Goal: Information Seeking & Learning: Learn about a topic

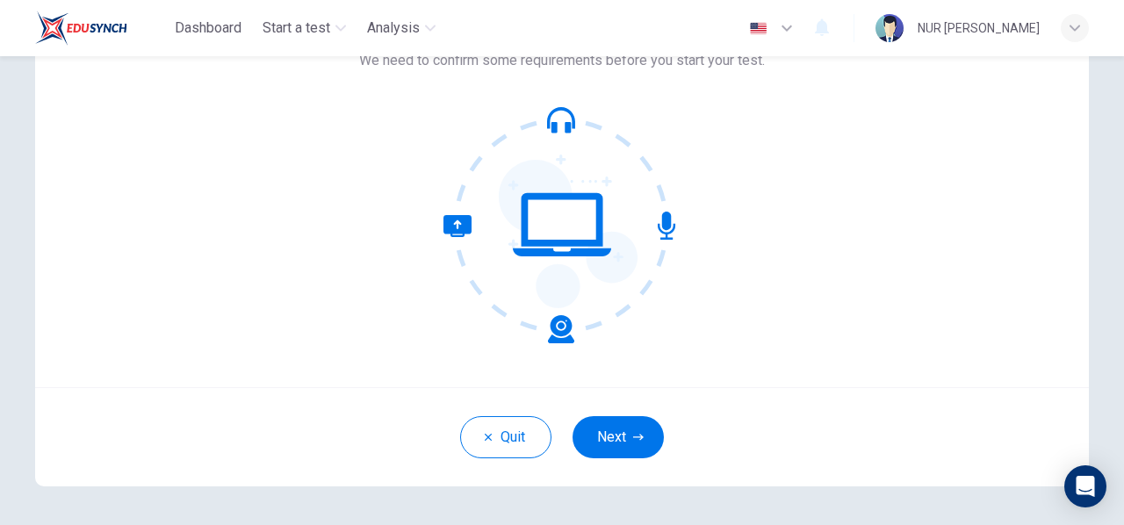
scroll to position [140, 0]
click at [637, 443] on button "Next" at bounding box center [617, 436] width 91 height 42
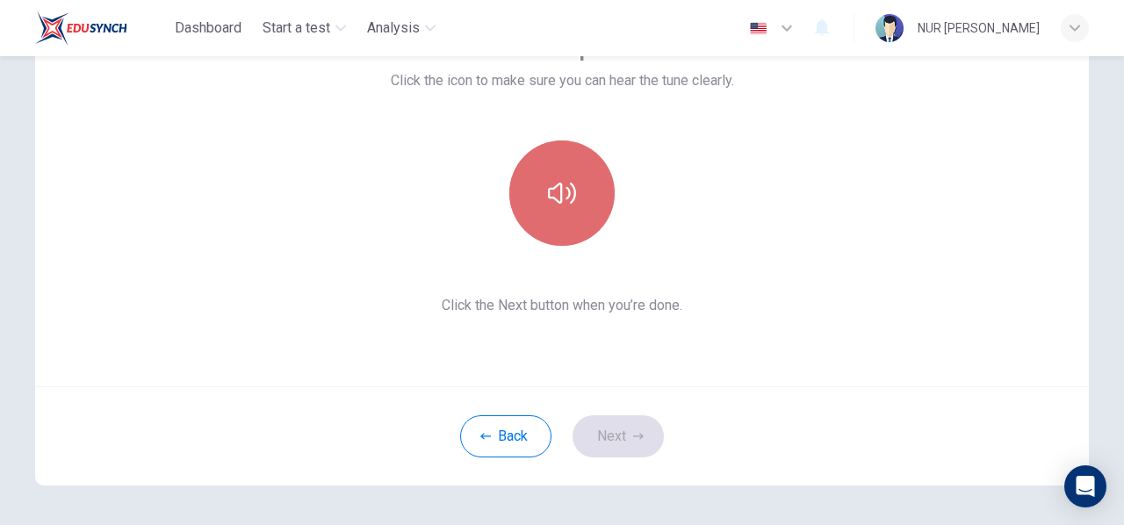
click at [565, 233] on button "button" at bounding box center [561, 192] width 105 height 105
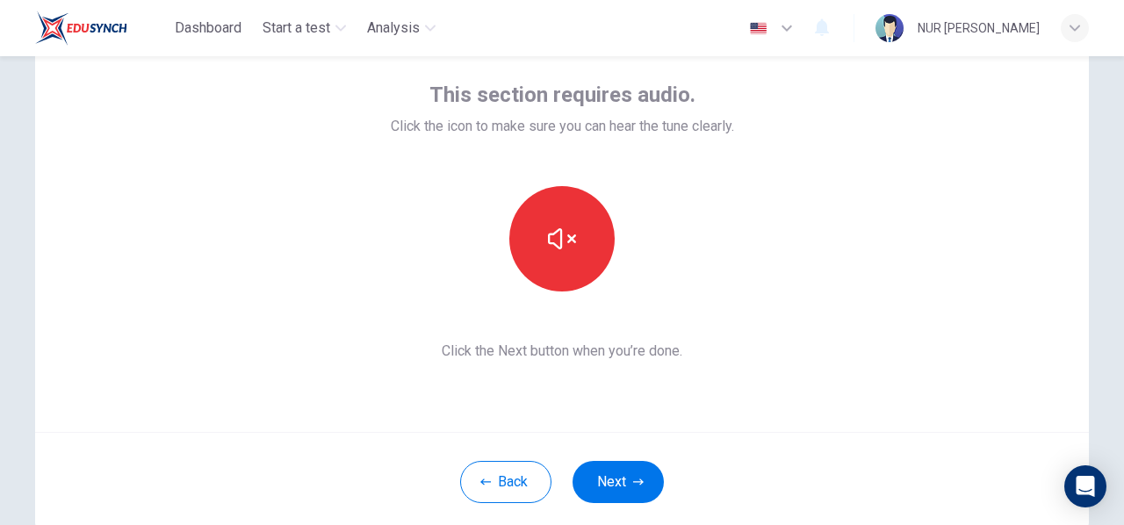
scroll to position [95, 0]
click at [602, 383] on div "This section requires audio. Click the icon to make sure you can hear the tune …" at bounding box center [561, 221] width 1053 height 421
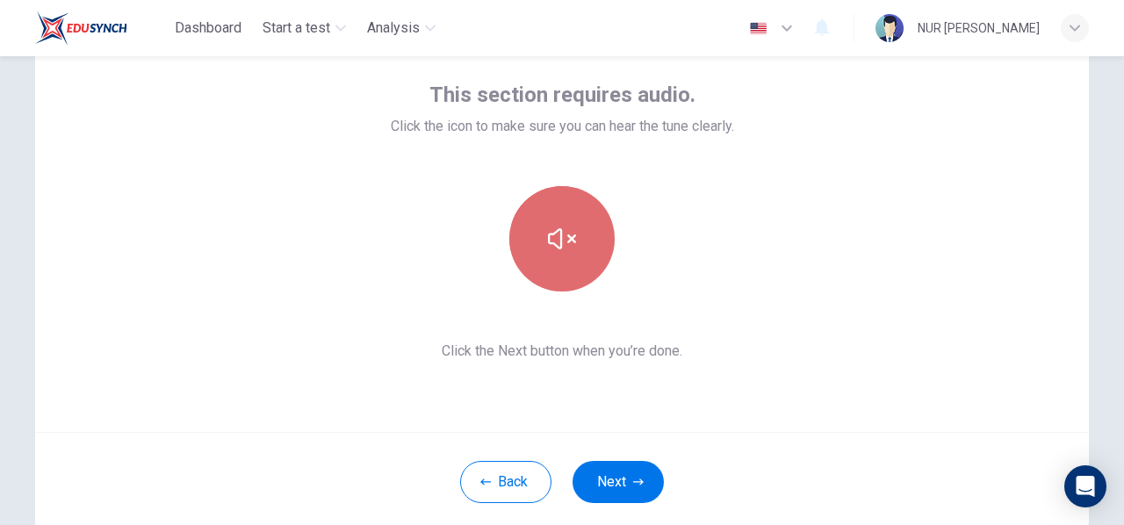
click at [549, 234] on icon "button" at bounding box center [562, 238] width 28 height 21
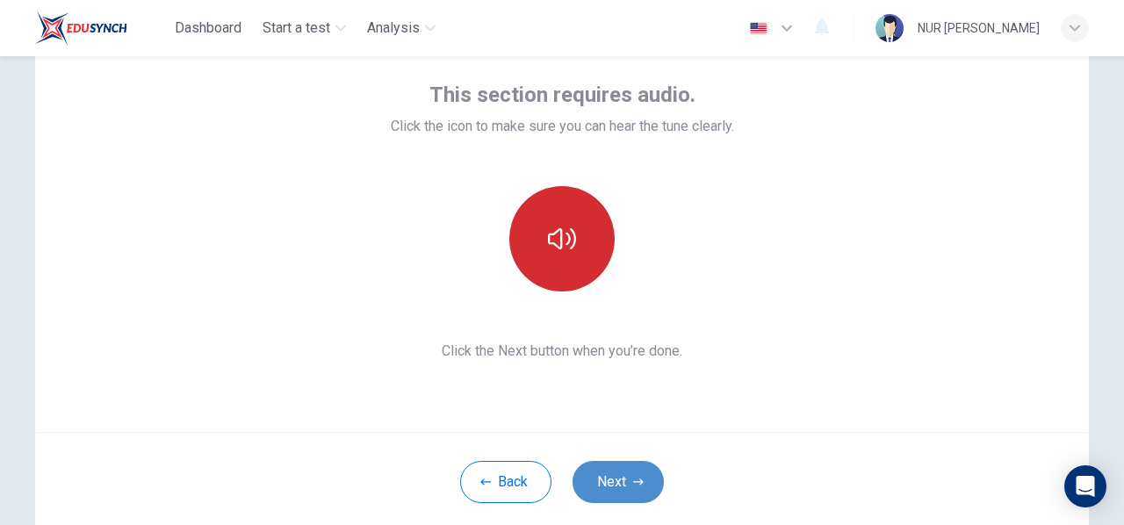
click at [621, 484] on button "Next" at bounding box center [617, 482] width 91 height 42
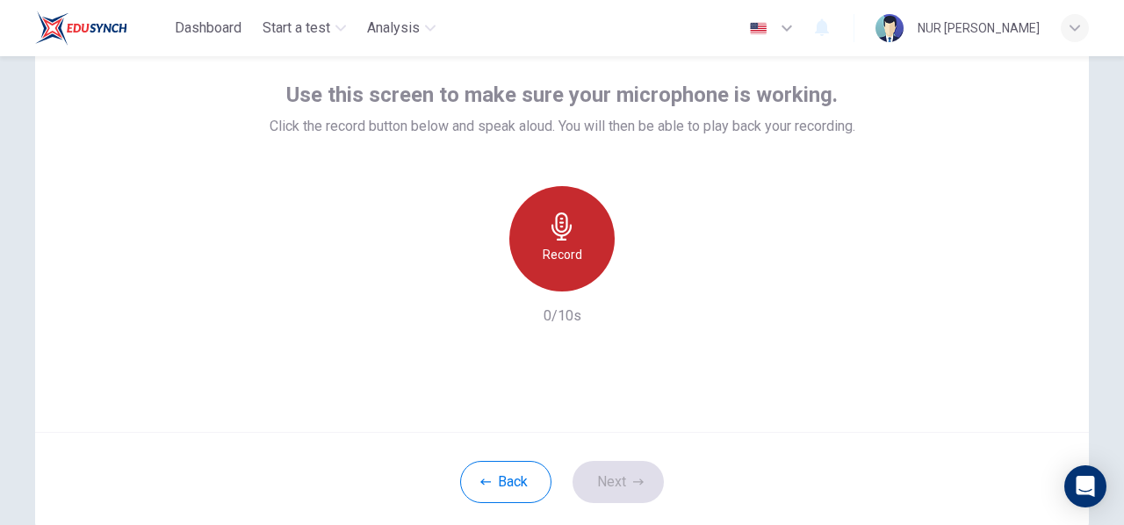
click at [549, 246] on h6 "Record" at bounding box center [563, 254] width 40 height 21
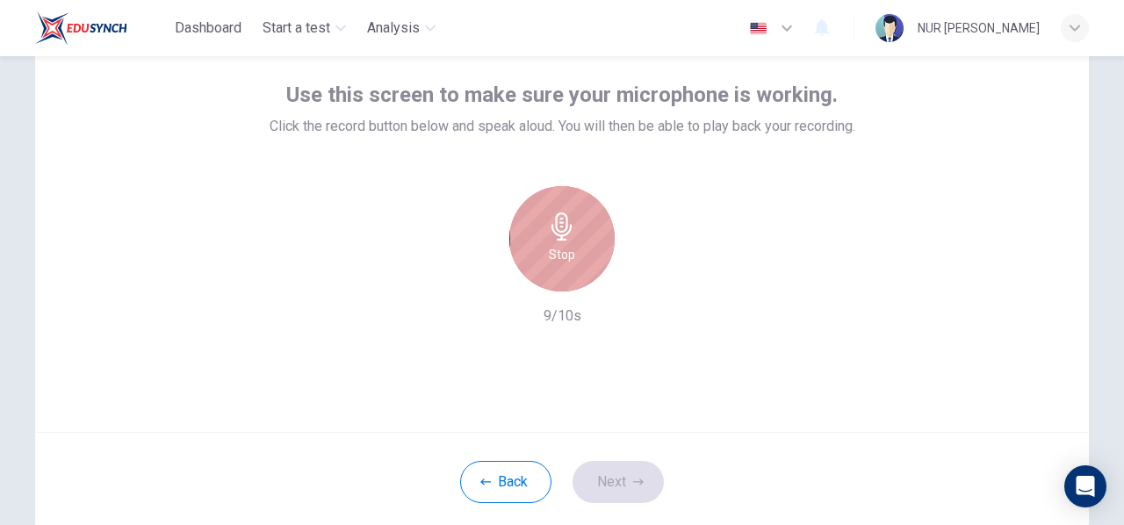
click at [549, 246] on h6 "Stop" at bounding box center [562, 254] width 26 height 21
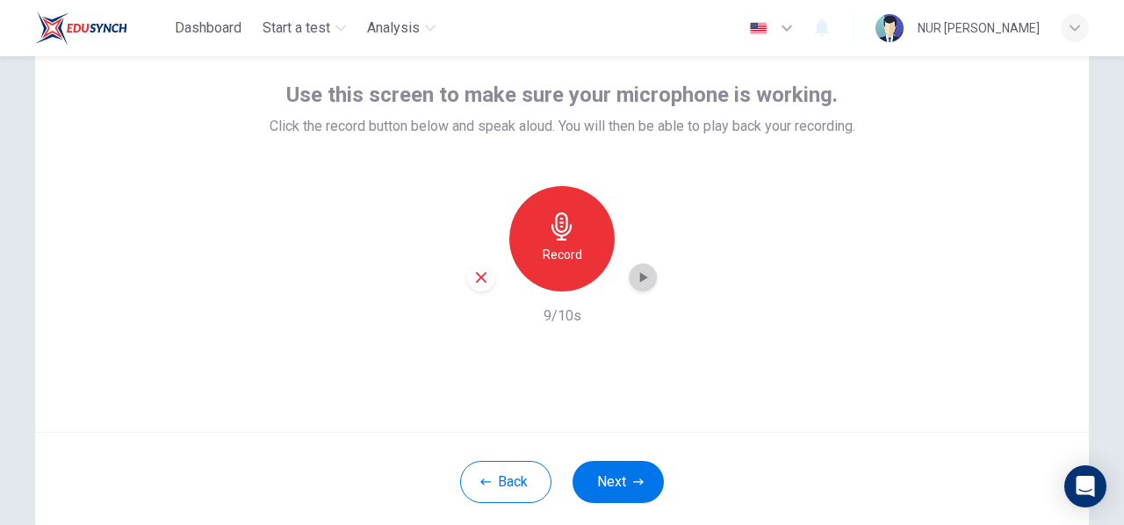
click at [648, 277] on div "button" at bounding box center [643, 277] width 28 height 28
click at [609, 473] on button "Next" at bounding box center [617, 482] width 91 height 42
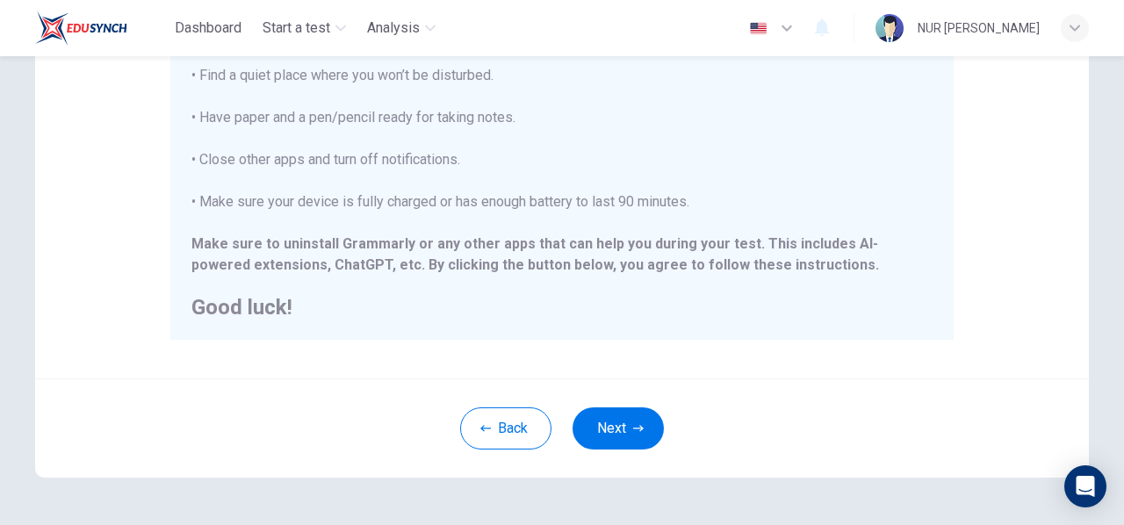
scroll to position [411, 0]
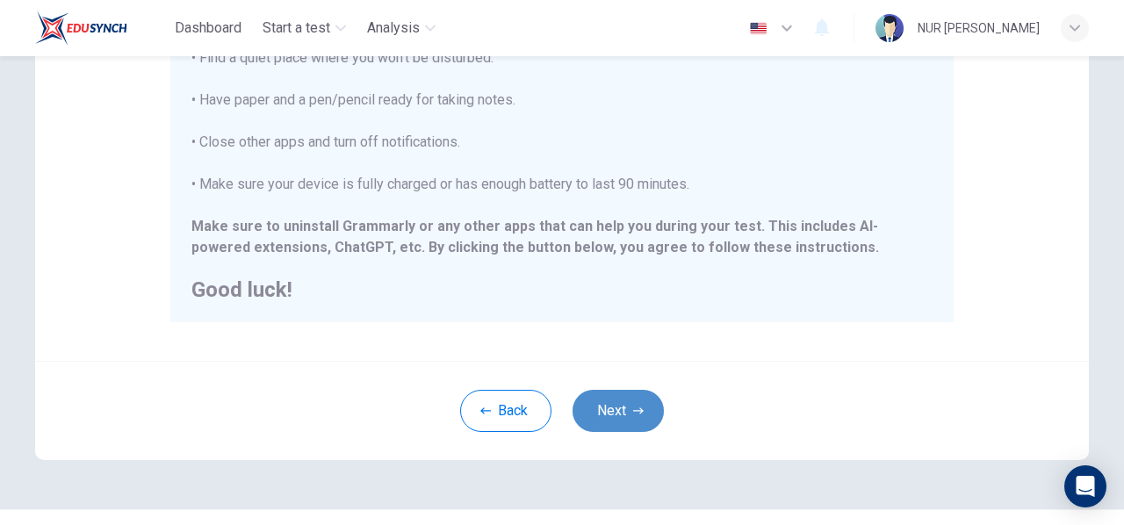
click at [597, 406] on button "Next" at bounding box center [617, 411] width 91 height 42
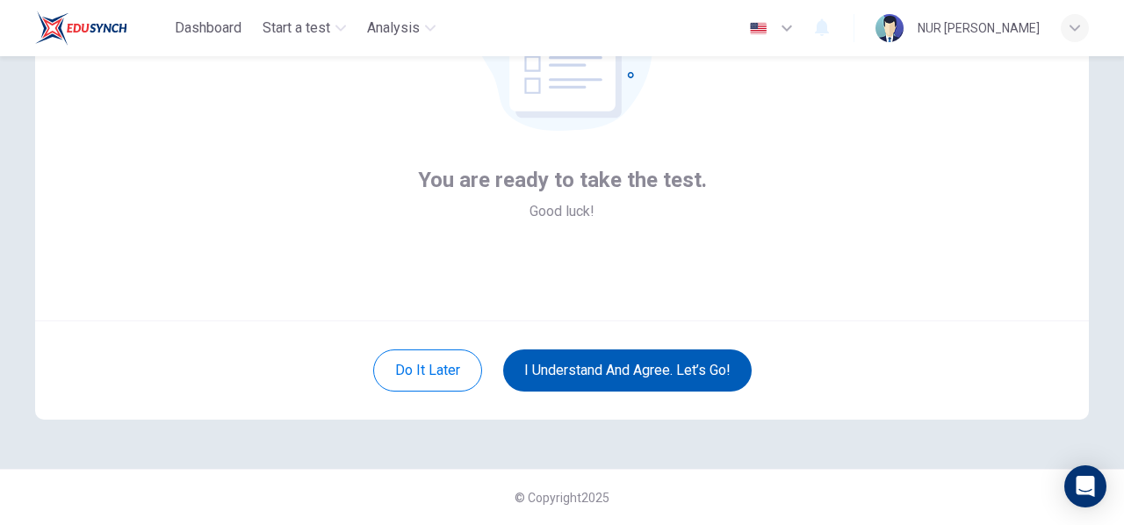
scroll to position [205, 0]
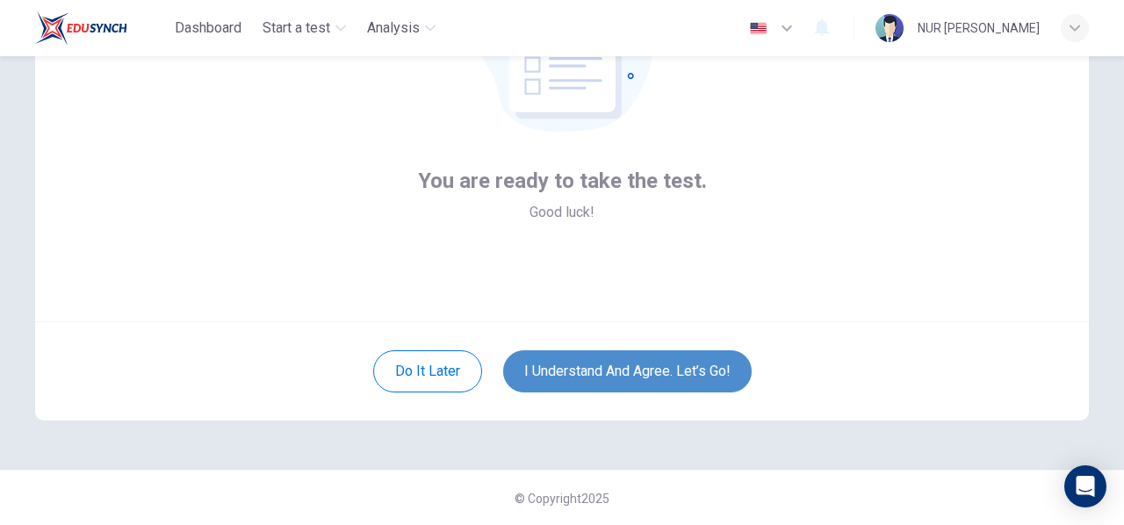
click at [600, 367] on button "I understand and agree. Let’s go!" at bounding box center [627, 371] width 248 height 42
click at [636, 354] on button "I understand and agree. Let’s go!" at bounding box center [627, 371] width 248 height 42
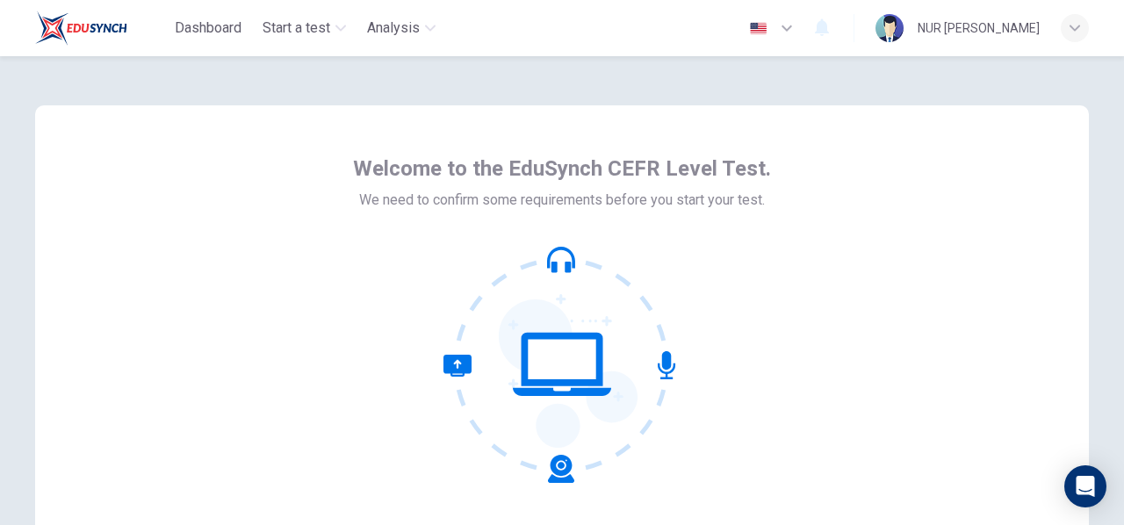
scroll to position [205, 0]
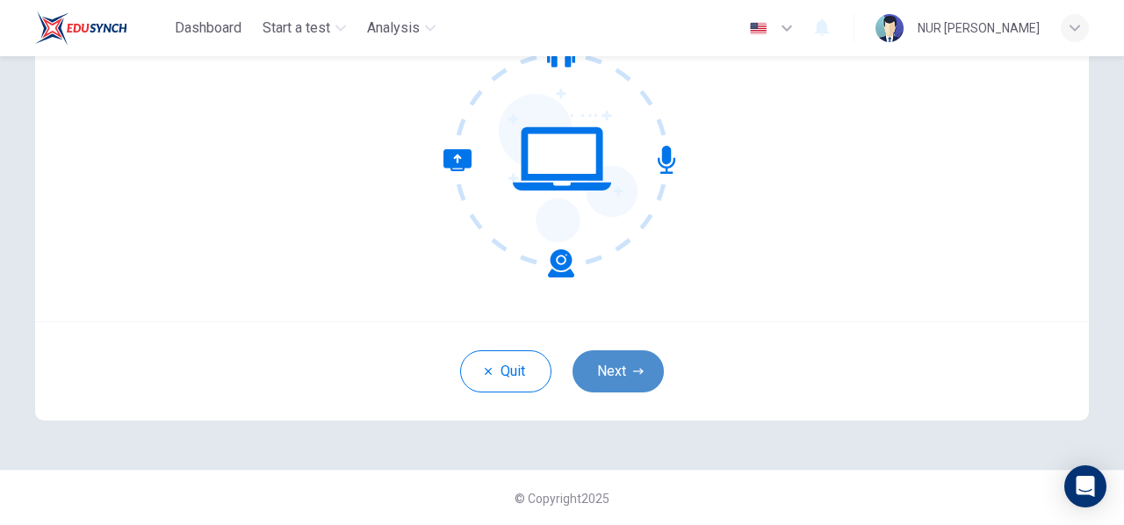
click at [618, 370] on button "Next" at bounding box center [617, 371] width 91 height 42
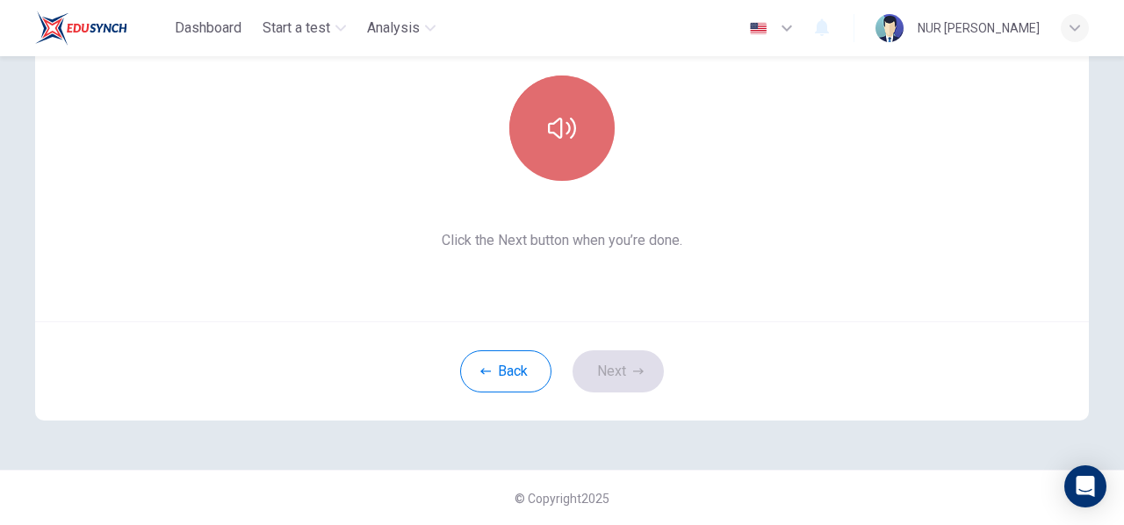
click at [581, 103] on button "button" at bounding box center [561, 127] width 105 height 105
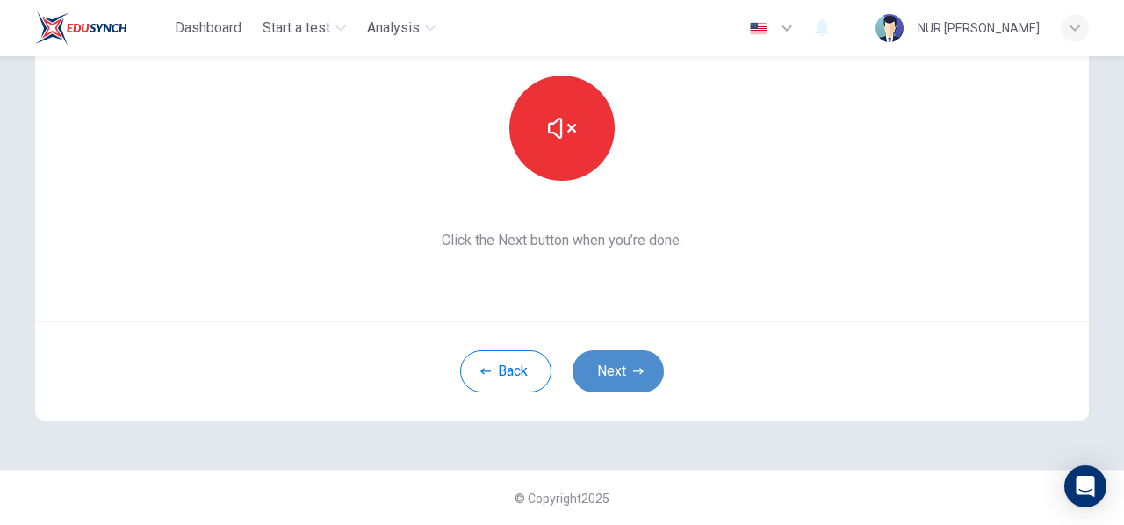
click at [602, 374] on button "Next" at bounding box center [617, 371] width 91 height 42
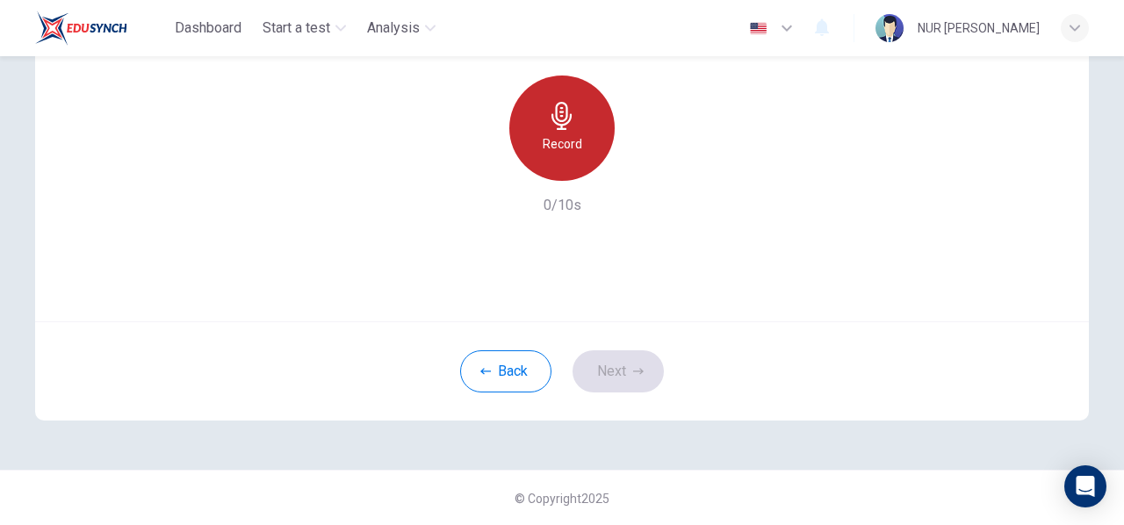
click at [554, 126] on icon "button" at bounding box center [562, 116] width 28 height 28
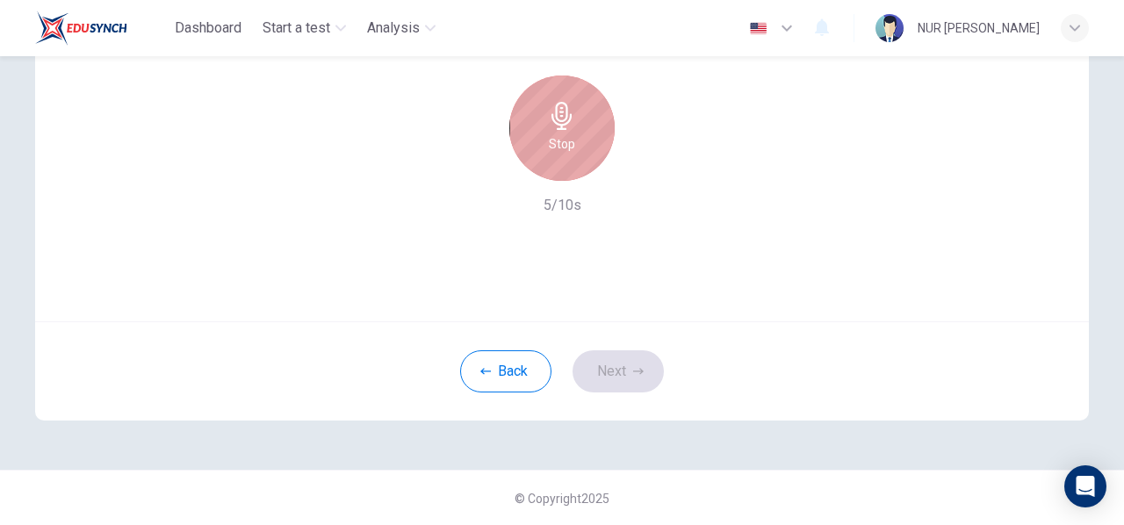
click at [554, 126] on icon "button" at bounding box center [562, 116] width 28 height 28
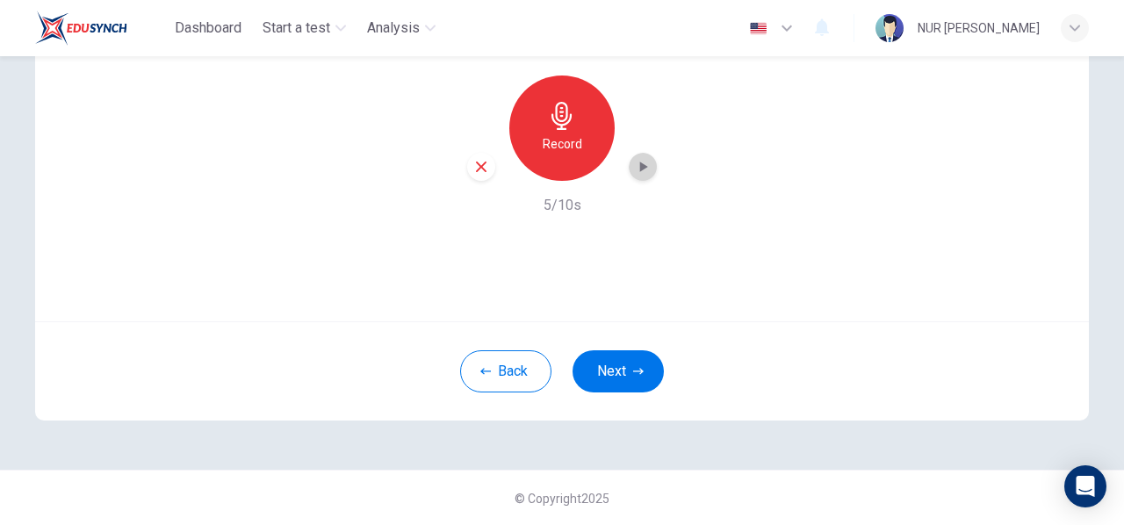
click at [646, 168] on icon "button" at bounding box center [643, 167] width 18 height 18
click at [616, 373] on button "Next" at bounding box center [617, 371] width 91 height 42
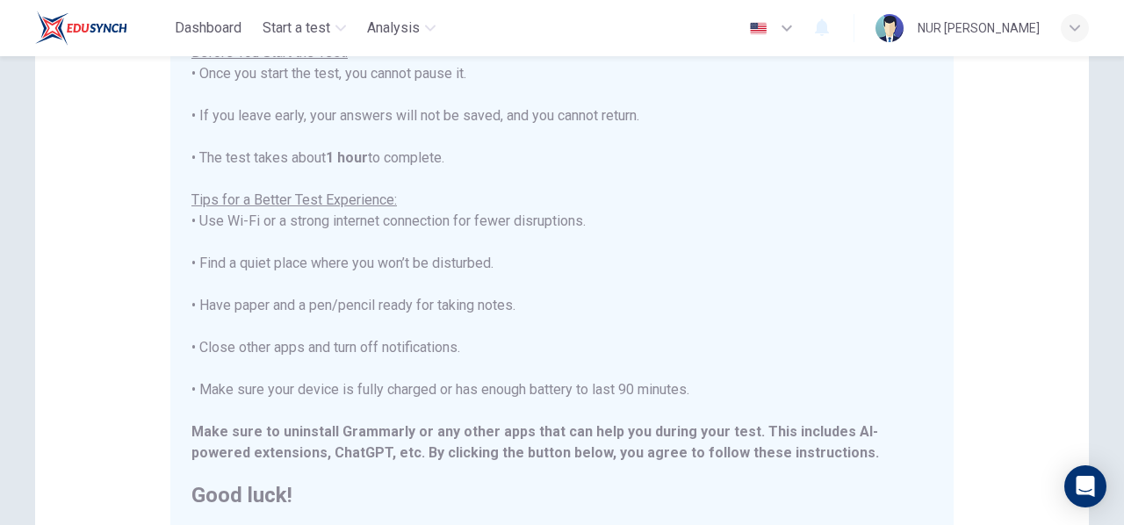
scroll to position [451, 0]
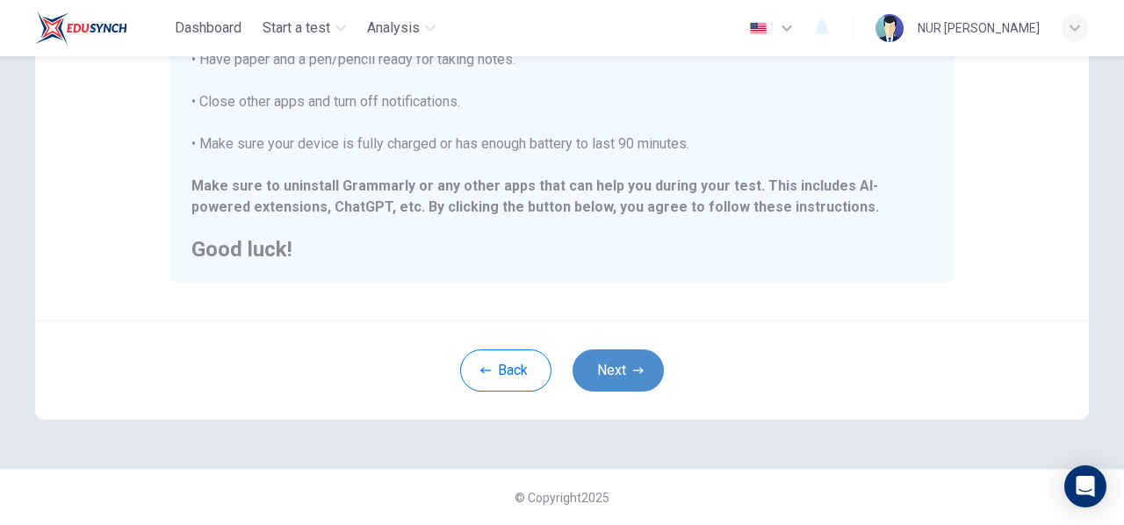
click at [595, 380] on button "Next" at bounding box center [617, 370] width 91 height 42
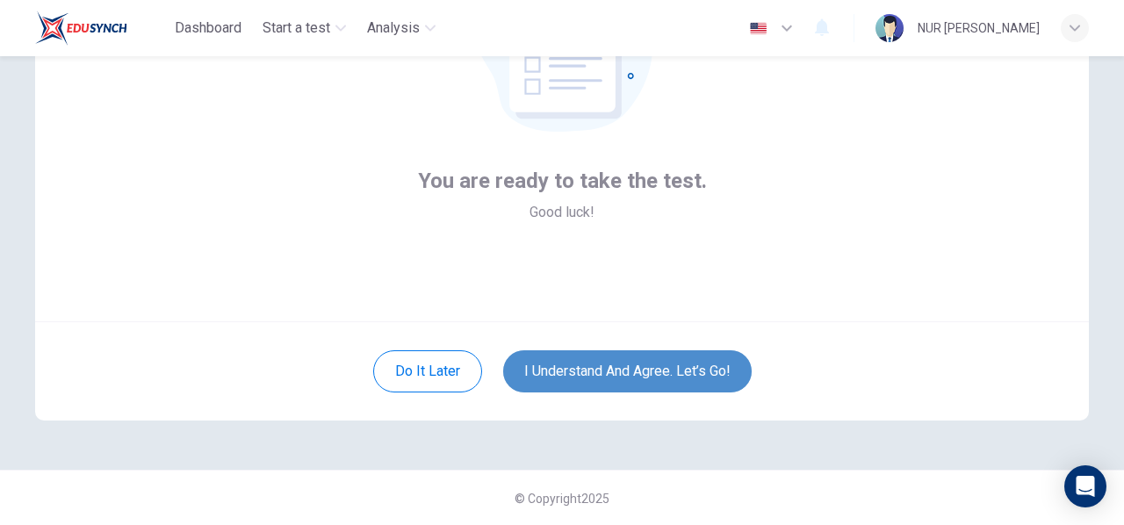
click at [595, 380] on button "I understand and agree. Let’s go!" at bounding box center [627, 371] width 248 height 42
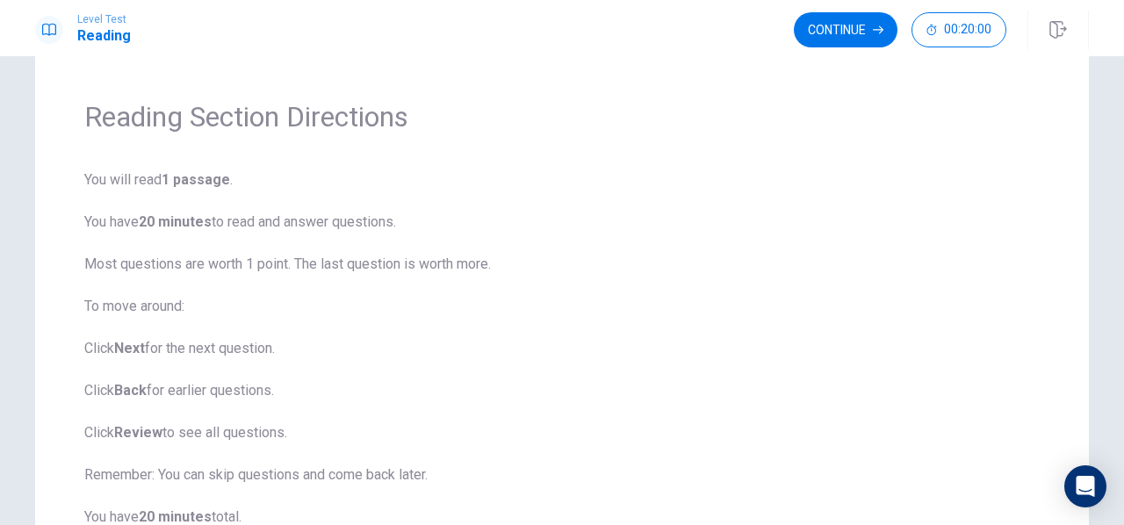
scroll to position [19, 0]
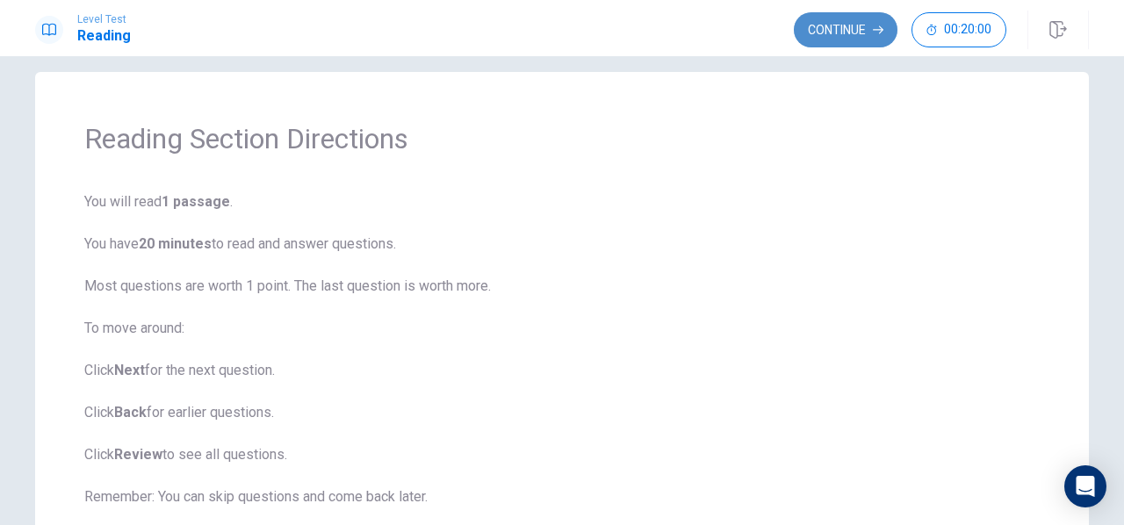
click at [817, 24] on button "Continue" at bounding box center [846, 29] width 104 height 35
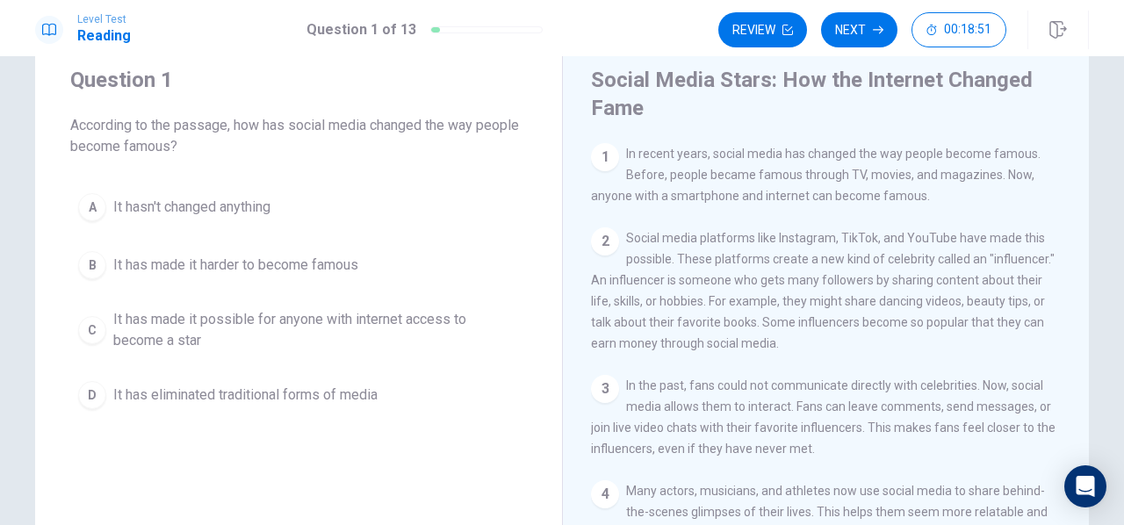
scroll to position [57, 0]
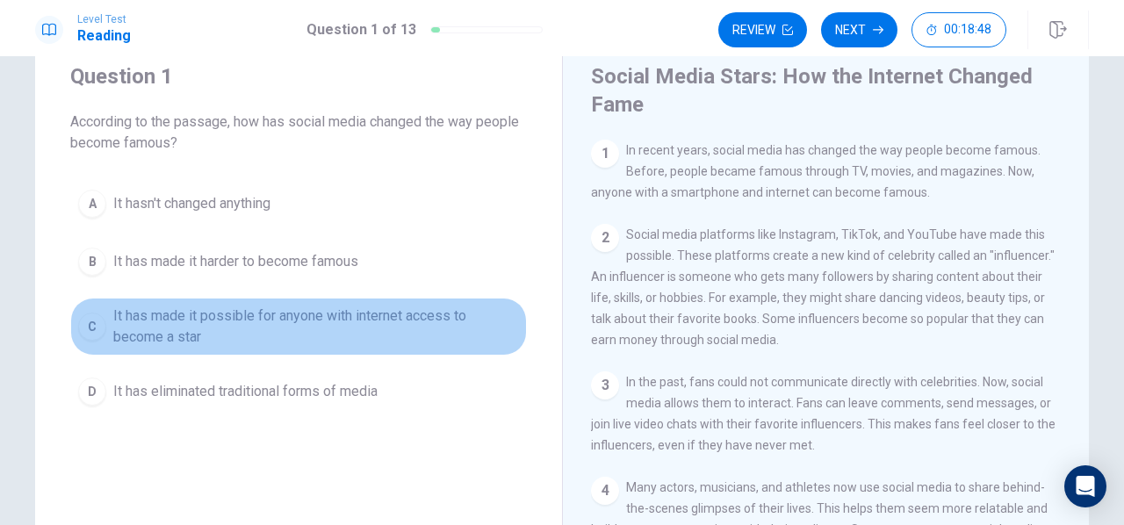
click at [311, 327] on span "It has made it possible for anyone with internet access to become a star" at bounding box center [316, 326] width 406 height 42
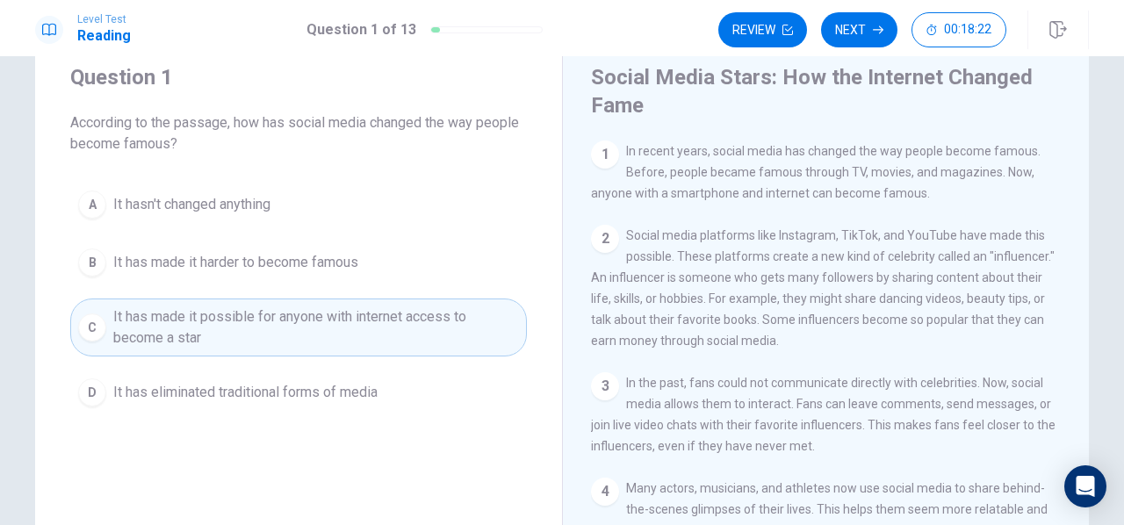
scroll to position [26, 0]
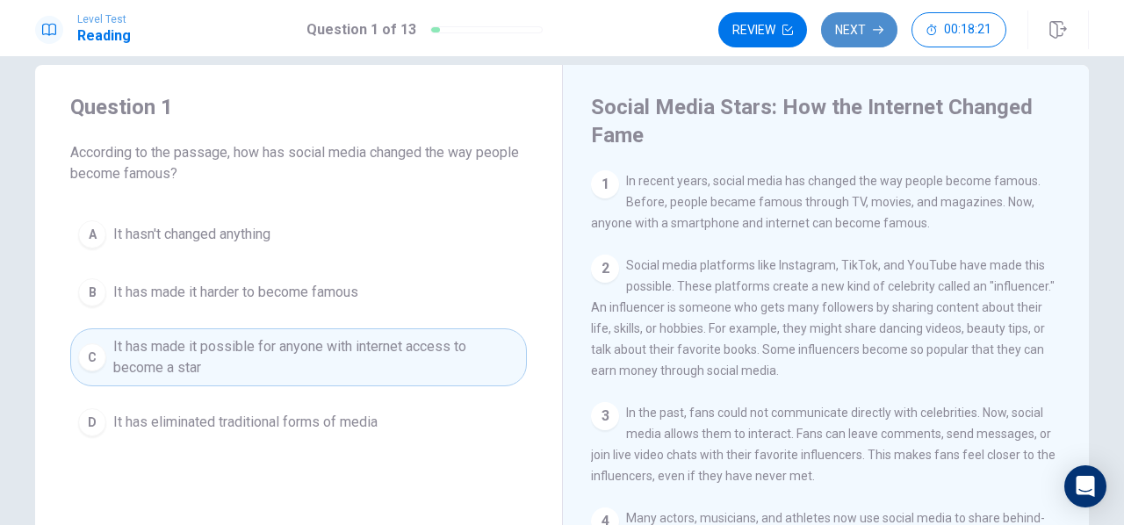
click at [879, 32] on icon "button" at bounding box center [878, 30] width 11 height 11
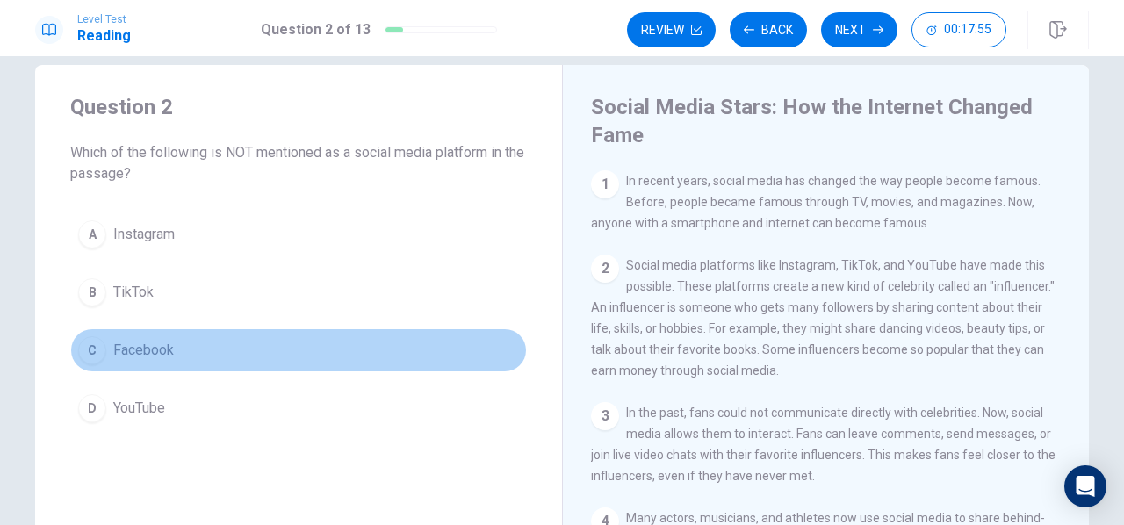
click at [104, 351] on button "C Facebook" at bounding box center [298, 350] width 456 height 44
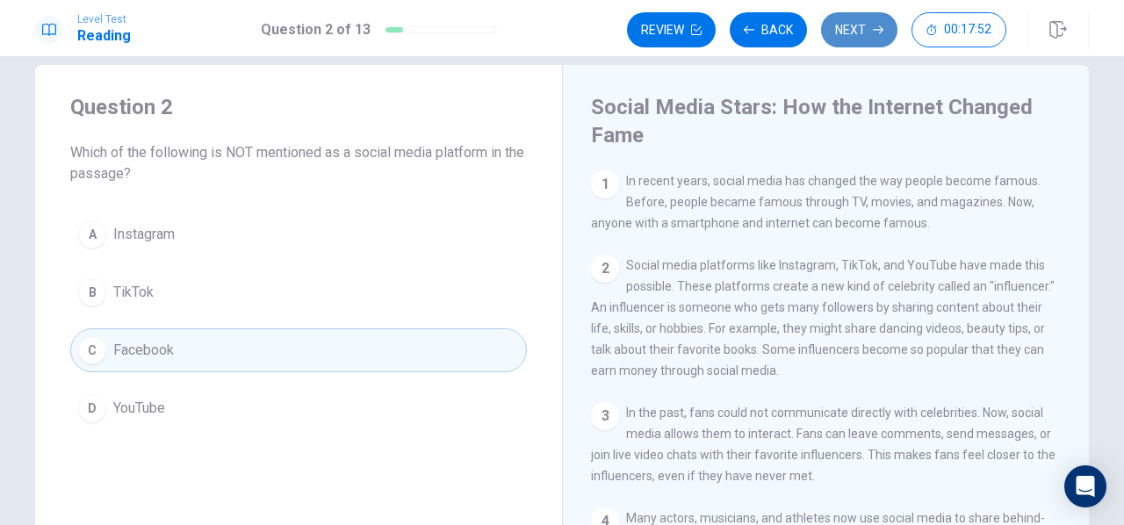
click at [839, 24] on button "Next" at bounding box center [859, 29] width 76 height 35
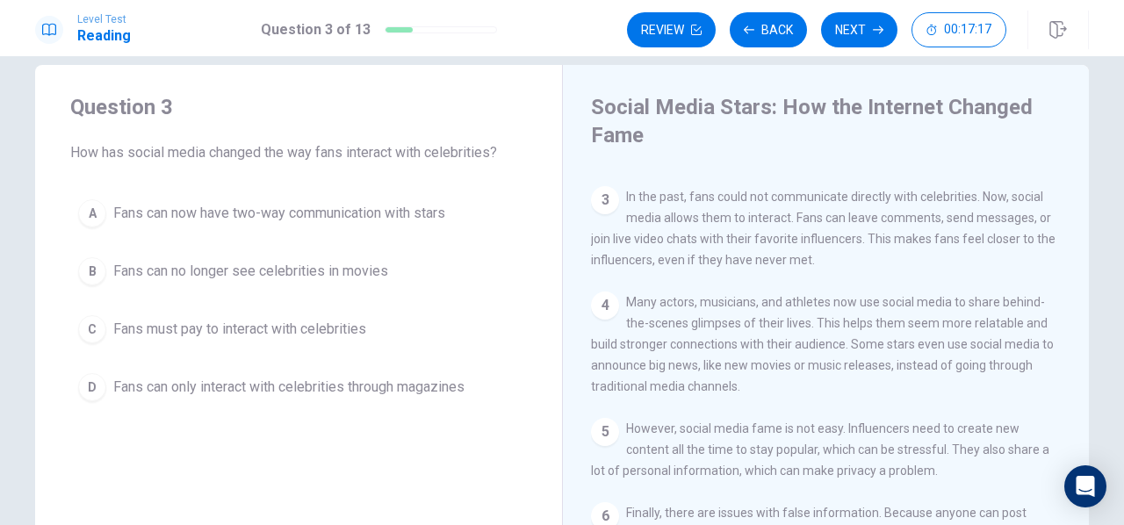
scroll to position [217, 0]
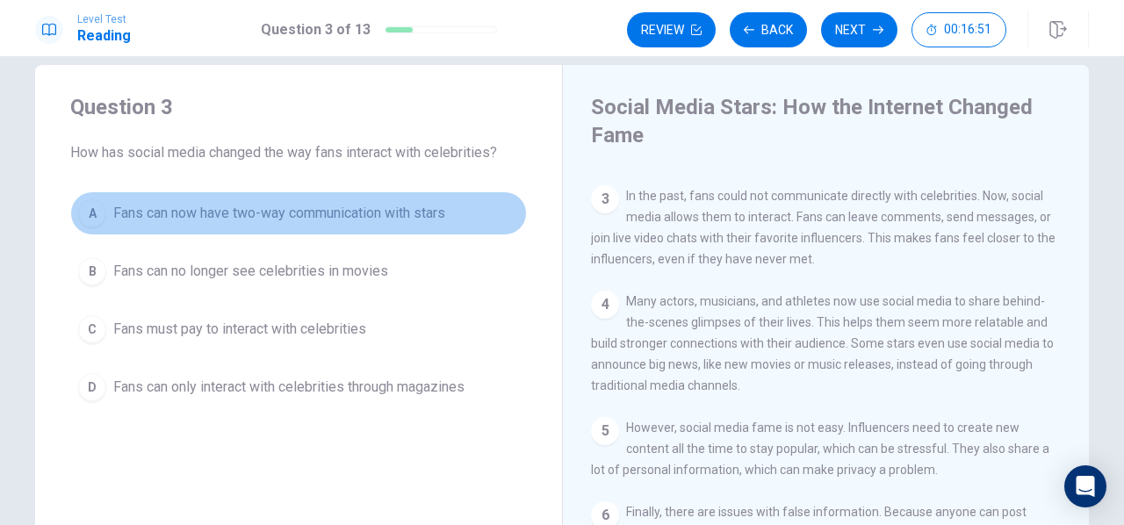
click at [270, 213] on span "Fans can now have two-way communication with stars" at bounding box center [279, 213] width 332 height 21
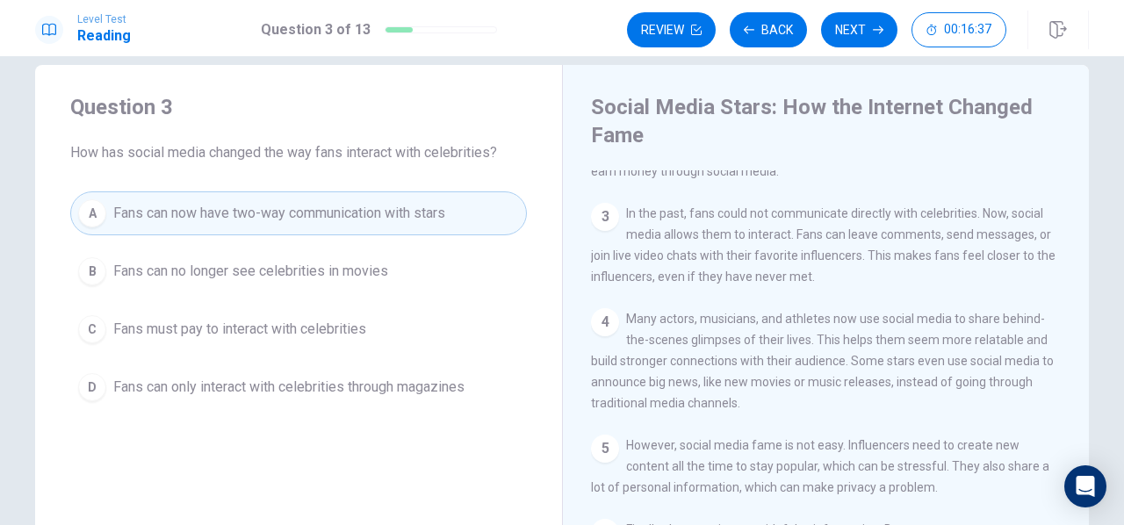
scroll to position [198, 0]
click at [866, 39] on button "Next" at bounding box center [859, 29] width 76 height 35
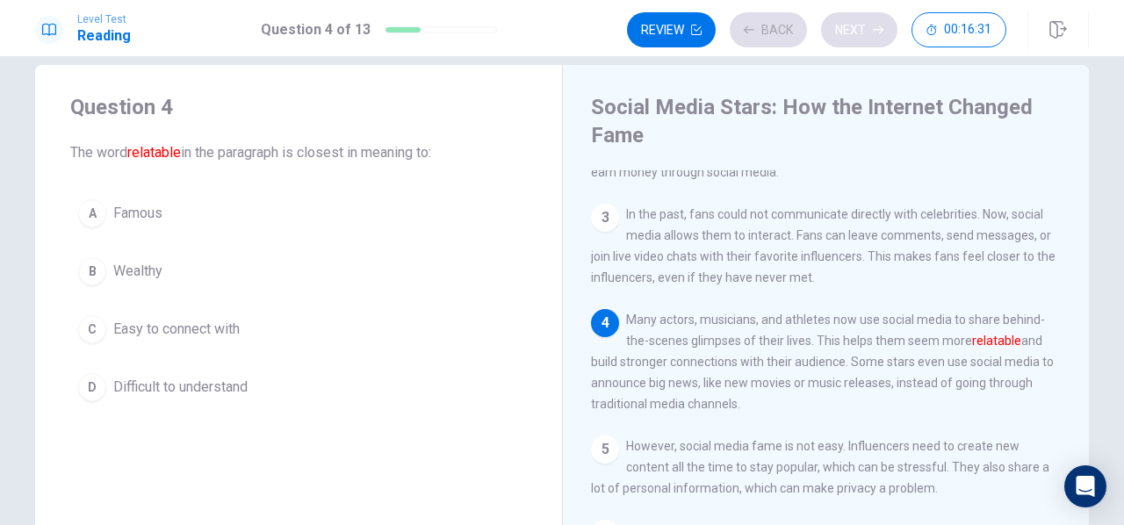
scroll to position [248, 0]
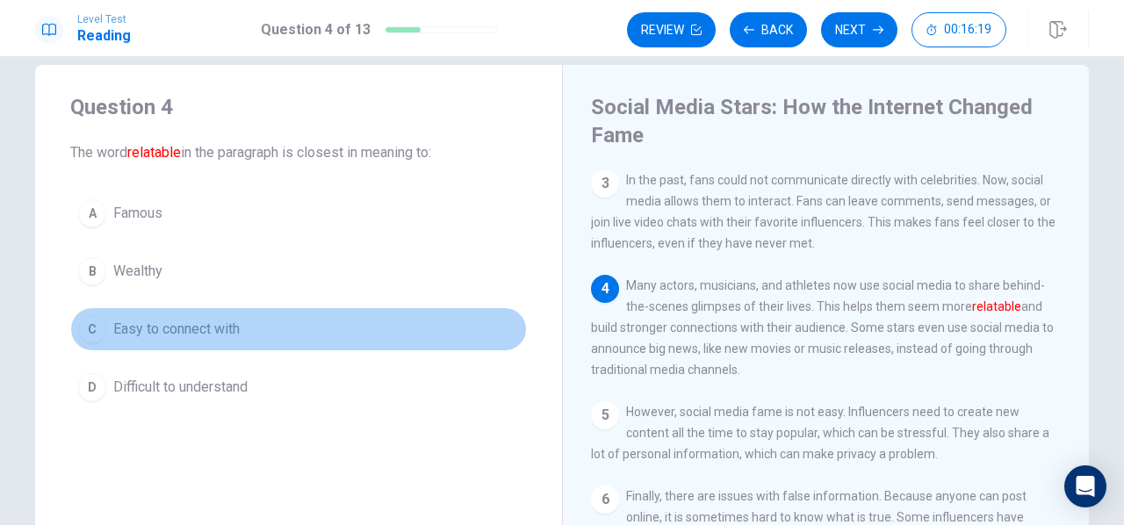
click at [162, 334] on span "Easy to connect with" at bounding box center [176, 329] width 126 height 21
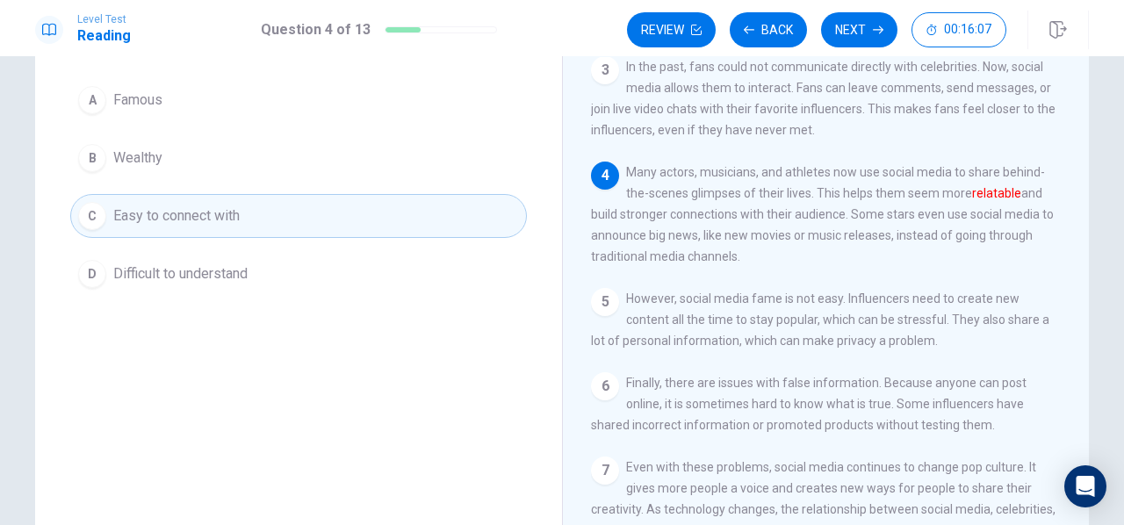
scroll to position [0, 0]
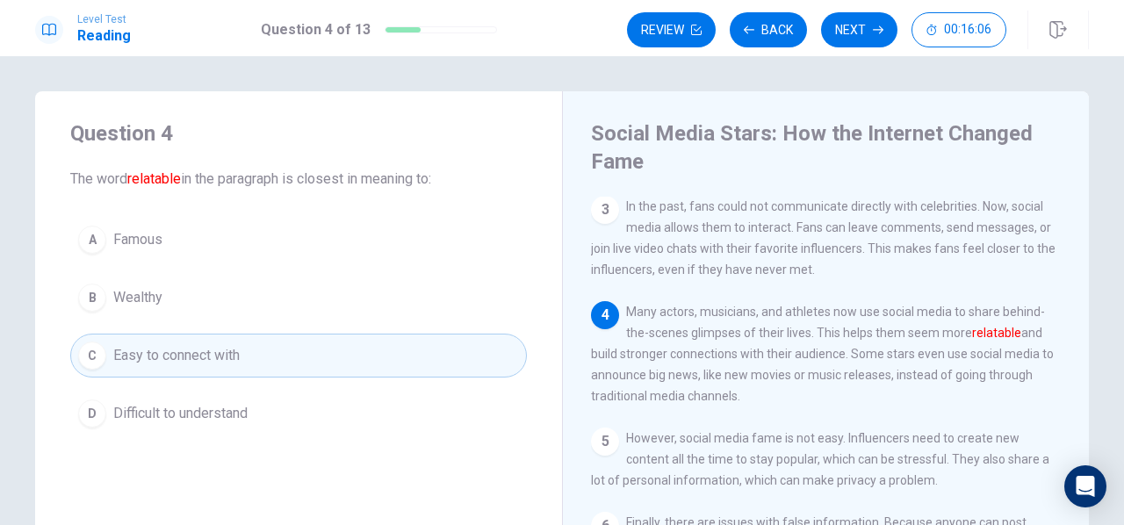
click at [819, 28] on div "Review Back Next 00:16:06" at bounding box center [816, 29] width 379 height 35
click at [853, 23] on button "Next" at bounding box center [859, 29] width 76 height 35
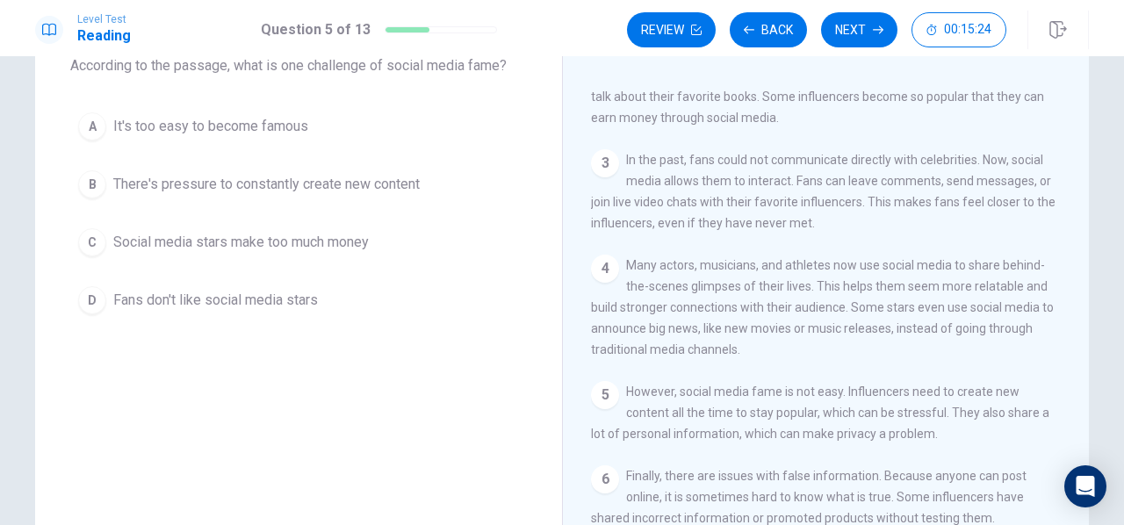
scroll to position [112, 0]
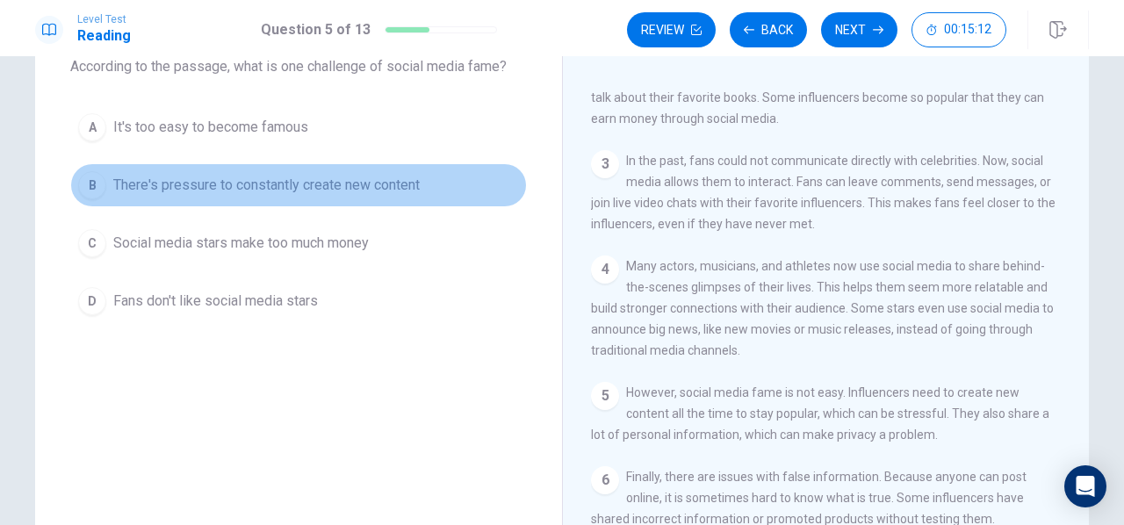
click at [313, 192] on span "There's pressure to constantly create new content" at bounding box center [266, 185] width 306 height 21
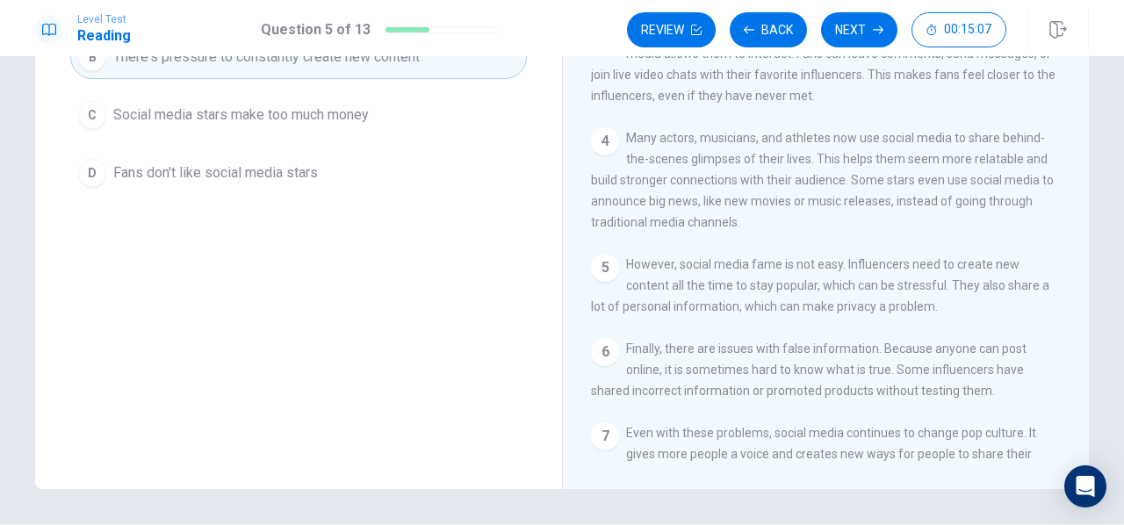
scroll to position [54, 0]
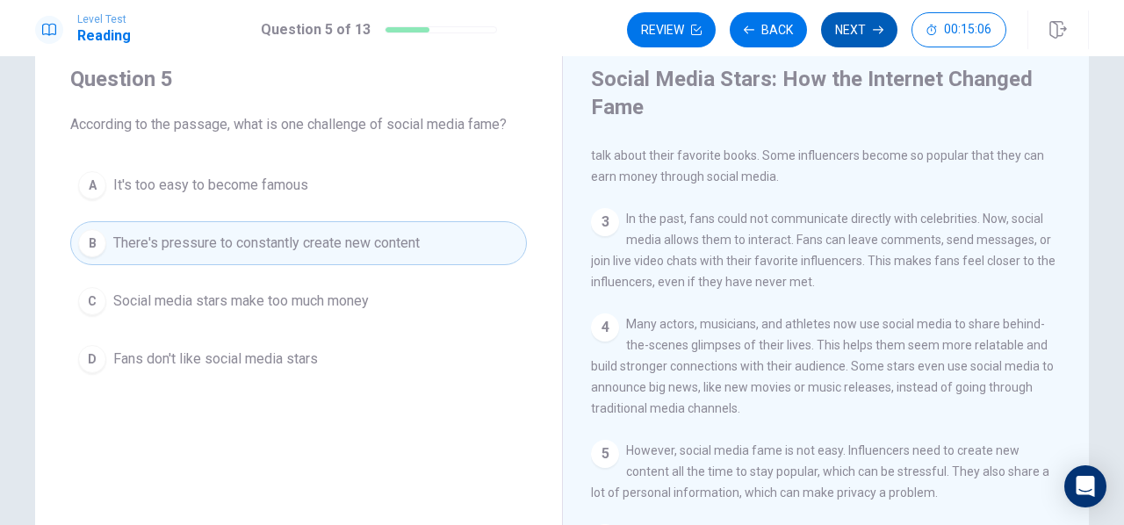
click at [857, 13] on button "Next" at bounding box center [859, 29] width 76 height 35
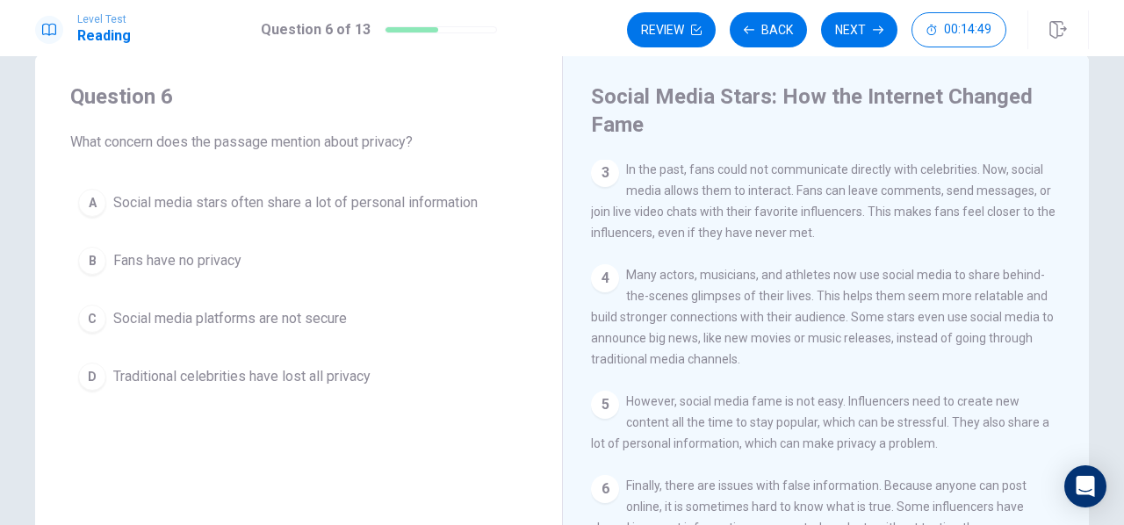
scroll to position [36, 0]
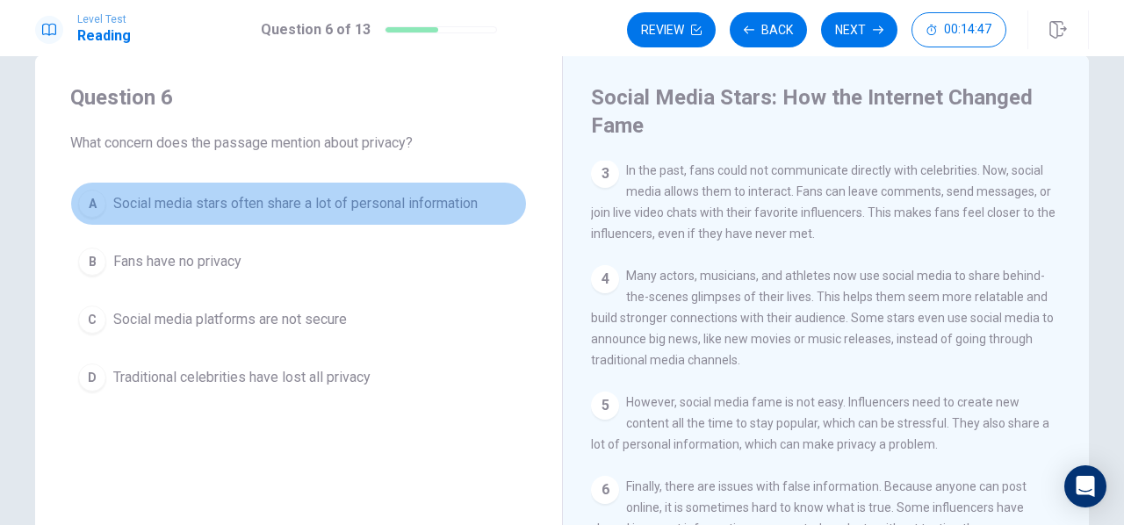
click at [330, 199] on span "Social media stars often share a lot of personal information" at bounding box center [295, 203] width 364 height 21
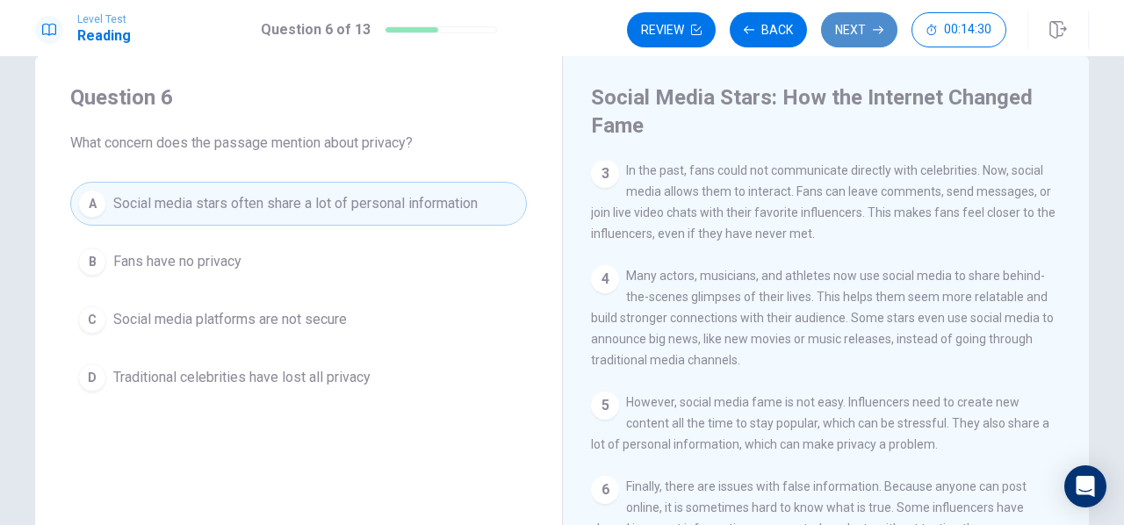
click at [867, 24] on button "Next" at bounding box center [859, 29] width 76 height 35
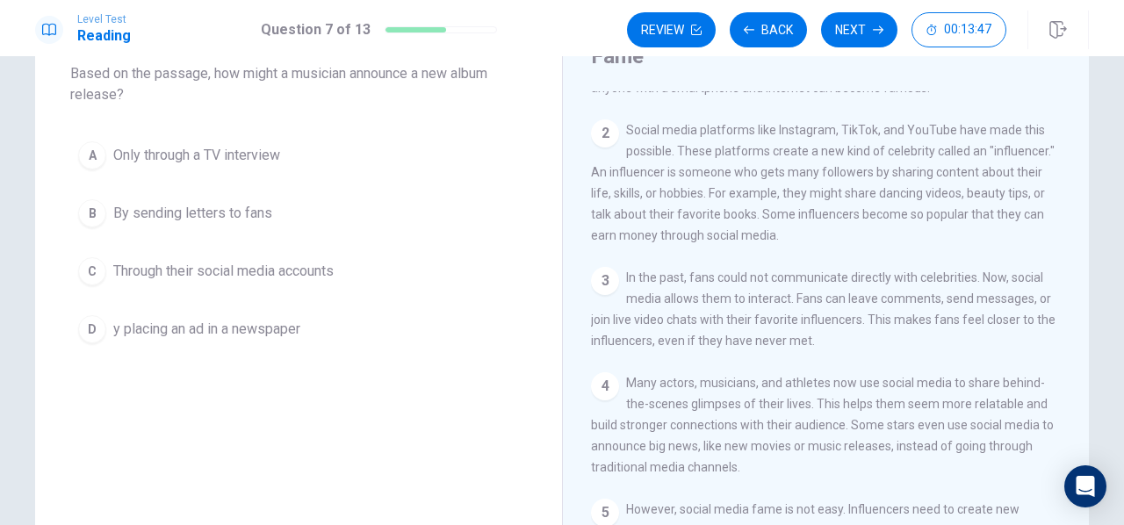
scroll to position [55, 0]
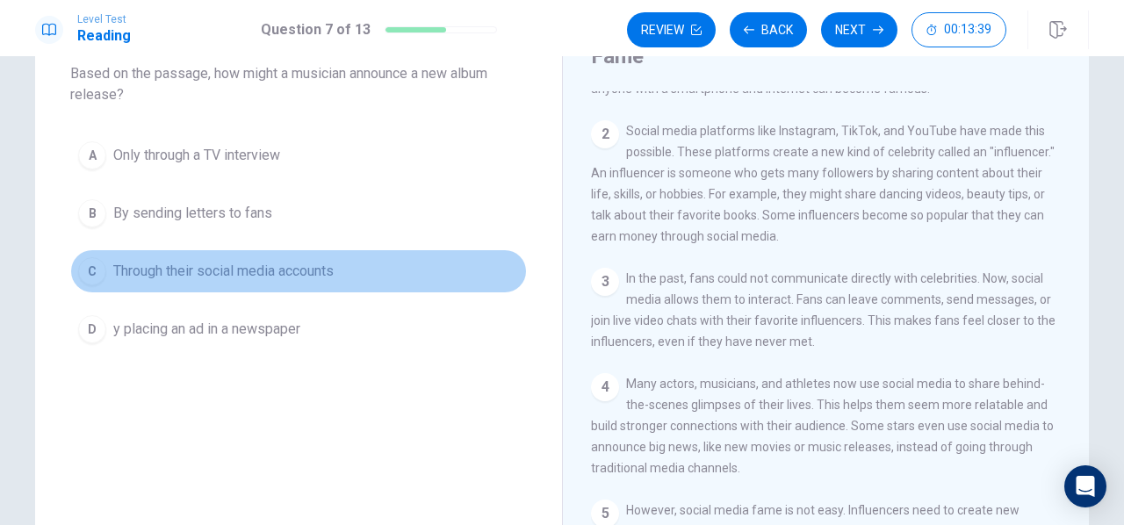
click at [279, 284] on button "C Through their social media accounts" at bounding box center [298, 271] width 456 height 44
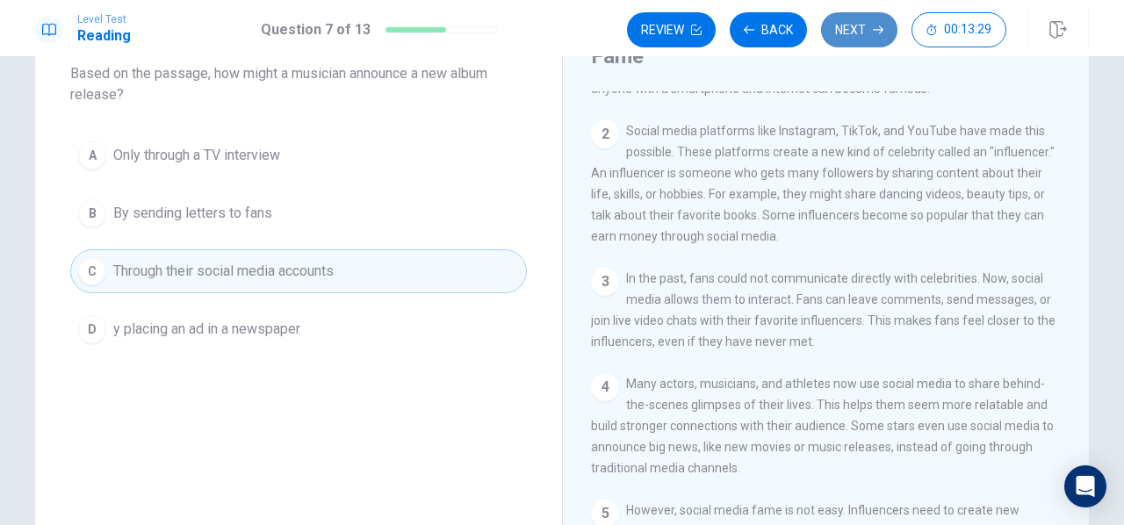
click at [860, 36] on button "Next" at bounding box center [859, 29] width 76 height 35
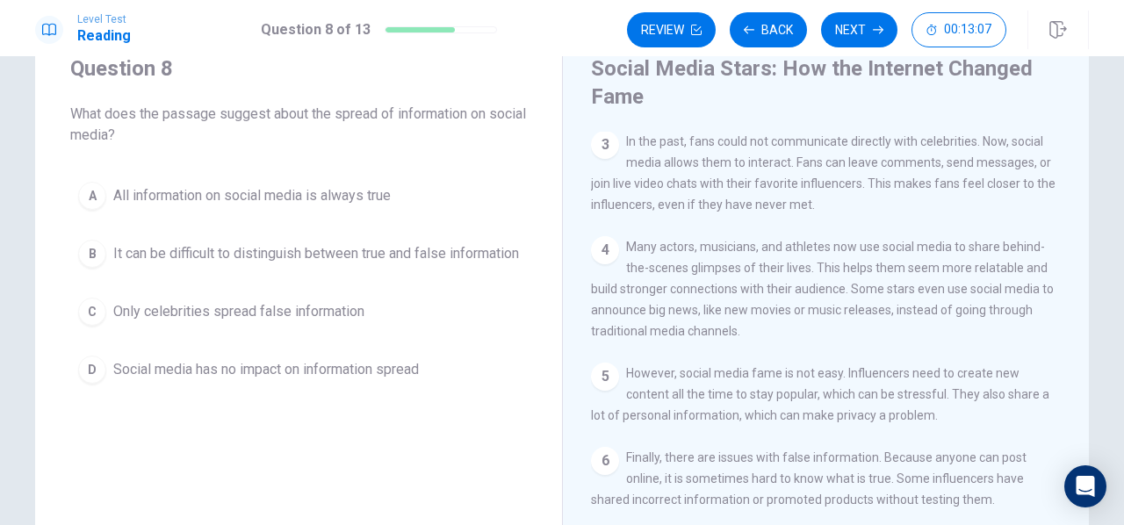
scroll to position [61, 0]
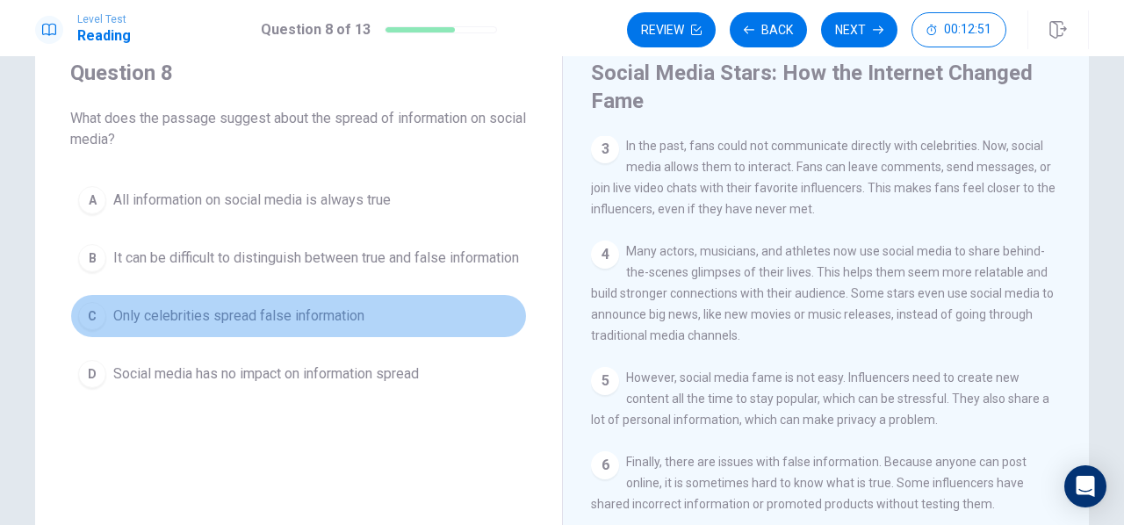
click at [310, 324] on span "Only celebrities spread false information" at bounding box center [238, 315] width 251 height 21
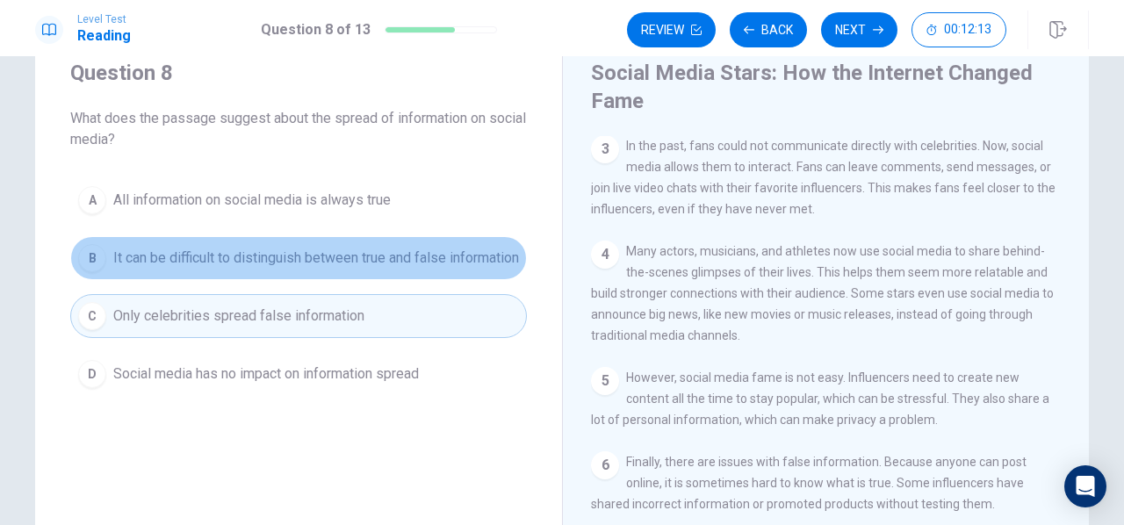
click at [279, 262] on span "It can be difficult to distinguish between true and false information" at bounding box center [316, 258] width 406 height 21
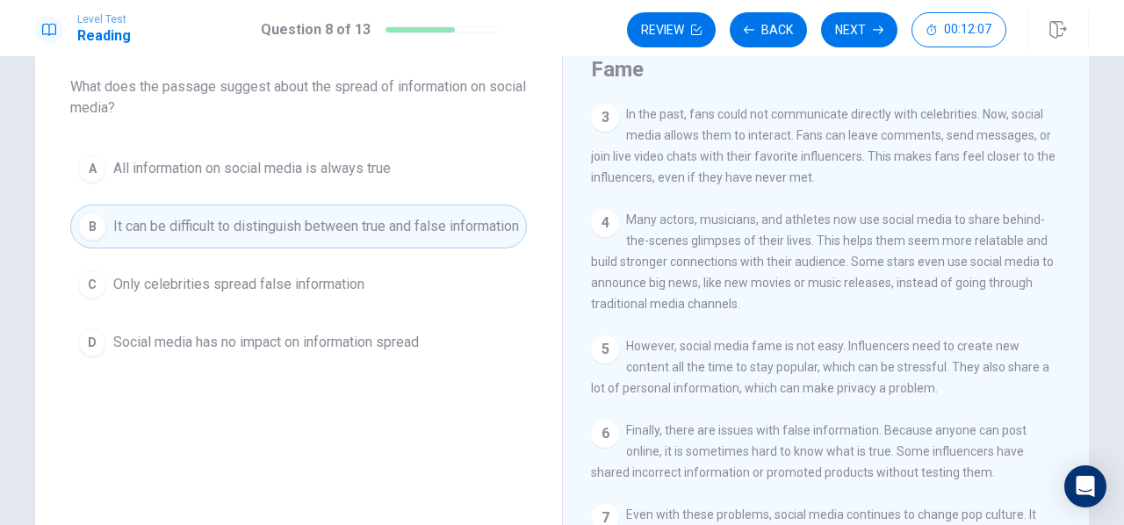
scroll to position [93, 0]
click at [855, 34] on button "Next" at bounding box center [859, 29] width 76 height 35
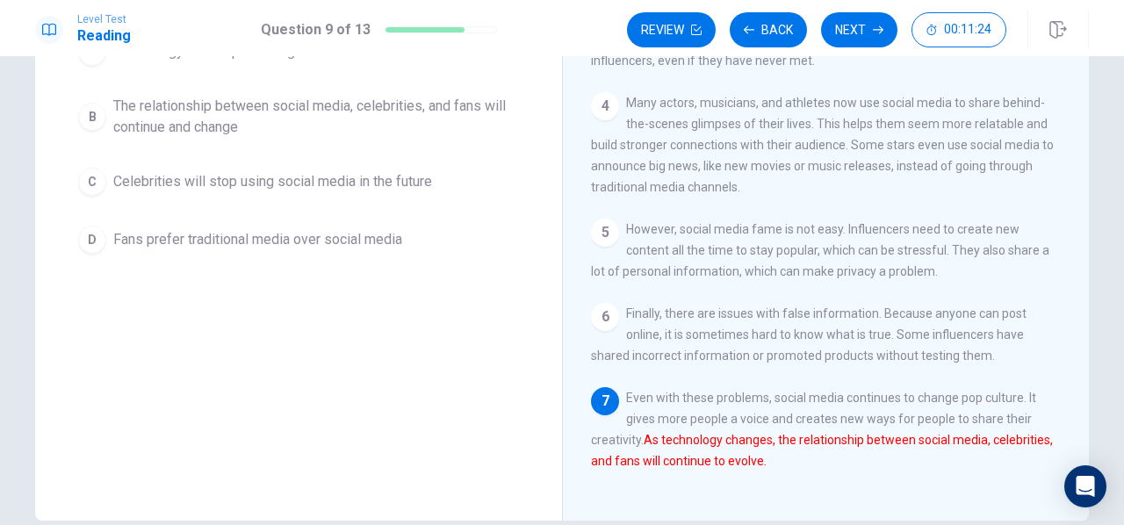
scroll to position [210, 0]
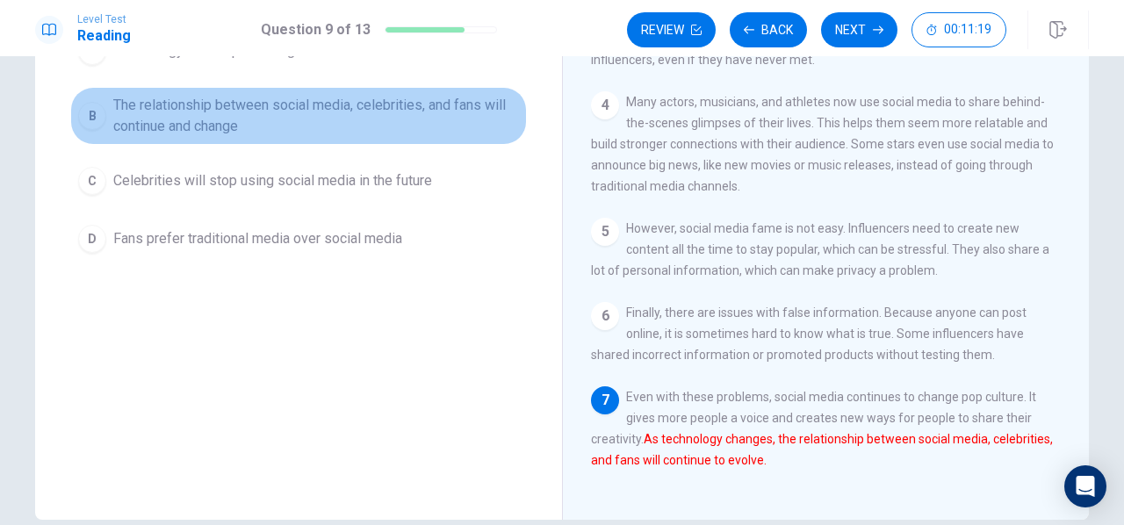
click at [368, 99] on span "The relationship between social media, celebrities, and fans will continue and …" at bounding box center [316, 116] width 406 height 42
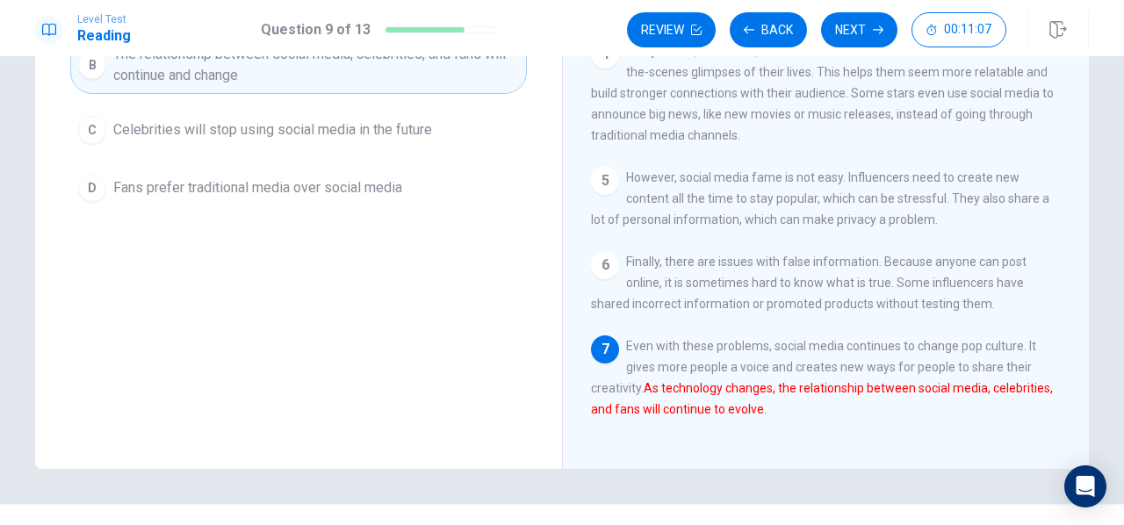
scroll to position [156, 0]
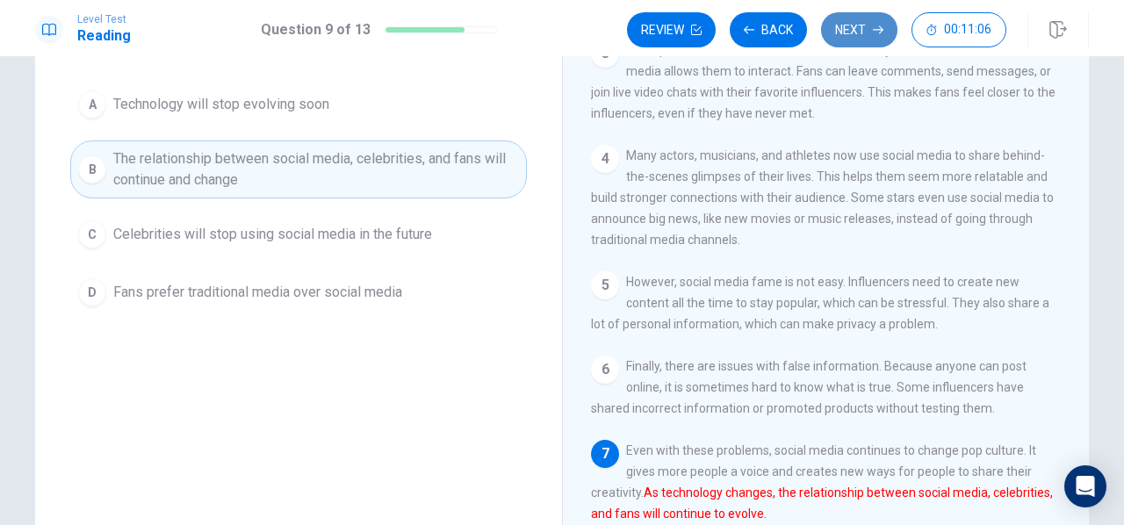
click at [866, 31] on button "Next" at bounding box center [859, 29] width 76 height 35
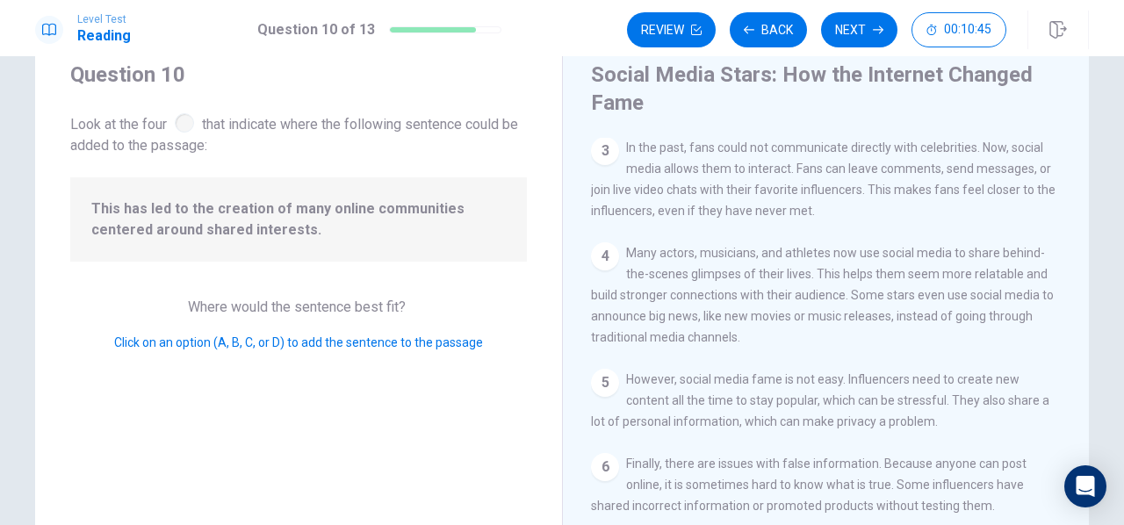
scroll to position [0, 0]
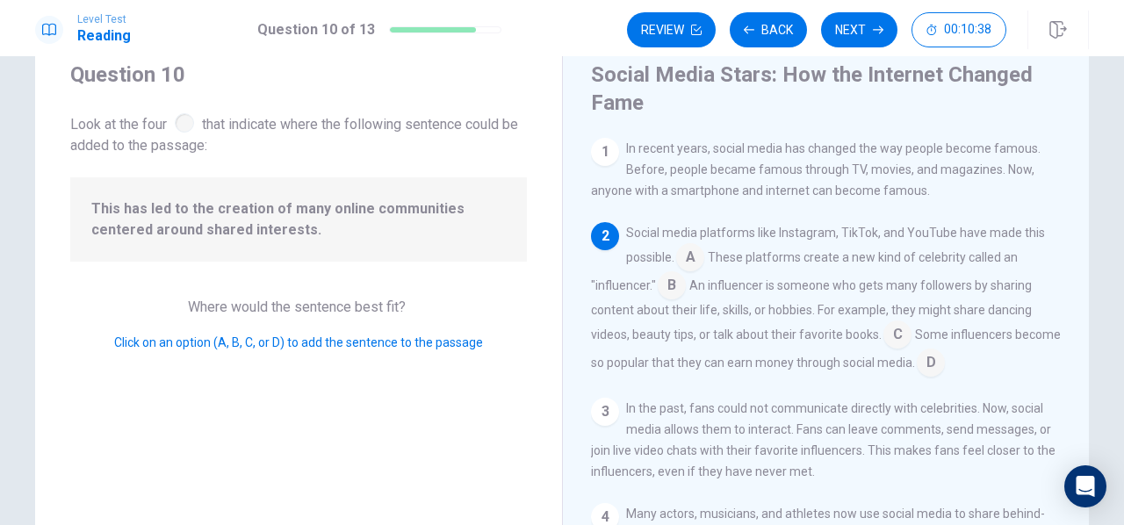
drag, startPoint x: 297, startPoint y: 208, endPoint x: 320, endPoint y: 224, distance: 27.8
click at [320, 224] on span "This has led to the creation of many online communities centered around shared …" at bounding box center [298, 219] width 414 height 42
click at [888, 340] on input at bounding box center [897, 336] width 28 height 28
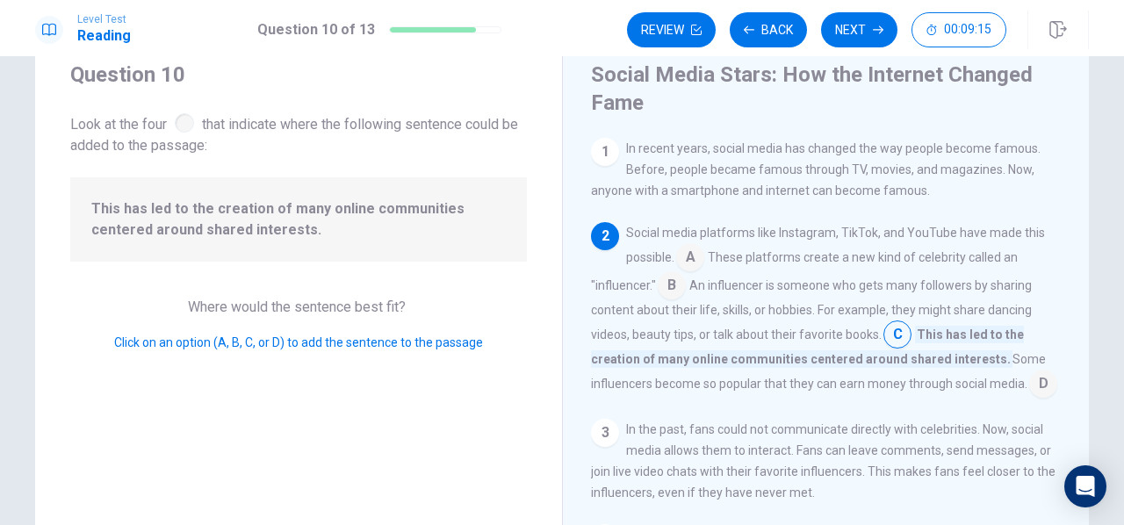
click at [1029, 399] on input at bounding box center [1043, 385] width 28 height 28
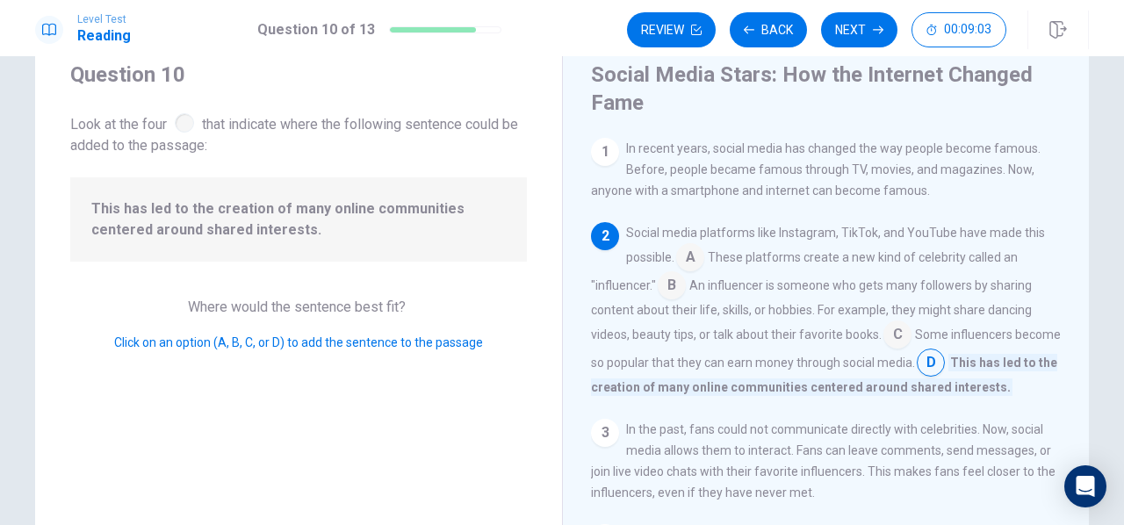
click at [698, 264] on input at bounding box center [690, 259] width 28 height 28
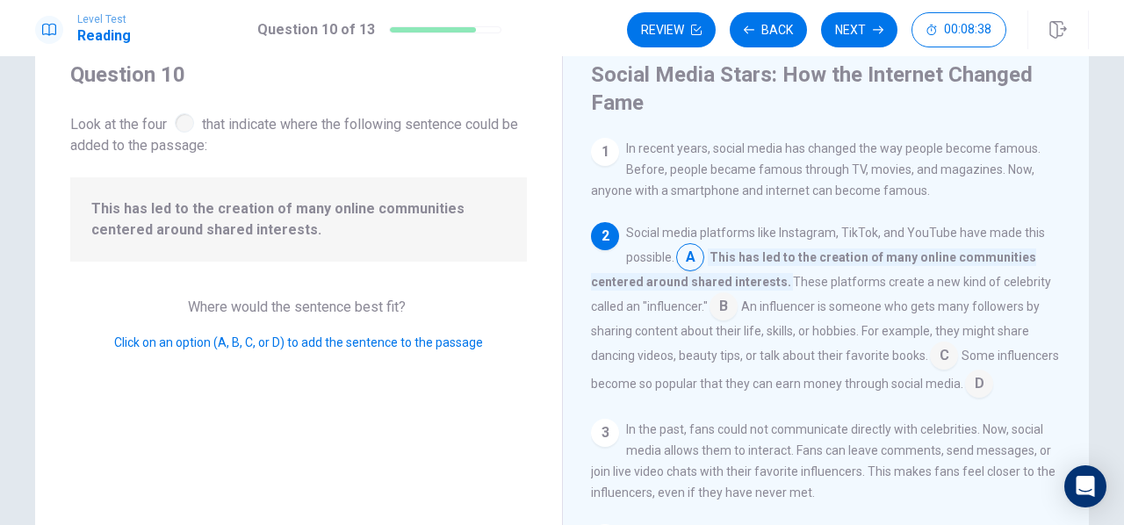
click at [715, 304] on input at bounding box center [723, 308] width 28 height 28
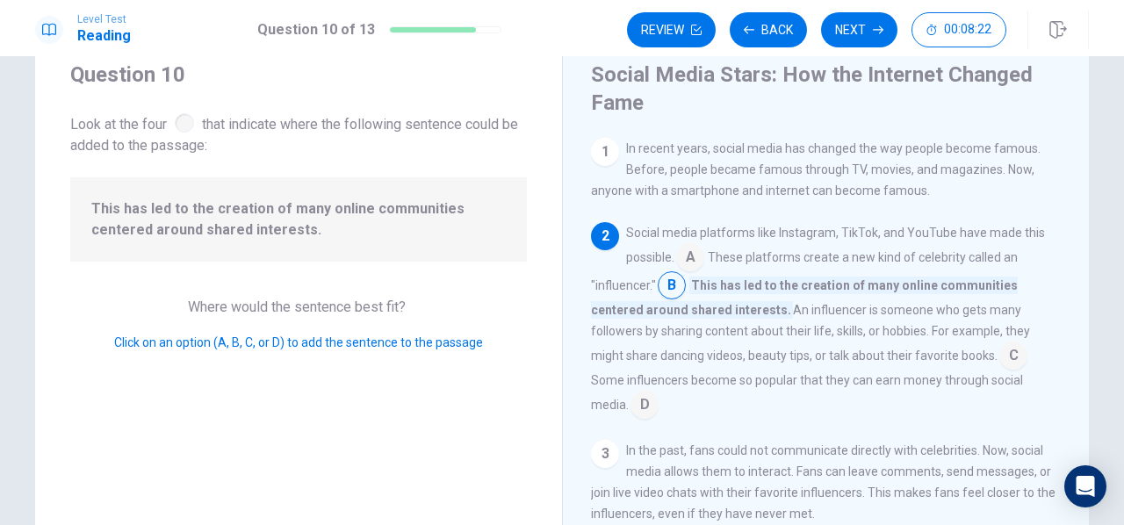
click at [1003, 350] on input at bounding box center [1013, 357] width 28 height 28
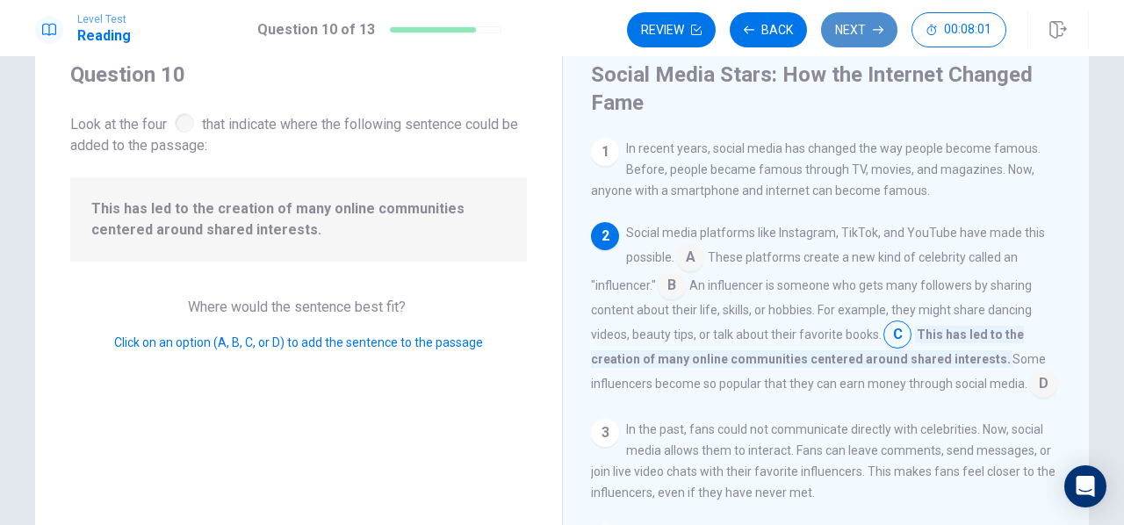
click at [859, 32] on button "Next" at bounding box center [859, 29] width 76 height 35
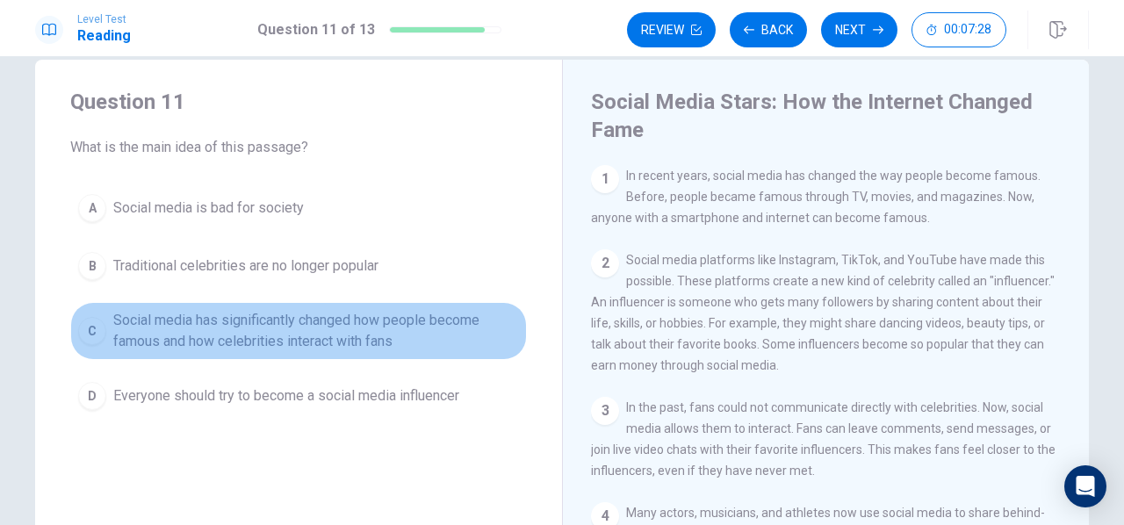
click at [370, 329] on span "Social media has significantly changed how people become famous and how celebri…" at bounding box center [316, 331] width 406 height 42
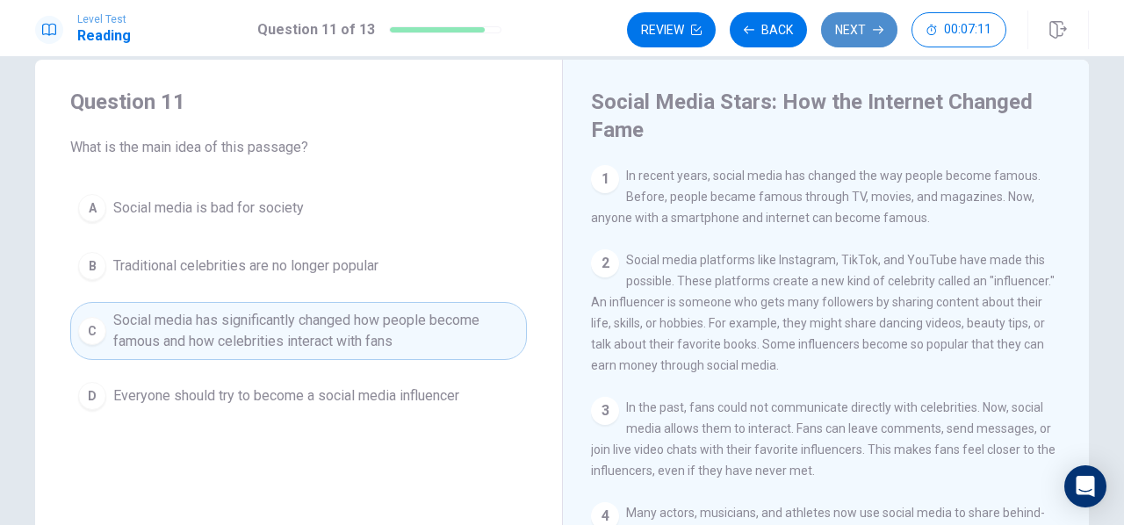
click at [859, 37] on button "Next" at bounding box center [859, 29] width 76 height 35
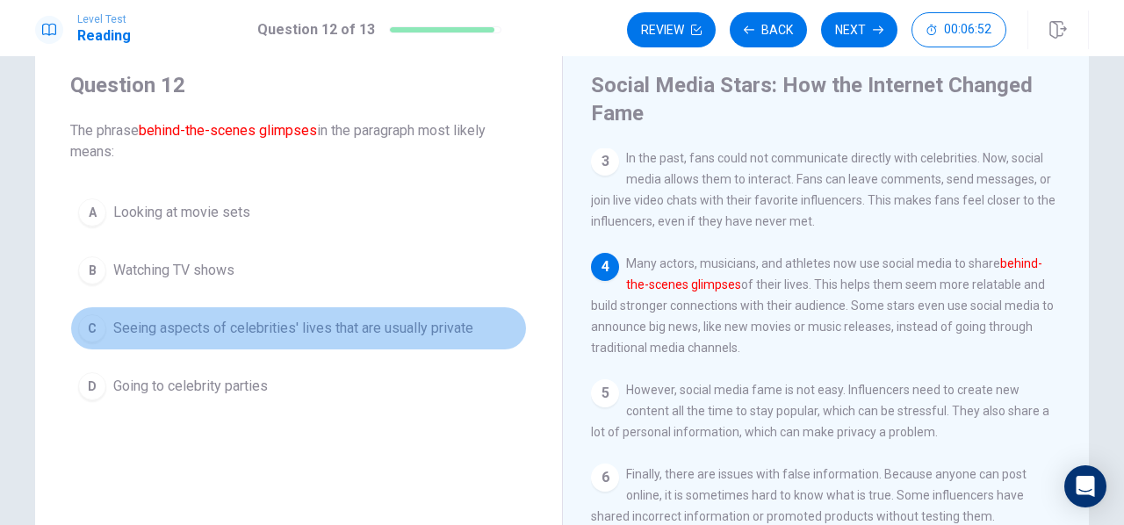
click at [234, 338] on button "C Seeing aspects of celebrities' lives that are usually private" at bounding box center [298, 328] width 456 height 44
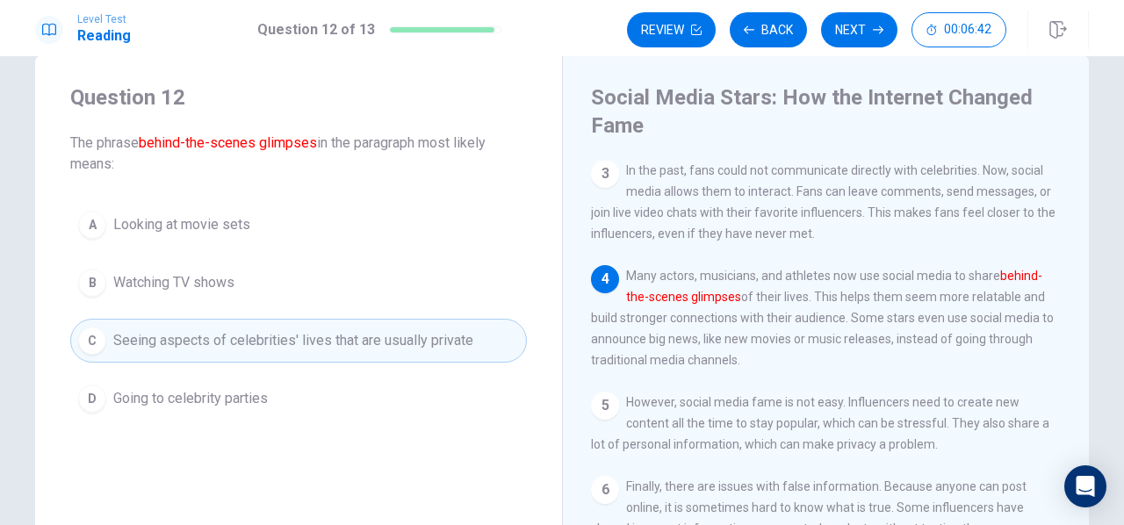
scroll to position [40, 0]
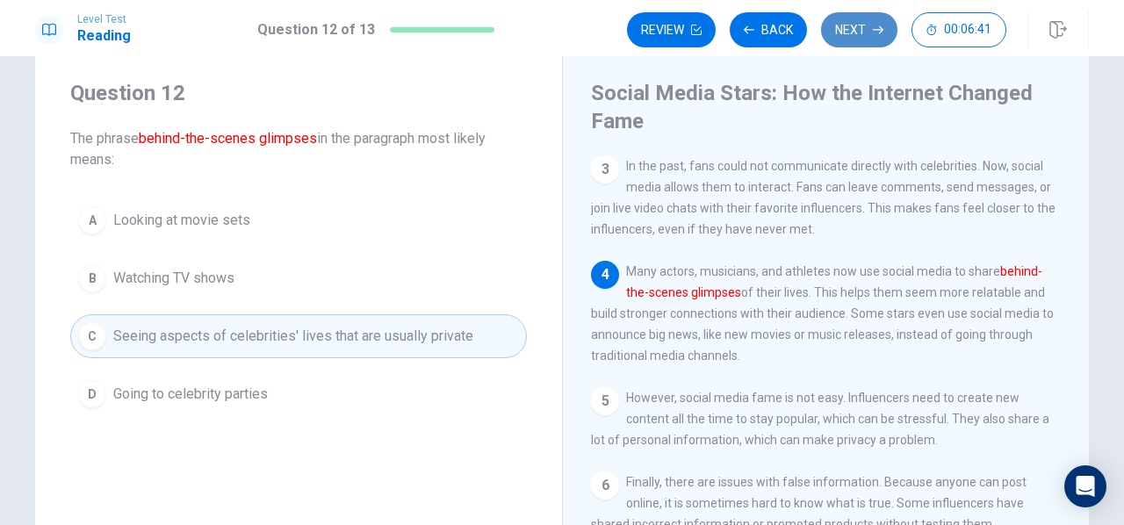
click at [853, 37] on button "Next" at bounding box center [859, 29] width 76 height 35
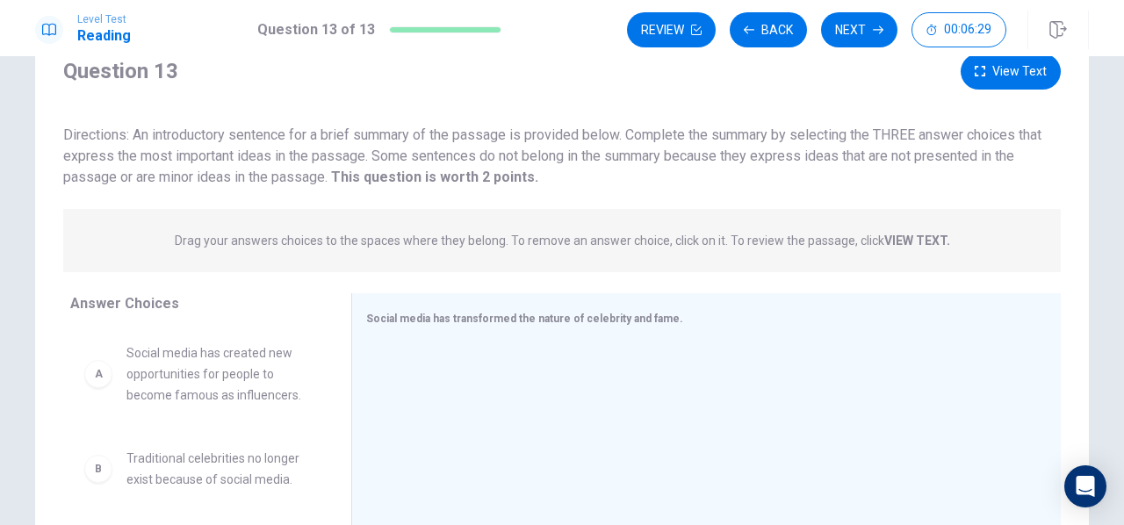
scroll to position [68, 0]
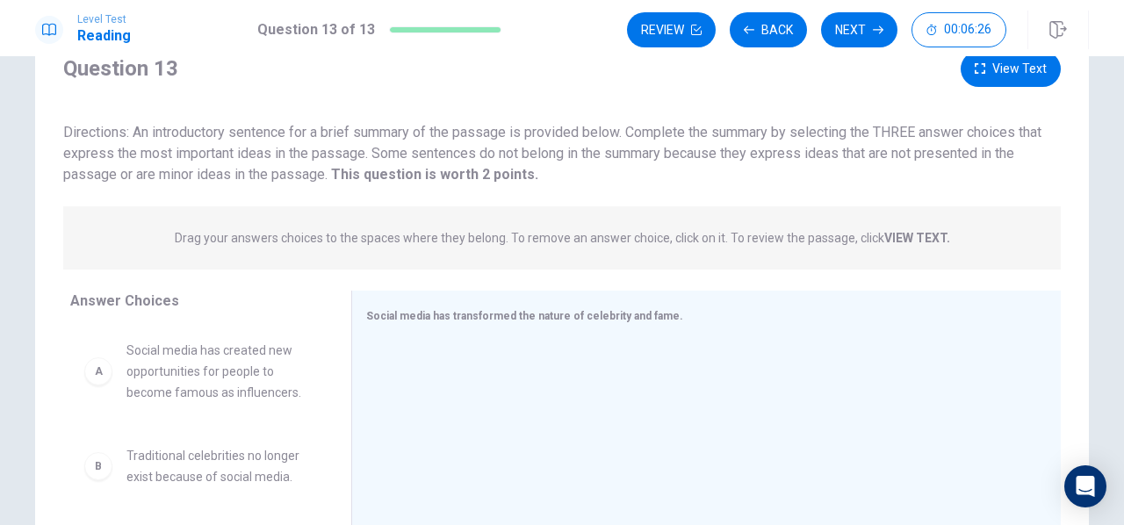
drag, startPoint x: 365, startPoint y: 150, endPoint x: 691, endPoint y: 142, distance: 325.8
click at [691, 142] on div "Directions: An introductory sentence for a brief summary of the passage is prov…" at bounding box center [561, 153] width 997 height 63
click at [691, 150] on div "Directions: An introductory sentence for a brief summary of the passage is prov…" at bounding box center [561, 153] width 997 height 63
drag, startPoint x: 691, startPoint y: 150, endPoint x: 584, endPoint y: 144, distance: 107.3
click at [584, 144] on span "Directions: An introductory sentence for a brief summary of the passage is prov…" at bounding box center [552, 153] width 978 height 59
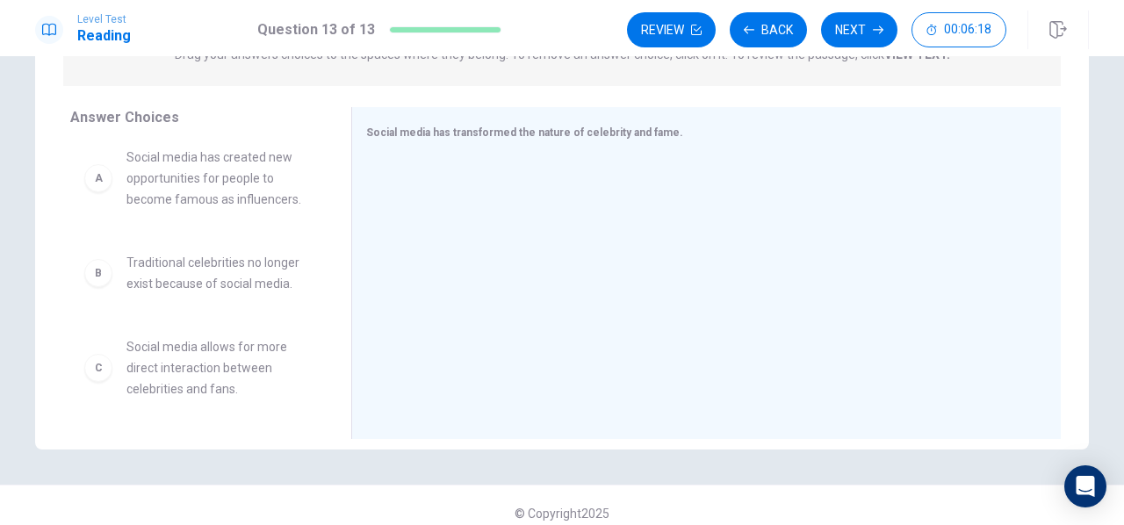
scroll to position [0, 0]
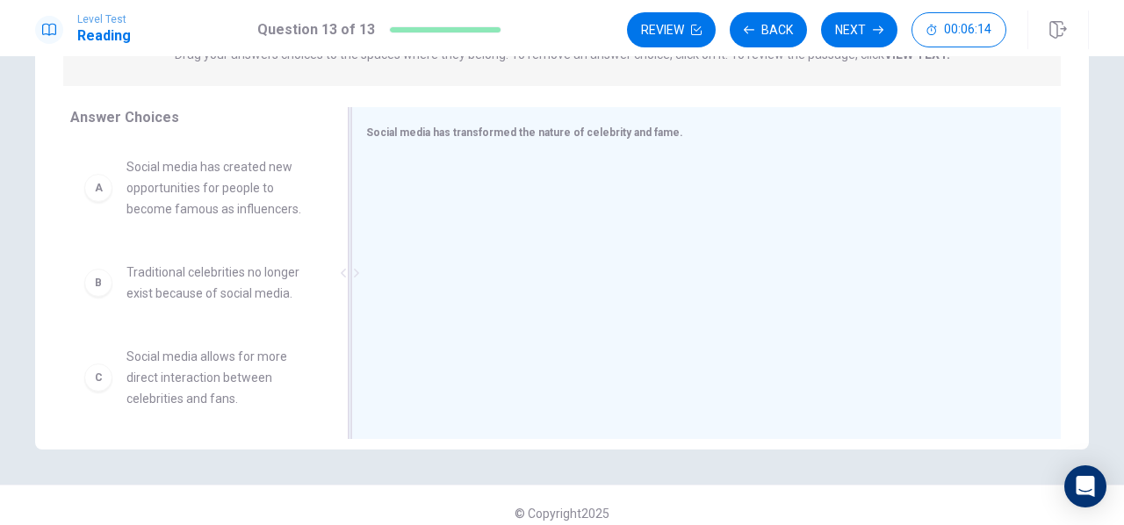
click at [367, 132] on div "Social media has transformed the nature of celebrity and fame." at bounding box center [705, 273] width 709 height 332
drag, startPoint x: 367, startPoint y: 132, endPoint x: 584, endPoint y: 134, distance: 216.9
click at [584, 134] on span "Social media has transformed the nature of celebrity and fame." at bounding box center [524, 132] width 317 height 12
drag, startPoint x: 362, startPoint y: 129, endPoint x: 672, endPoint y: 141, distance: 310.1
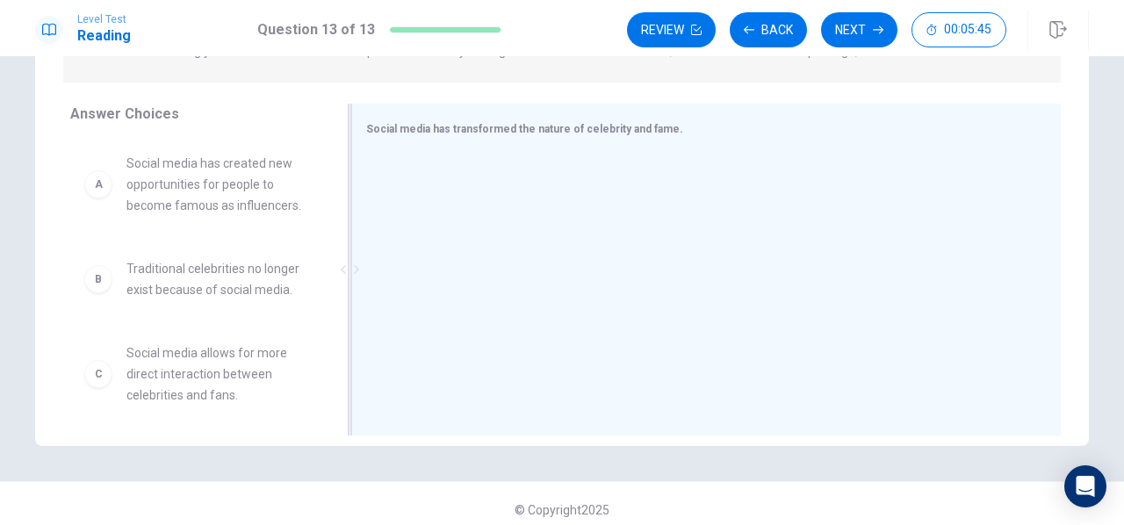
click at [672, 141] on div "Social media has transformed the nature of celebrity and fame." at bounding box center [705, 270] width 709 height 332
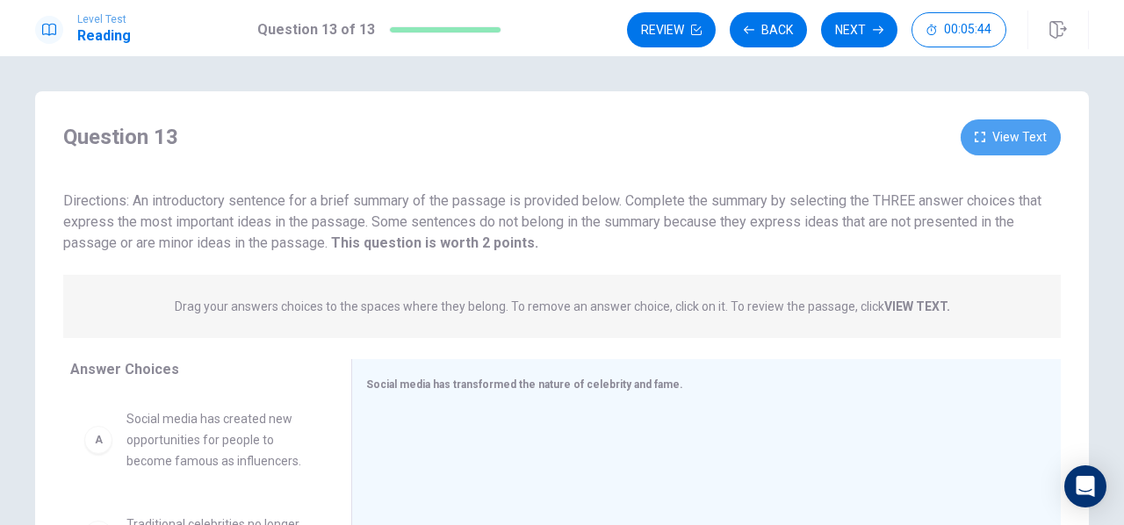
click at [1034, 132] on button "View Text" at bounding box center [1010, 137] width 100 height 36
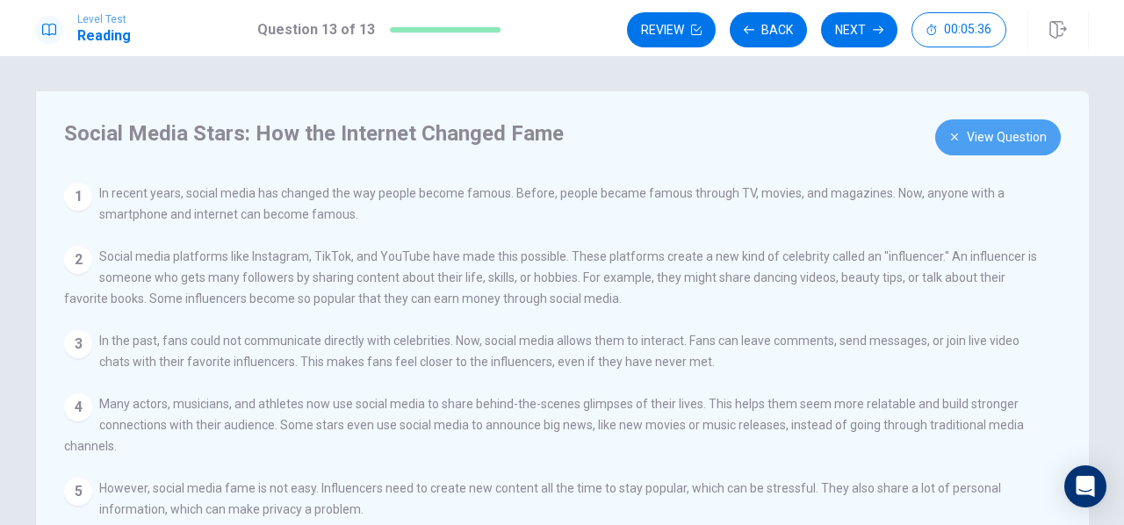
click at [1006, 143] on button "View Question" at bounding box center [998, 137] width 126 height 36
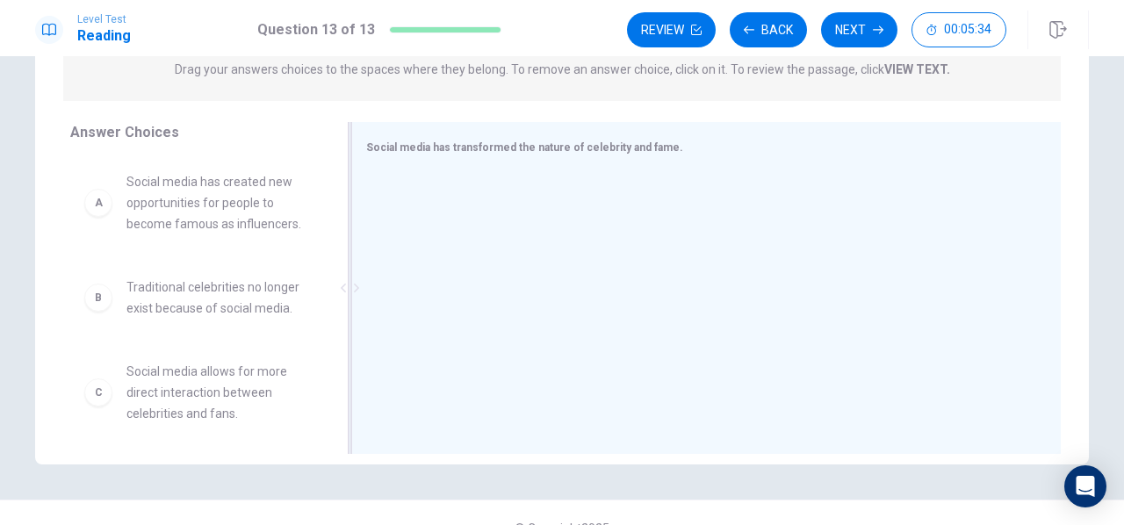
scroll to position [241, 0]
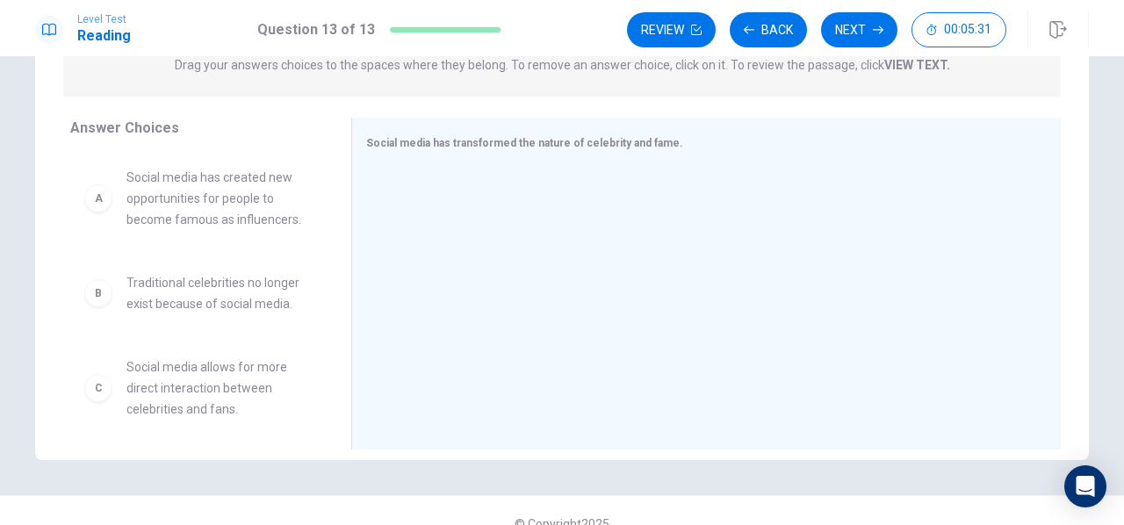
click at [217, 205] on span "Social media has created new opportunities for people to become famous as influ…" at bounding box center [217, 198] width 183 height 63
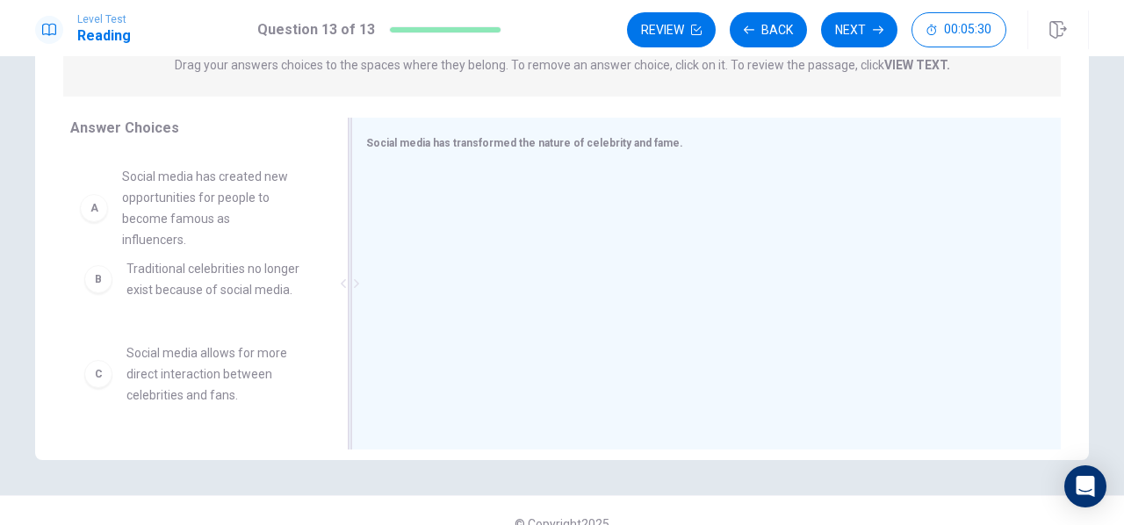
drag, startPoint x: 217, startPoint y: 205, endPoint x: 492, endPoint y: 227, distance: 275.7
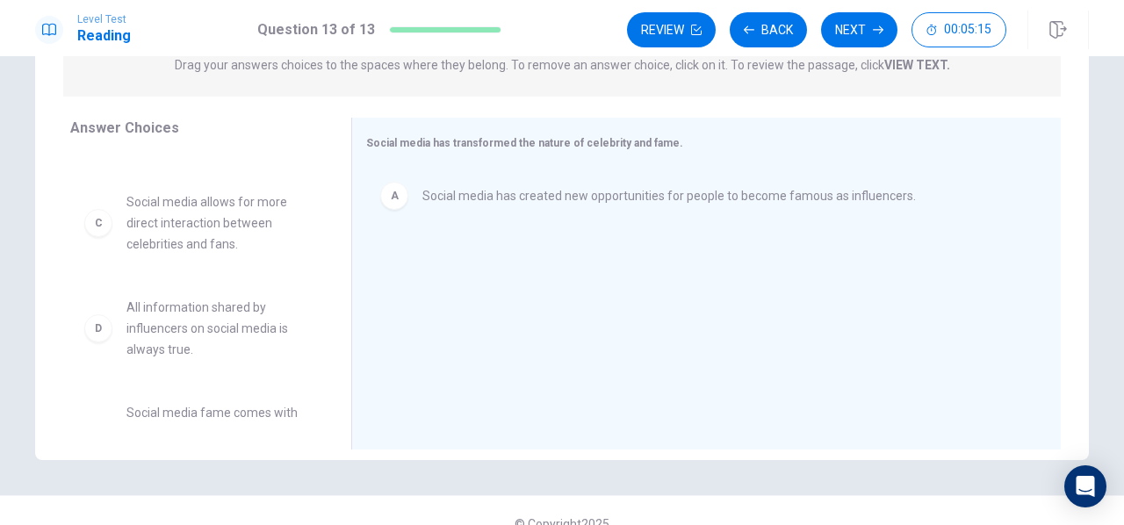
scroll to position [57, 0]
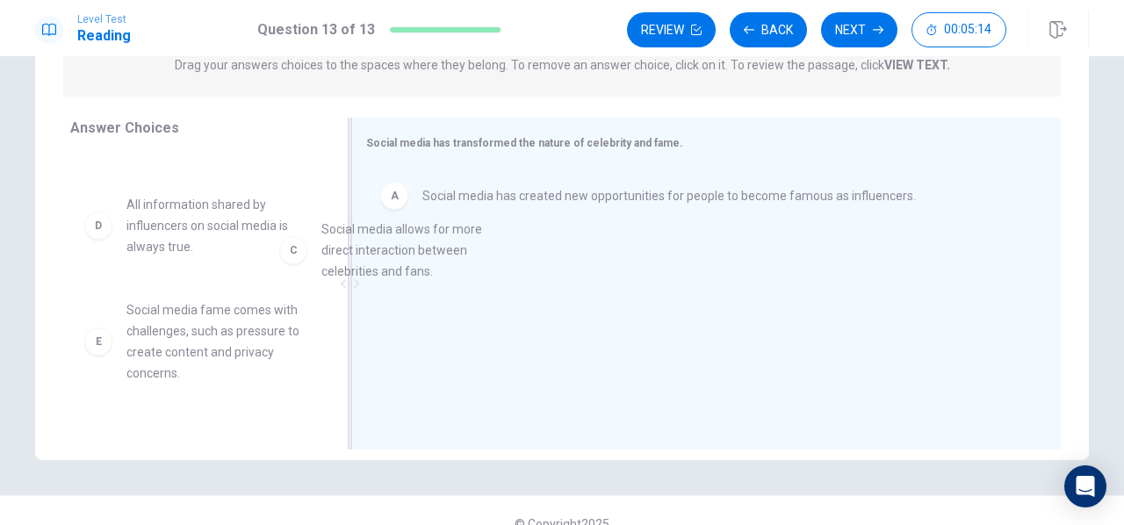
drag, startPoint x: 198, startPoint y: 222, endPoint x: 501, endPoint y: 240, distance: 303.4
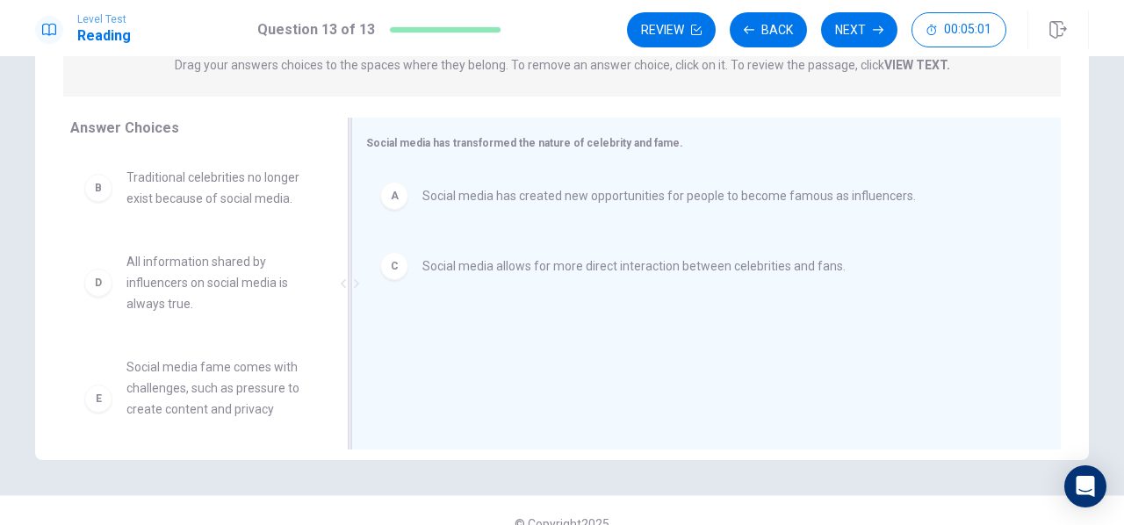
scroll to position [0, 0]
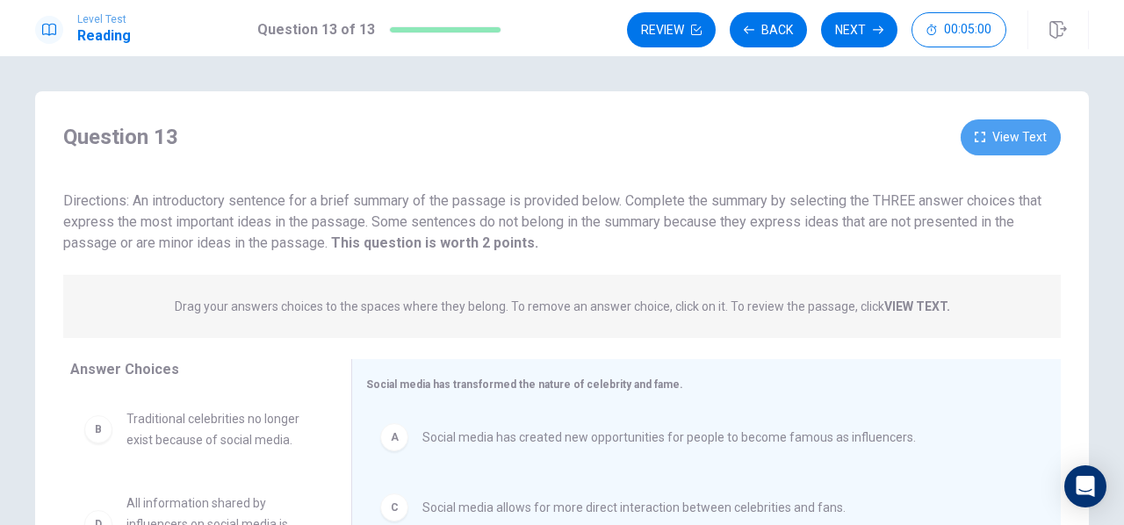
click at [1001, 134] on button "View Text" at bounding box center [1010, 137] width 100 height 36
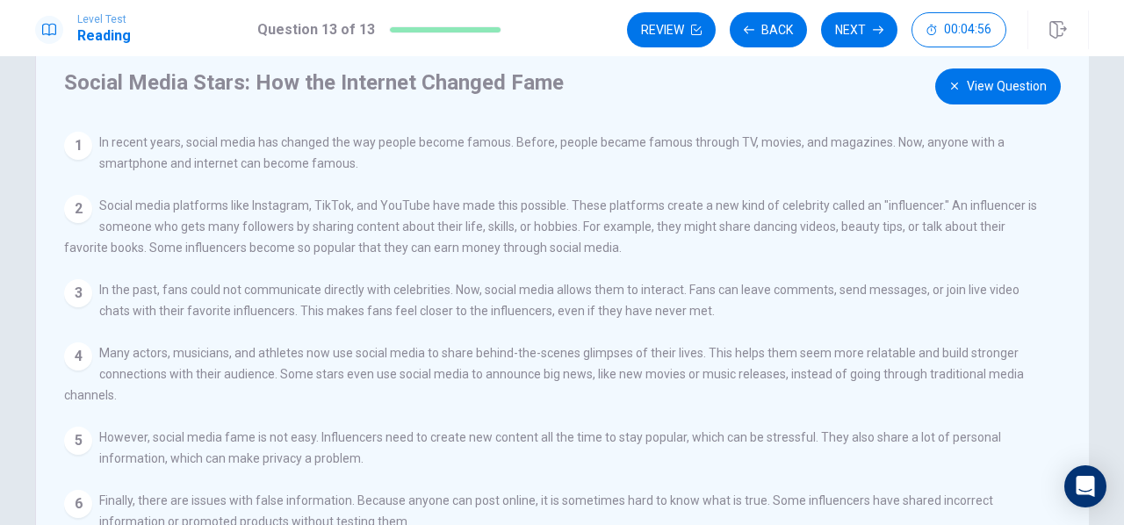
scroll to position [54, 0]
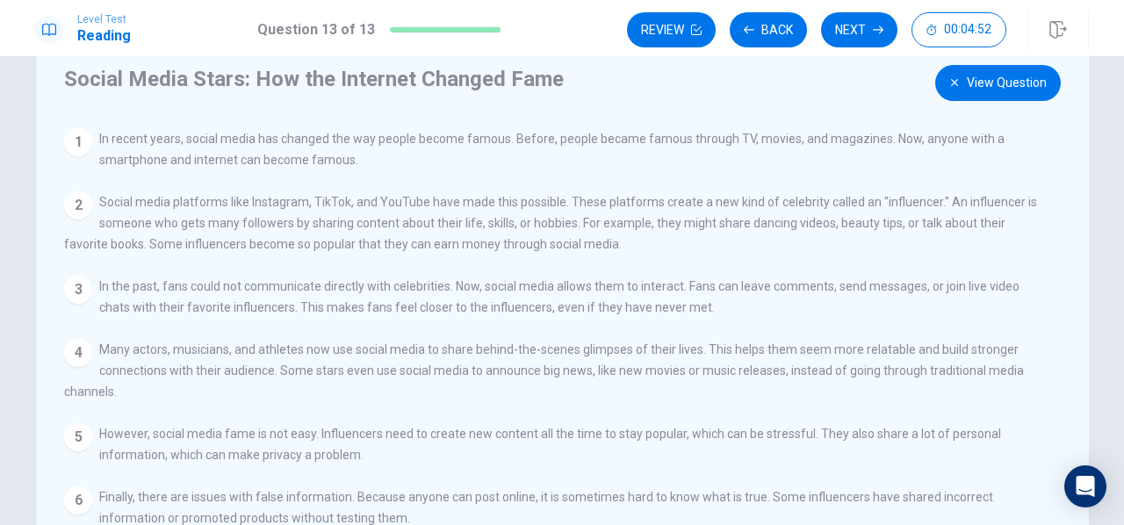
click at [987, 94] on button "View Question" at bounding box center [998, 83] width 126 height 36
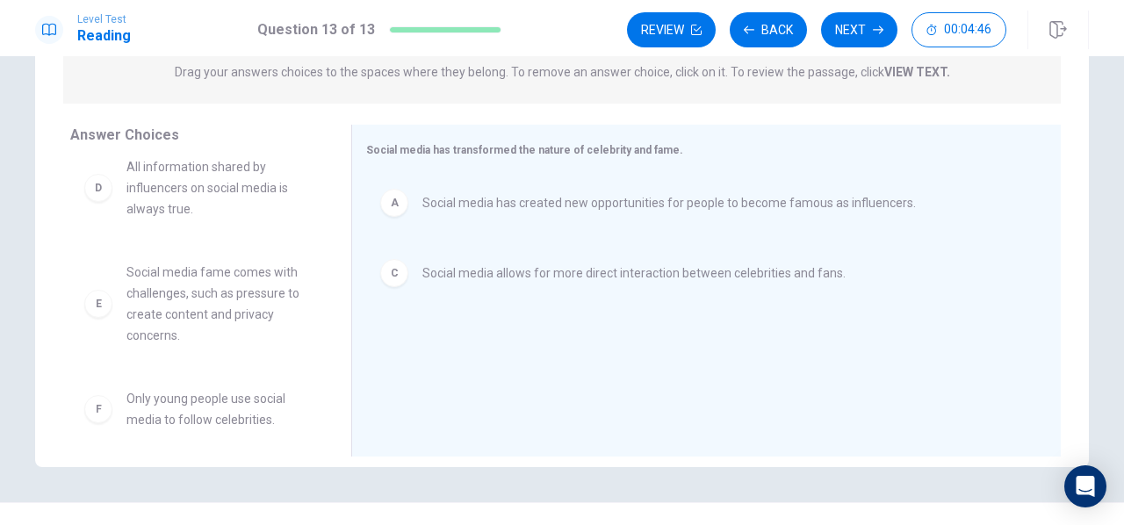
scroll to position [116, 0]
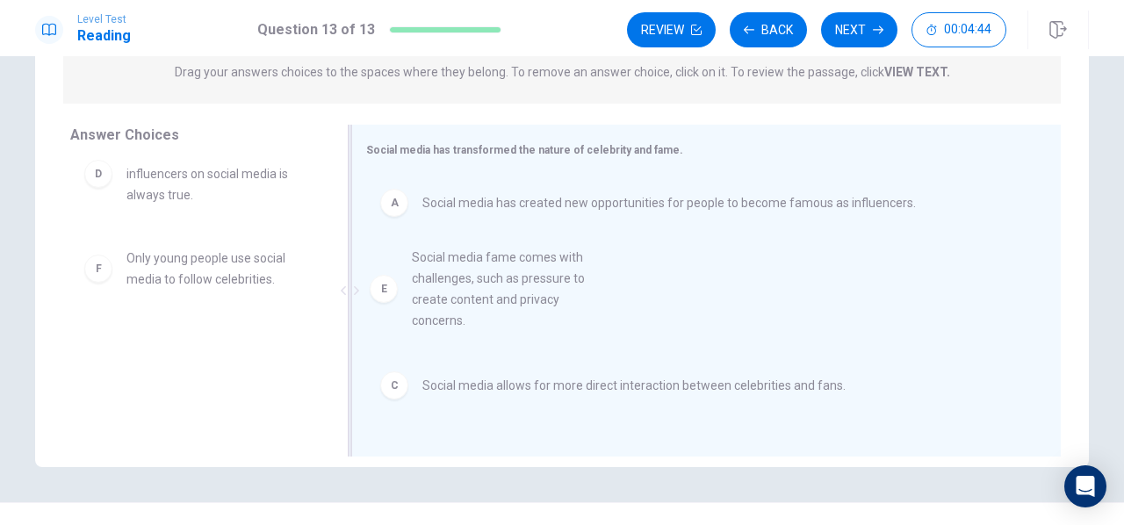
drag, startPoint x: 229, startPoint y: 300, endPoint x: 560, endPoint y: 266, distance: 332.7
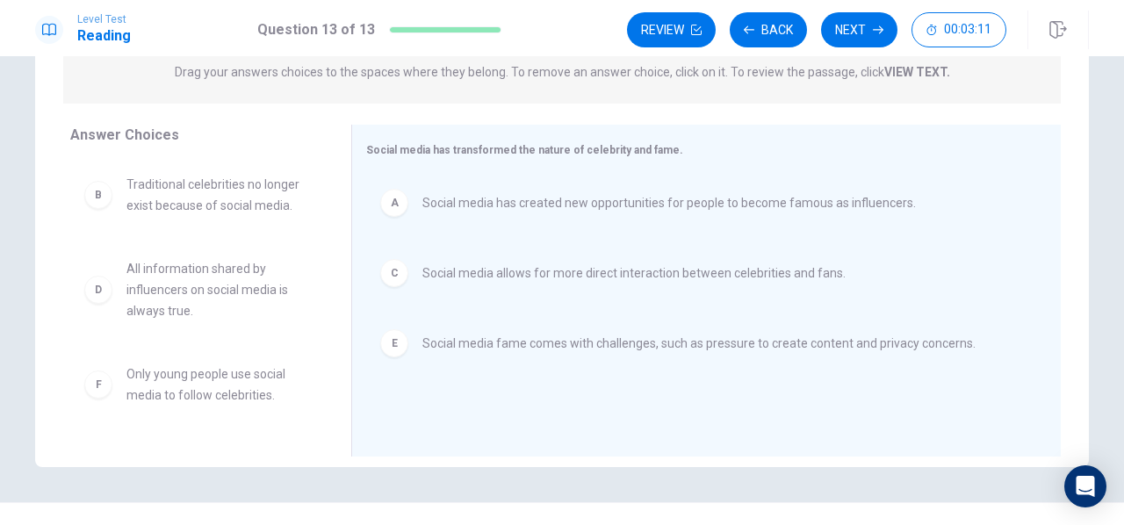
scroll to position [232, 0]
click at [887, 18] on button "Next" at bounding box center [859, 29] width 76 height 35
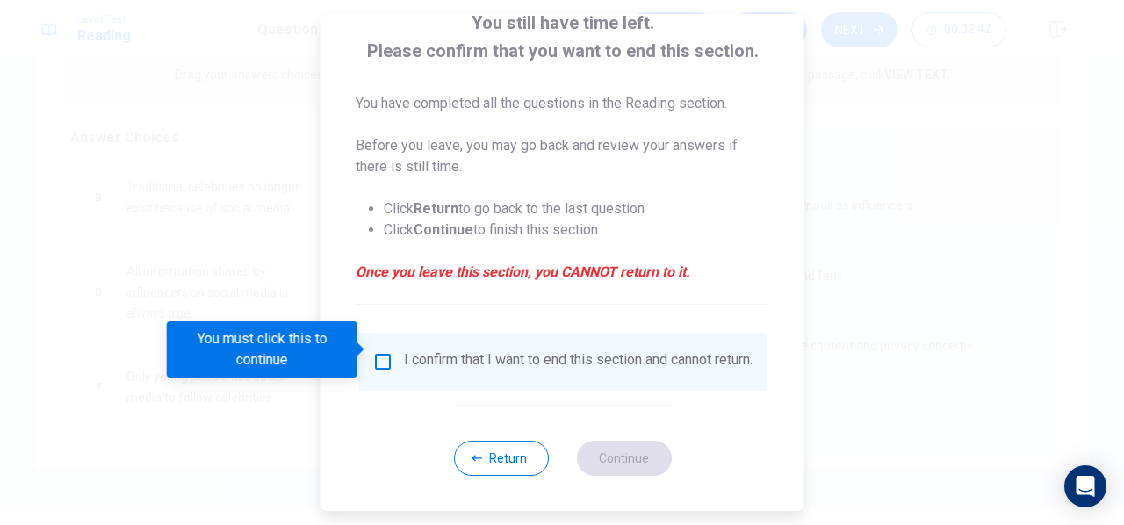
scroll to position [130, 0]
click at [492, 462] on button "Return" at bounding box center [500, 458] width 95 height 35
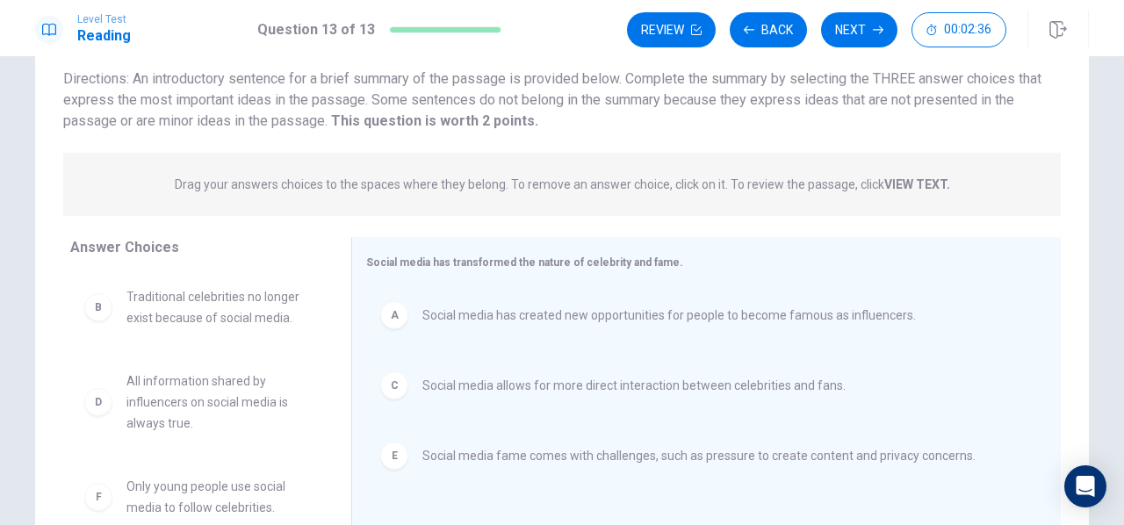
scroll to position [120, 0]
click at [675, 32] on button "Review" at bounding box center [671, 29] width 89 height 35
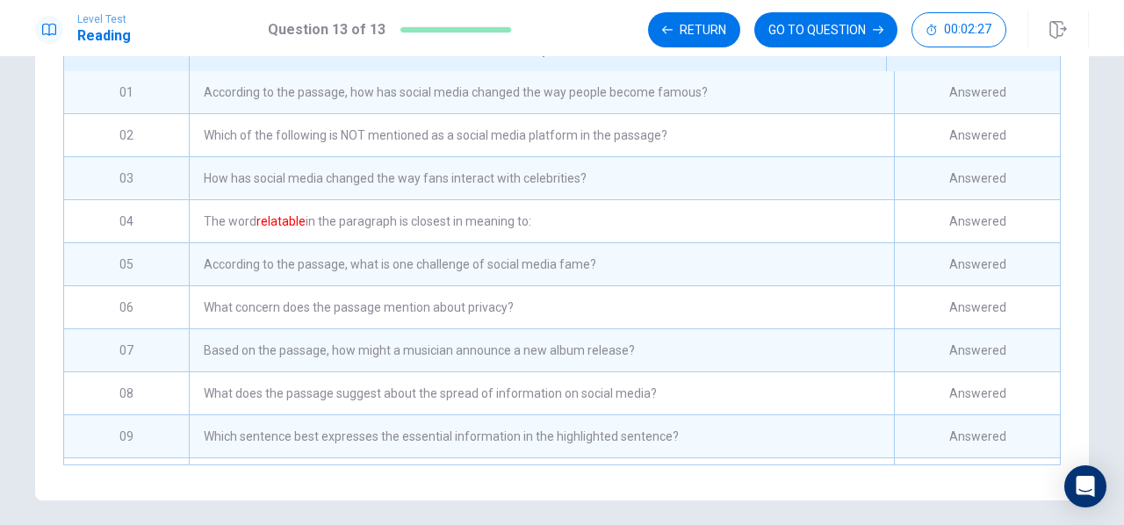
scroll to position [282, 0]
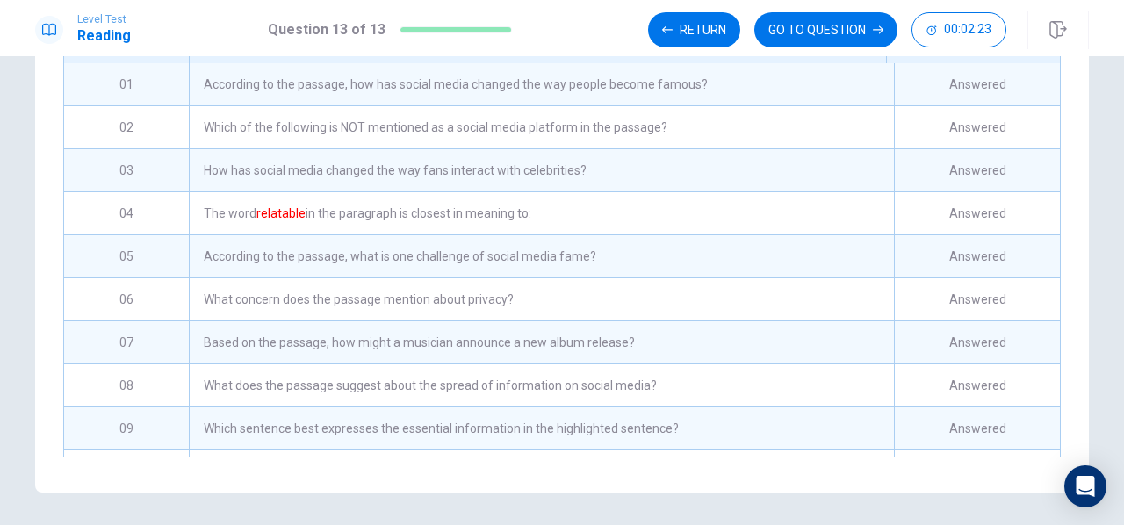
click at [588, 102] on div "According to the passage, how has social media changed the way people become fa…" at bounding box center [541, 84] width 705 height 42
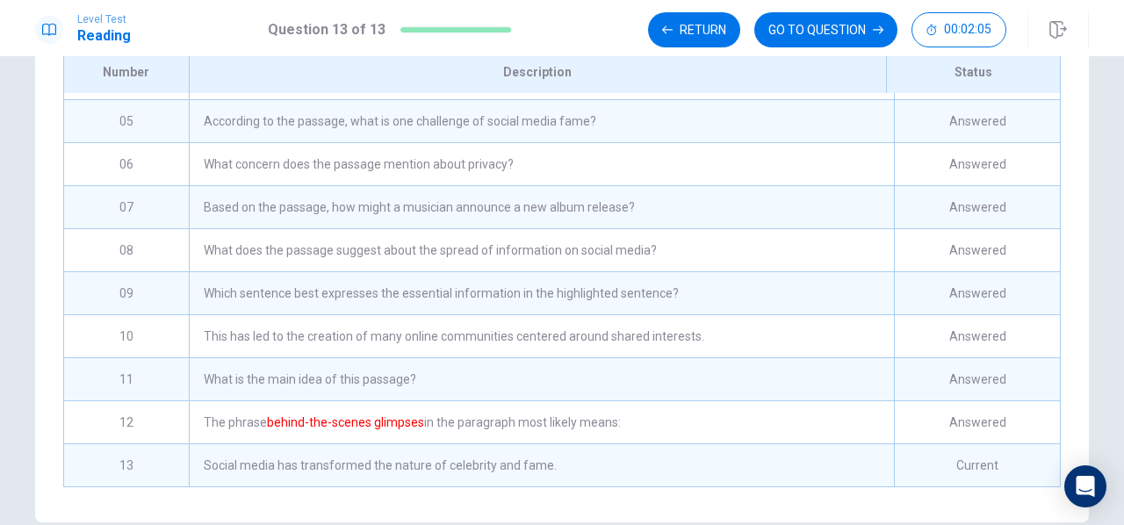
scroll to position [214, 0]
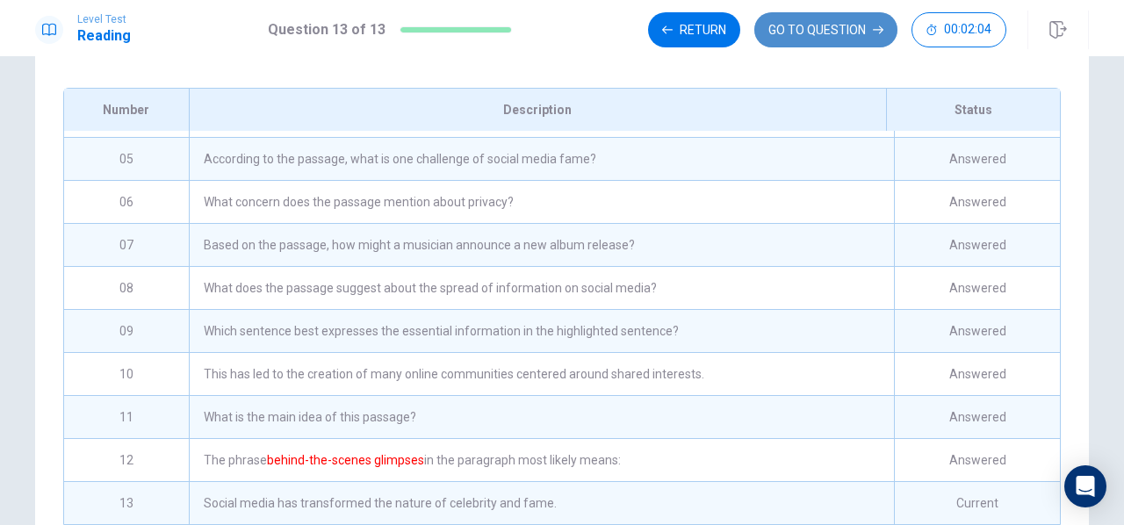
click at [813, 34] on button "GO TO QUESTION" at bounding box center [825, 29] width 143 height 35
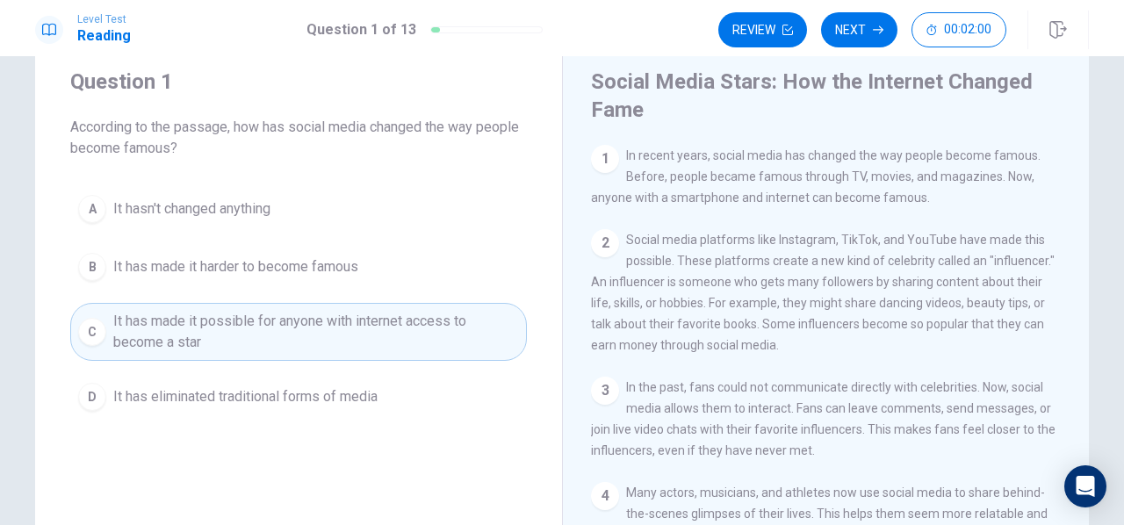
scroll to position [49, 0]
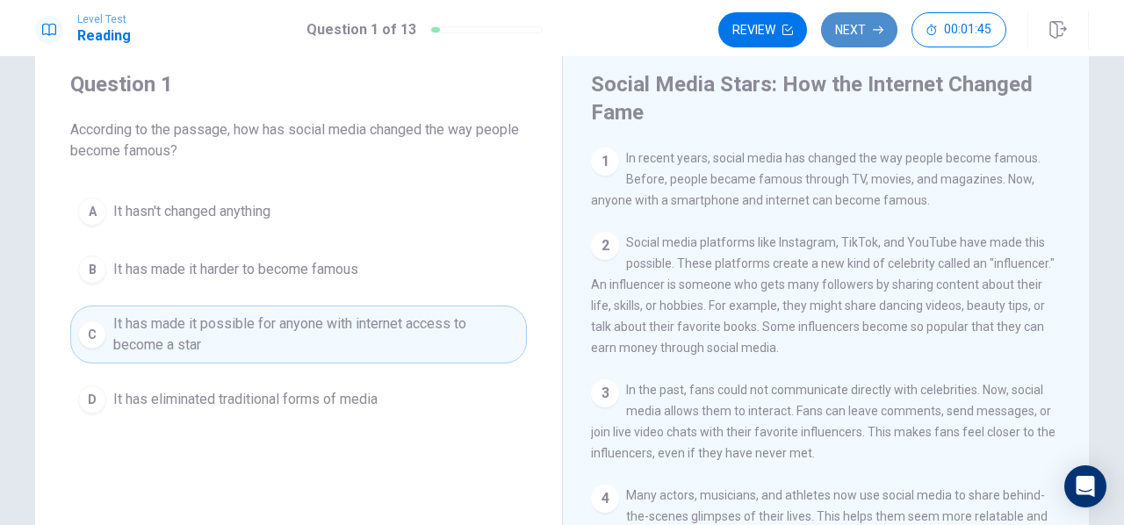
click at [847, 34] on button "Next" at bounding box center [859, 29] width 76 height 35
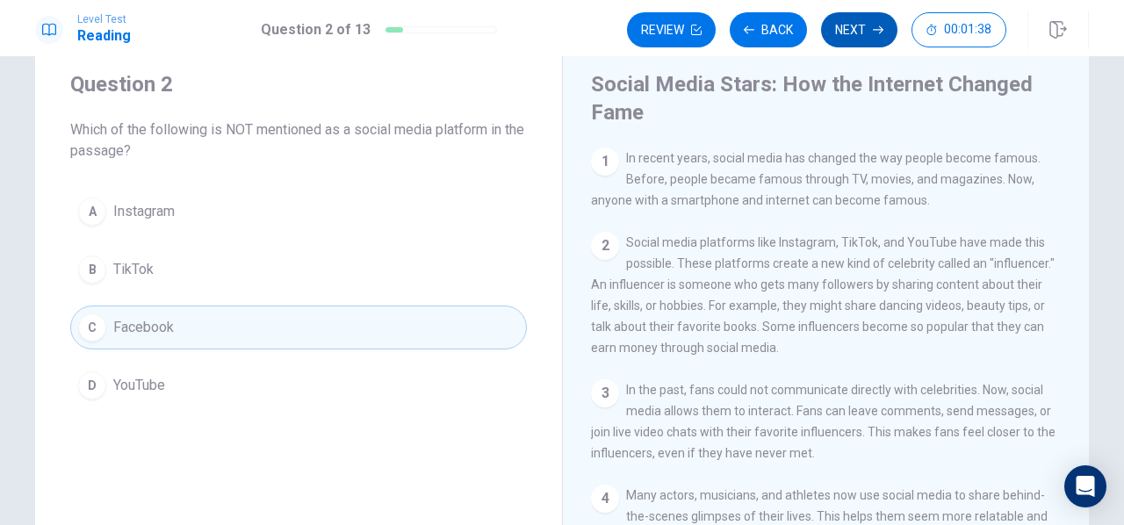
click at [852, 28] on button "Next" at bounding box center [859, 29] width 76 height 35
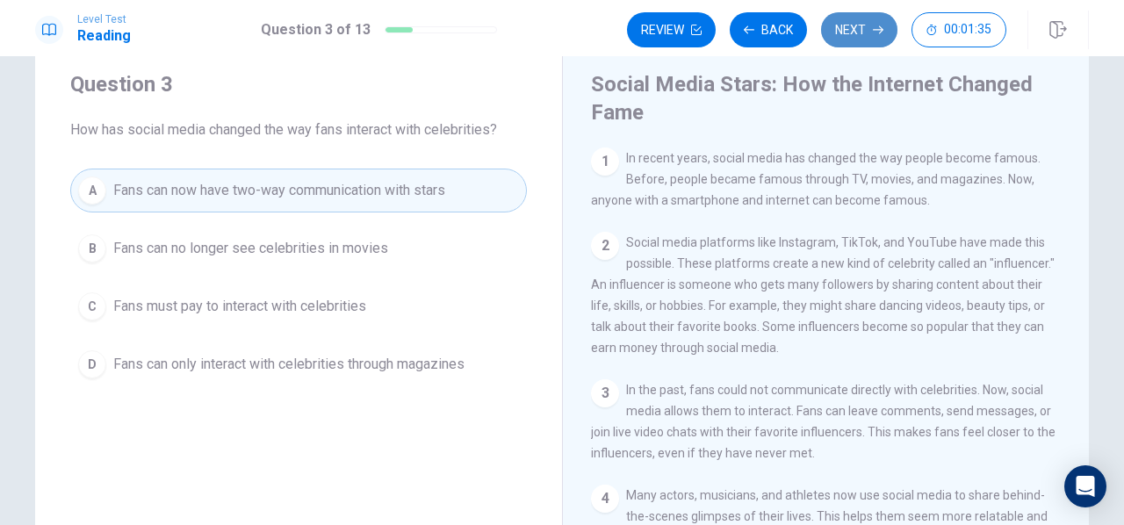
click at [874, 26] on icon "button" at bounding box center [878, 30] width 11 height 11
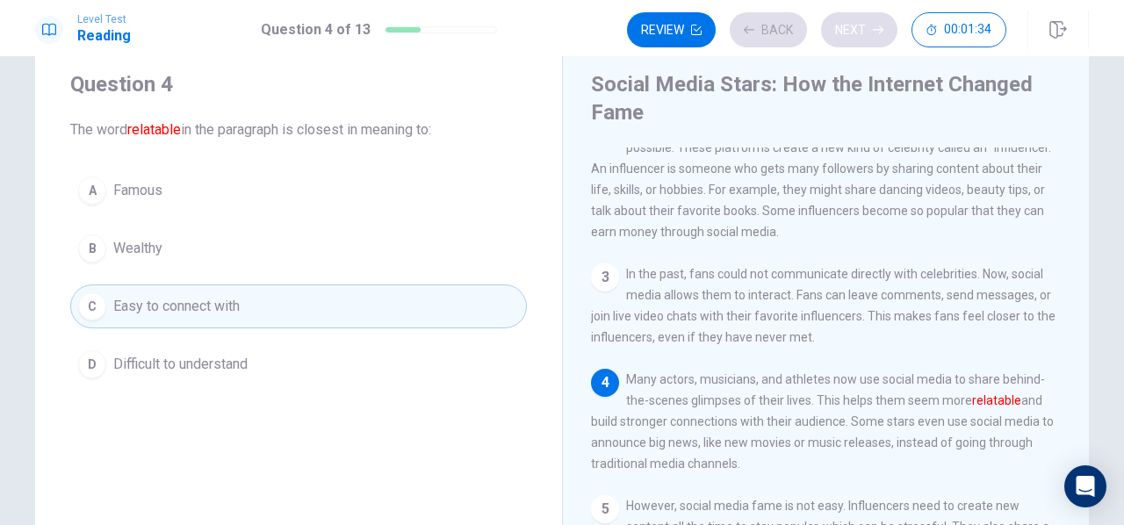
scroll to position [124, 0]
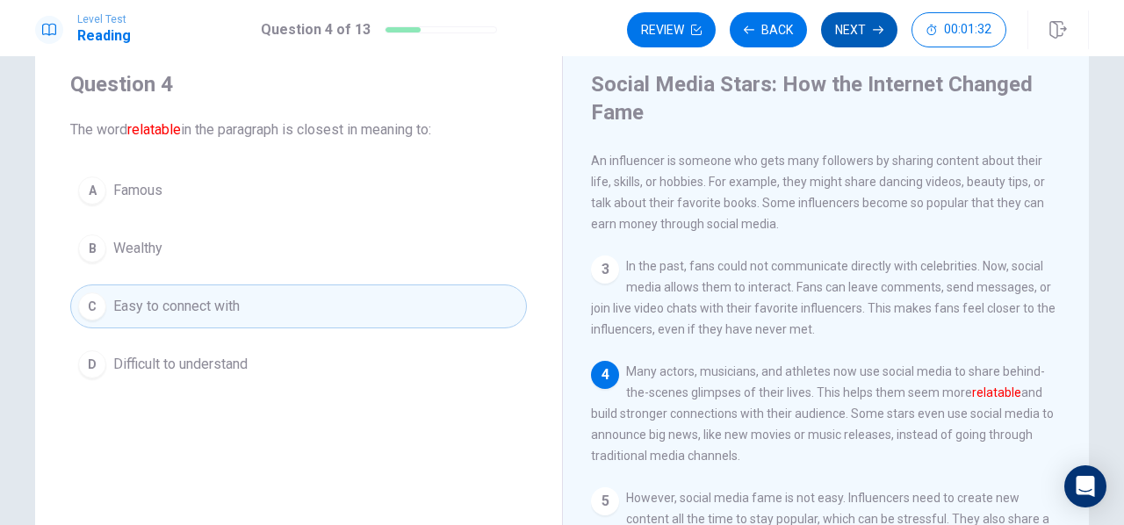
click at [870, 28] on button "Next" at bounding box center [859, 29] width 76 height 35
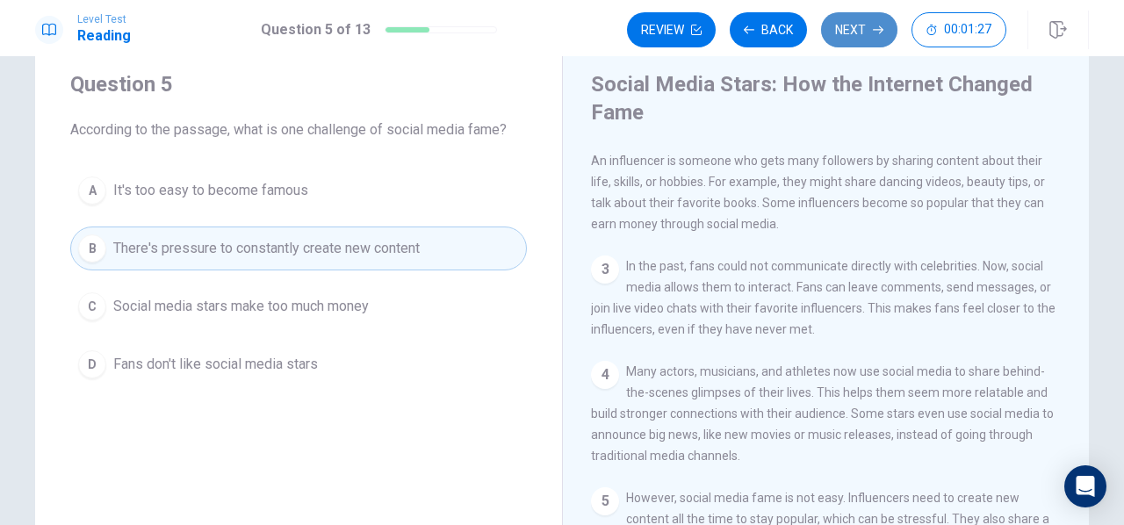
click at [851, 30] on button "Next" at bounding box center [859, 29] width 76 height 35
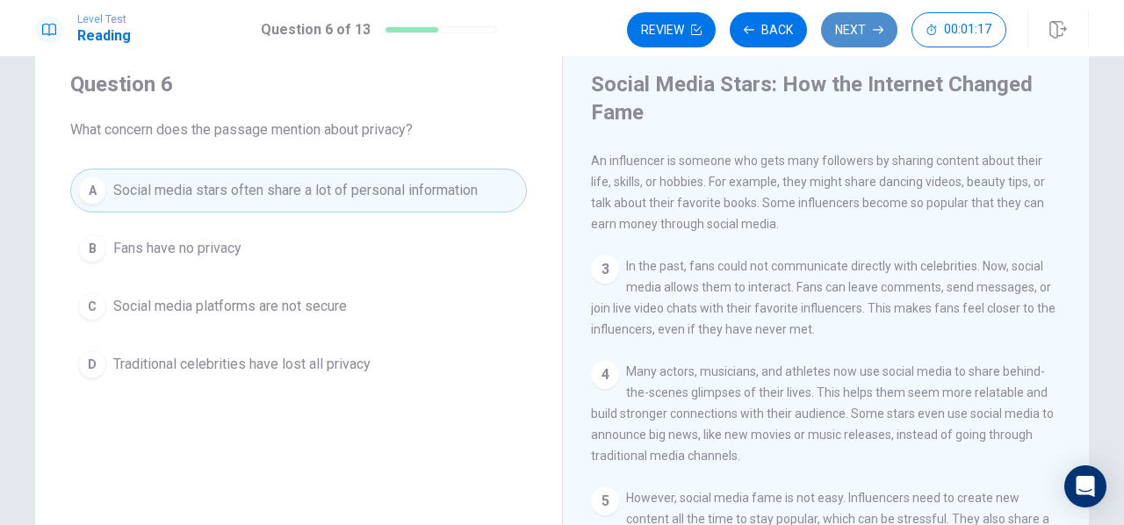
click at [862, 29] on button "Next" at bounding box center [859, 29] width 76 height 35
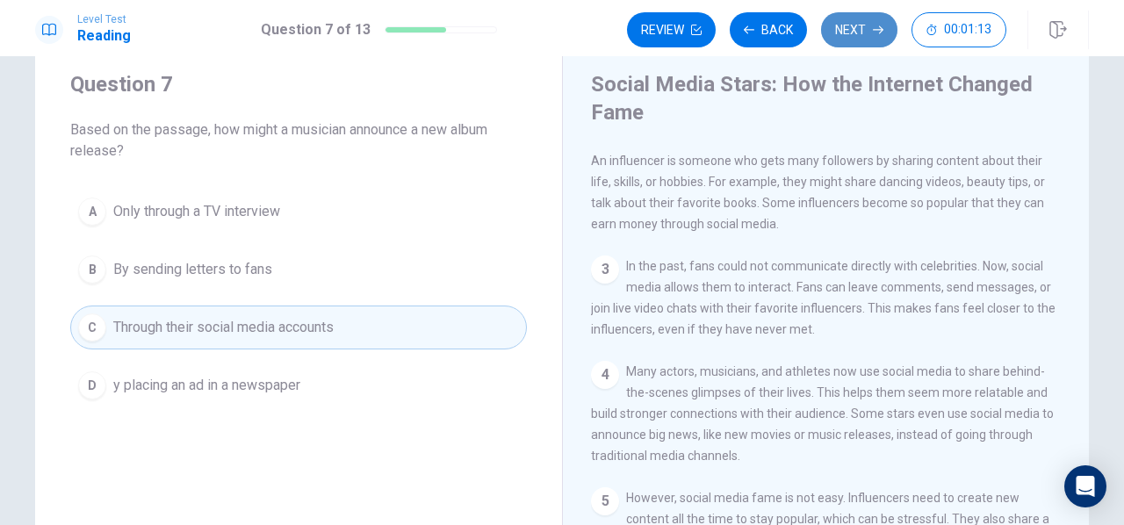
click at [863, 26] on button "Next" at bounding box center [859, 29] width 76 height 35
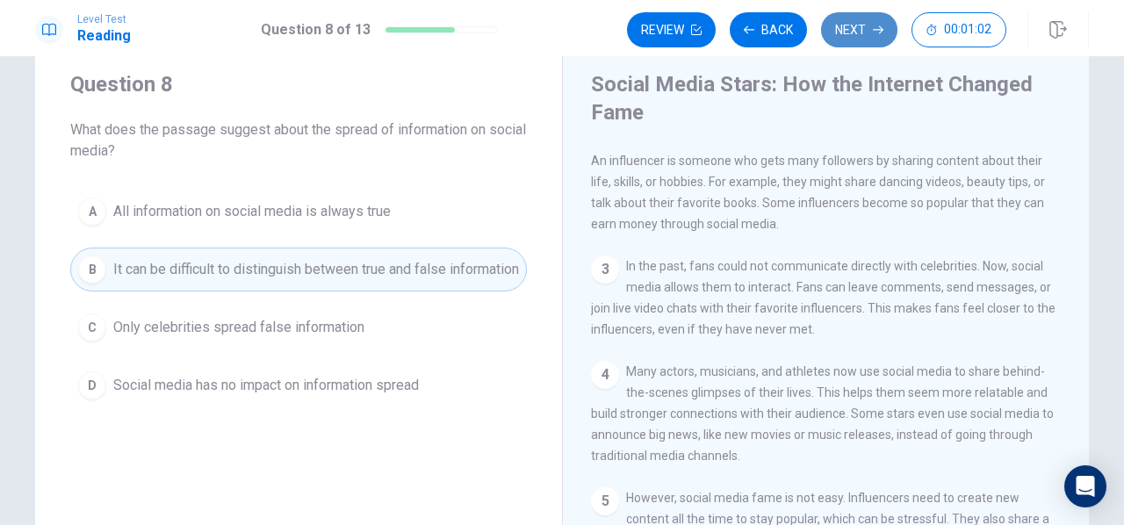
click at [871, 32] on button "Next" at bounding box center [859, 29] width 76 height 35
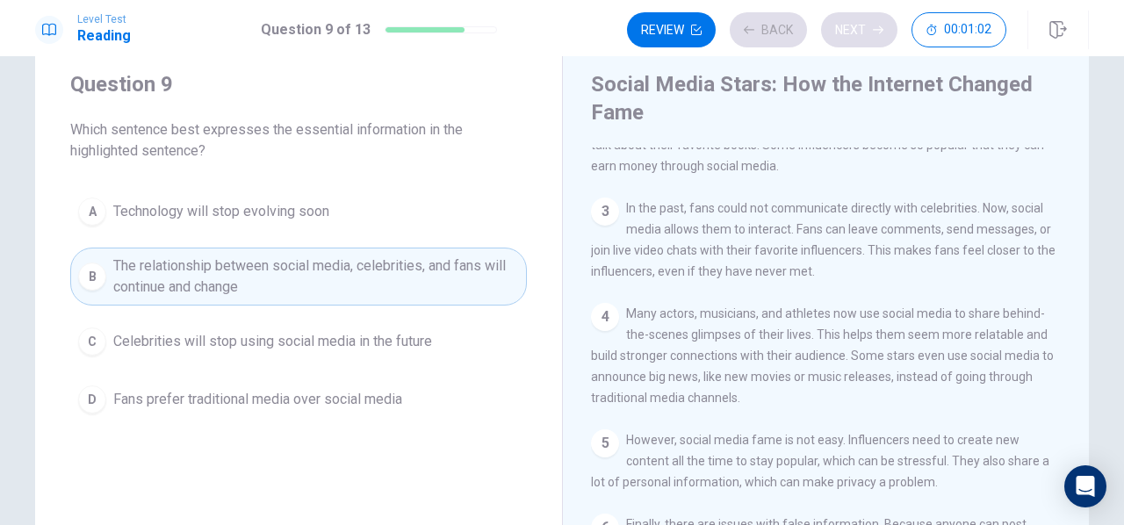
scroll to position [248, 0]
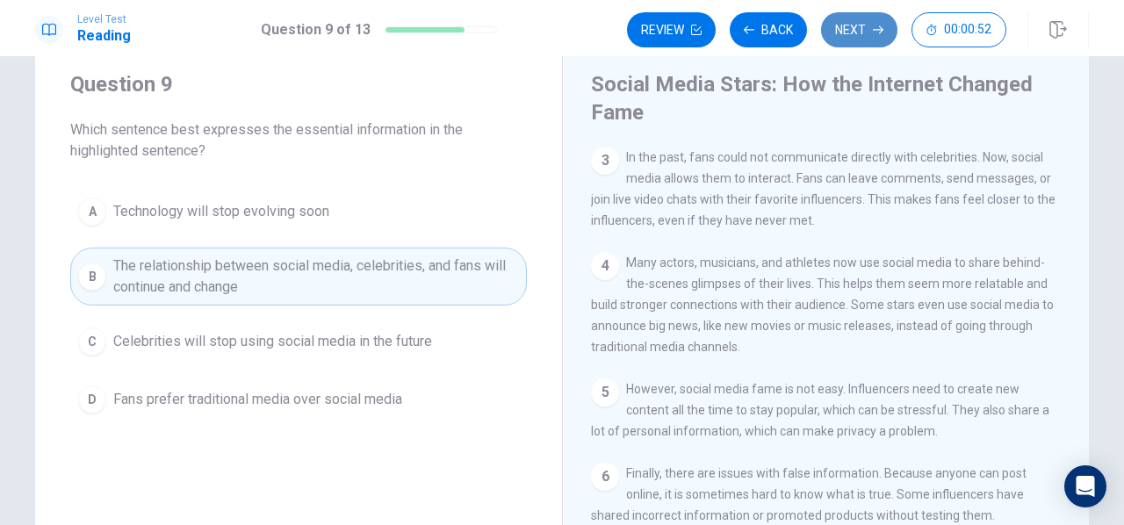
click at [847, 38] on button "Next" at bounding box center [859, 29] width 76 height 35
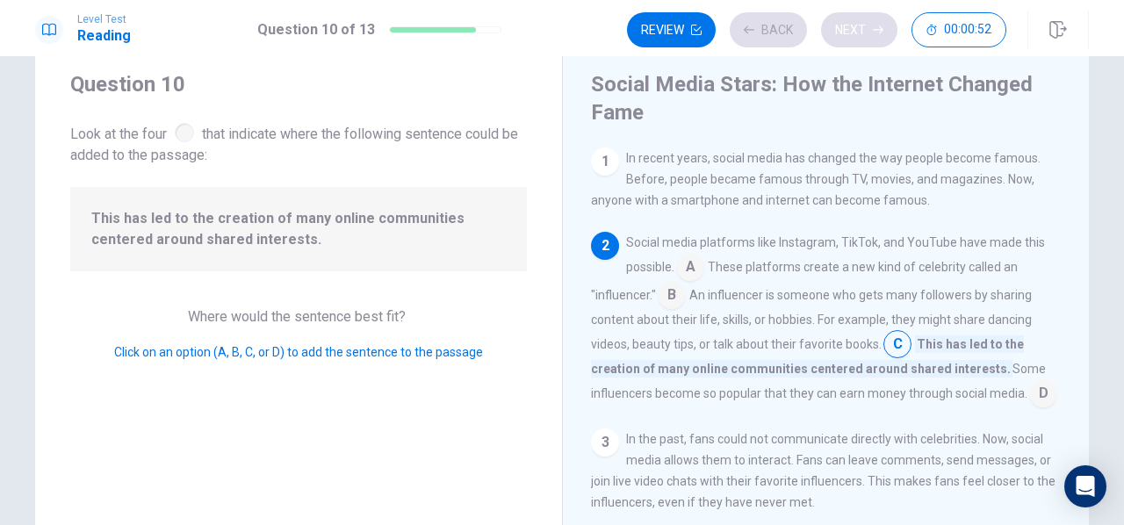
scroll to position [86, 0]
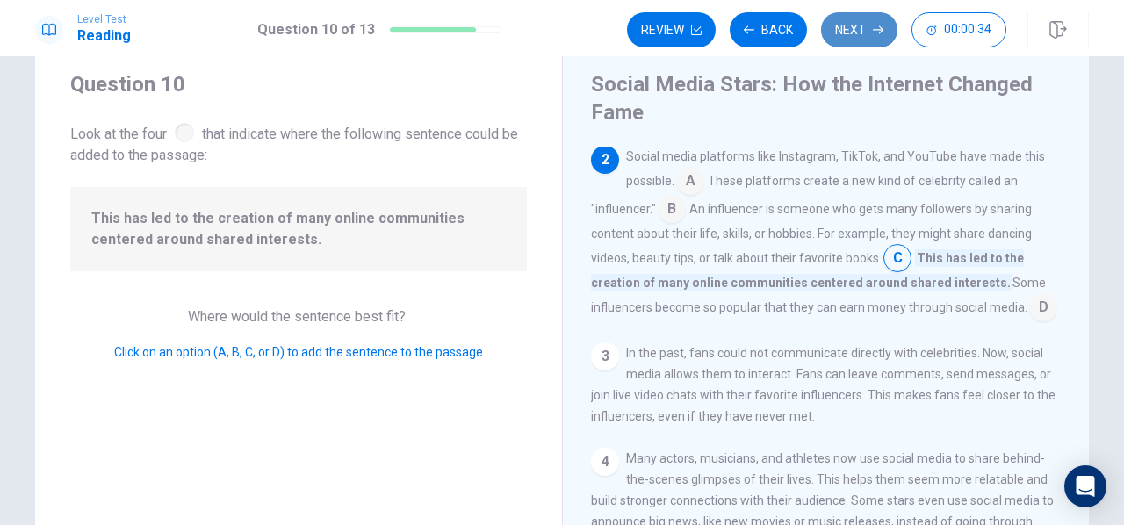
click at [880, 28] on icon "button" at bounding box center [878, 30] width 11 height 11
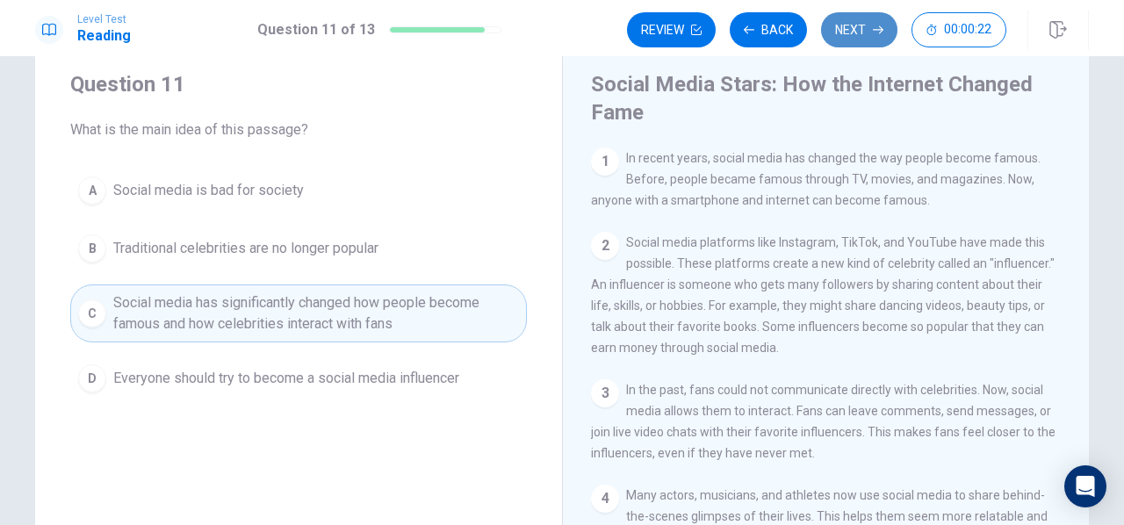
click at [874, 24] on button "Next" at bounding box center [859, 29] width 76 height 35
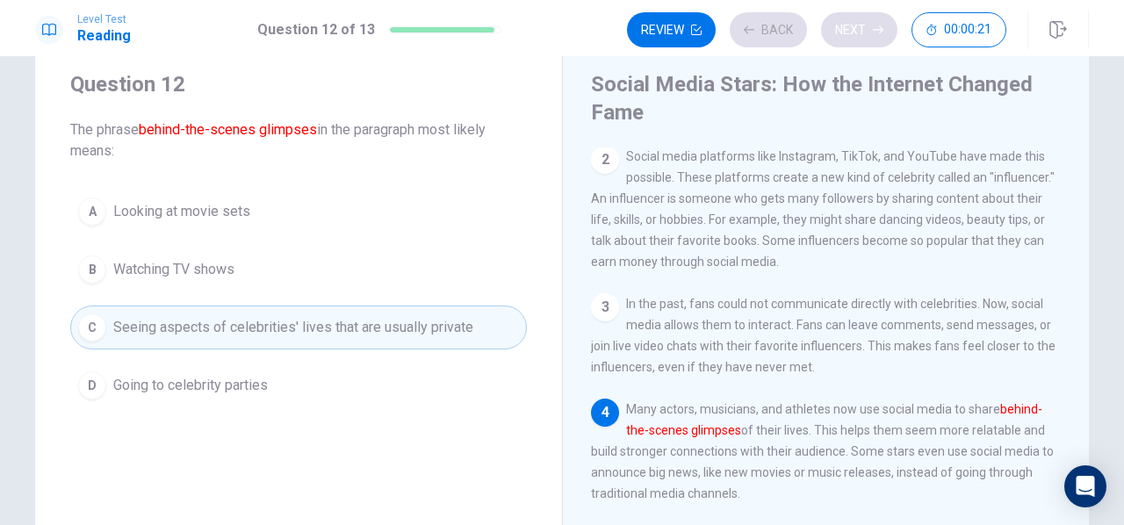
scroll to position [124, 0]
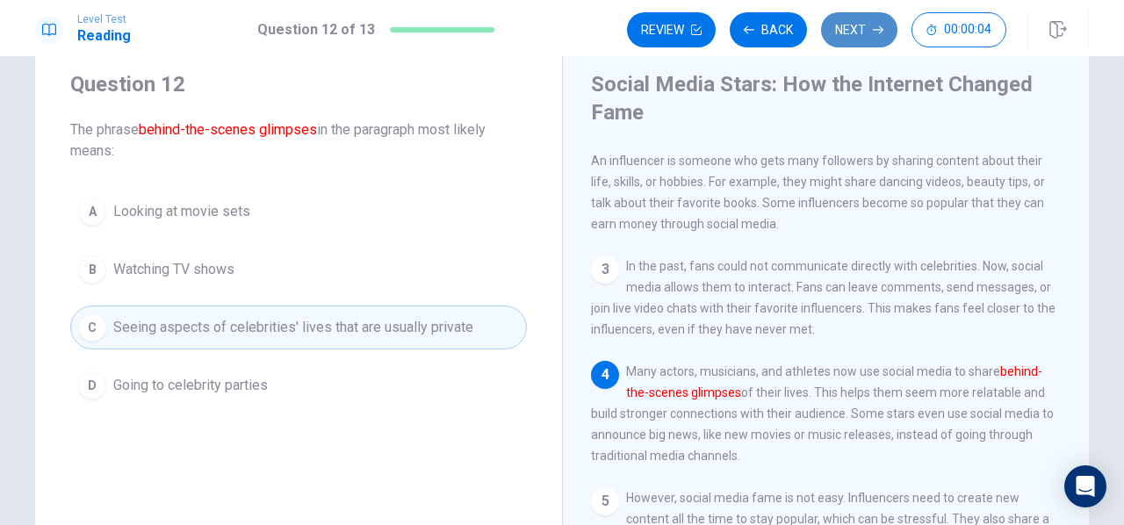
click at [859, 18] on button "Next" at bounding box center [859, 29] width 76 height 35
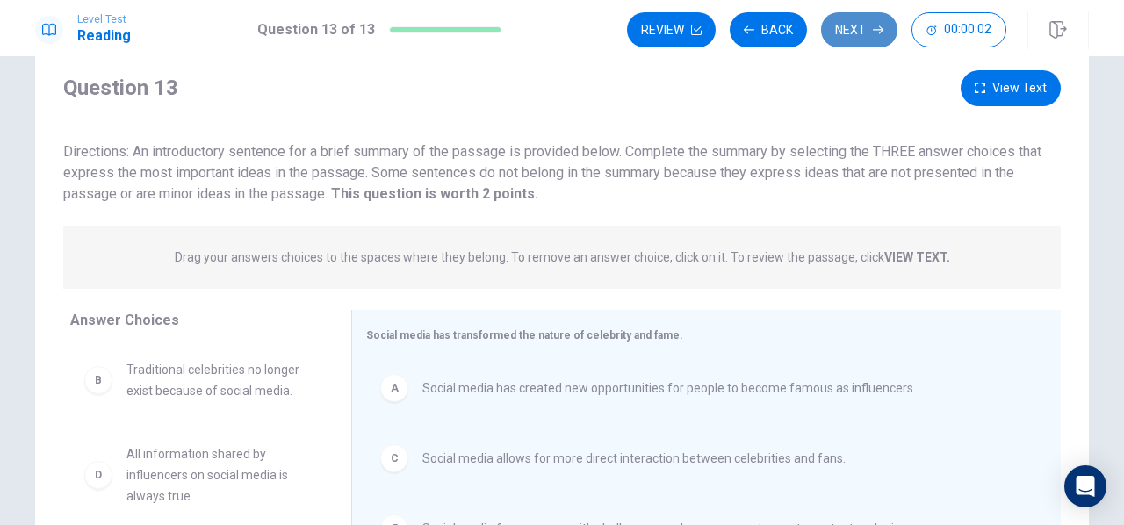
click at [850, 22] on button "Next" at bounding box center [859, 29] width 76 height 35
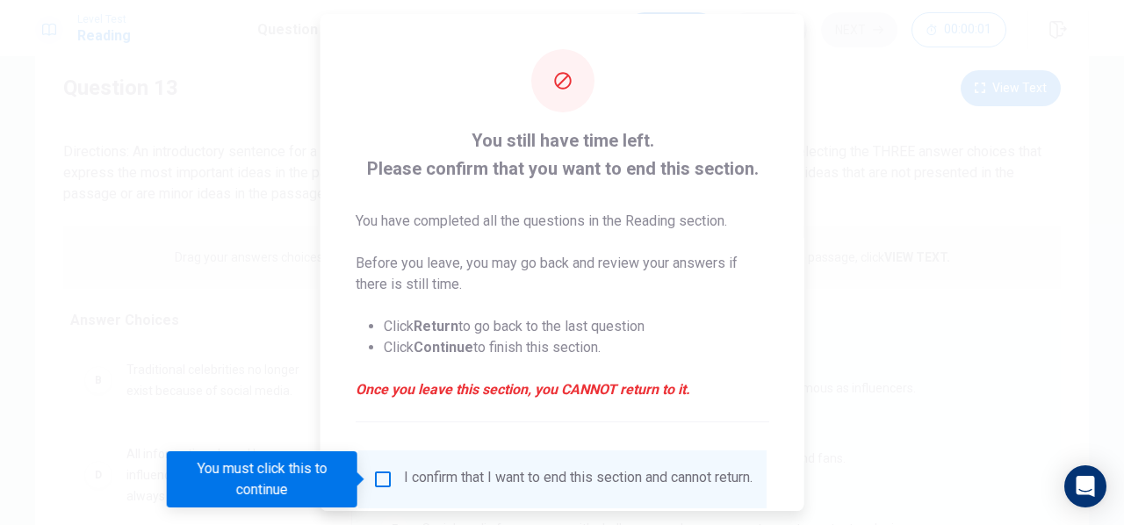
scroll to position [130, 0]
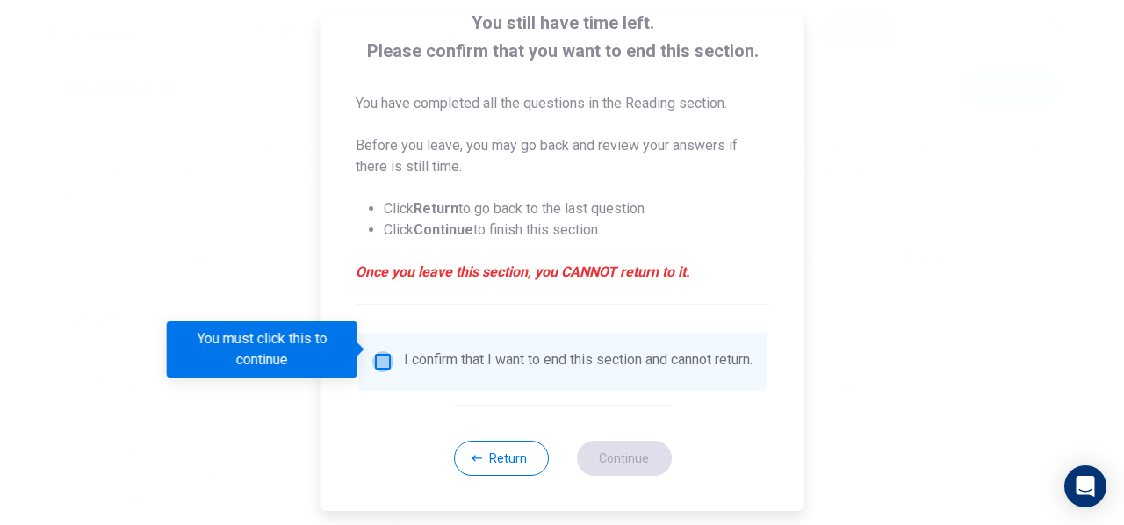
click at [385, 356] on input "You must click this to continue" at bounding box center [382, 361] width 21 height 21
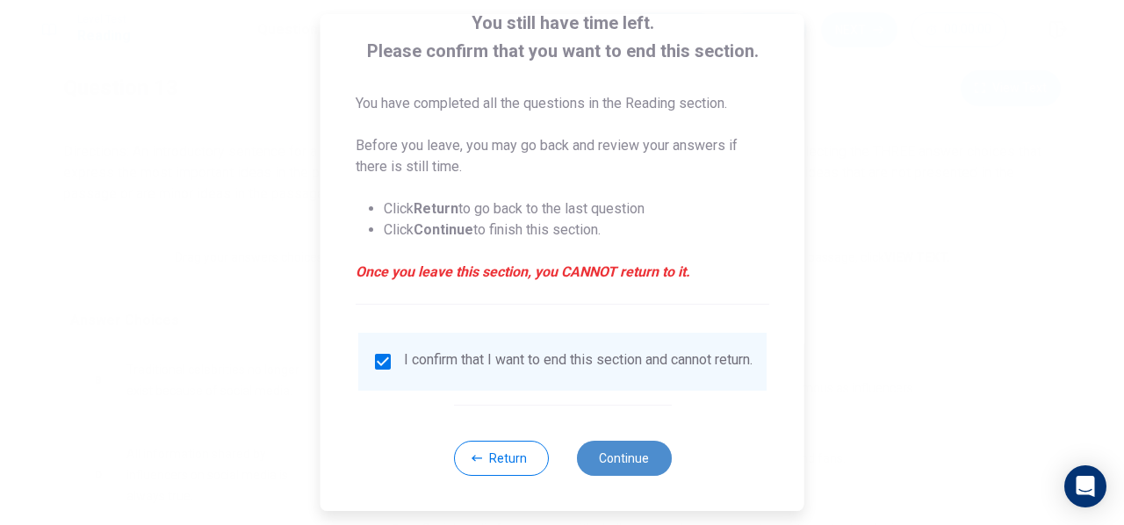
click at [636, 445] on button "Continue" at bounding box center [623, 458] width 95 height 35
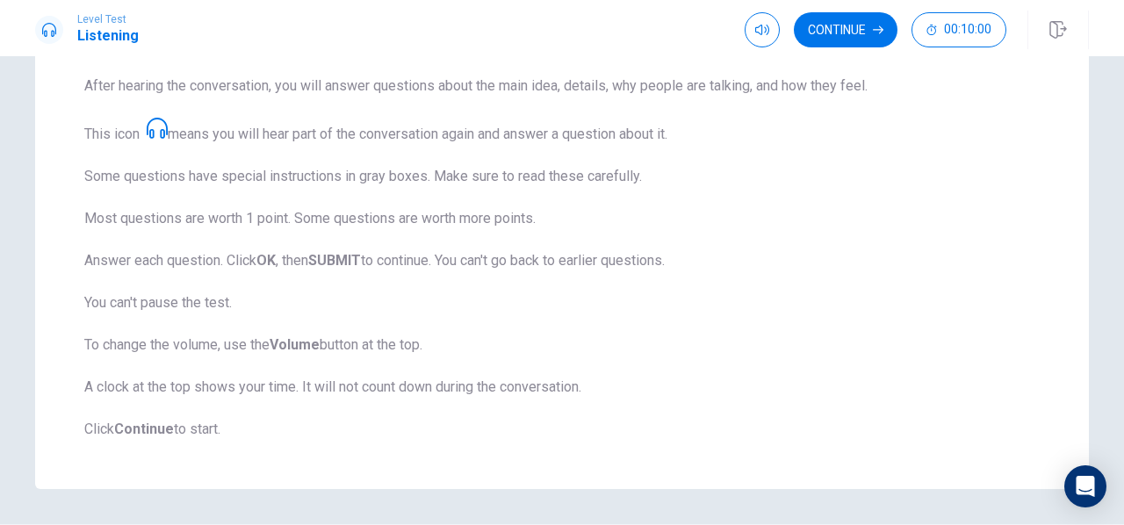
scroll to position [264, 0]
click at [868, 36] on button "Continue" at bounding box center [846, 29] width 104 height 35
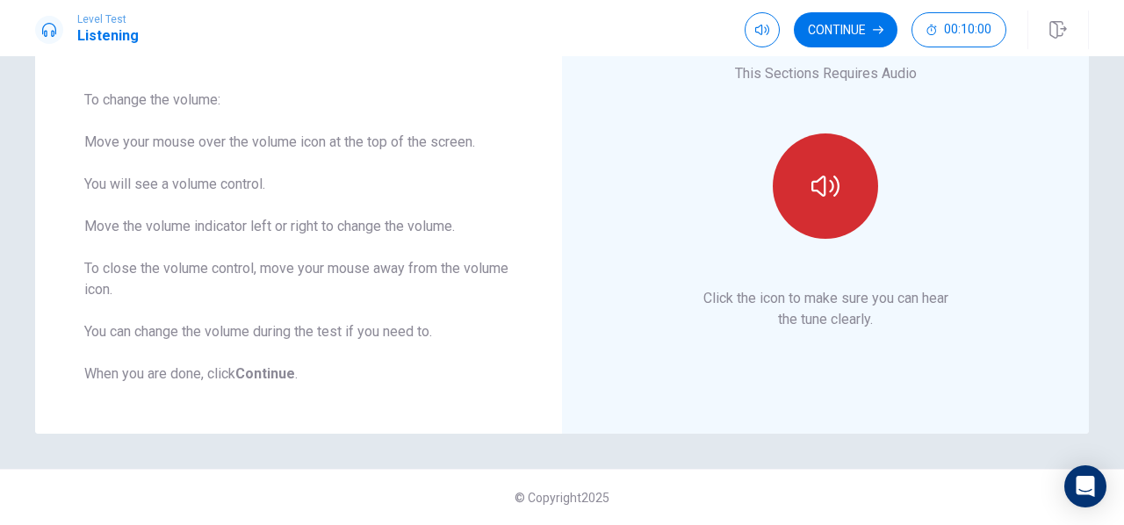
click at [819, 136] on button "button" at bounding box center [825, 185] width 105 height 105
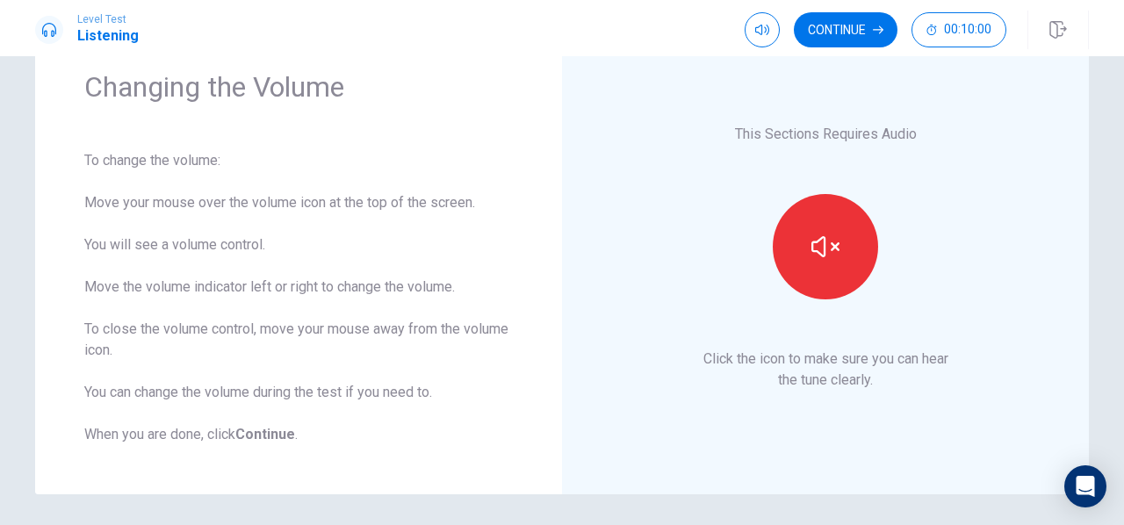
scroll to position [70, 0]
click at [863, 28] on button "Continue" at bounding box center [846, 29] width 104 height 35
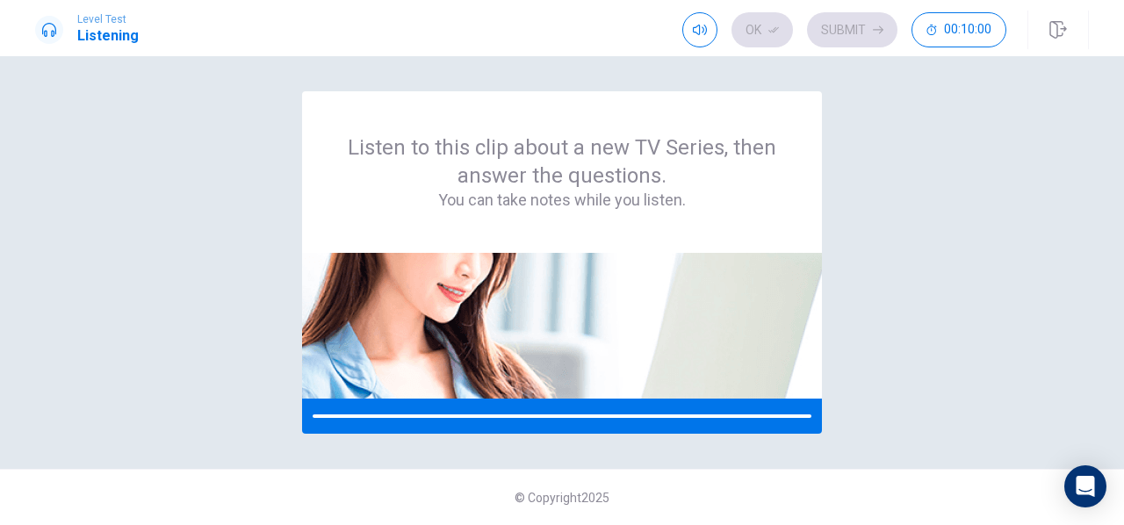
scroll to position [0, 0]
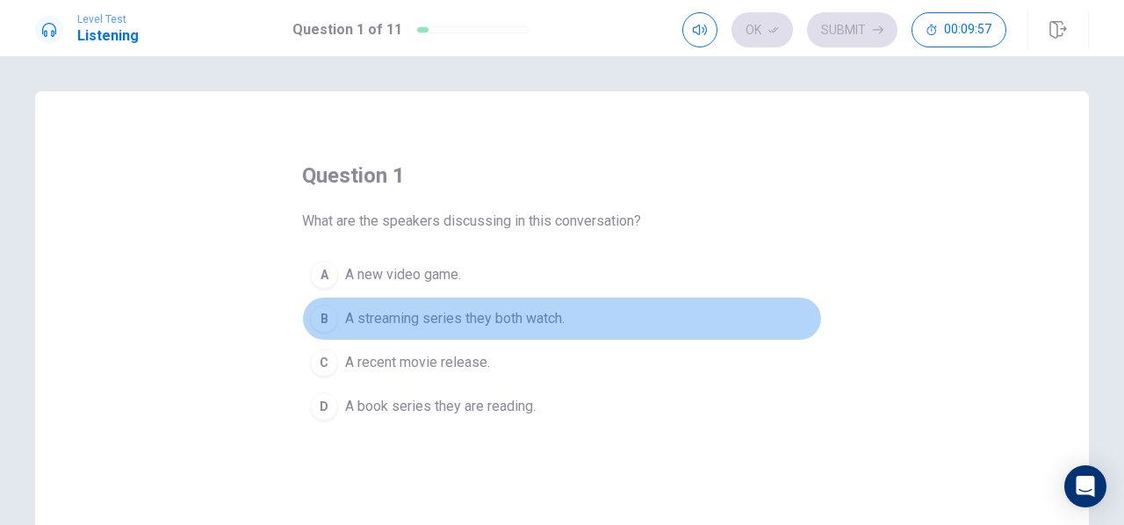
click at [460, 320] on span "A streaming series they both watch." at bounding box center [454, 318] width 219 height 21
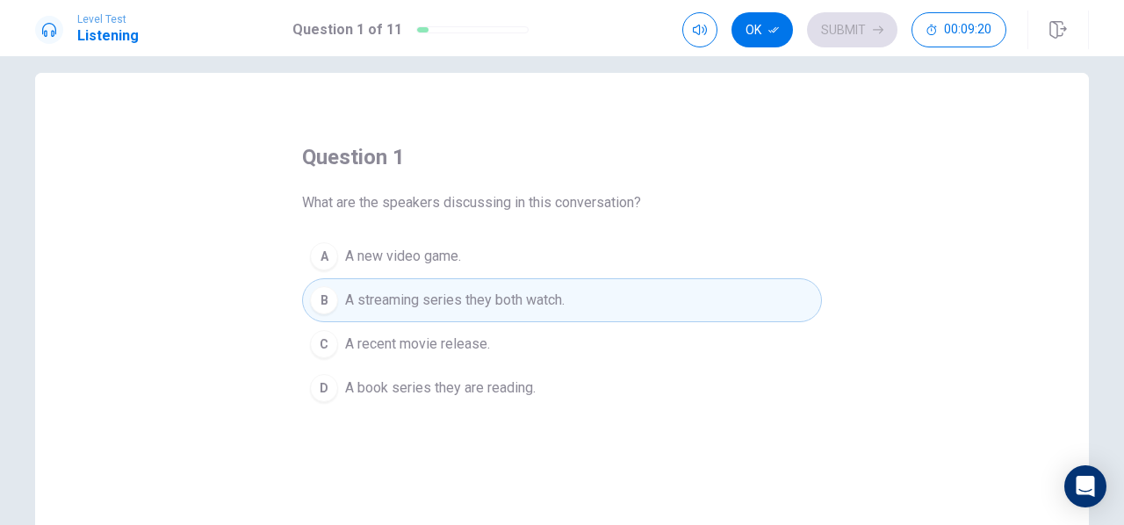
scroll to position [11, 0]
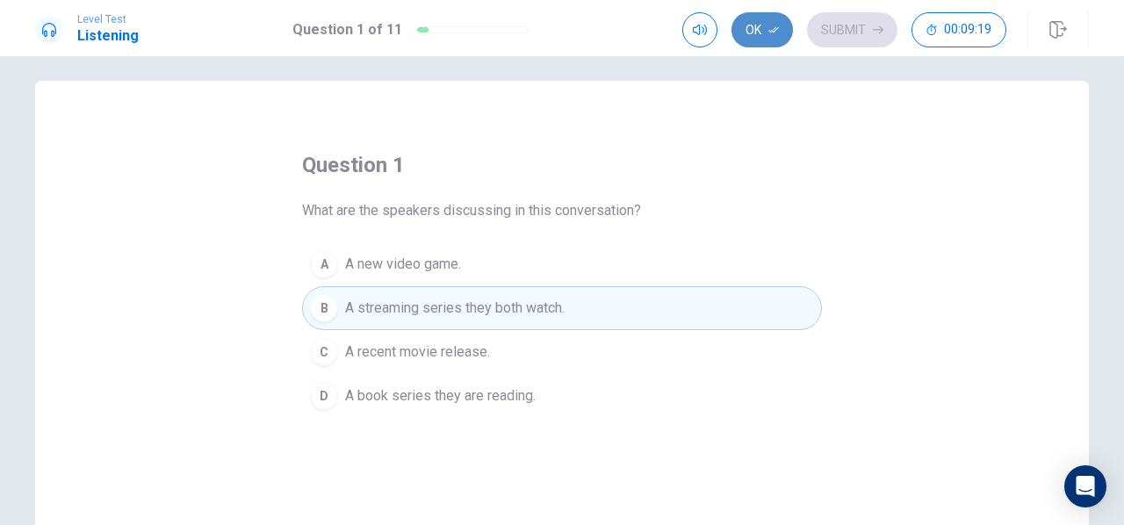
click at [774, 22] on button "Ok" at bounding box center [761, 29] width 61 height 35
click at [830, 39] on button "Submit" at bounding box center [852, 29] width 90 height 35
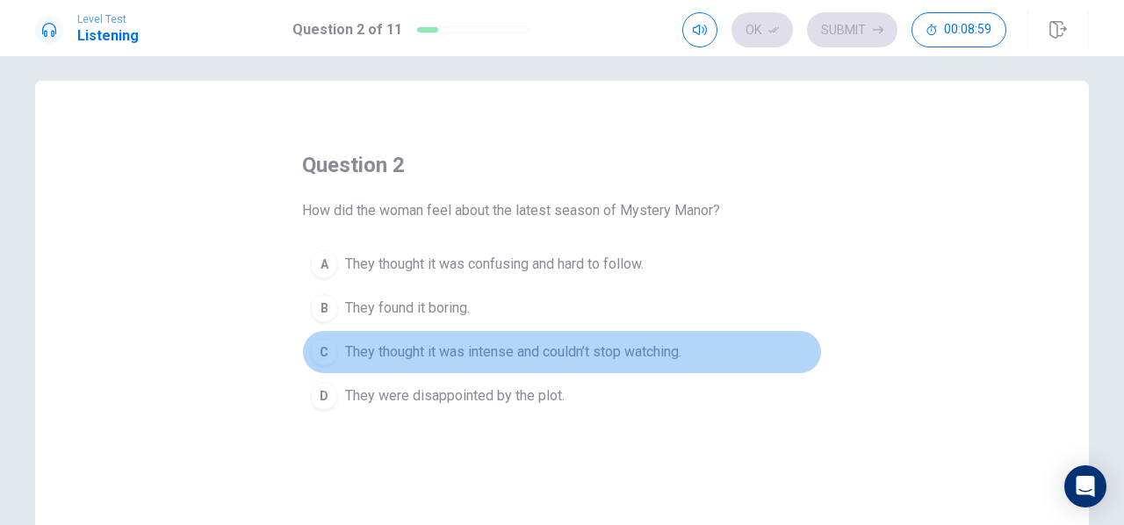
click at [496, 363] on button "C They thought it was intense and couldn’t stop watching." at bounding box center [562, 352] width 520 height 44
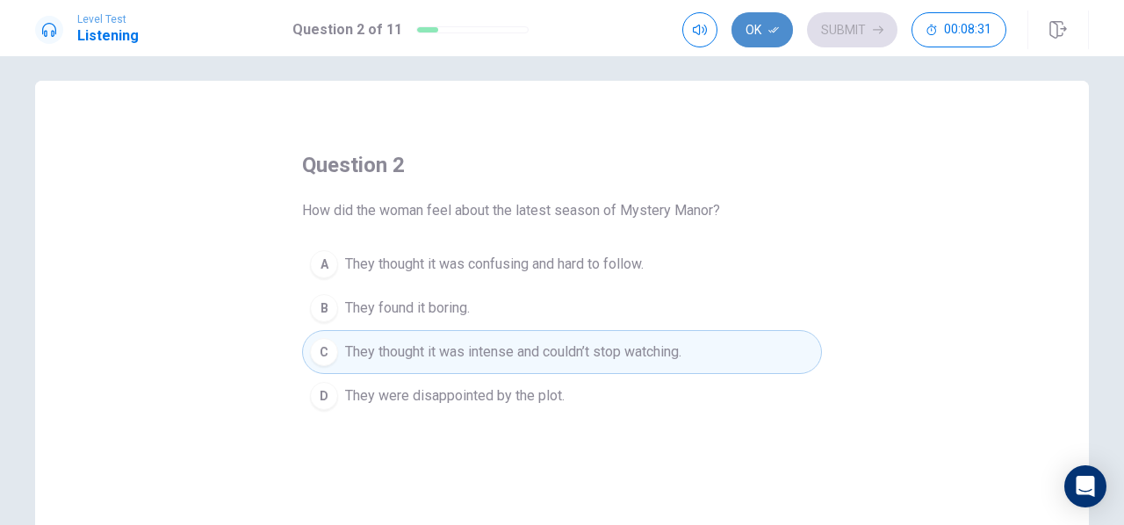
click at [755, 34] on button "Ok" at bounding box center [761, 29] width 61 height 35
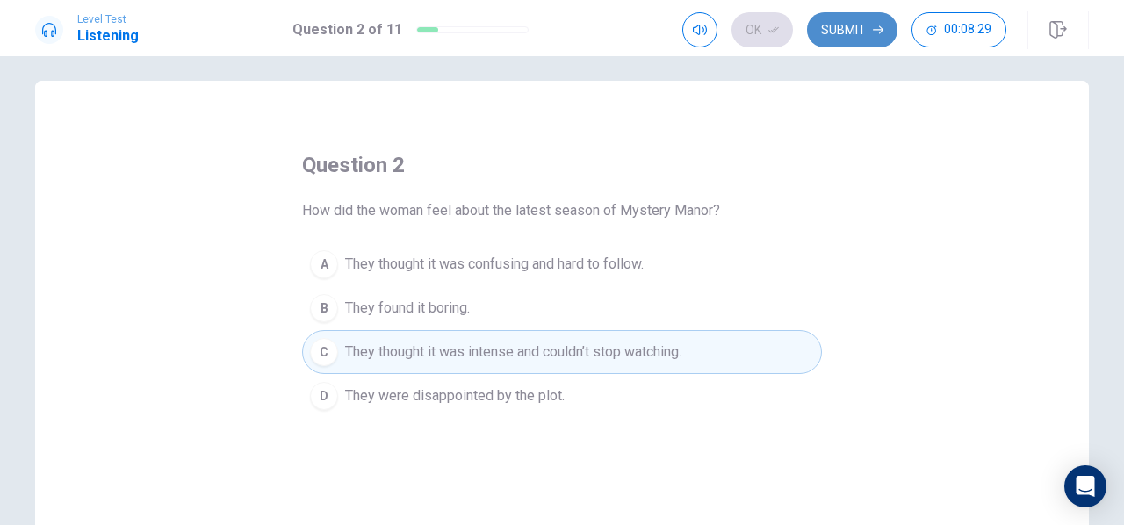
click at [864, 27] on button "Submit" at bounding box center [852, 29] width 90 height 35
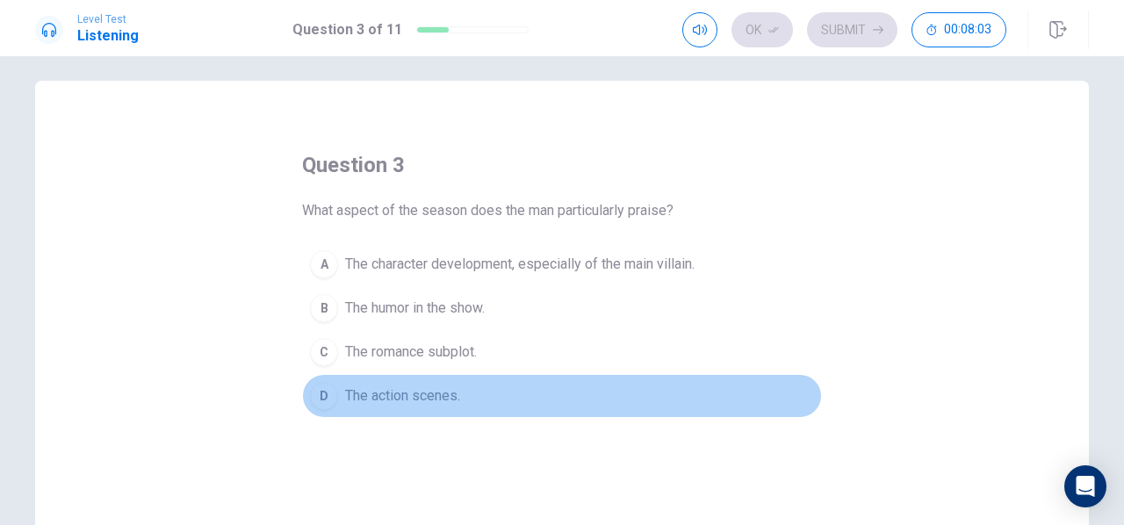
click at [420, 403] on span "The action scenes." at bounding box center [402, 395] width 115 height 21
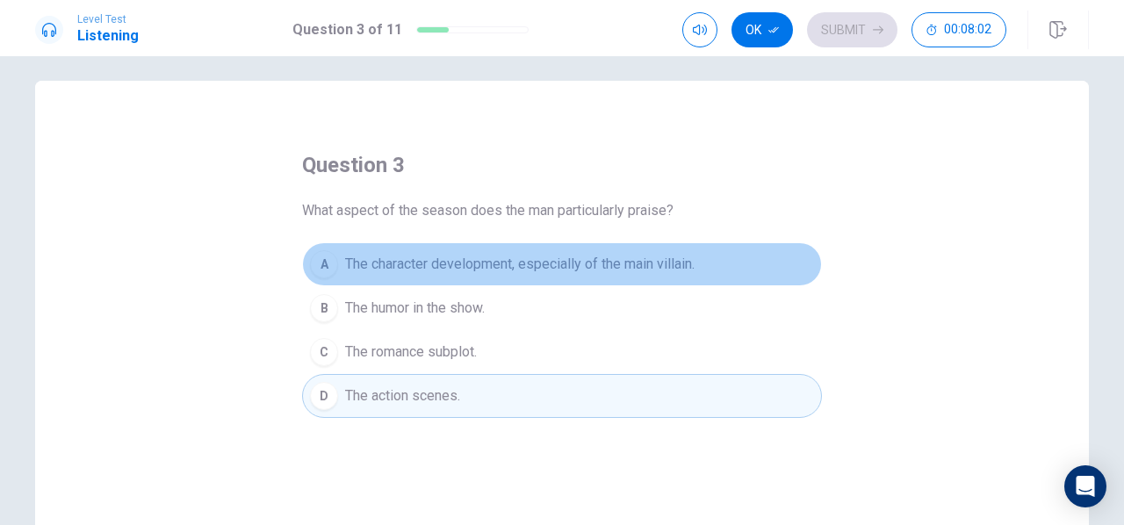
click at [500, 273] on span "The character development, especially of the main villain." at bounding box center [519, 264] width 349 height 21
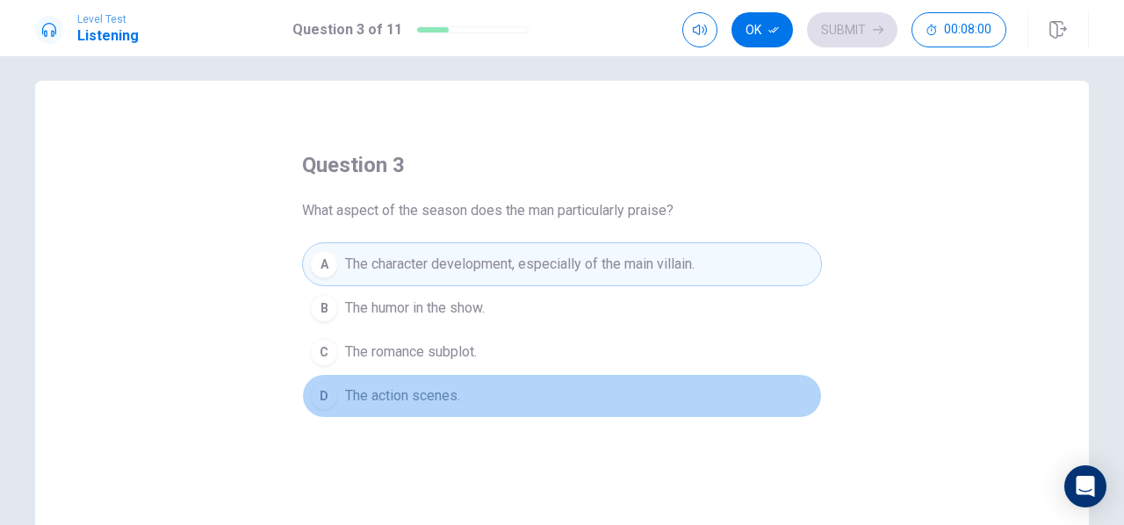
click at [434, 398] on span "The action scenes." at bounding box center [402, 395] width 115 height 21
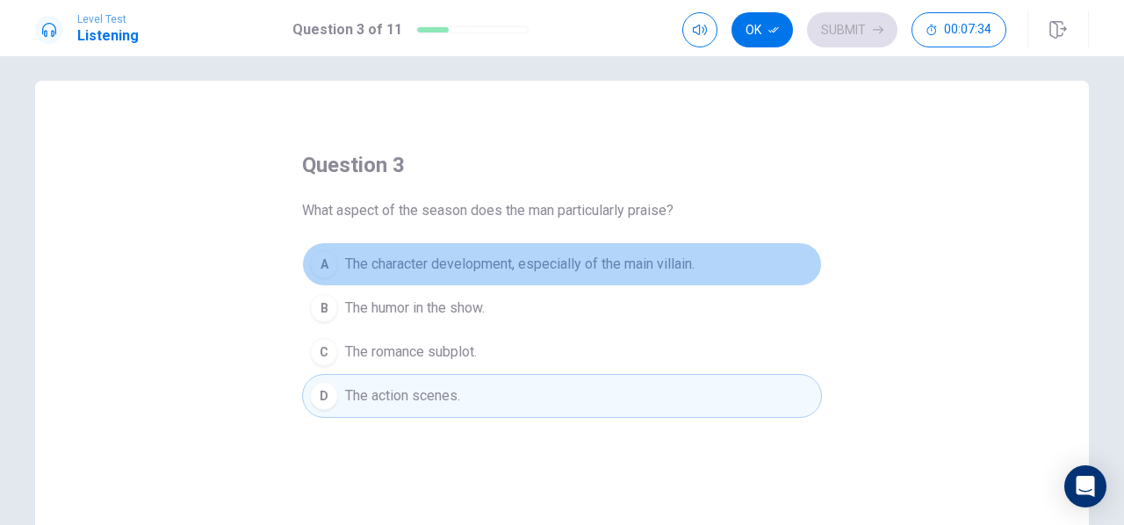
click at [500, 266] on span "The character development, especially of the main villain." at bounding box center [519, 264] width 349 height 21
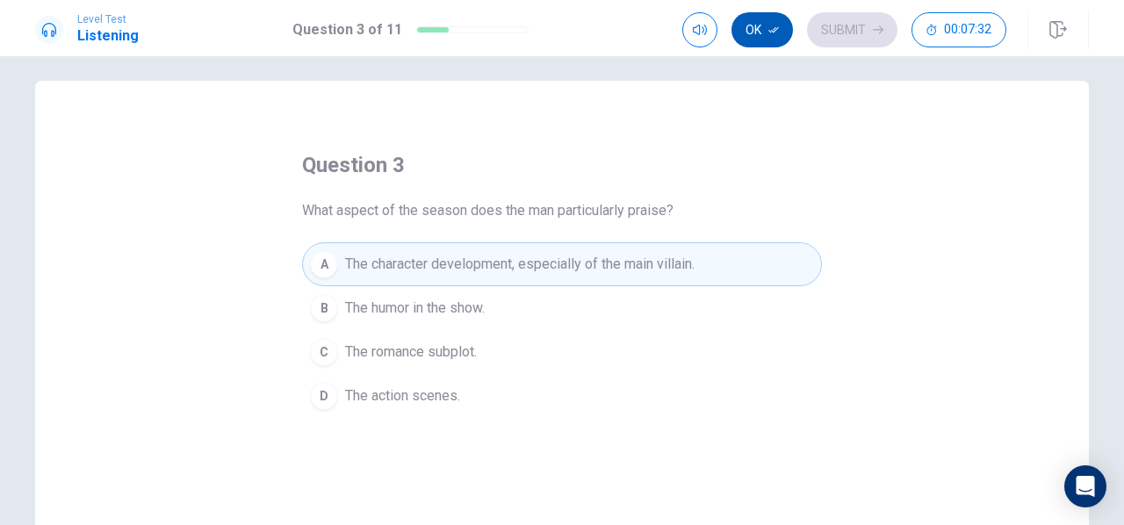
click at [770, 35] on button "Ok" at bounding box center [761, 29] width 61 height 35
click at [834, 35] on button "Submit" at bounding box center [852, 29] width 90 height 35
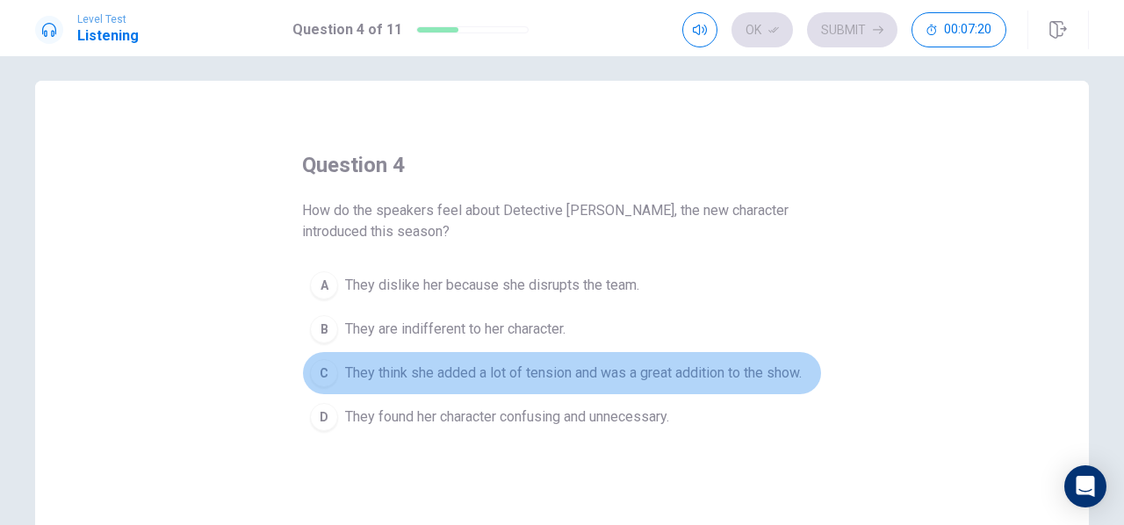
click at [490, 375] on span "They think she added a lot of tension and was a great addition to the show." at bounding box center [573, 373] width 456 height 21
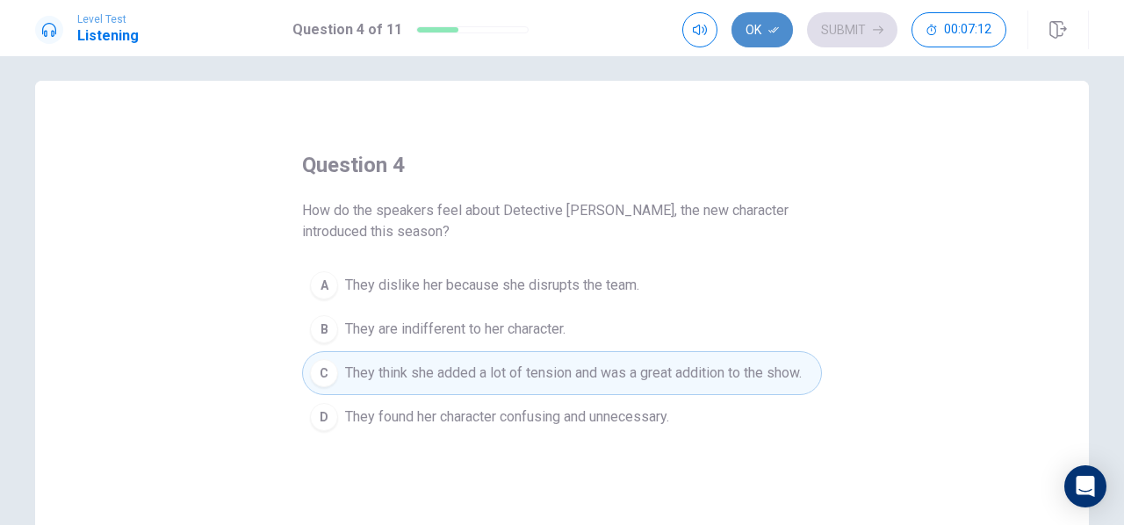
click at [766, 31] on button "Ok" at bounding box center [761, 29] width 61 height 35
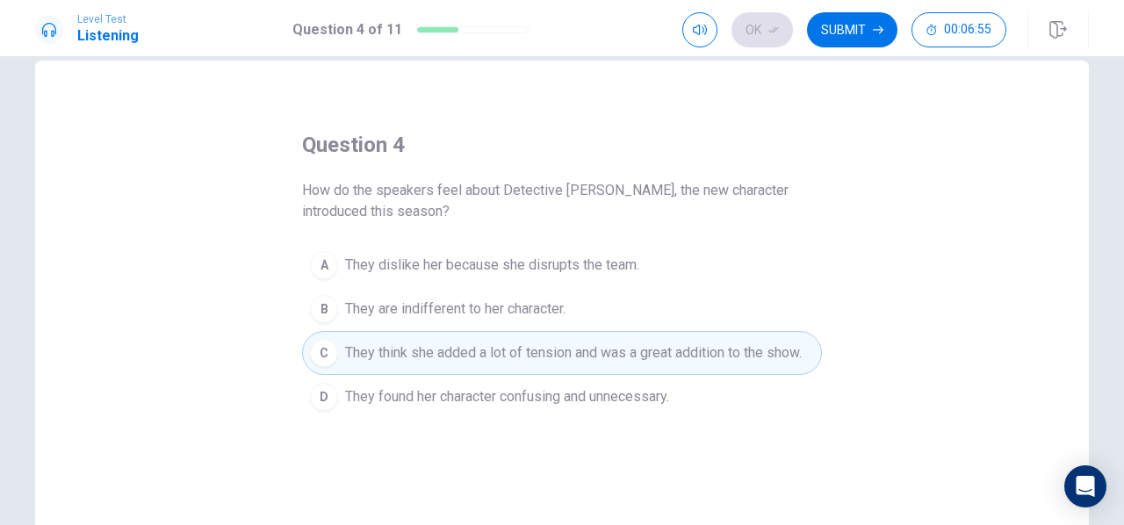
scroll to position [32, 0]
click at [874, 22] on button "Submit" at bounding box center [852, 29] width 90 height 35
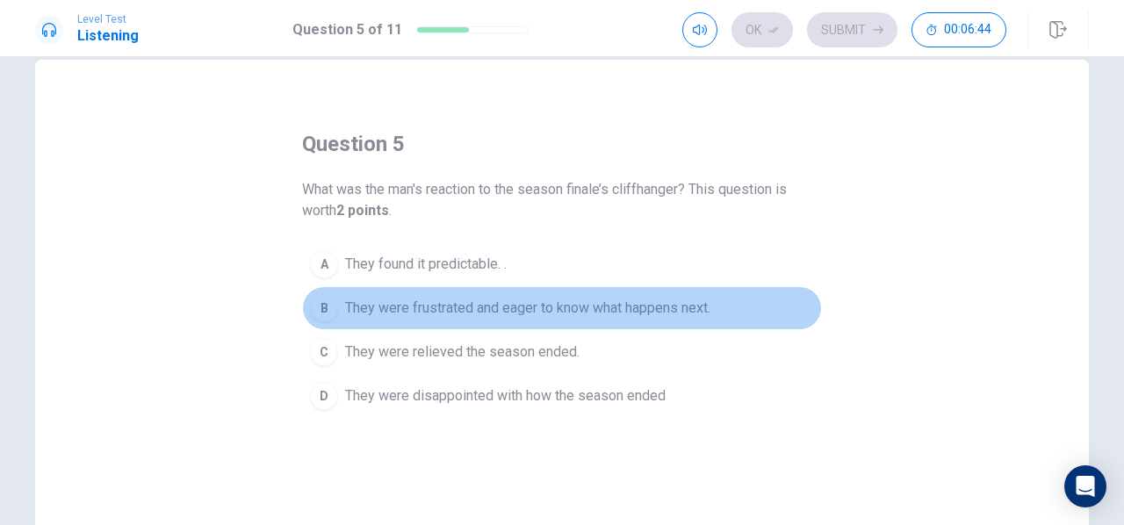
click at [471, 301] on span "They were frustrated and eager to know what happens next." at bounding box center [527, 308] width 365 height 21
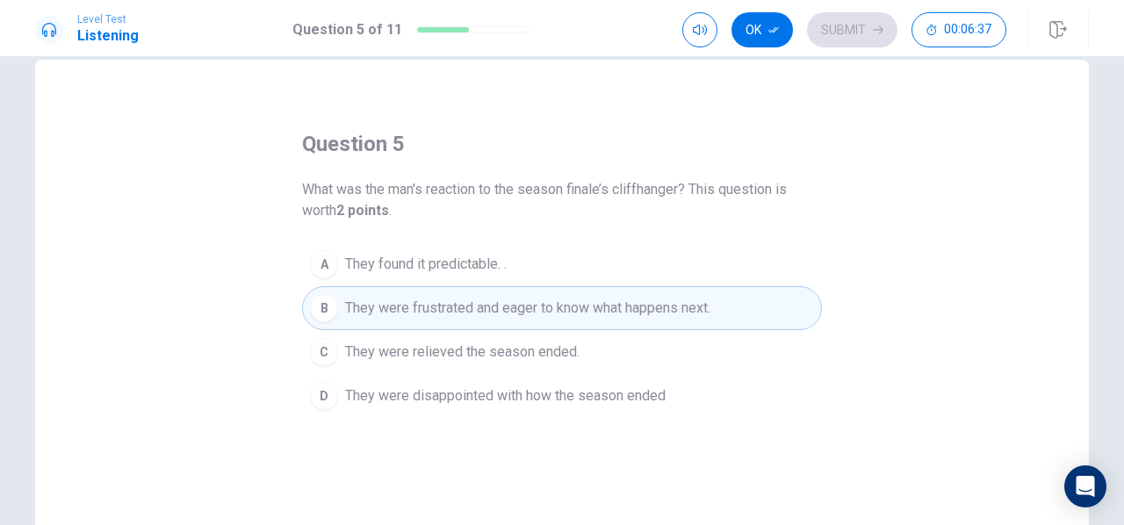
scroll to position [48, 0]
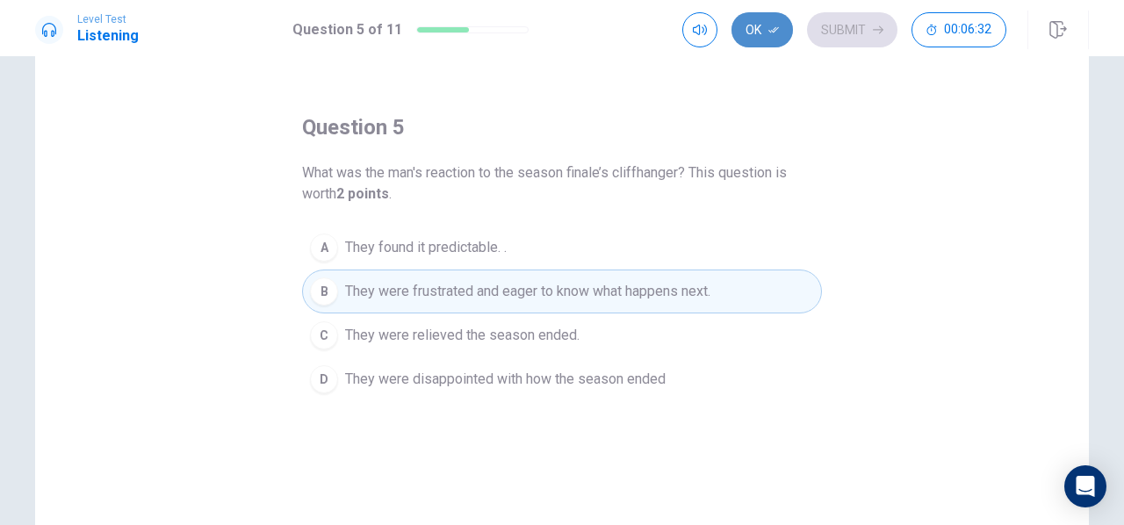
click at [766, 35] on button "Ok" at bounding box center [761, 29] width 61 height 35
click at [854, 32] on button "Submit" at bounding box center [852, 29] width 90 height 35
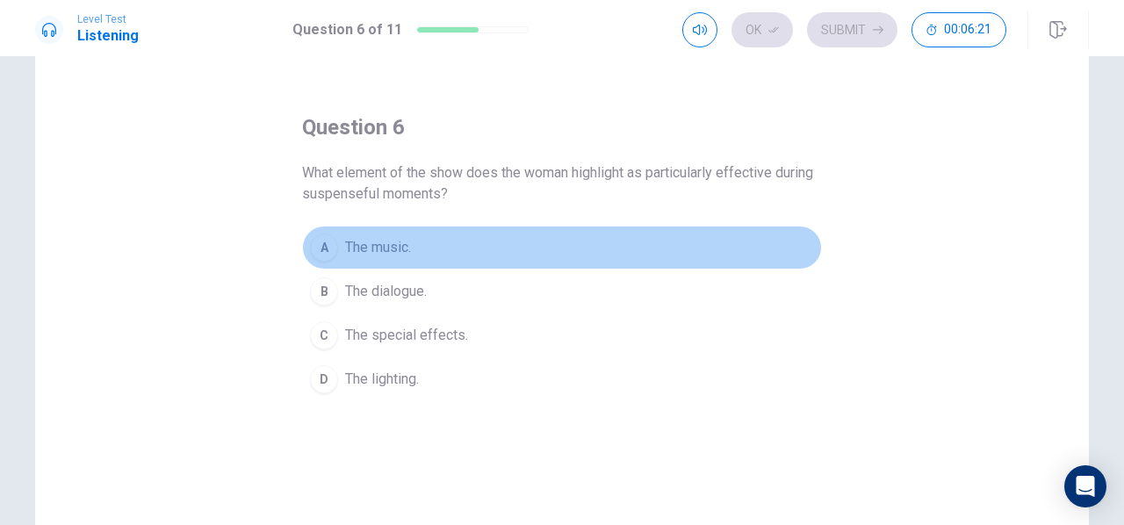
click at [336, 257] on button "A The music." at bounding box center [562, 248] width 520 height 44
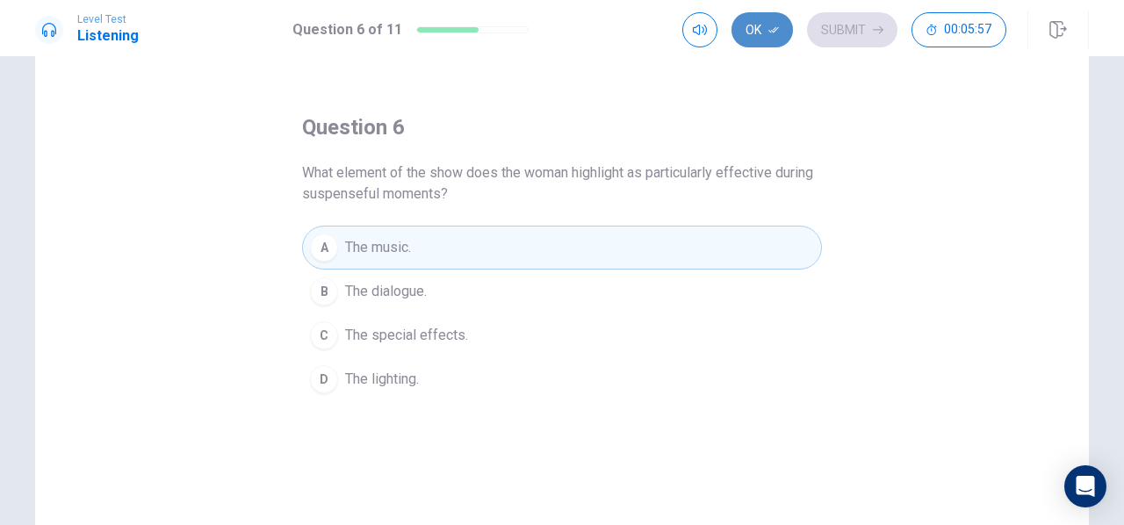
click at [776, 35] on button "Ok" at bounding box center [761, 29] width 61 height 35
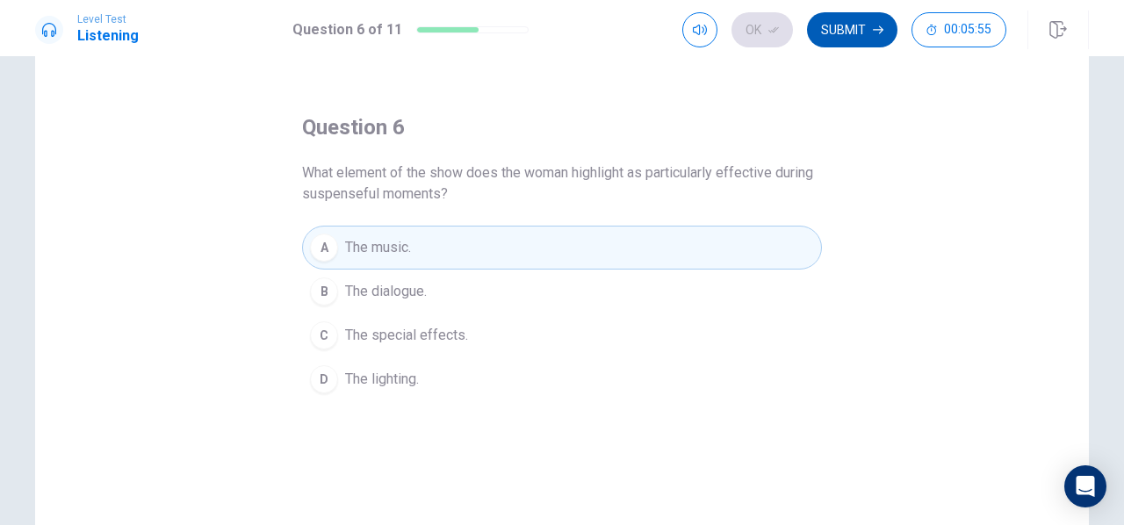
click at [844, 23] on button "Submit" at bounding box center [852, 29] width 90 height 35
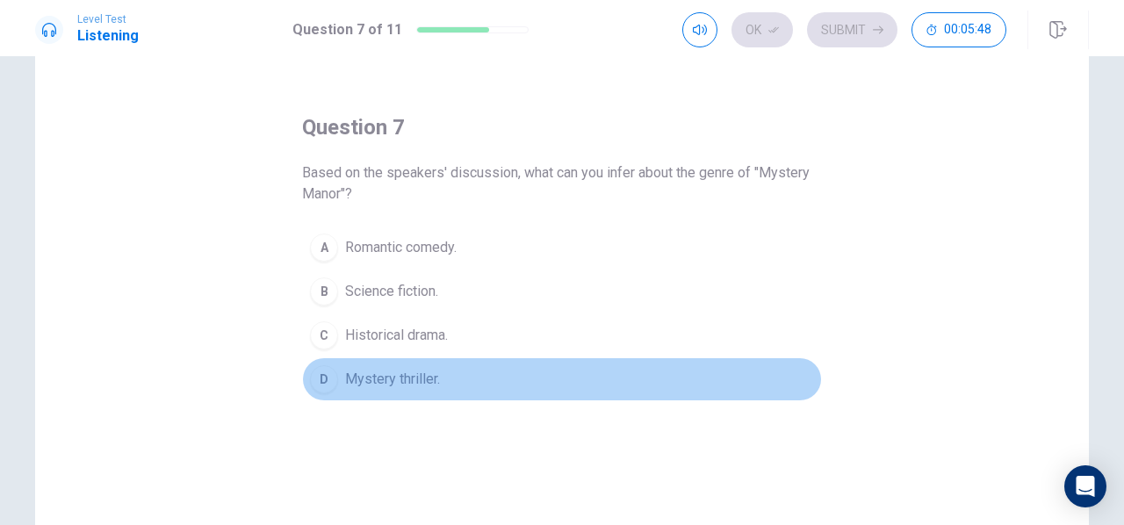
click at [394, 377] on span "Mystery thriller." at bounding box center [392, 379] width 95 height 21
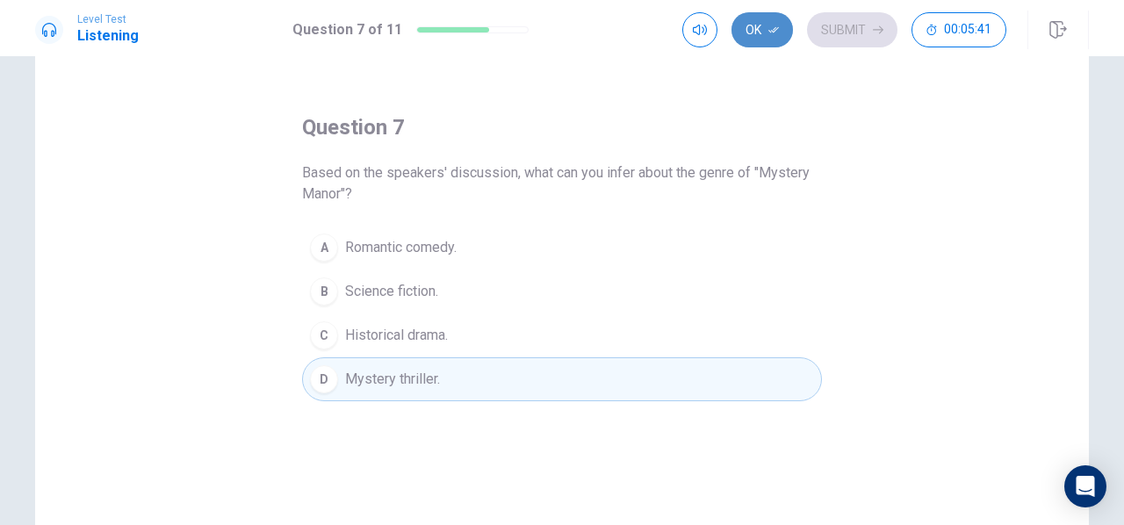
click at [776, 34] on icon "button" at bounding box center [773, 30] width 11 height 11
click at [841, 34] on button "Submit" at bounding box center [852, 29] width 90 height 35
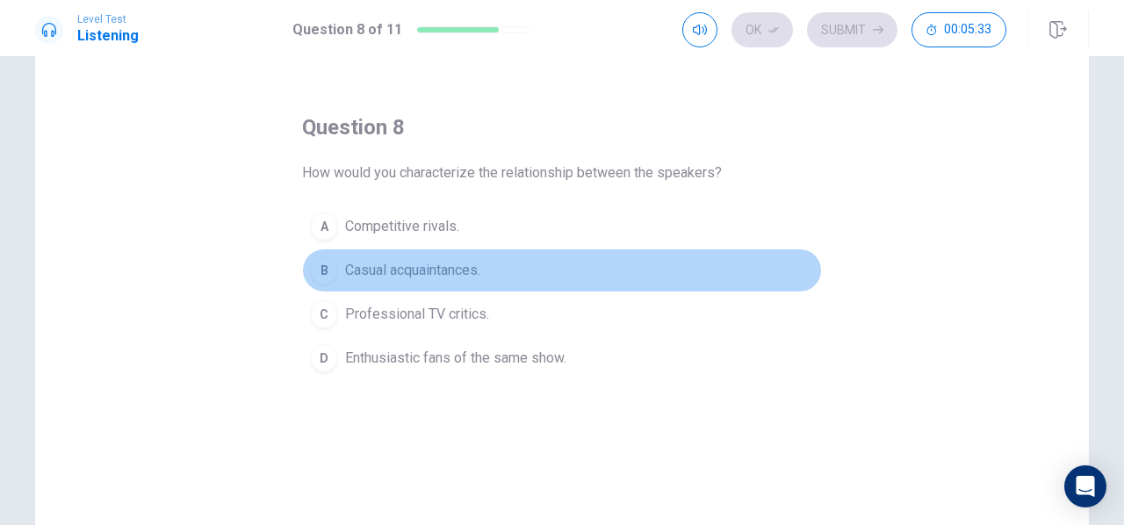
click at [413, 273] on span "Casual acquaintances." at bounding box center [412, 270] width 135 height 21
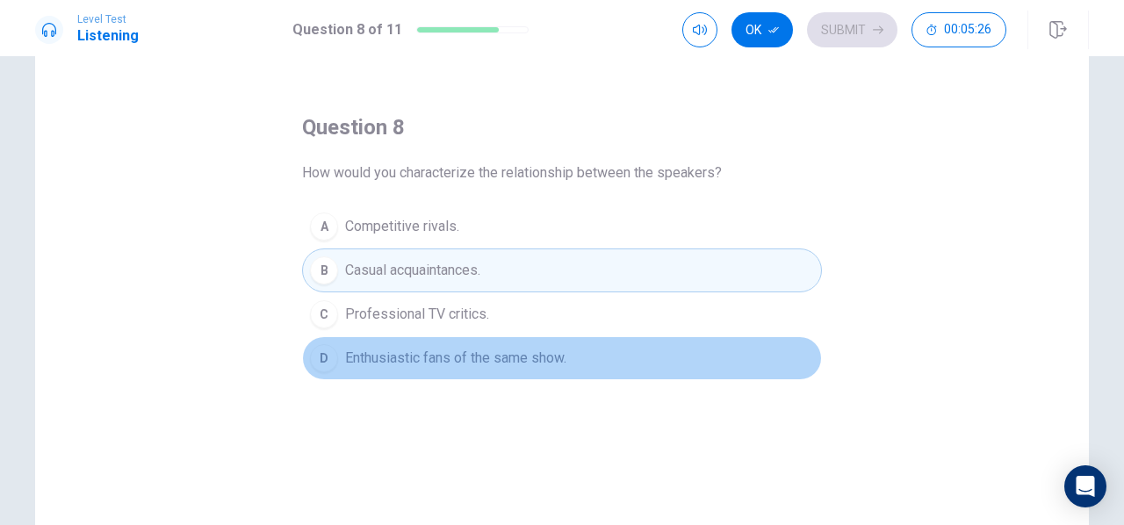
click at [449, 359] on span "Enthusiastic fans of the same show." at bounding box center [455, 358] width 221 height 21
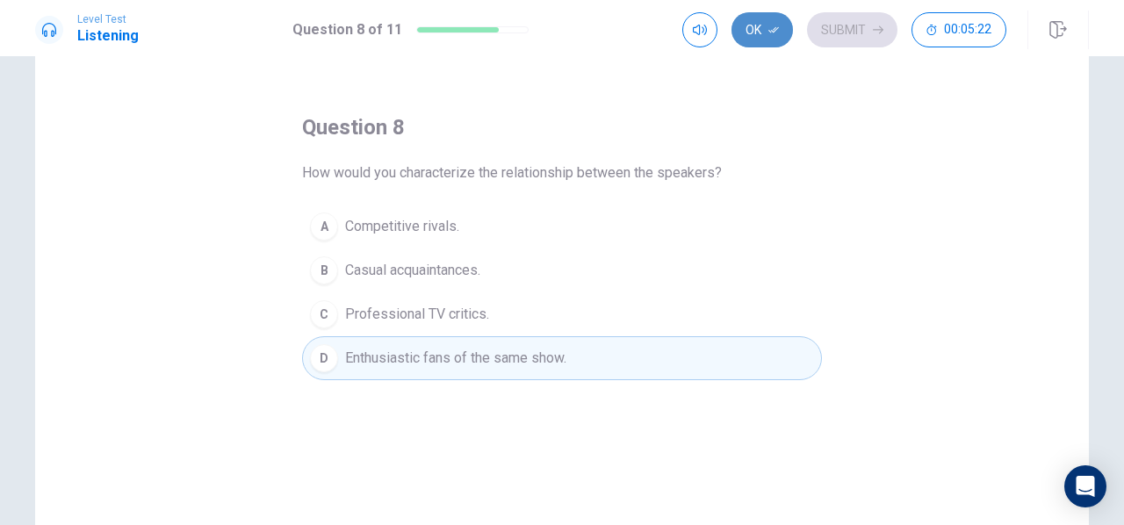
click at [773, 26] on icon "button" at bounding box center [773, 30] width 11 height 11
click at [855, 19] on button "Submit" at bounding box center [852, 29] width 90 height 35
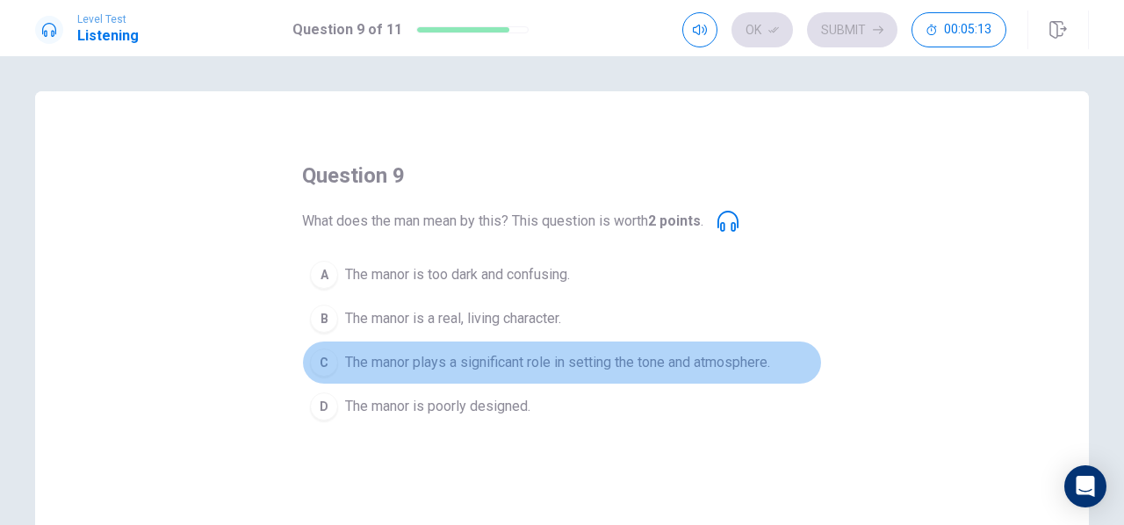
click at [471, 362] on span "The manor plays a significant role in setting the tone and atmosphere." at bounding box center [557, 362] width 425 height 21
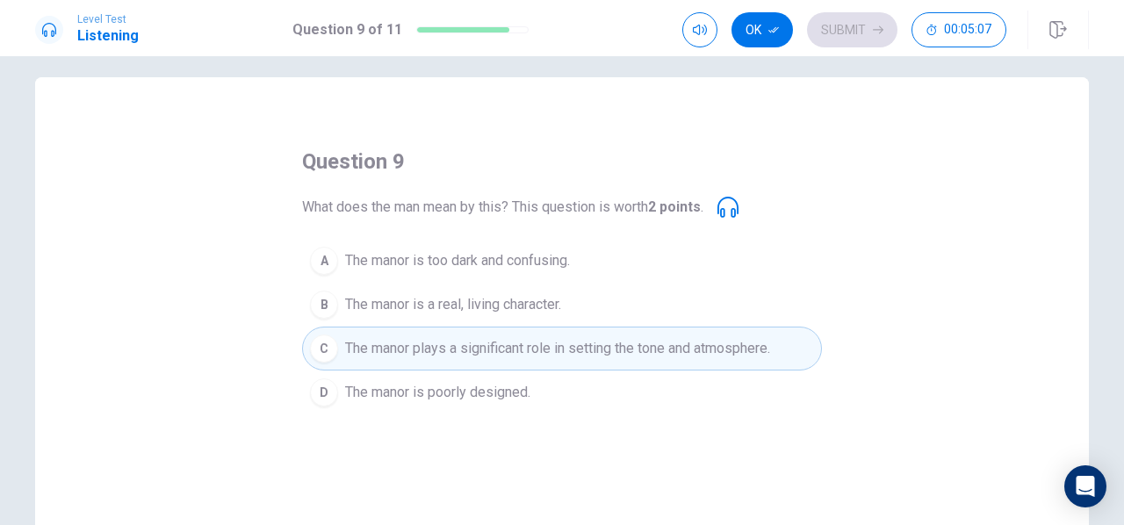
scroll to position [18, 0]
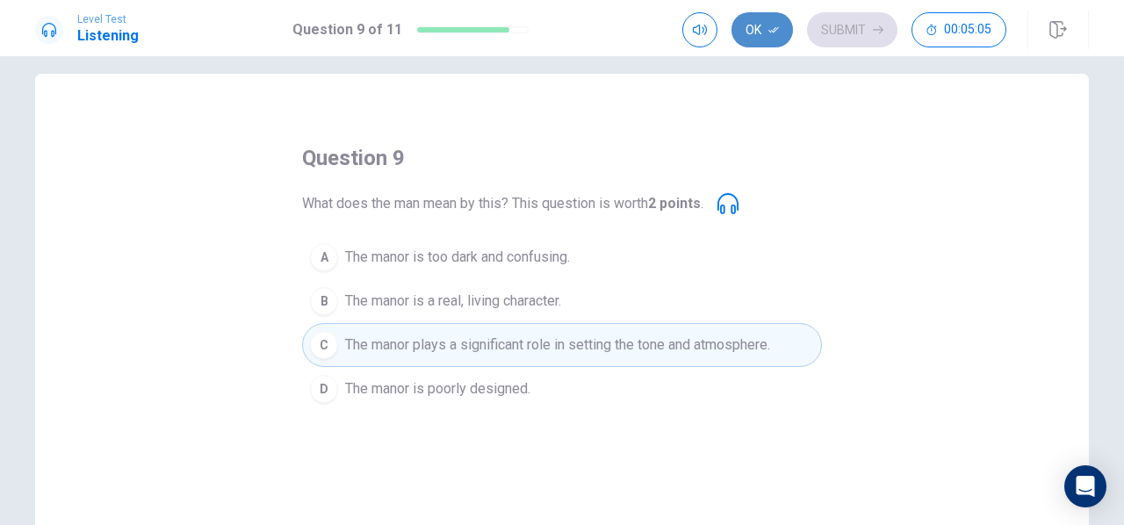
click at [761, 21] on button "Ok" at bounding box center [761, 29] width 61 height 35
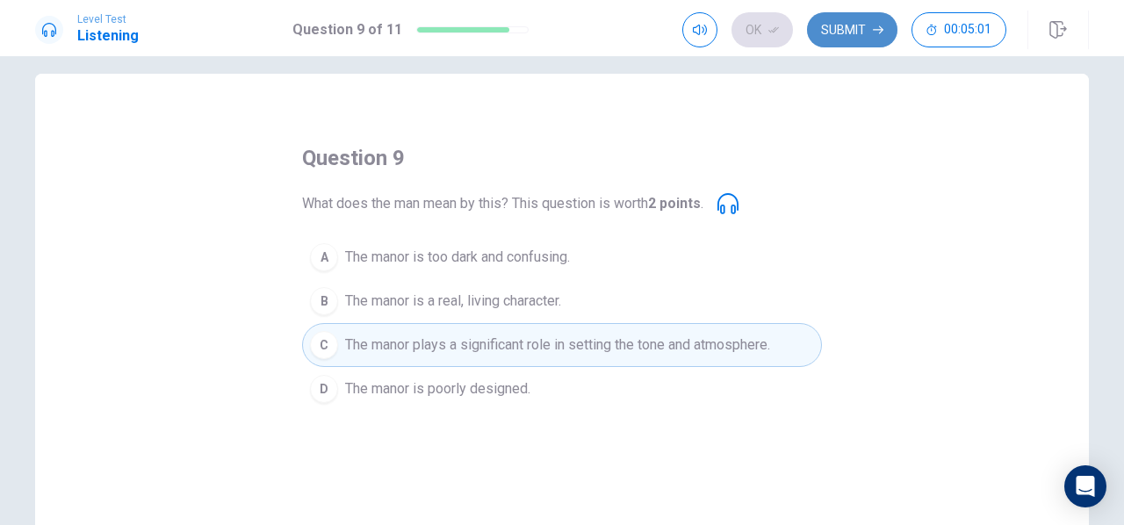
click at [842, 32] on button "Submit" at bounding box center [852, 29] width 90 height 35
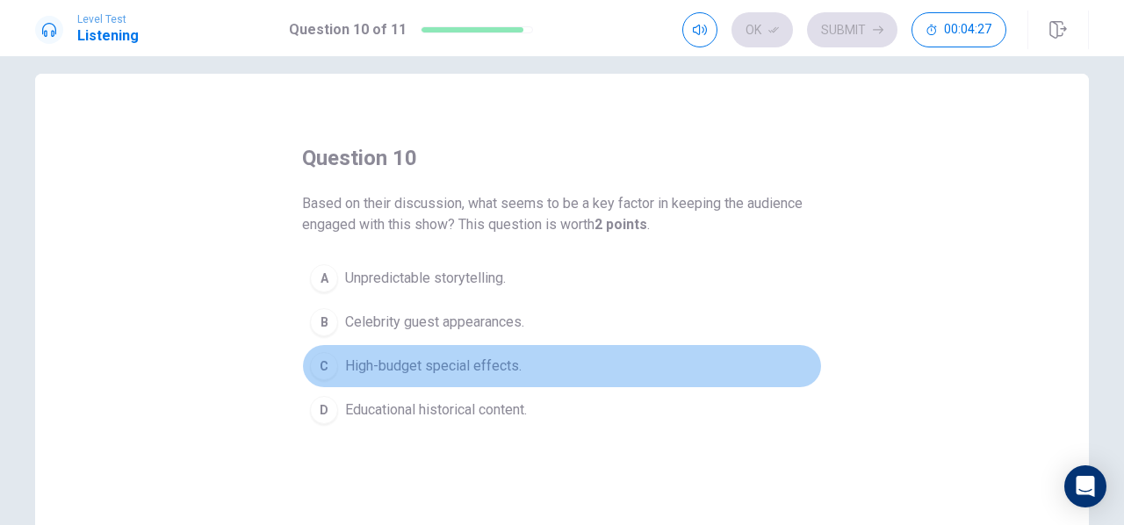
click at [448, 363] on span "High-budget special effects." at bounding box center [433, 366] width 176 height 21
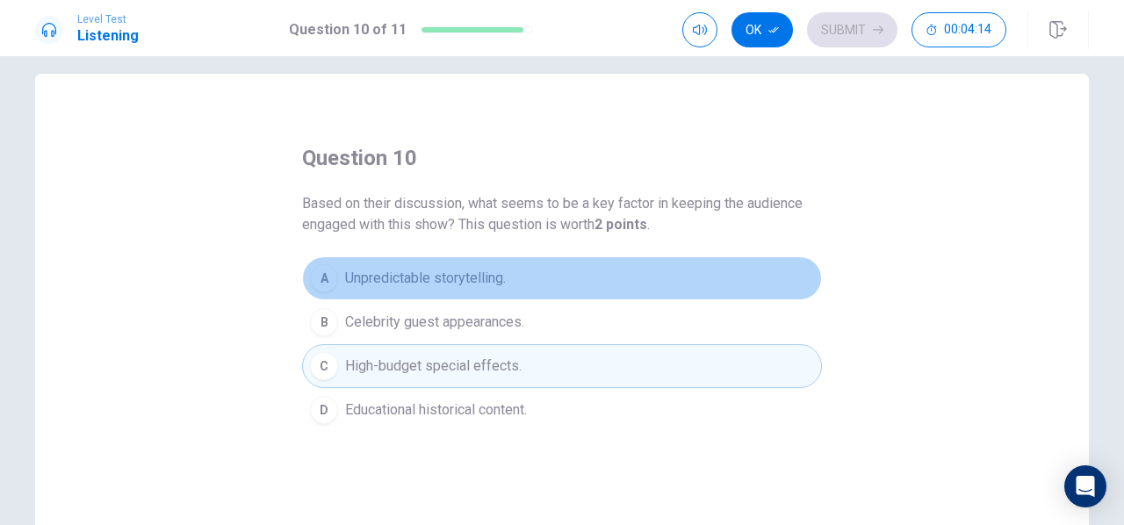
click at [460, 279] on span "Unpredictable storytelling." at bounding box center [425, 278] width 161 height 21
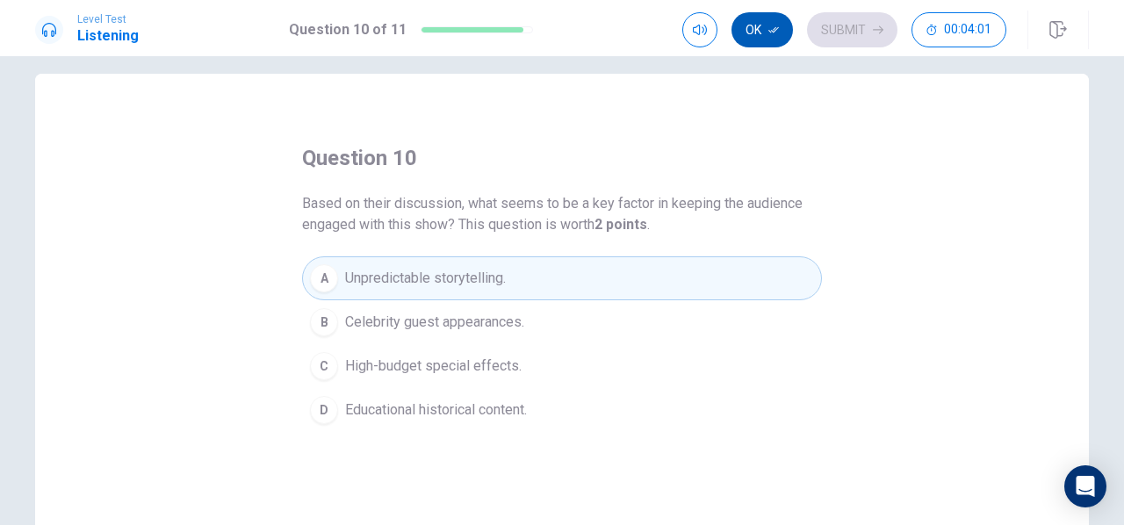
click at [758, 23] on button "Ok" at bounding box center [761, 29] width 61 height 35
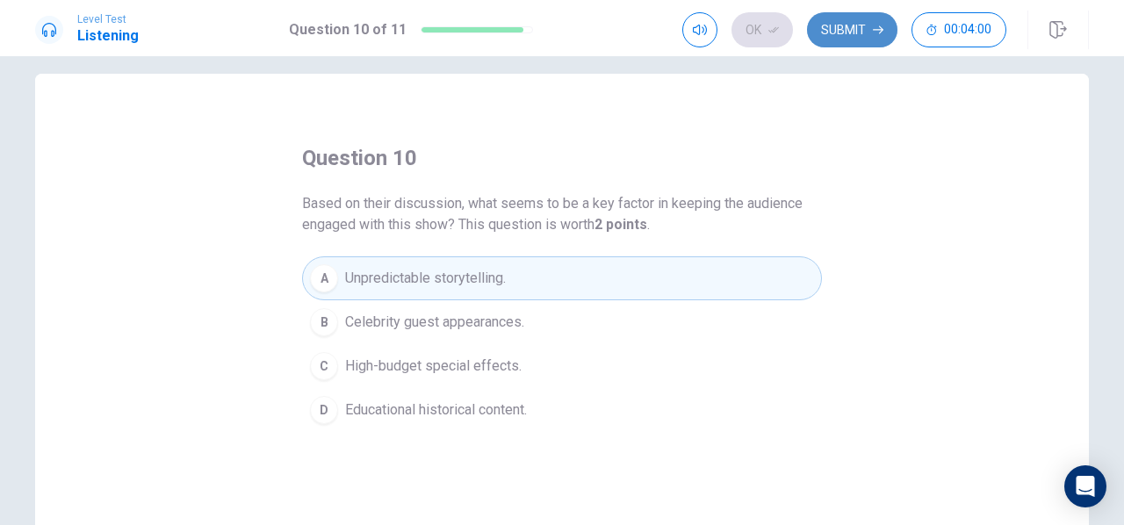
click at [866, 26] on button "Submit" at bounding box center [852, 29] width 90 height 35
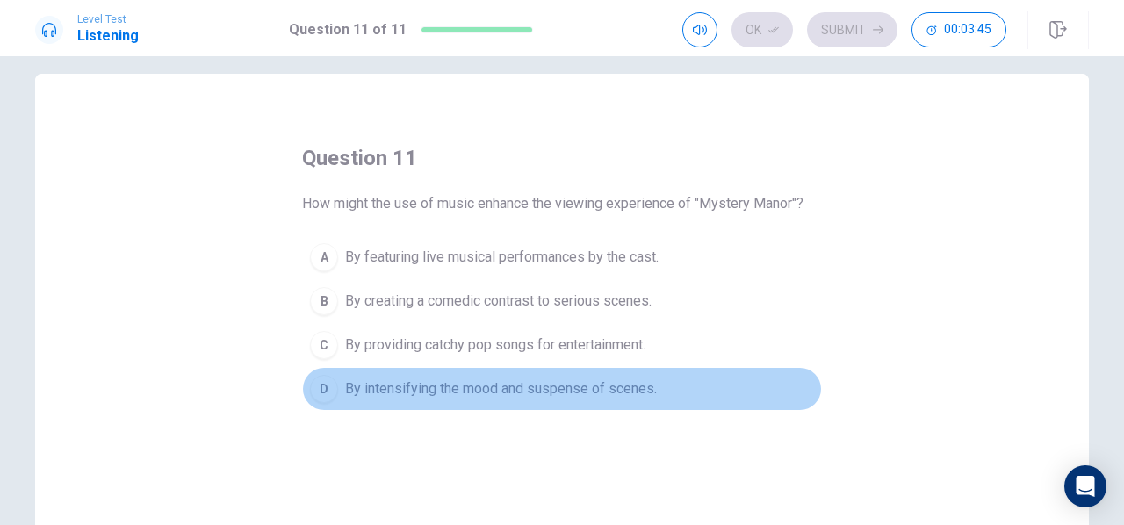
click at [451, 394] on span "By intensifying the mood and suspense of scenes." at bounding box center [501, 388] width 312 height 21
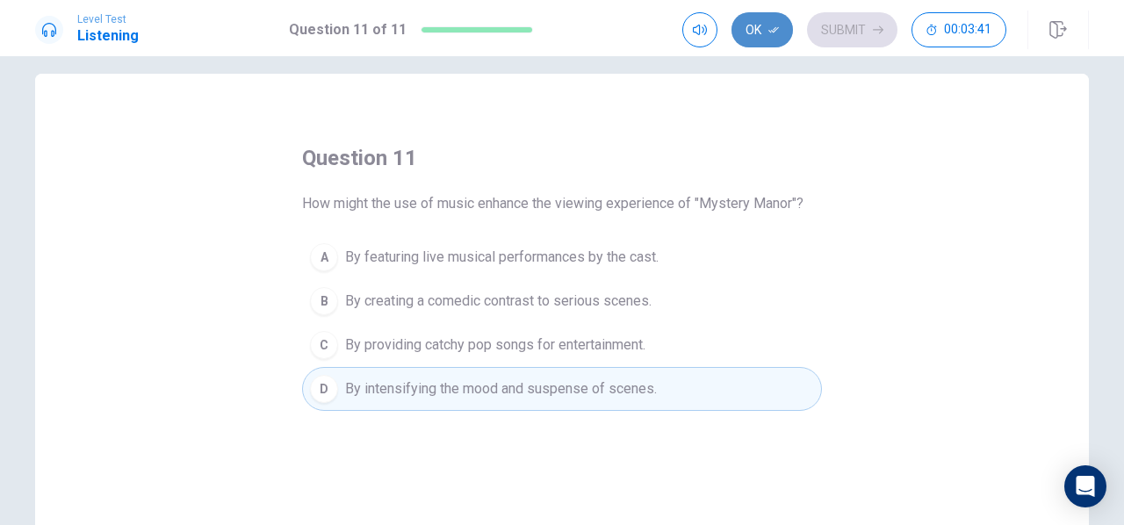
click at [764, 24] on button "Ok" at bounding box center [761, 29] width 61 height 35
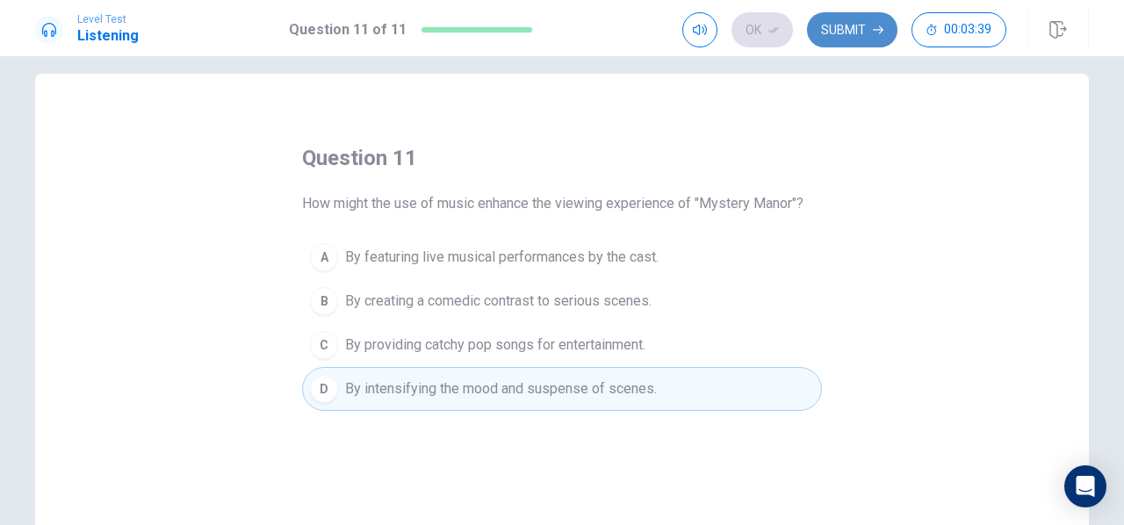
click at [858, 33] on button "Submit" at bounding box center [852, 29] width 90 height 35
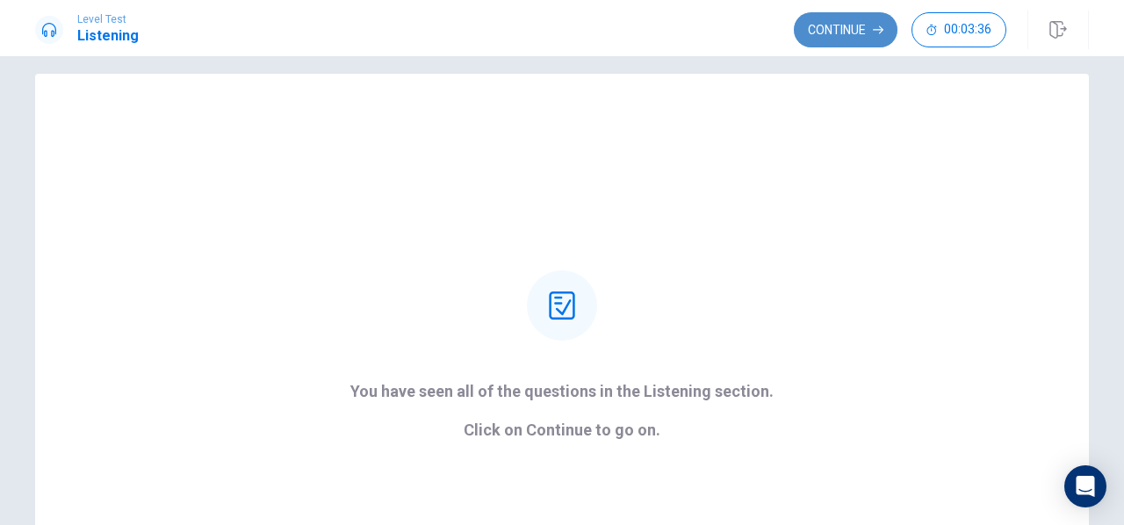
click at [833, 32] on button "Continue" at bounding box center [846, 29] width 104 height 35
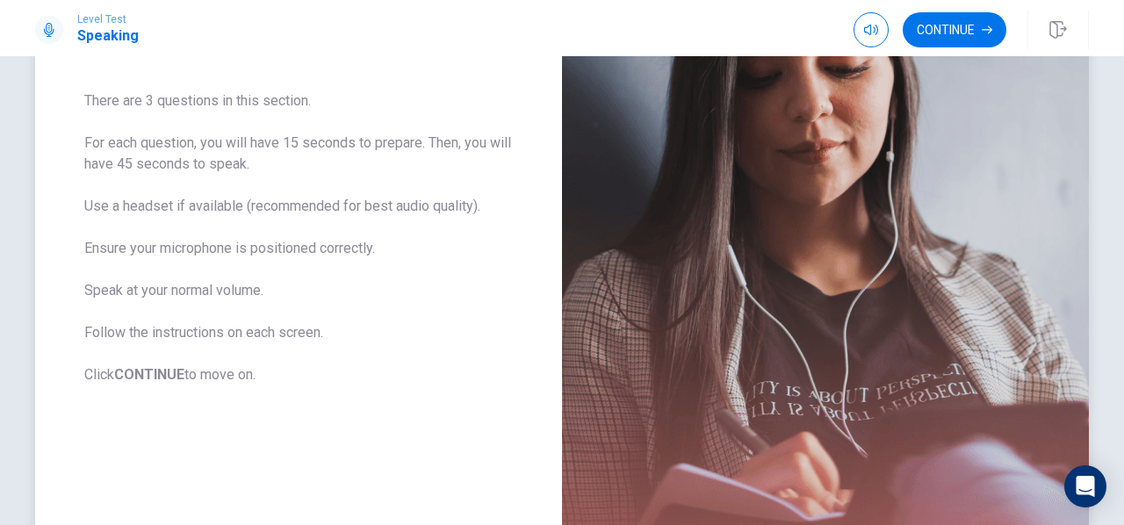
scroll to position [261, 0]
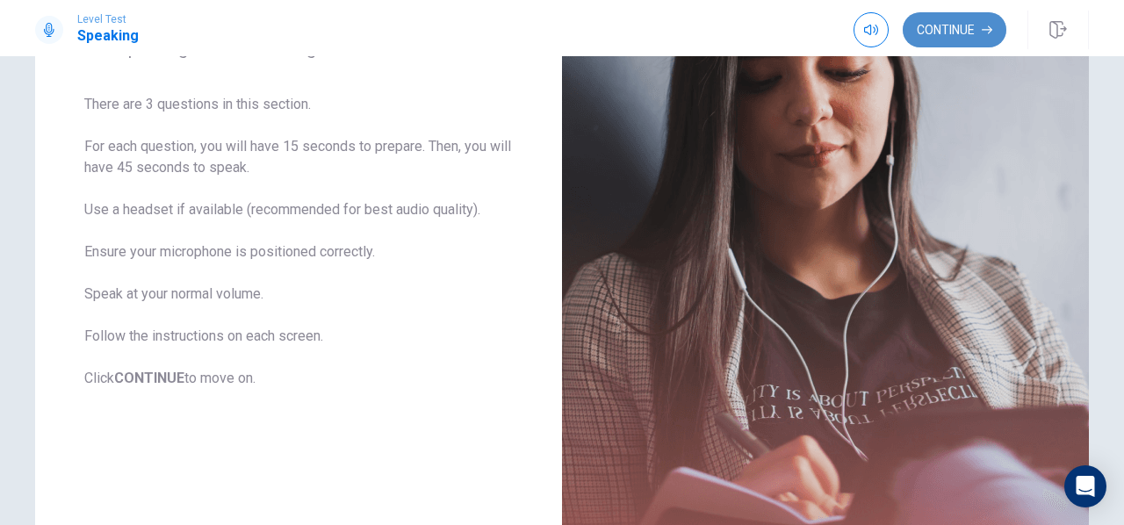
click at [939, 38] on button "Continue" at bounding box center [954, 29] width 104 height 35
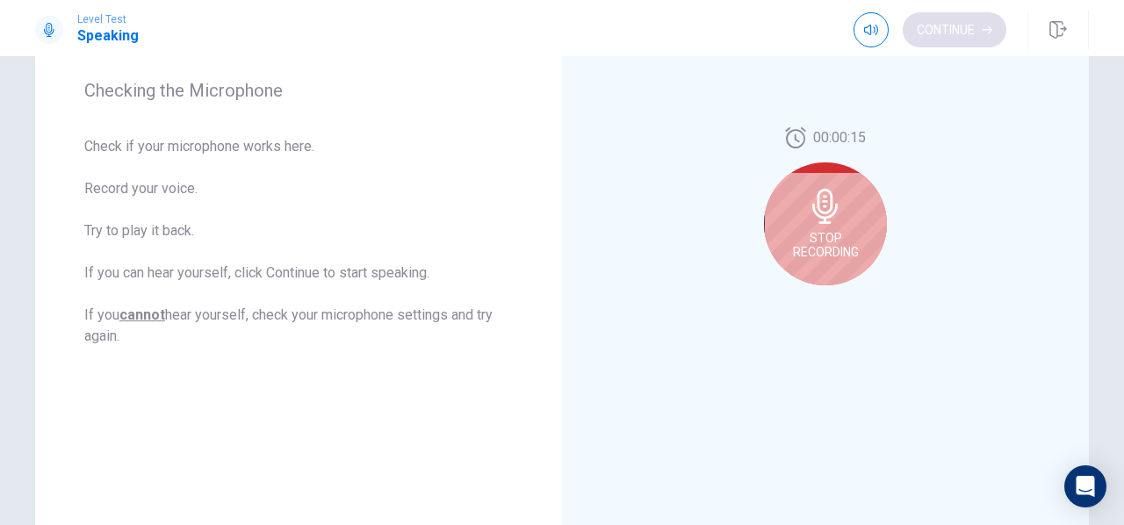
click at [939, 38] on div "Continue" at bounding box center [929, 29] width 153 height 35
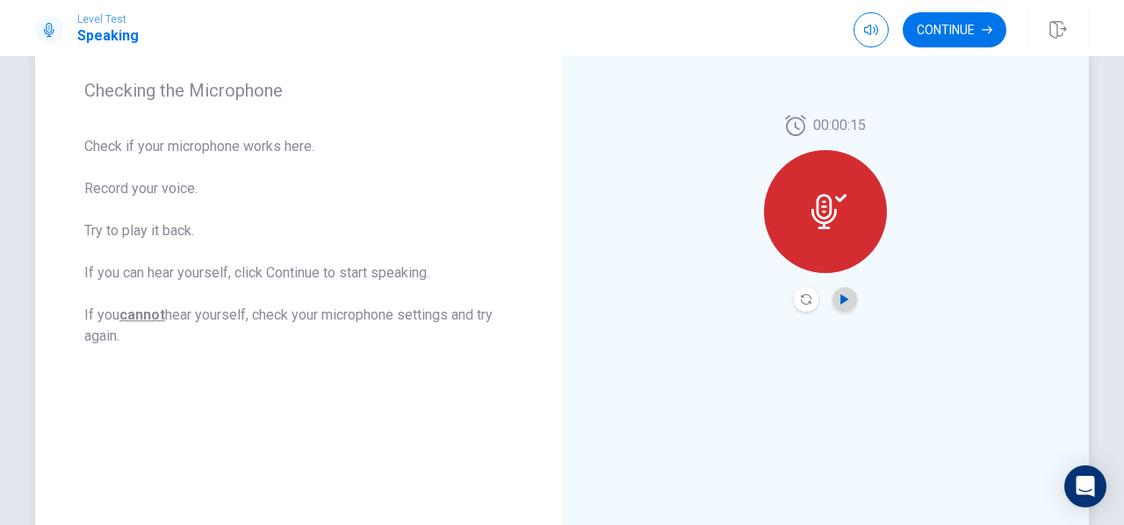
click at [840, 301] on icon "Play Audio" at bounding box center [844, 299] width 8 height 11
click at [957, 40] on button "Continue" at bounding box center [954, 29] width 104 height 35
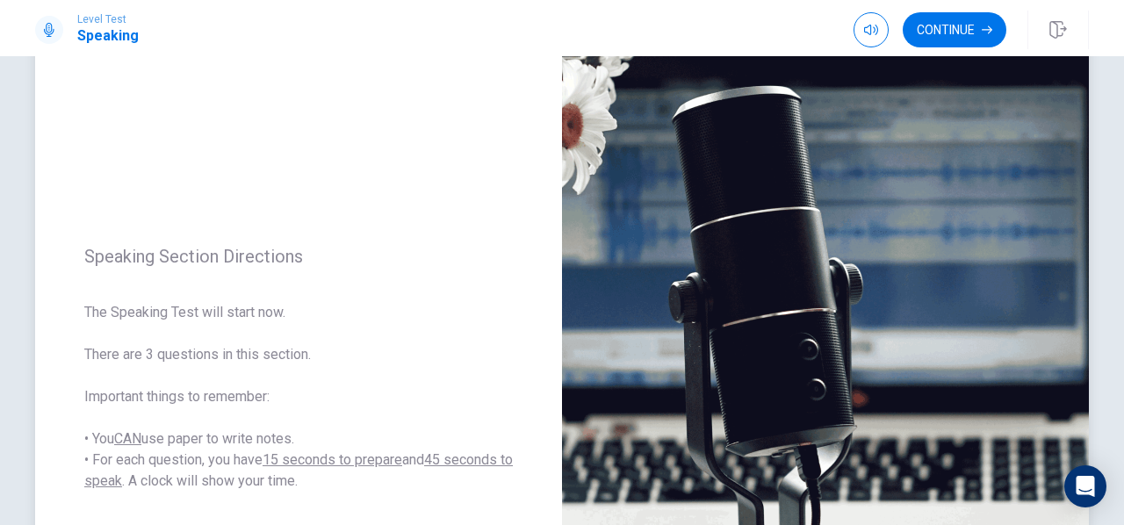
scroll to position [104, 0]
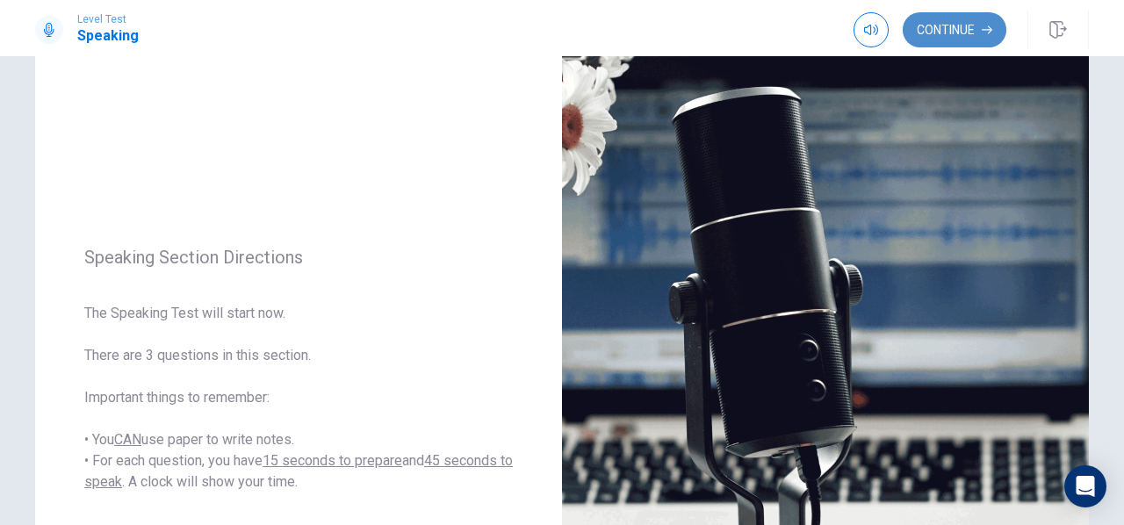
click at [960, 27] on button "Continue" at bounding box center [954, 29] width 104 height 35
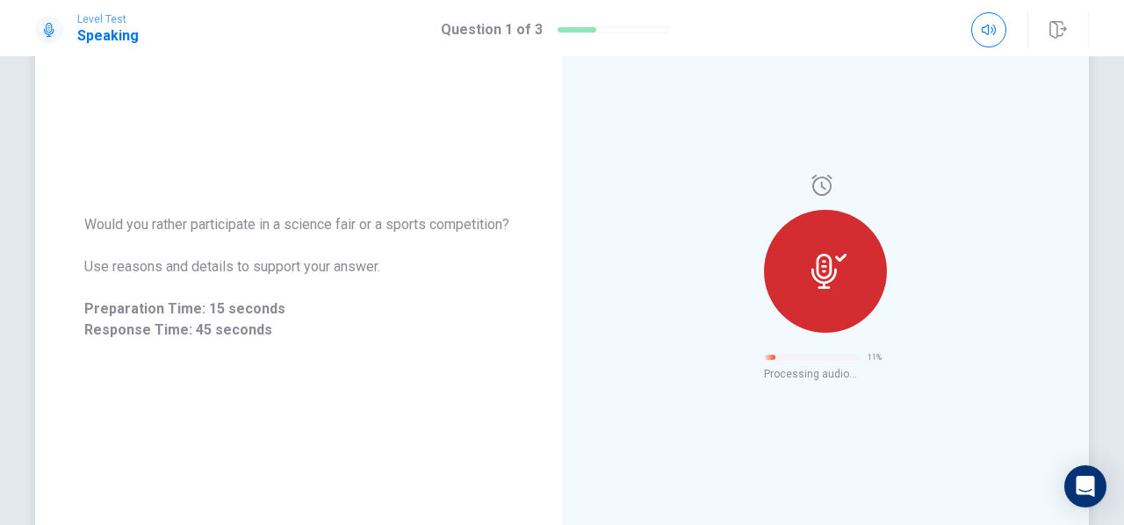
scroll to position [199, 0]
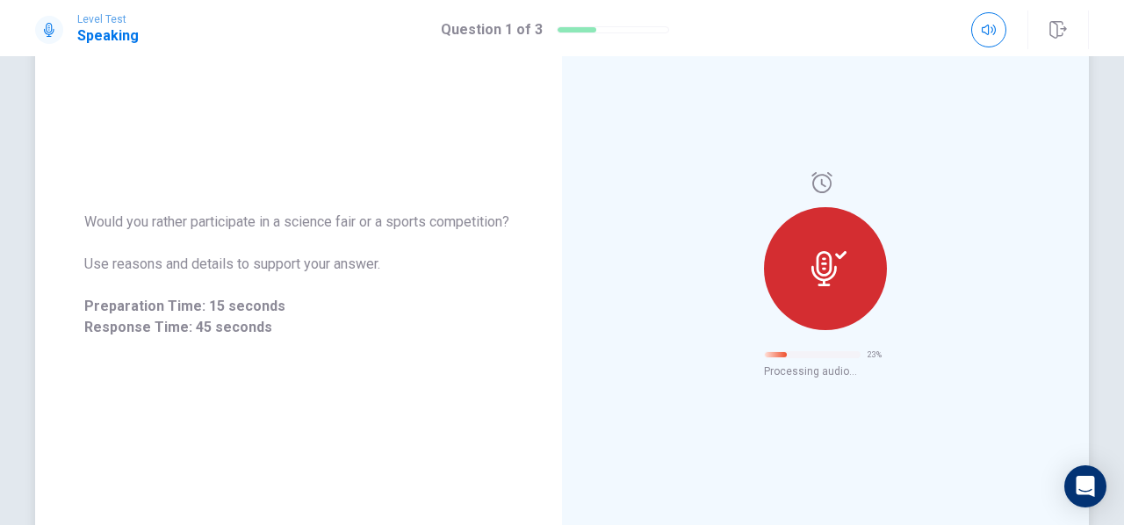
click at [962, 296] on div "23 % Processing audio..." at bounding box center [825, 275] width 527 height 766
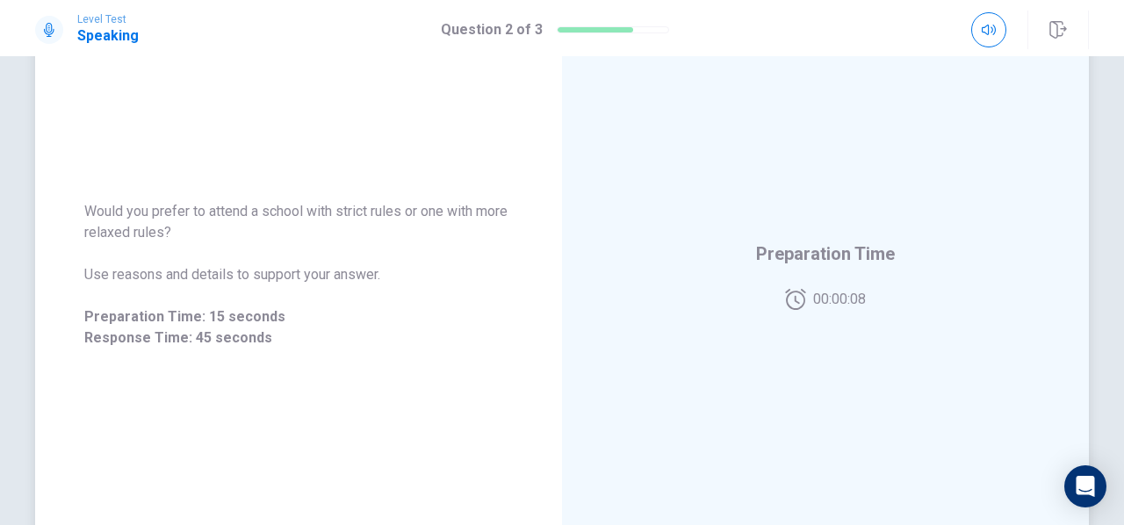
scroll to position [204, 0]
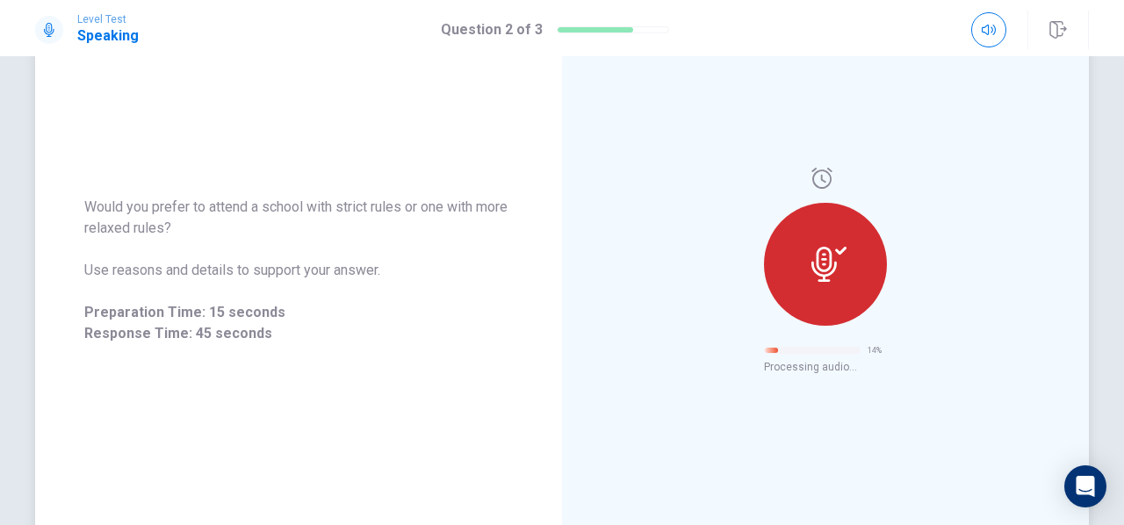
click at [650, 361] on div "14 % Processing audio..." at bounding box center [825, 271] width 527 height 766
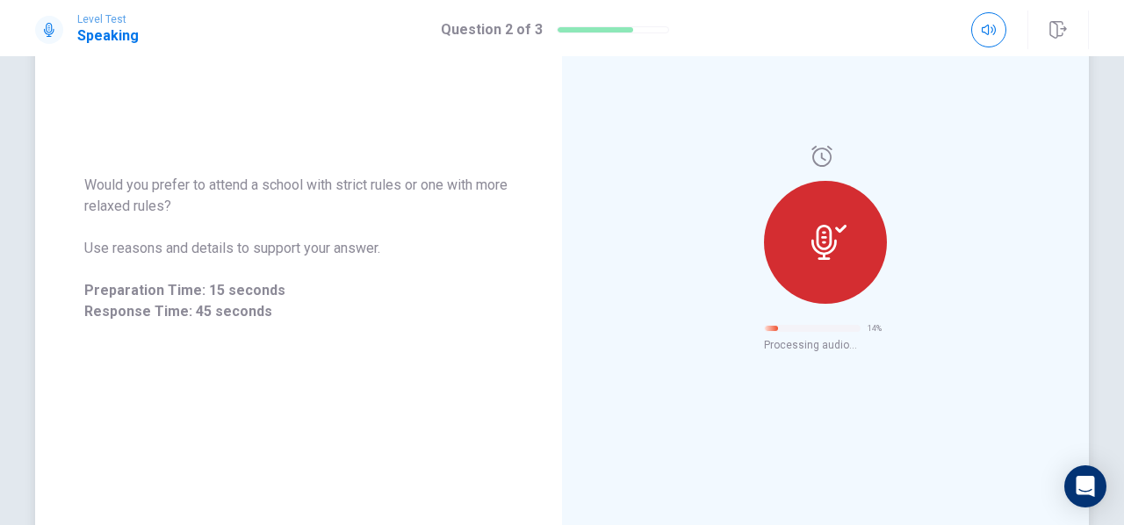
scroll to position [226, 0]
click at [922, 234] on div "92 % Processing audio..." at bounding box center [825, 248] width 527 height 766
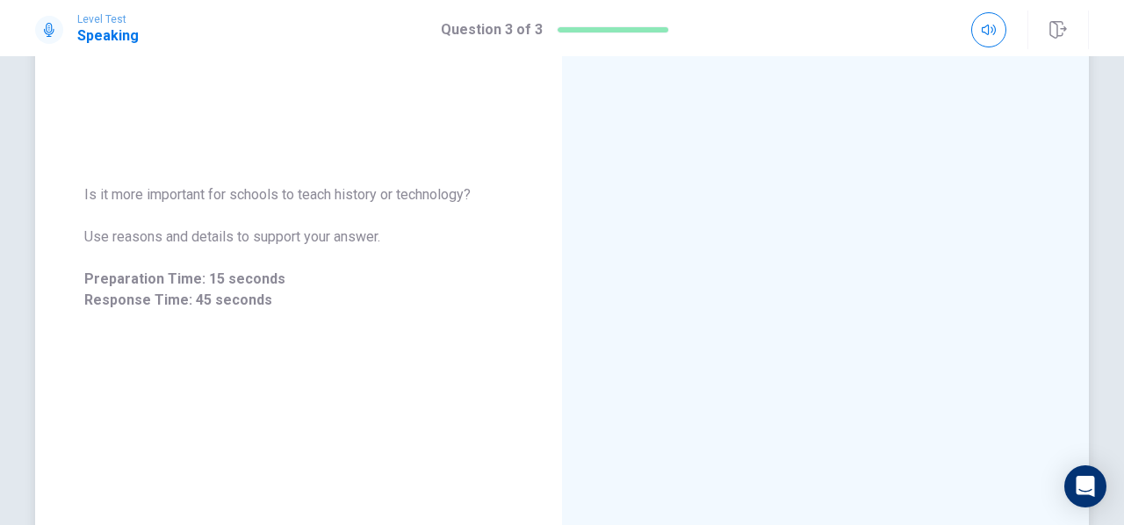
click at [867, 164] on div at bounding box center [825, 248] width 527 height 766
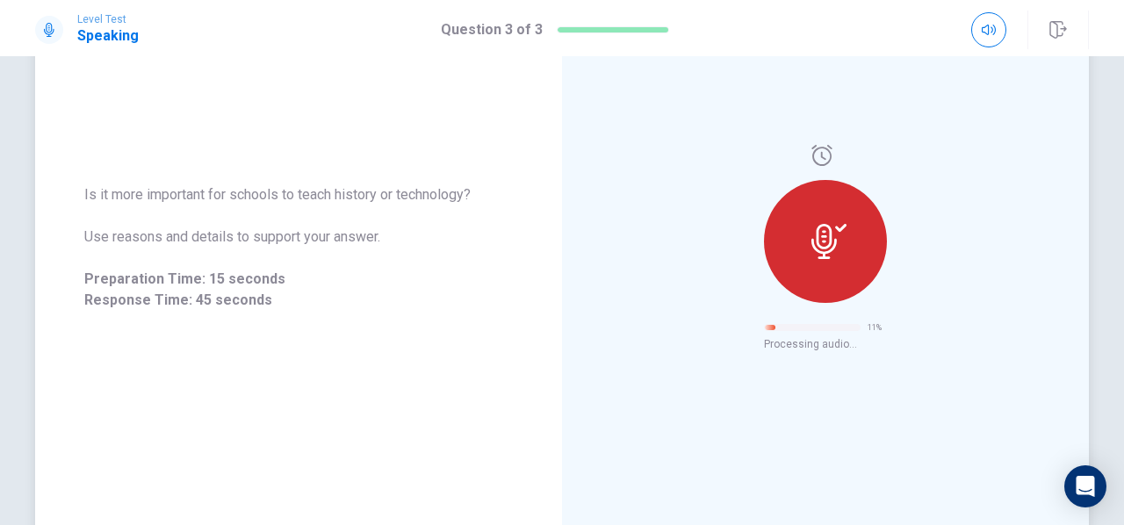
click at [902, 208] on div "11 % Processing audio..." at bounding box center [825, 248] width 527 height 766
click at [902, 208] on div "18 % Processing audio..." at bounding box center [825, 248] width 527 height 766
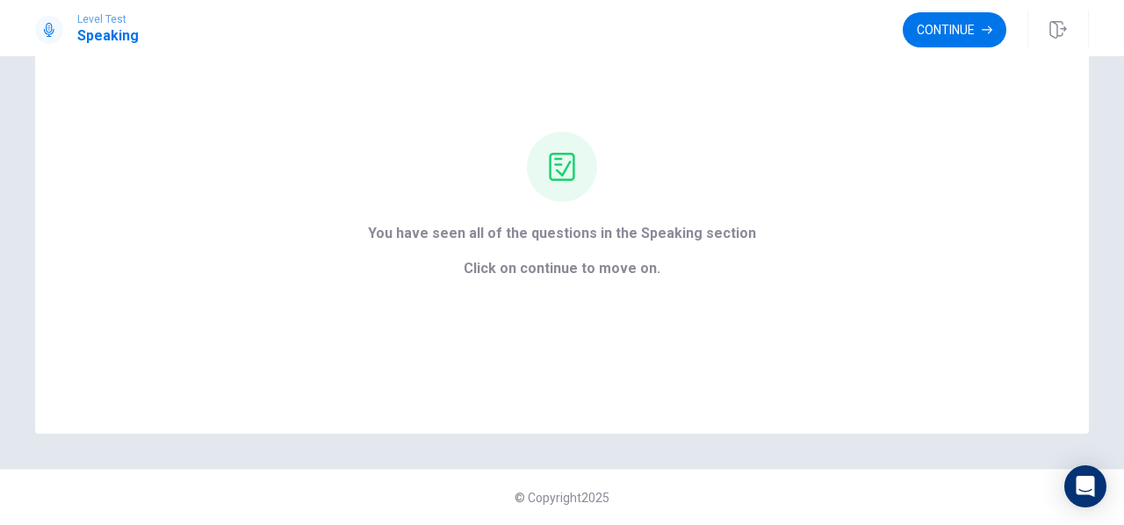
scroll to position [114, 0]
click at [970, 25] on button "Continue" at bounding box center [954, 29] width 104 height 35
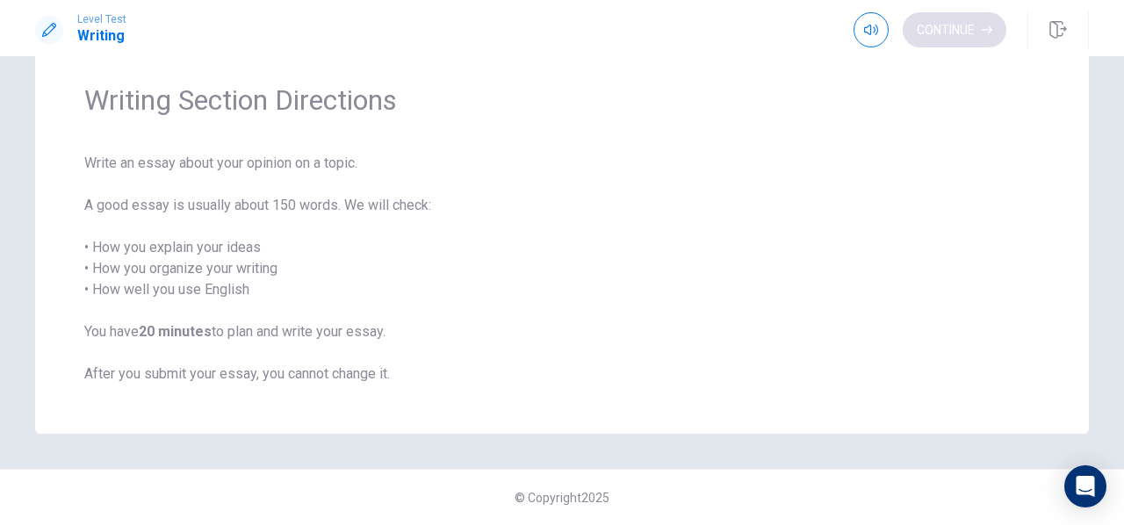
scroll to position [58, 0]
click at [966, 38] on button "Continue" at bounding box center [954, 29] width 104 height 35
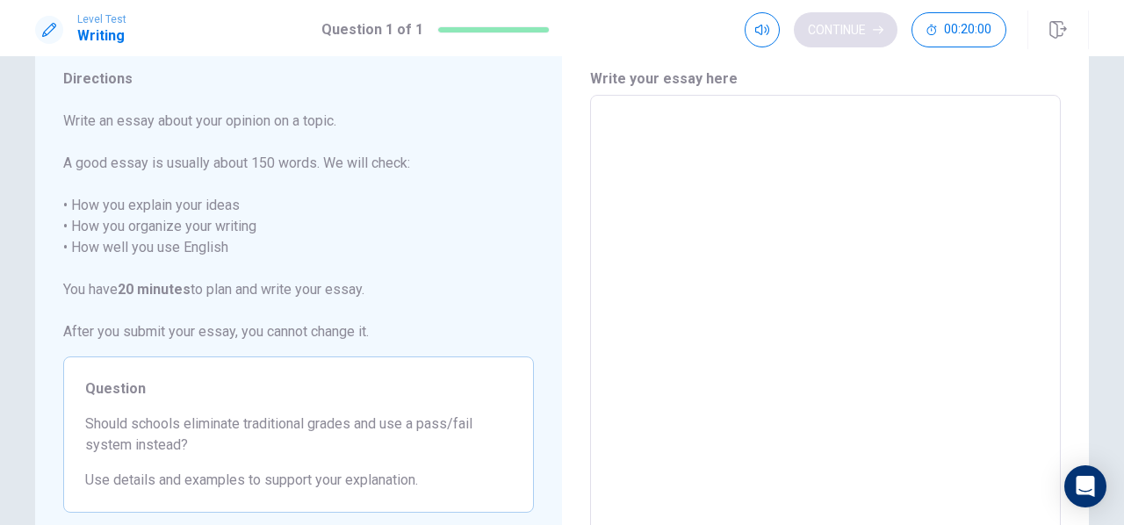
scroll to position [226, 0]
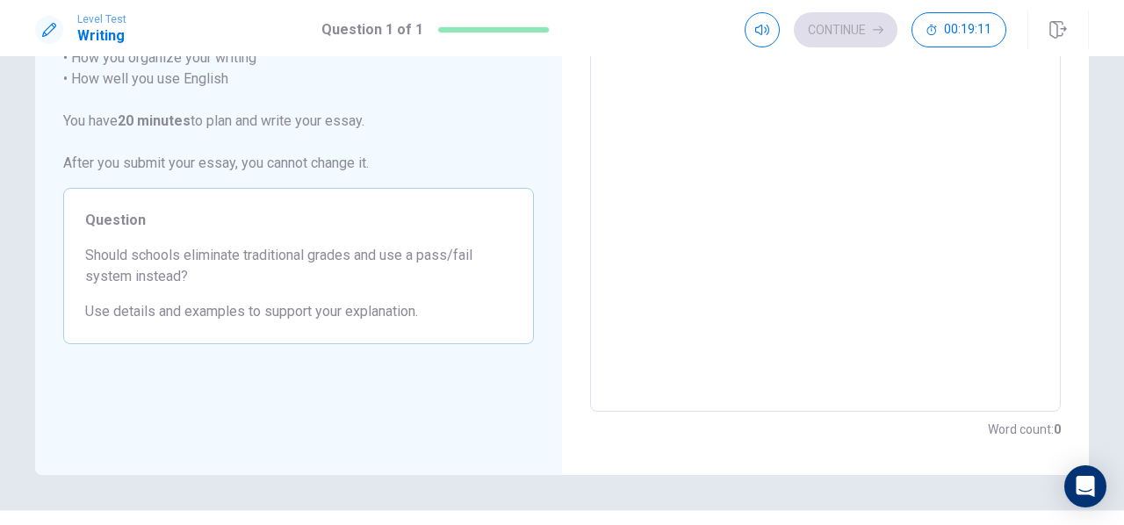
click at [308, 241] on div "Question Should schools eliminate traditional grades and use a pass/fail system…" at bounding box center [298, 266] width 471 height 156
click at [958, 179] on textarea at bounding box center [825, 169] width 446 height 456
click at [802, 233] on textarea at bounding box center [825, 169] width 446 height 456
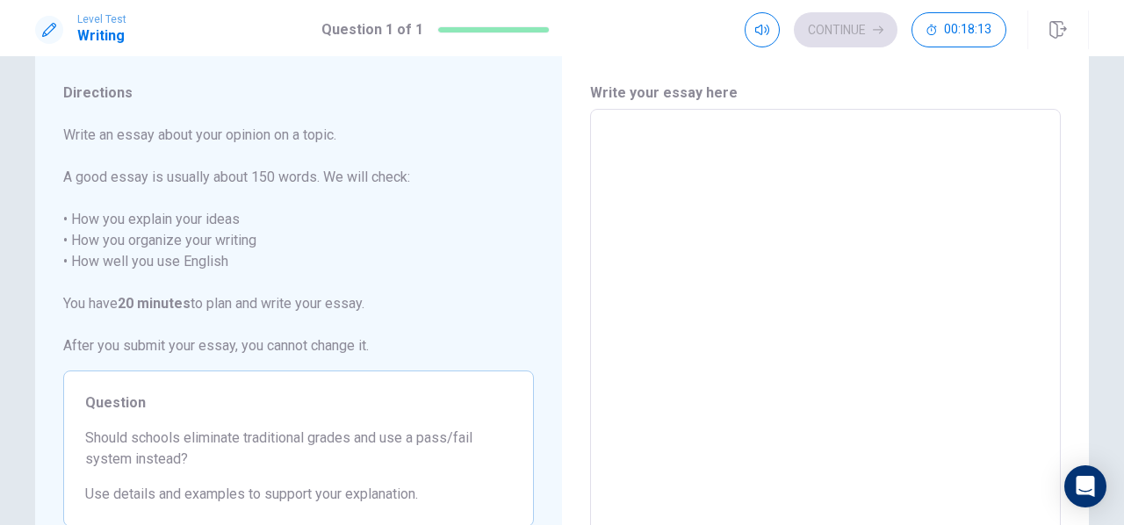
click at [758, 196] on textarea at bounding box center [825, 352] width 446 height 456
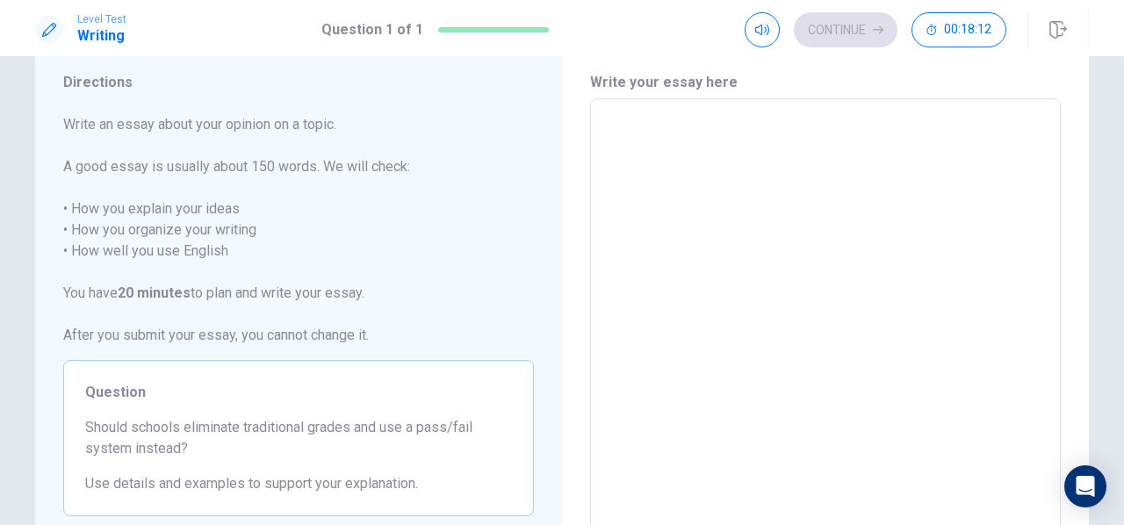
scroll to position [53, 0]
click at [842, 210] on textarea at bounding box center [825, 343] width 446 height 456
click at [737, 143] on textarea at bounding box center [825, 343] width 446 height 456
type textarea "S"
type textarea "x"
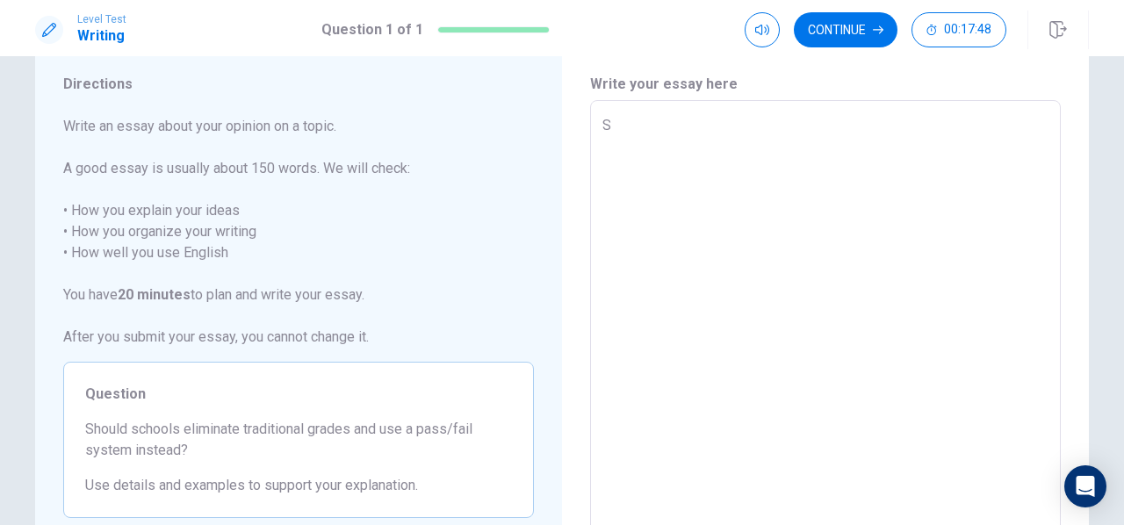
type textarea "Sc"
type textarea "x"
type textarea "Sch"
type textarea "x"
type textarea "Scho"
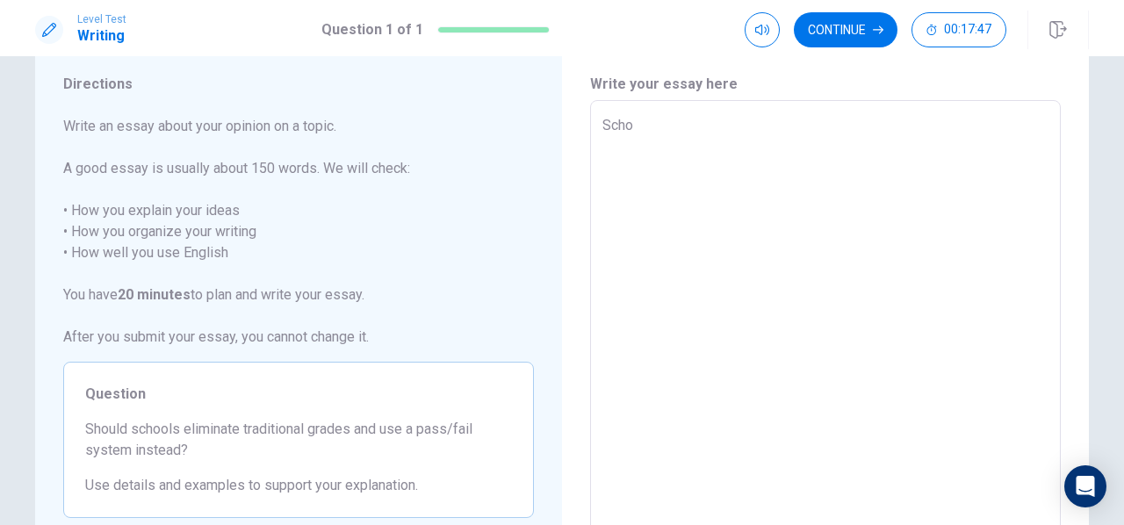
type textarea "x"
type textarea "Schoo"
type textarea "x"
type textarea "School"
type textarea "x"
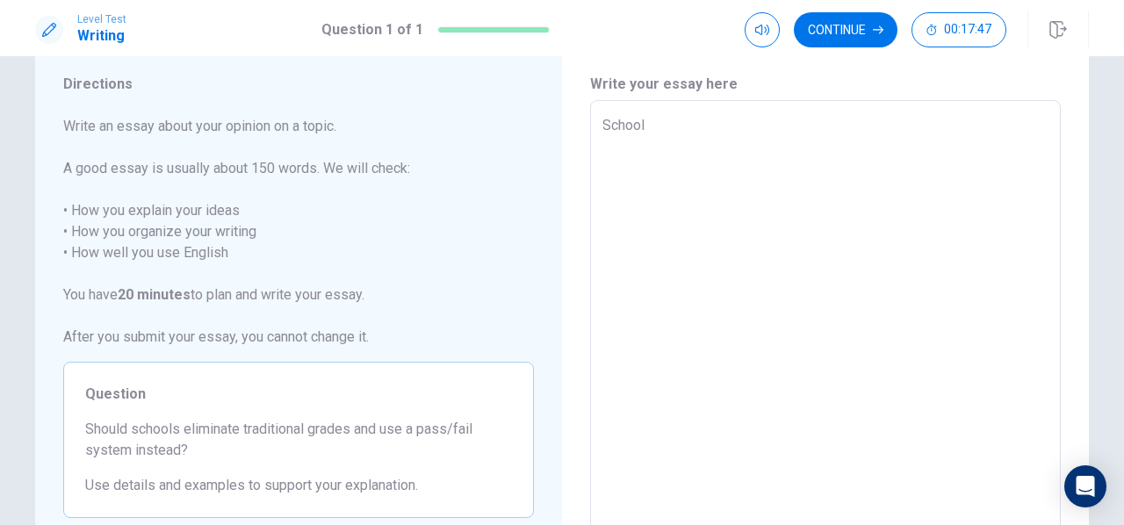
type textarea "Schoo"
type textarea "x"
type textarea "Scho"
type textarea "x"
type textarea "S"
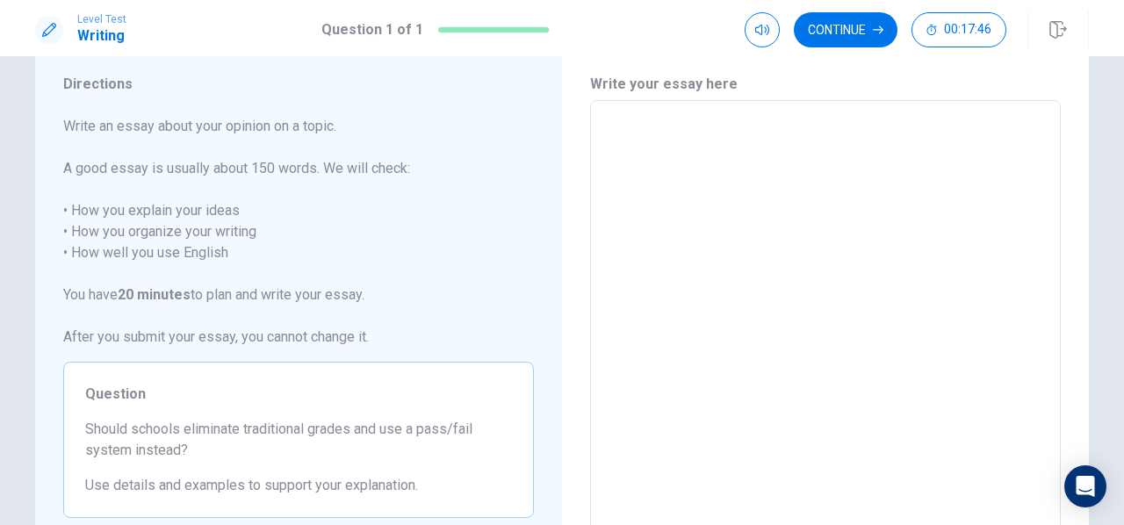
type textarea "x"
type textarea "R"
type textarea "x"
type textarea "Re"
type textarea "x"
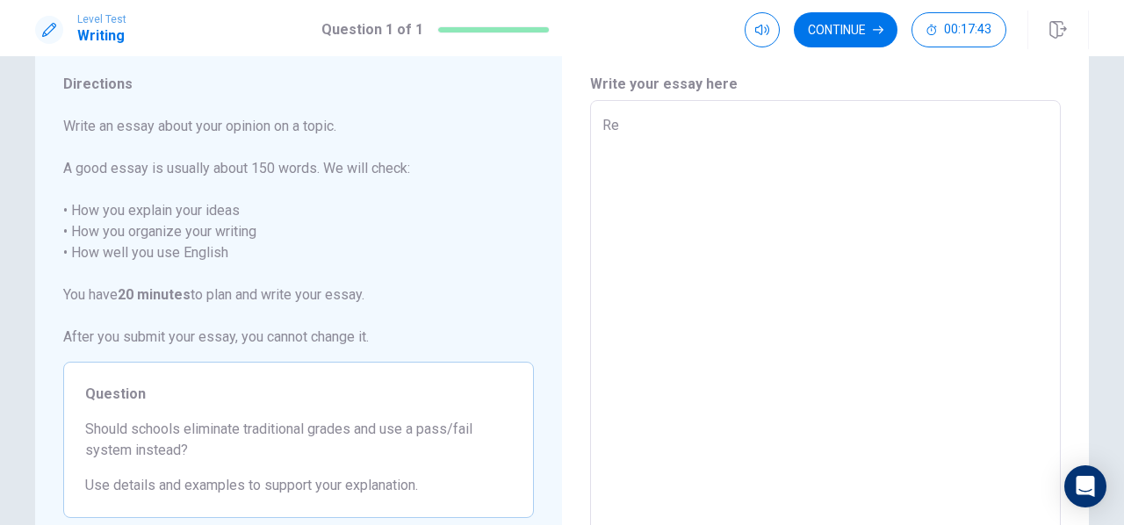
type textarea "Rec"
type textarea "x"
type textarea "Rece"
type textarea "x"
type textarea "Receb"
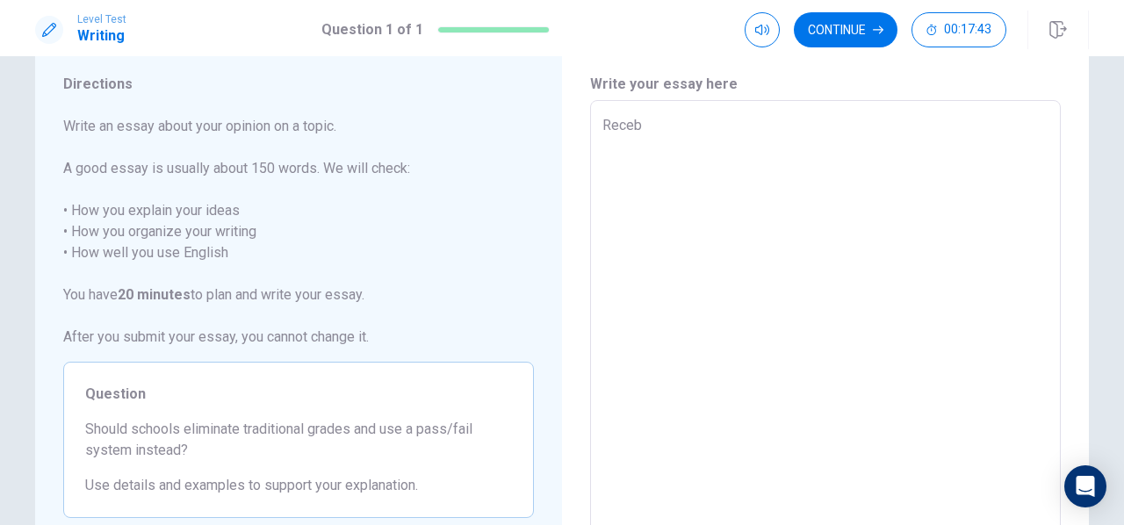
type textarea "x"
type textarea "Rece"
type textarea "x"
type textarea "Rec"
type textarea "x"
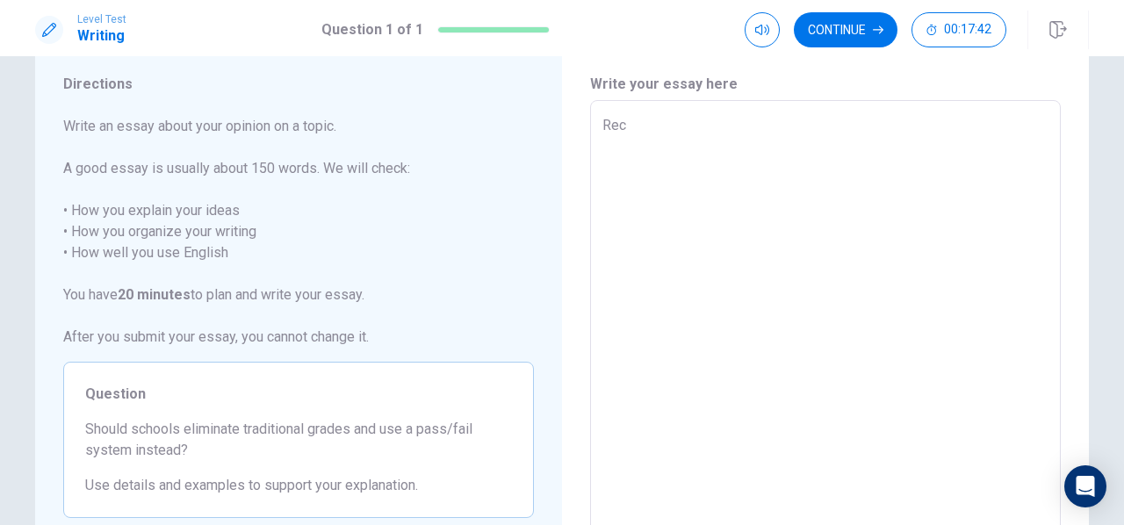
type textarea "Re"
type textarea "x"
type textarea "R"
type textarea "x"
type textarea "R"
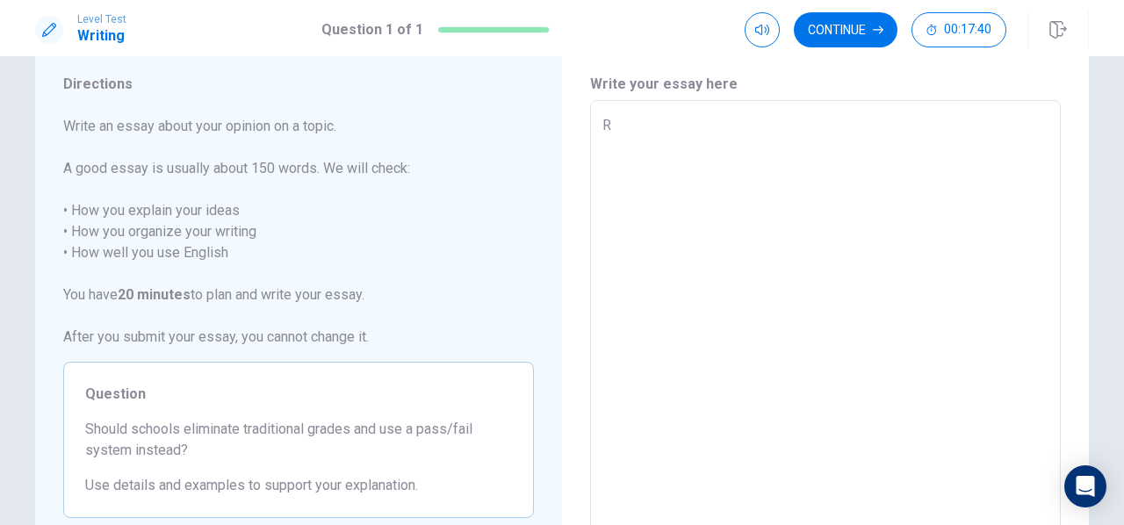
type textarea "x"
type textarea "Re"
type textarea "x"
type textarea "Rec"
type textarea "x"
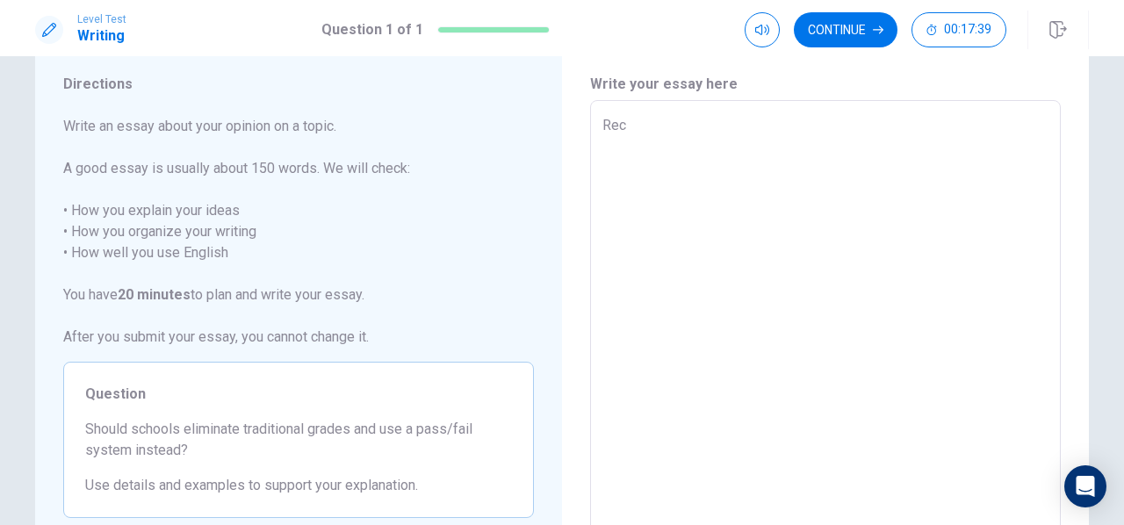
type textarea "Rece"
type textarea "x"
type textarea "Recen"
type textarea "x"
type textarea "Recent"
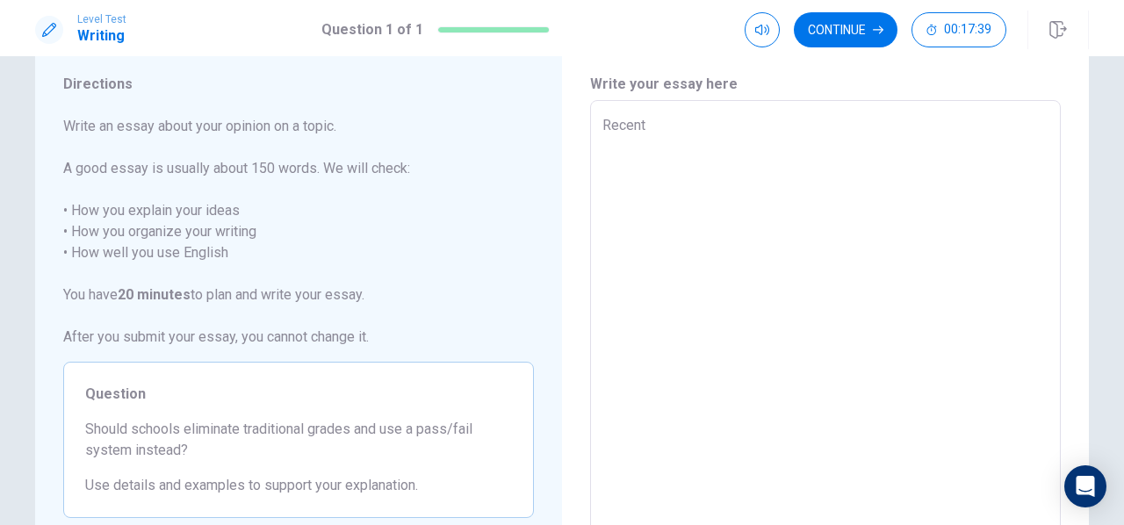
type textarea "x"
type textarea "Recentl"
type textarea "x"
type textarea "Recently"
type textarea "x"
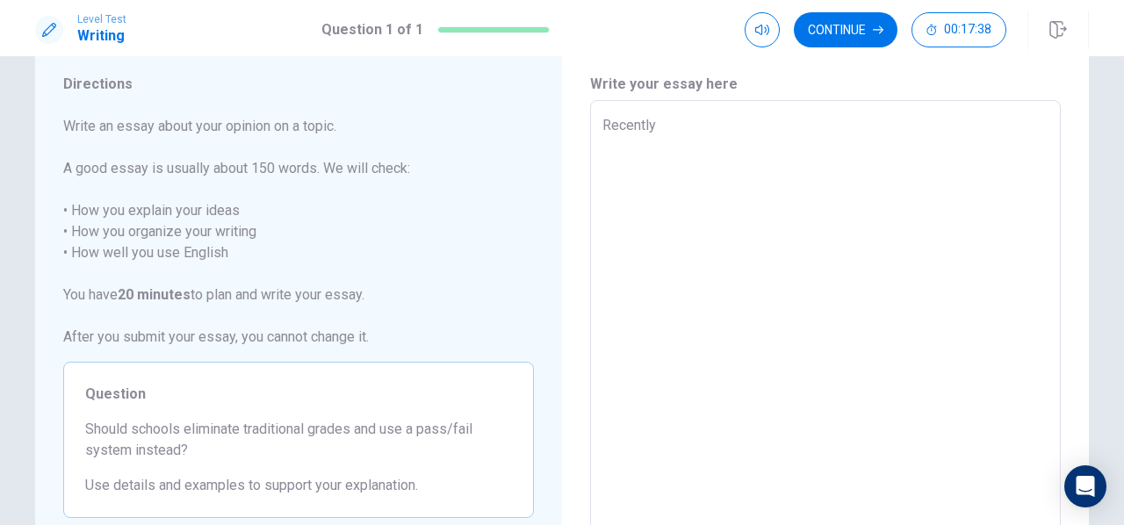
type textarea "Recently,"
type textarea "x"
type textarea "Recently,"
type textarea "x"
type textarea "Recently,"
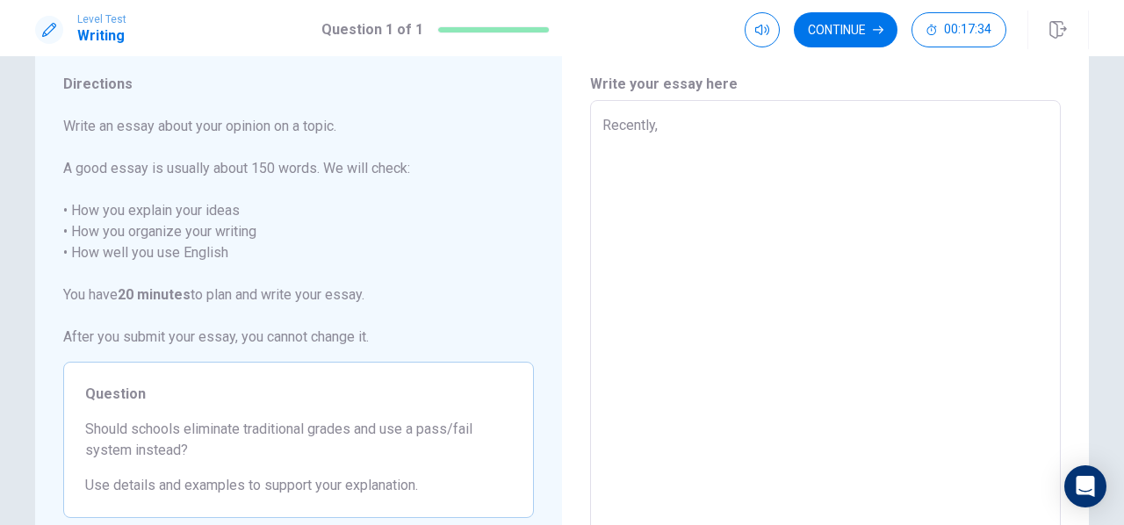
type textarea "x"
type textarea "Recently"
type textarea "x"
type textarea "Recentl"
type textarea "x"
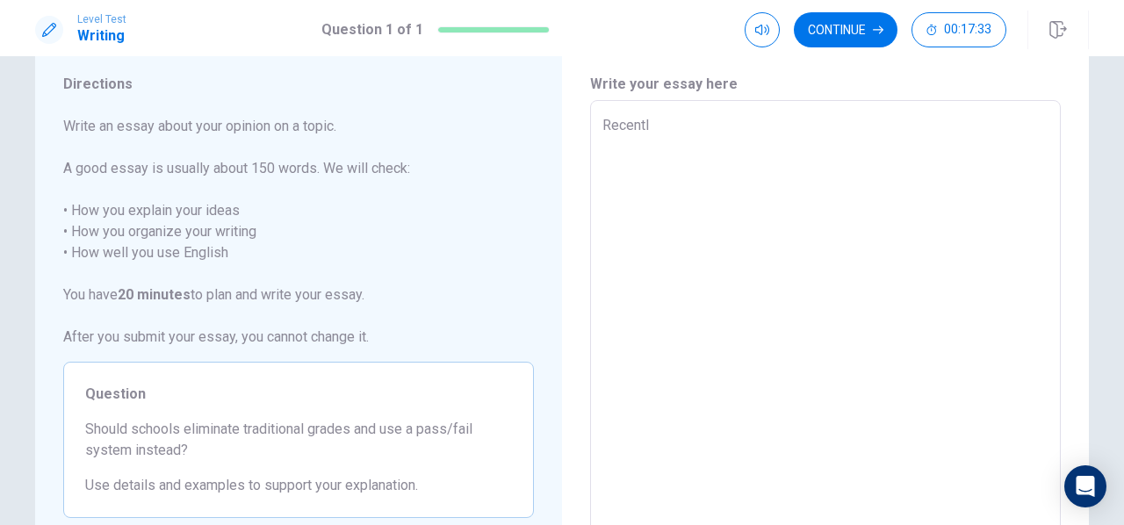
type textarea "Recent"
type textarea "x"
type textarea "Rece"
type textarea "x"
type textarea "Rec"
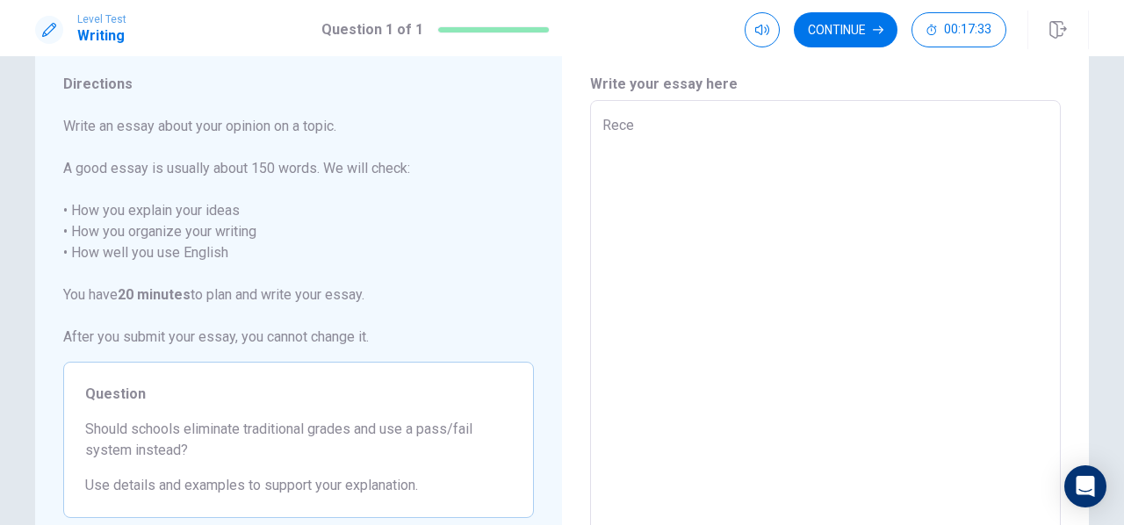
type textarea "x"
type textarea "R"
type textarea "x"
type textarea "G"
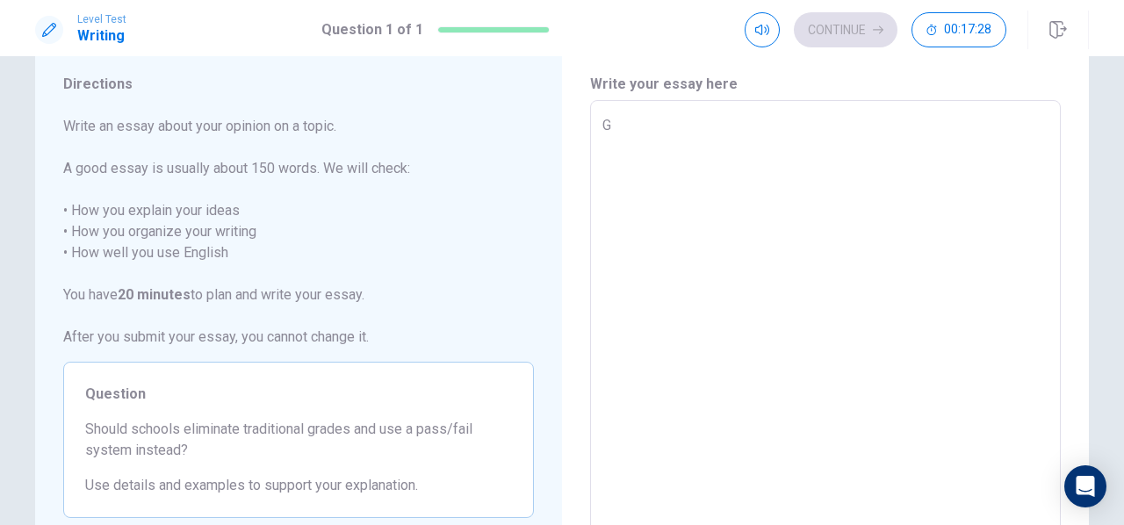
type textarea "x"
type textarea "Gr"
type textarea "x"
type textarea "Gra"
type textarea "x"
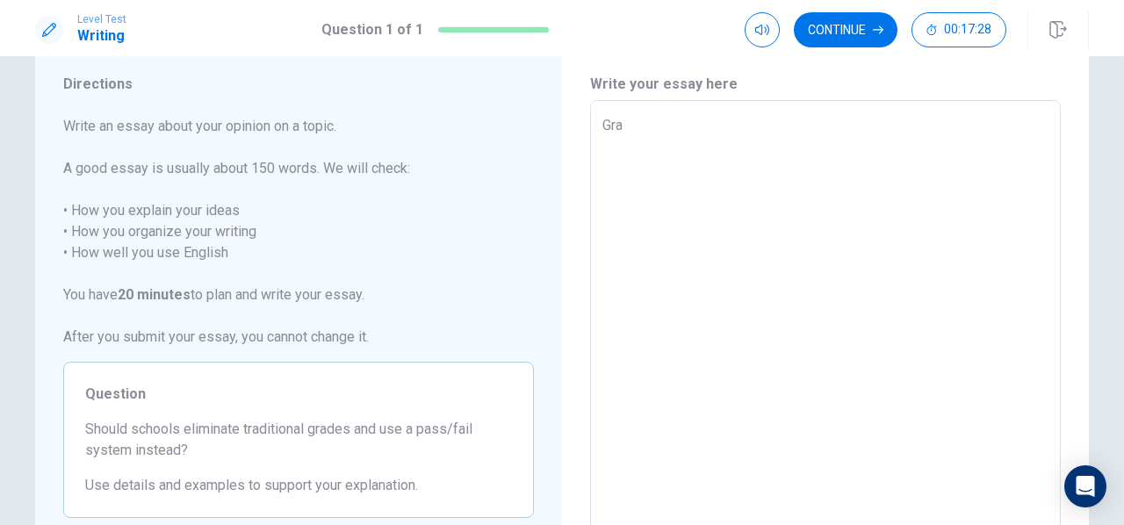
type textarea "Grad"
type textarea "x"
type textarea "Gradi"
type textarea "x"
type textarea "[PERSON_NAME]"
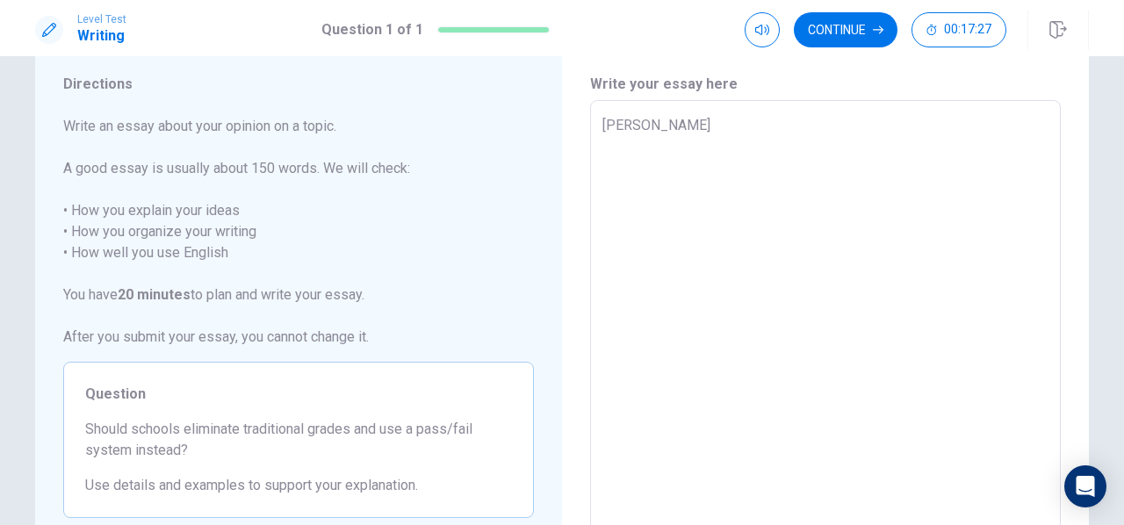
type textarea "x"
type textarea "Grading"
type textarea "x"
type textarea "Grading"
type textarea "x"
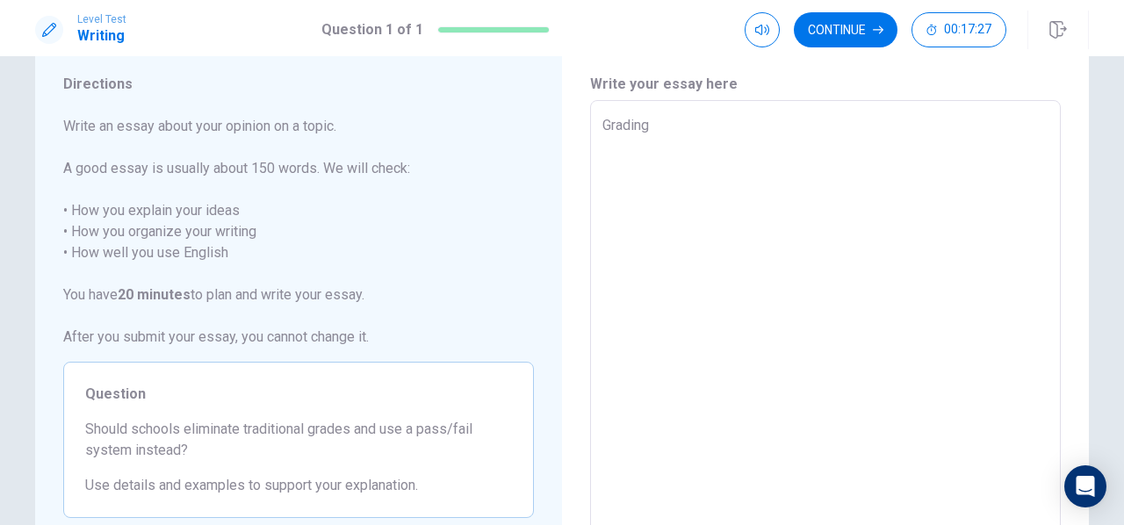
type textarea "Grading a"
type textarea "x"
type textarea "Grading an"
type textarea "x"
type textarea "Grading an"
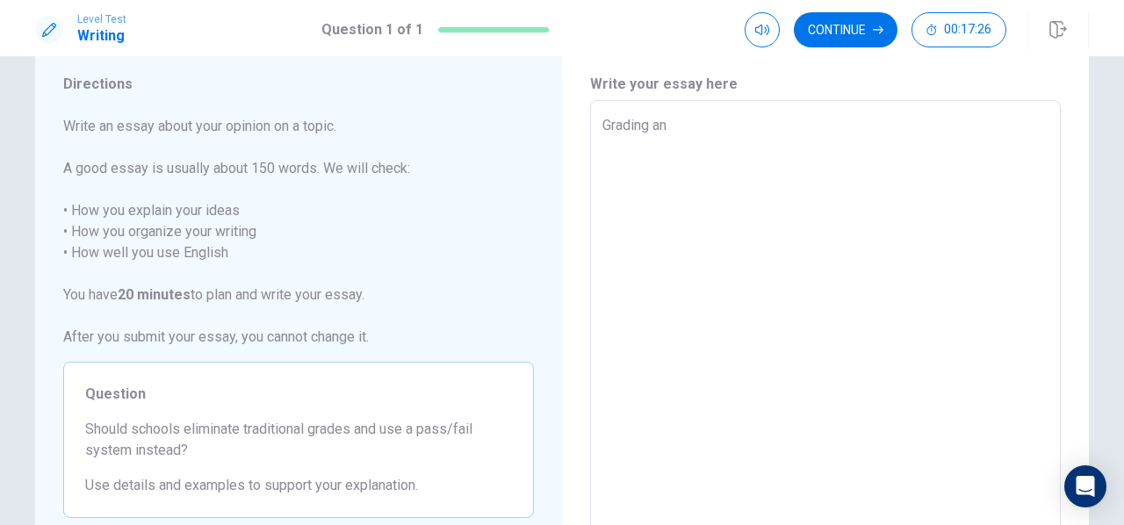
type textarea "x"
type textarea "Grading an"
type textarea "x"
type textarea "Grading a"
type textarea "x"
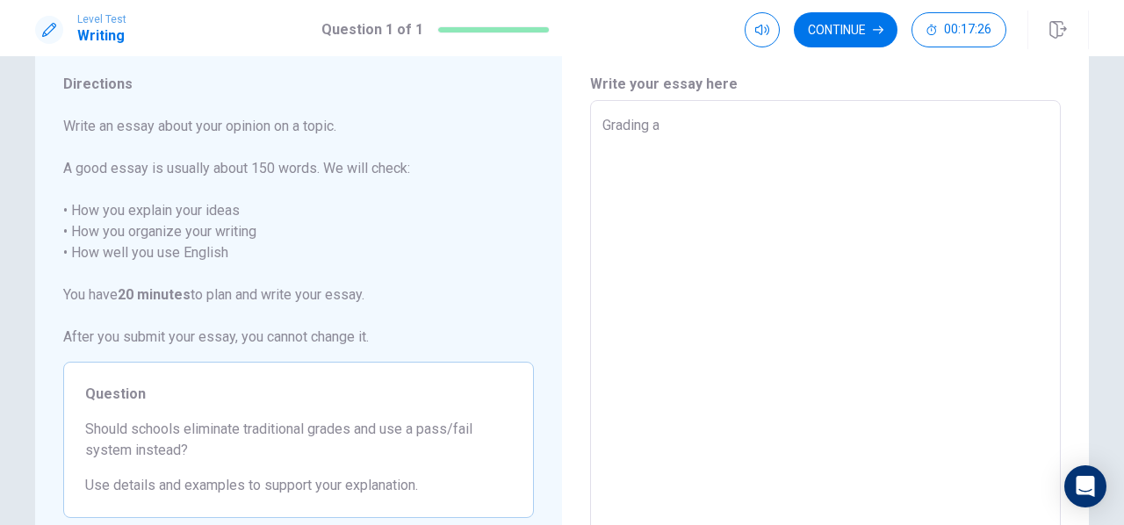
type textarea "Grading"
type textarea "x"
type textarea "Grading s"
type textarea "x"
type textarea "Grading sys"
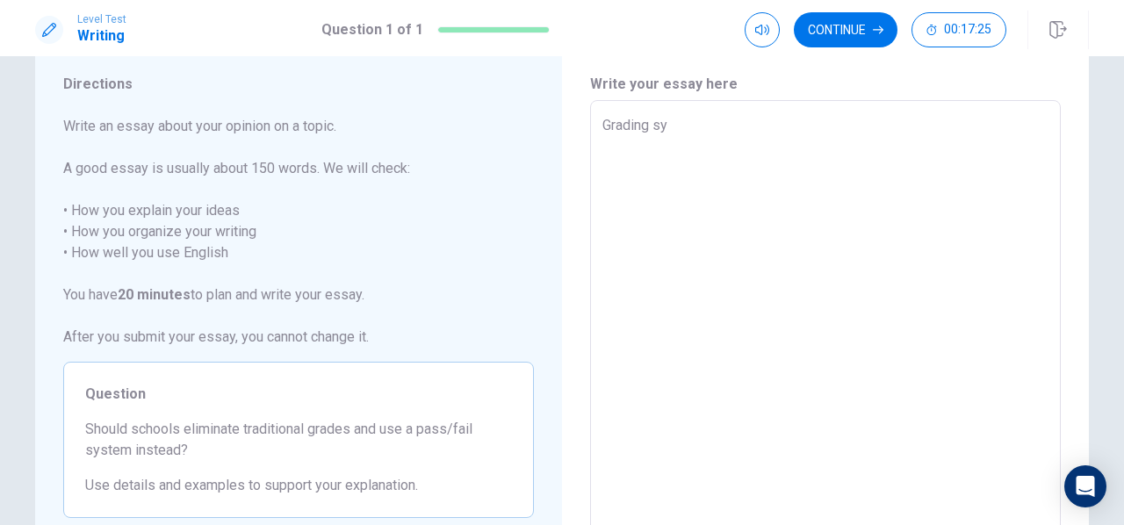
type textarea "x"
type textarea "Grading syst"
type textarea "x"
type textarea "Grading syste"
type textarea "x"
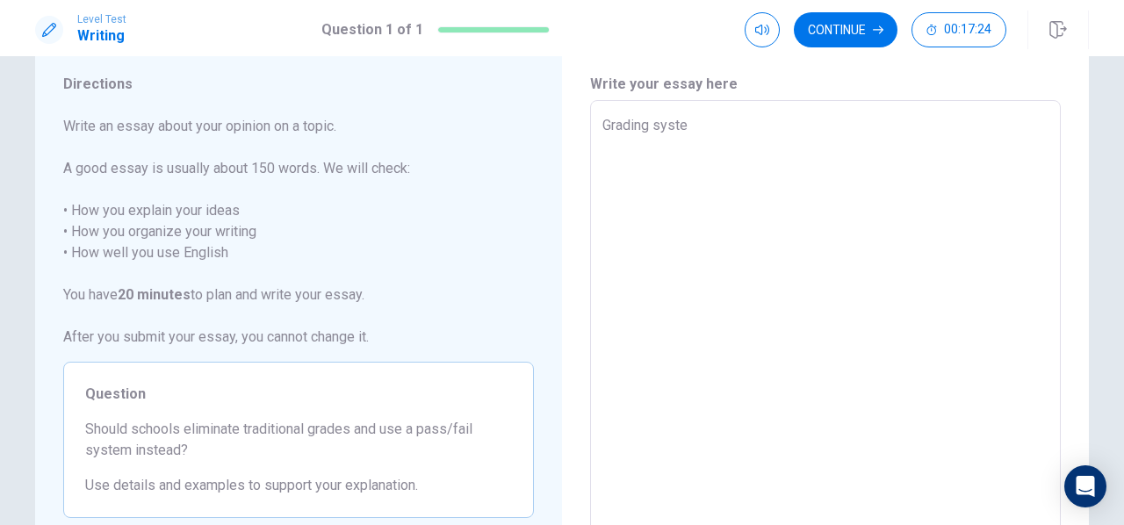
type textarea "Grading system"
type textarea "x"
type textarea "Grading systems"
type textarea "x"
type textarea "Grading systems"
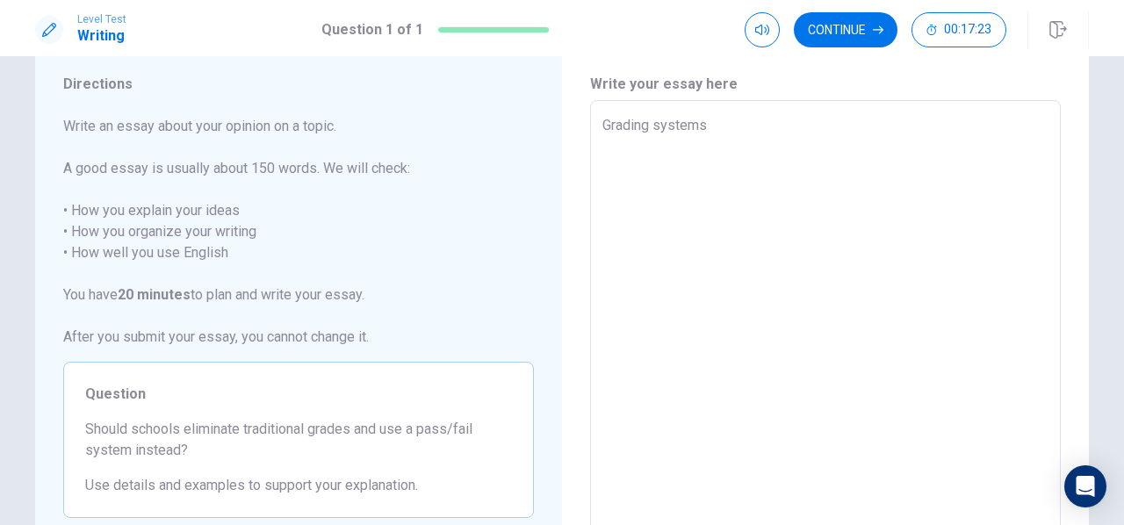
type textarea "x"
type textarea "Grading systems a"
type textarea "x"
type textarea "Grading systems an"
type textarea "x"
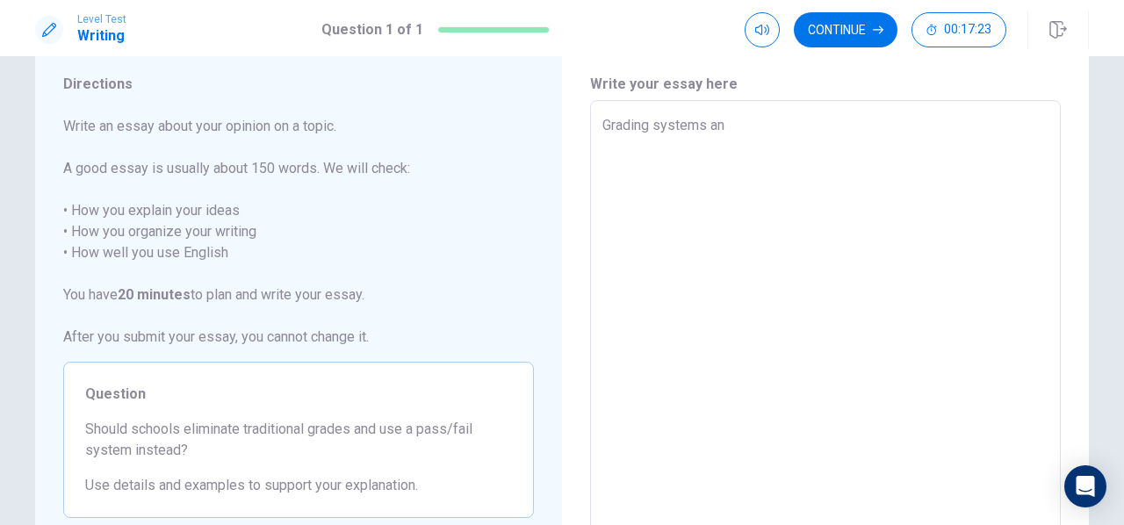
type textarea "Grading systems and"
type textarea "x"
type textarea "Grading systems and"
type textarea "x"
type textarea "Grading systems and"
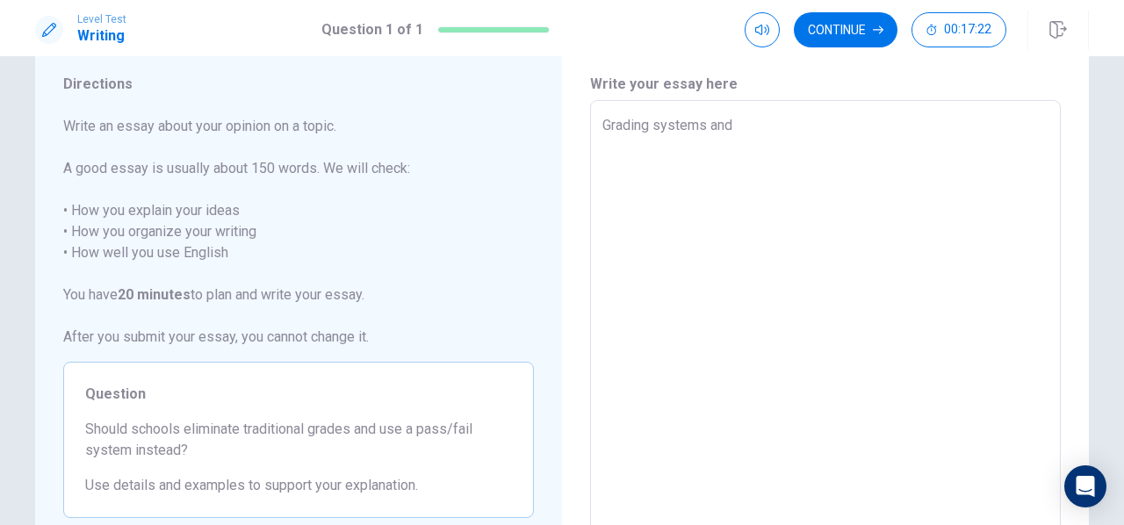
type textarea "x"
type textarea "Grading systems an"
type textarea "x"
type textarea "Grading systems a"
type textarea "x"
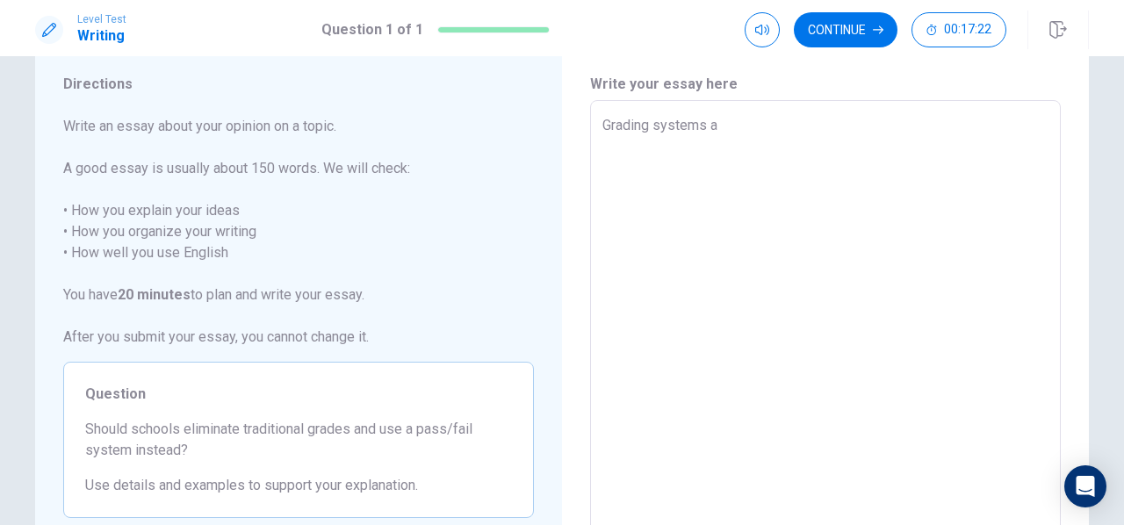
type textarea "Grading systems"
type textarea "x"
type textarea "Grading systems"
type textarea "x"
type textarea "Grading system"
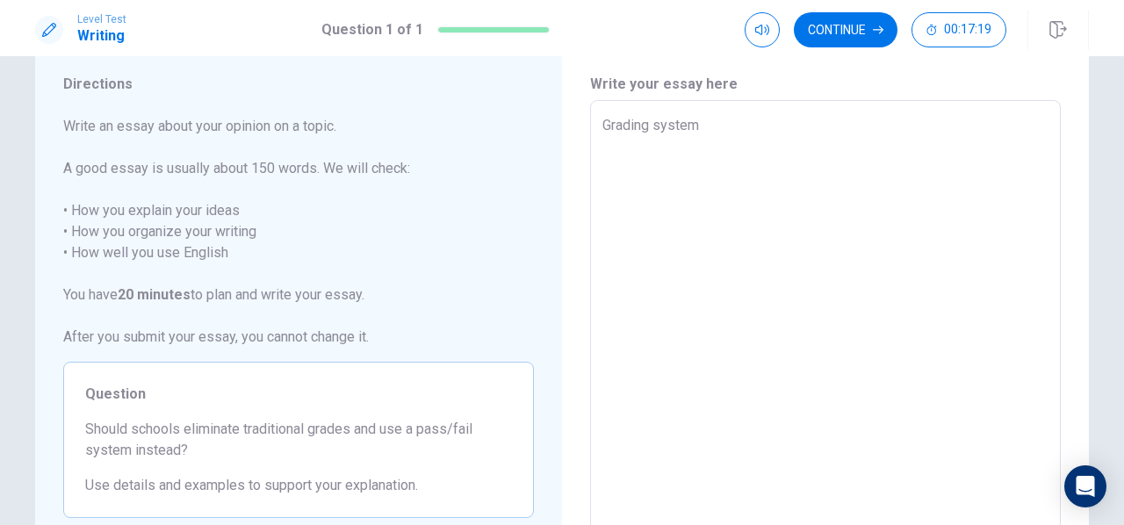
type textarea "x"
type textarea "Grading system"
type textarea "x"
type textarea "Grading system a"
type textarea "x"
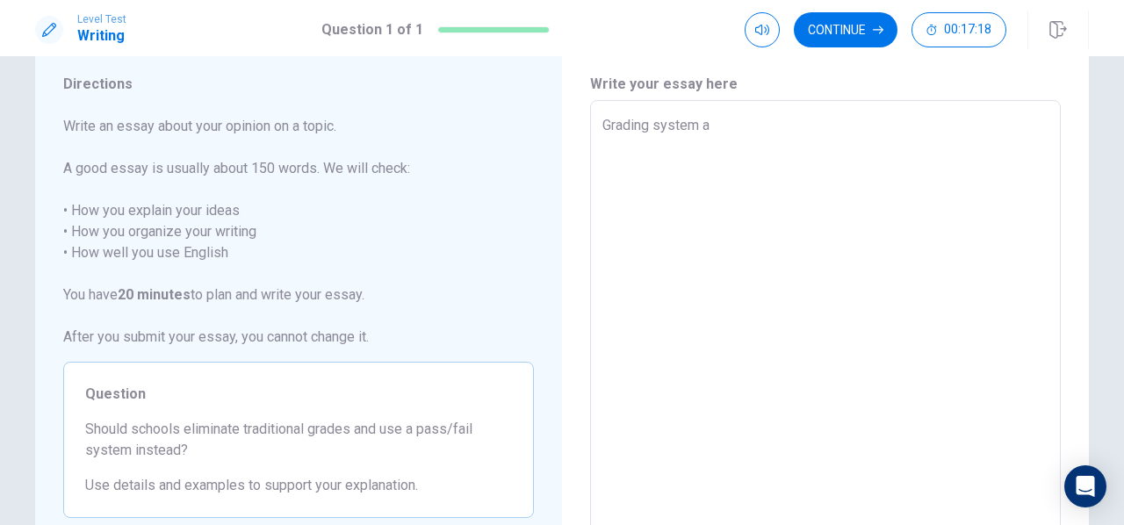
type textarea "Grading system an"
type textarea "x"
type textarea "Grading system and"
type textarea "x"
type textarea "Grading system and"
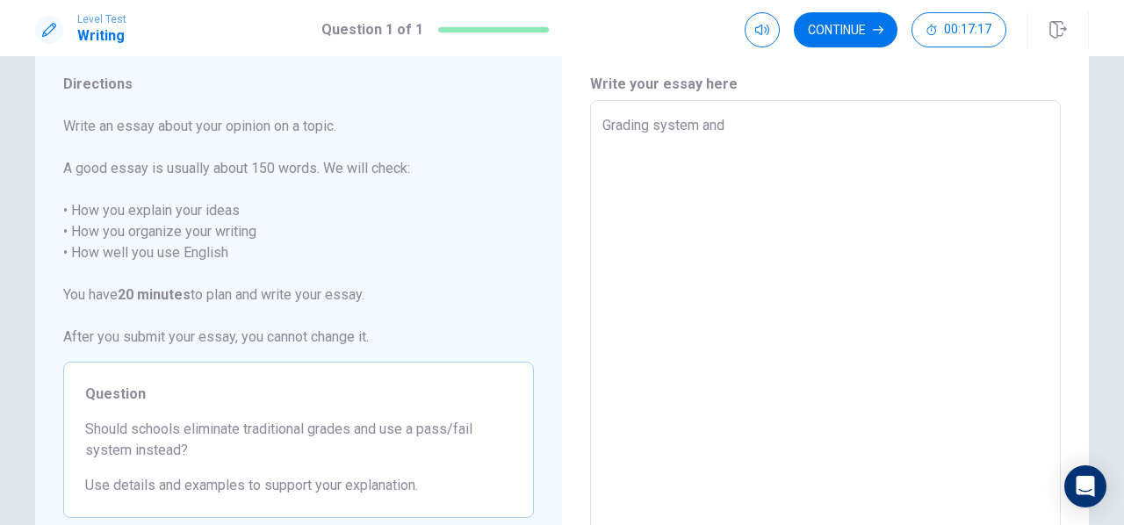
type textarea "x"
type textarea "Grading system and"
type textarea "x"
type textarea "Grading system an"
type textarea "x"
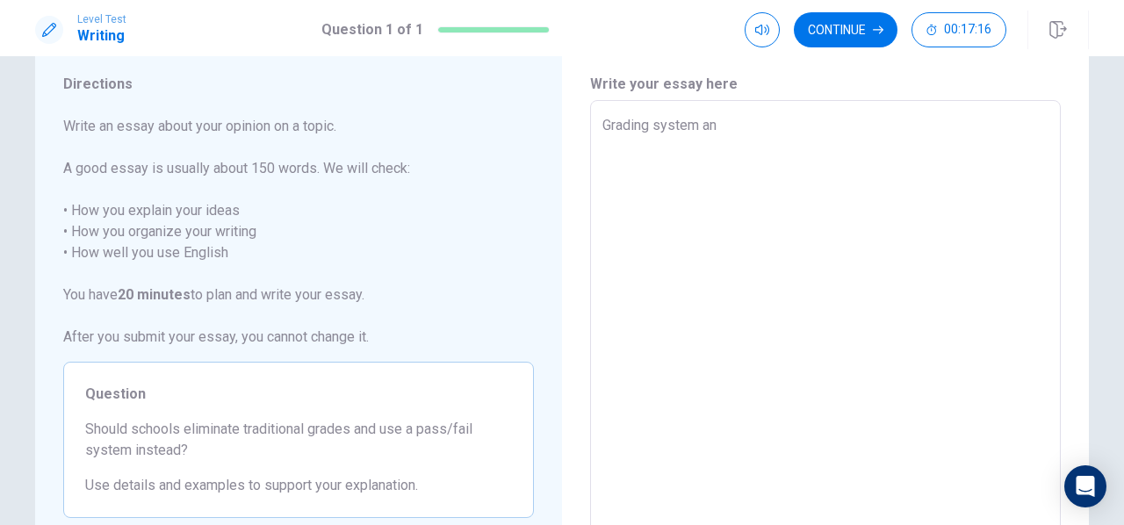
type textarea "Grading system a"
type textarea "x"
type textarea "Grading system"
type textarea "x"
type textarea "Grading system a"
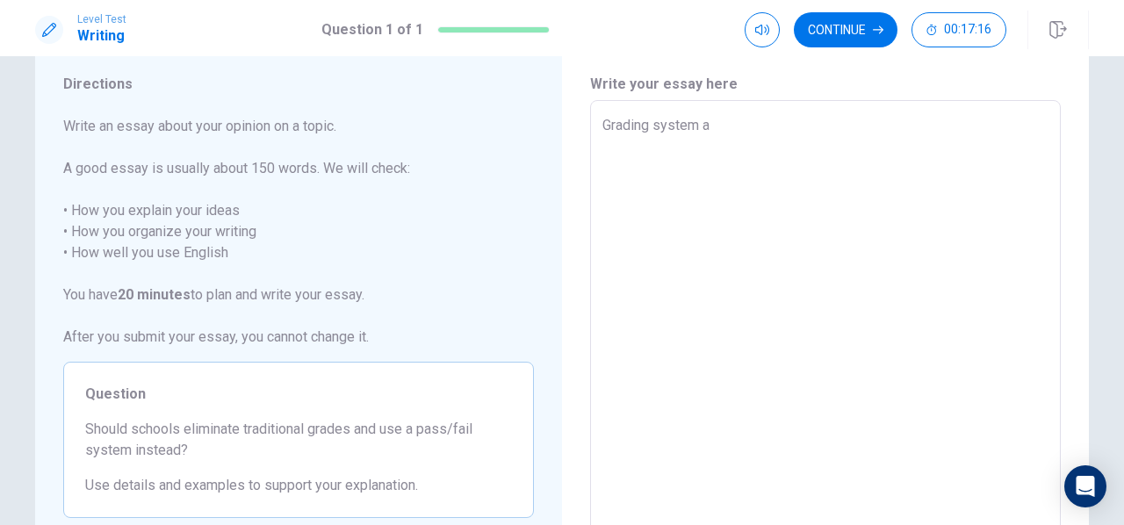
type textarea "x"
type textarea "Grading system al"
type textarea "x"
type textarea "Grading system alo"
type textarea "x"
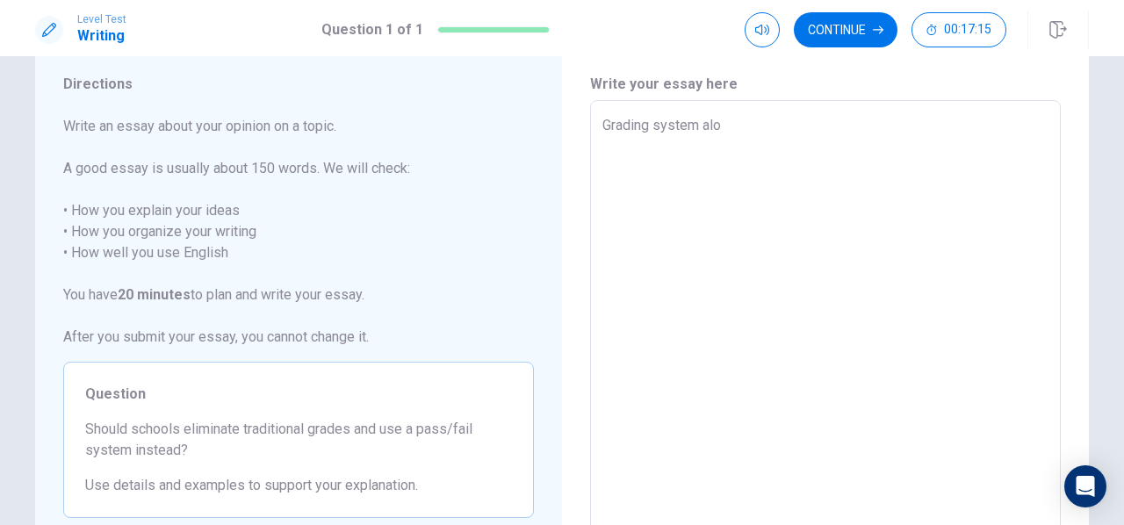
type textarea "Grading system alon"
type textarea "x"
type textarea "Grading system along"
type textarea "x"
type textarea "Grading system along"
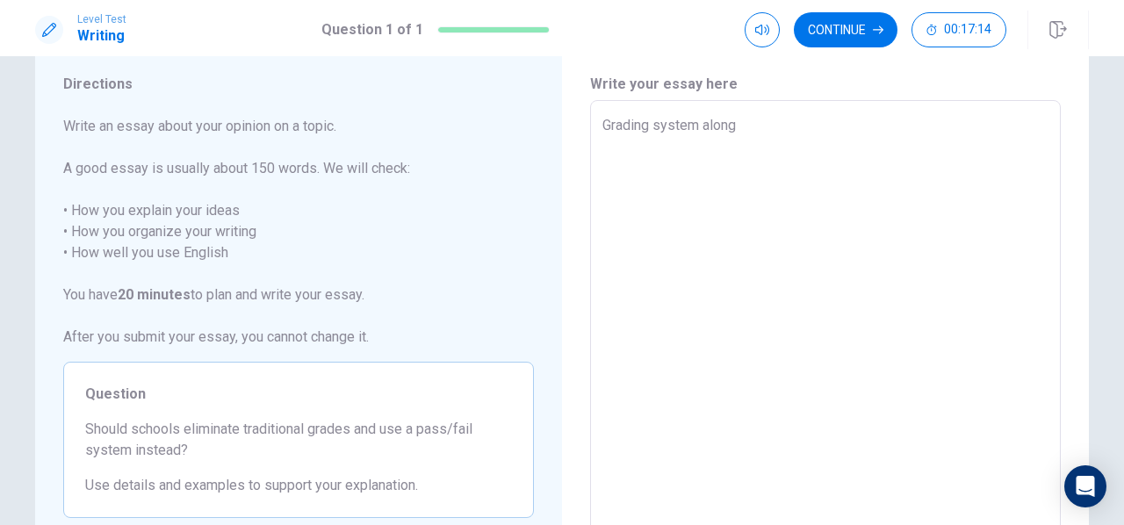
type textarea "x"
type textarea "Grading system along w"
type textarea "x"
type textarea "Grading system along wi"
type textarea "x"
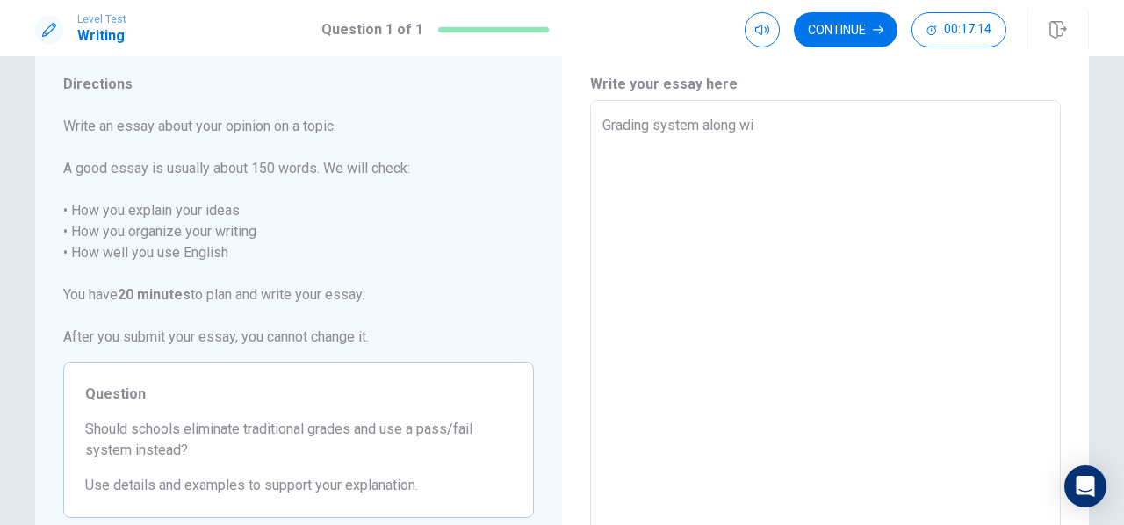
type textarea "Grading system along wit"
type textarea "x"
type textarea "Grading system along with"
type textarea "x"
type textarea "Grading system along with"
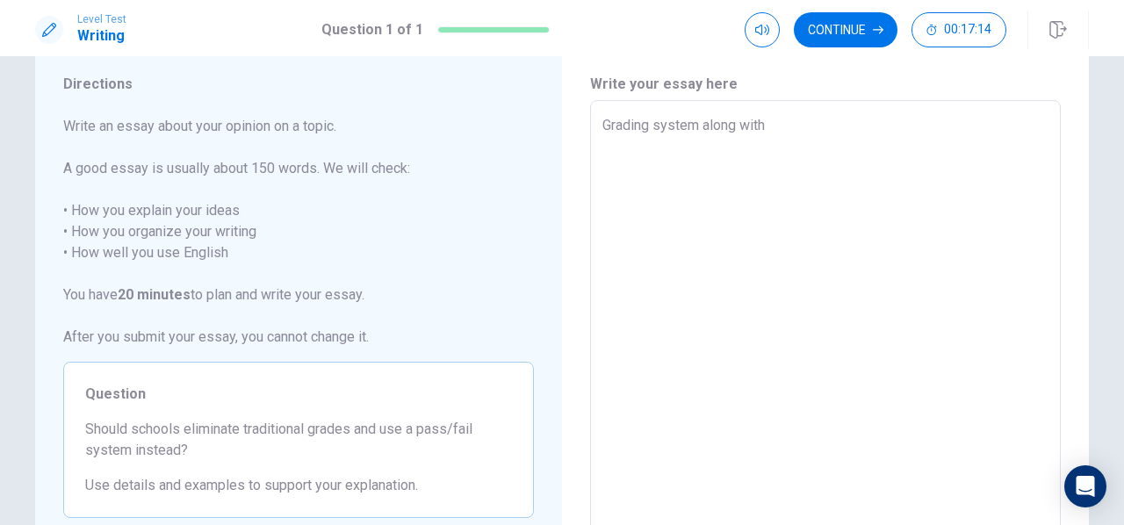
type textarea "x"
type textarea "Grading system along with t"
type textarea "x"
type textarea "Grading system along with th"
type textarea "x"
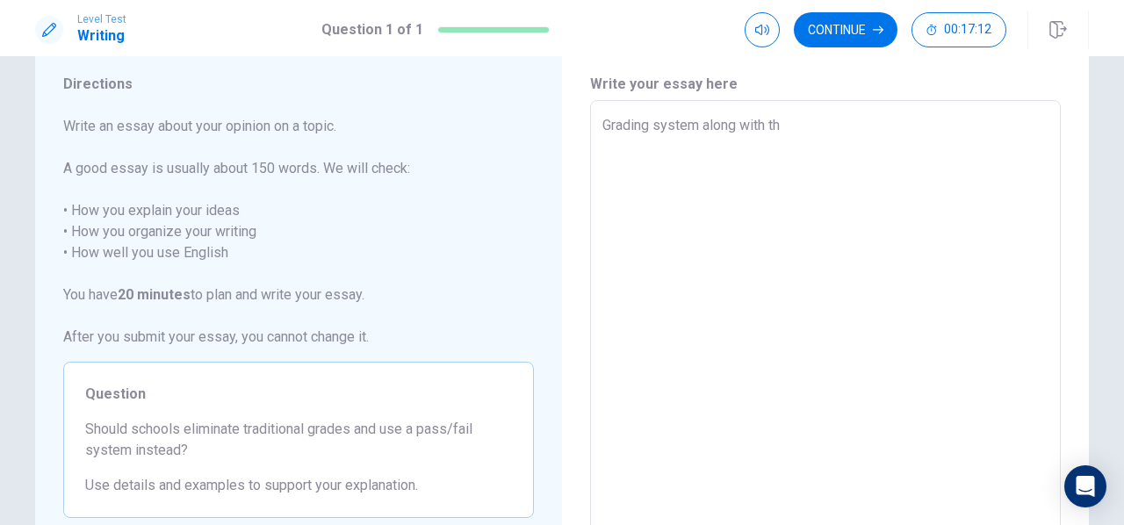
type textarea "Grading system along with the"
type textarea "x"
type textarea "Grading system along with the"
type textarea "x"
type textarea "Grading system along with the p"
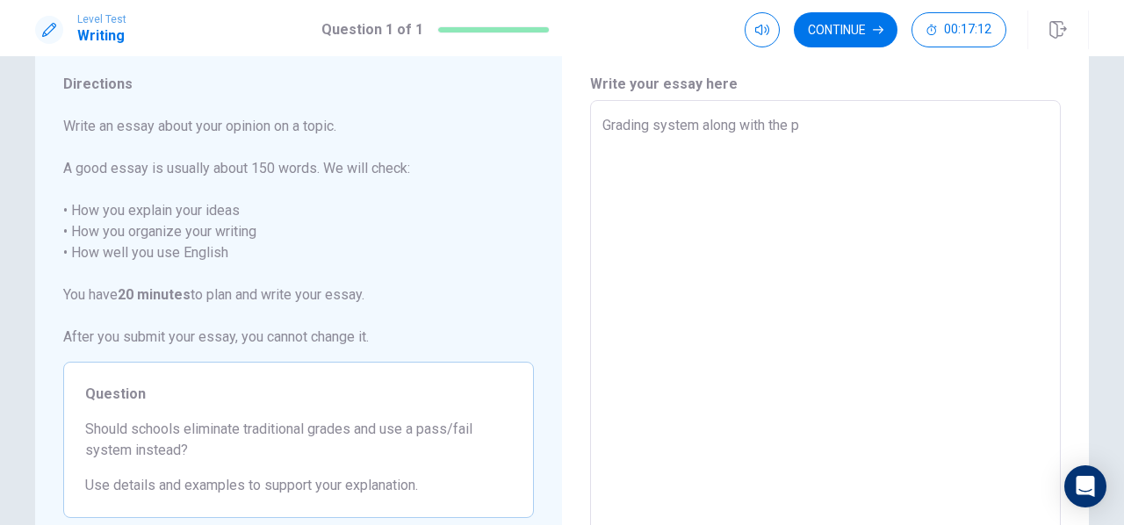
type textarea "x"
type textarea "Grading system along with the pa"
type textarea "x"
type textarea "Grading system along with the pas"
type textarea "x"
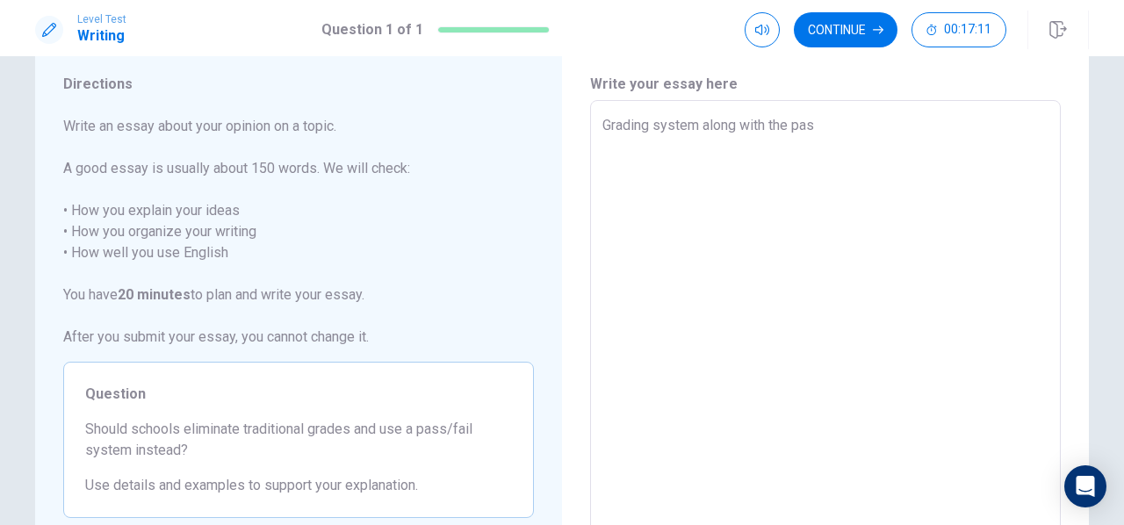
type textarea "Grading system along with the pass"
type textarea "x"
type textarea "Grading system along with the pass"
type textarea "x"
type textarea "Grading system along with the pass a"
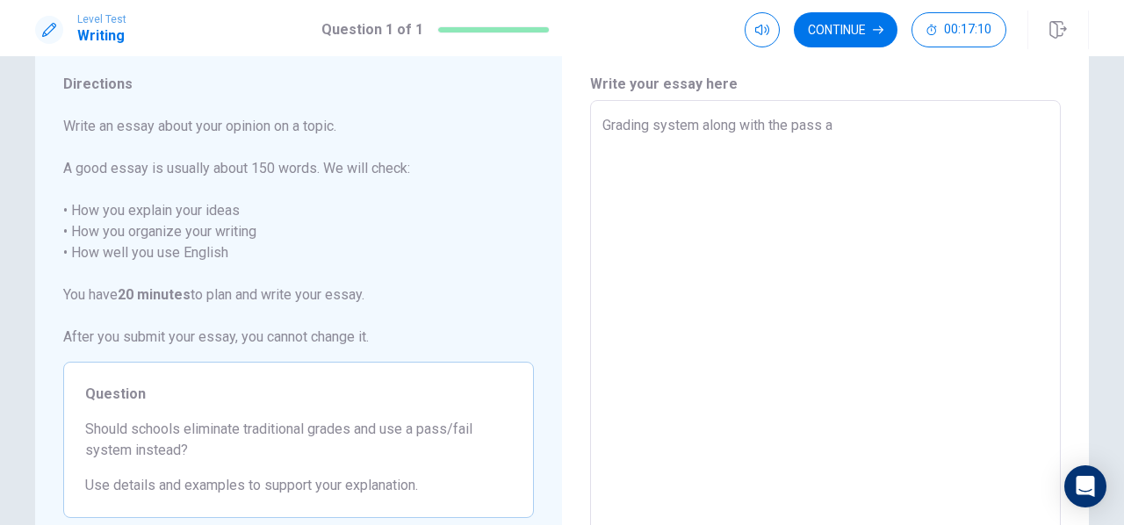
type textarea "x"
type textarea "Grading system along with the pass an"
type textarea "x"
type textarea "Grading system along with the pass and"
type textarea "x"
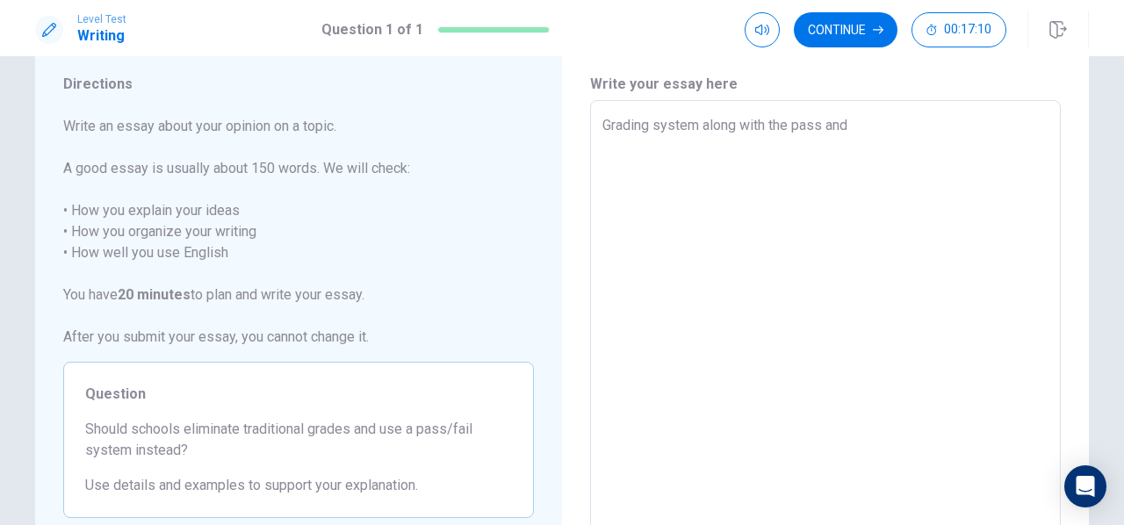
type textarea "Grading system along with the pass and"
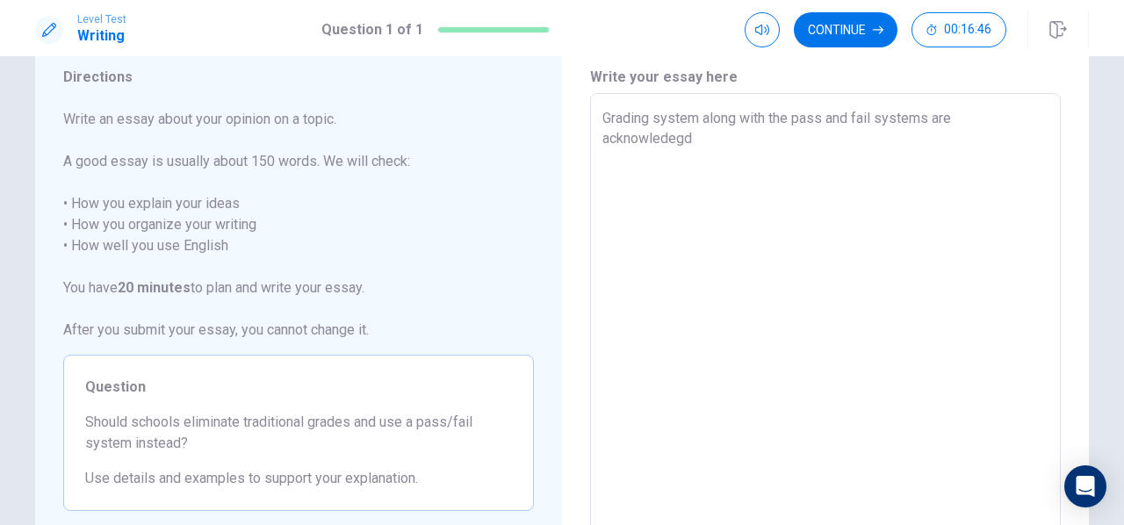
scroll to position [48, 0]
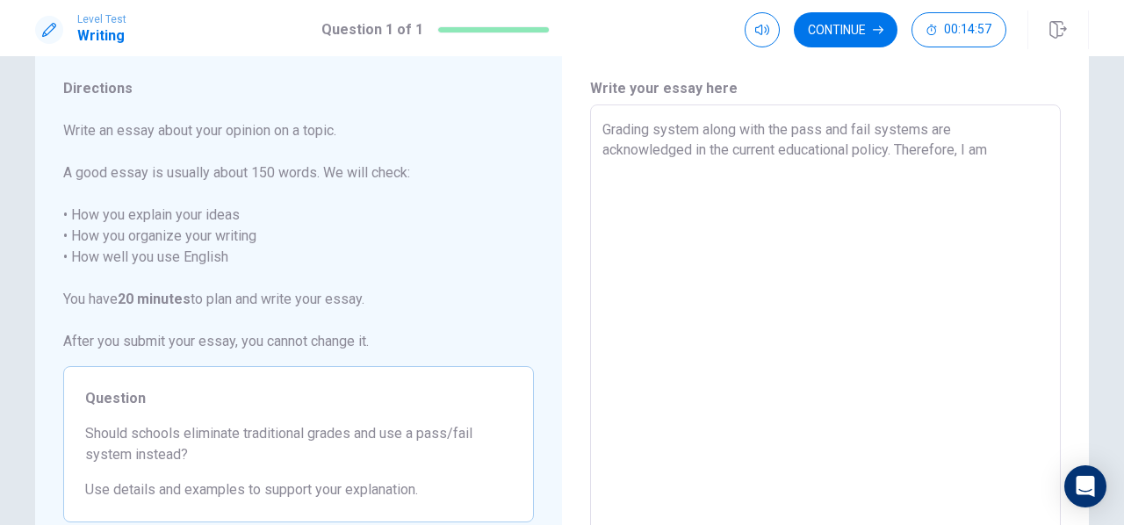
click at [1010, 162] on textarea "Grading system along with the pass and fail systems are acknowledged in the cur…" at bounding box center [825, 347] width 446 height 456
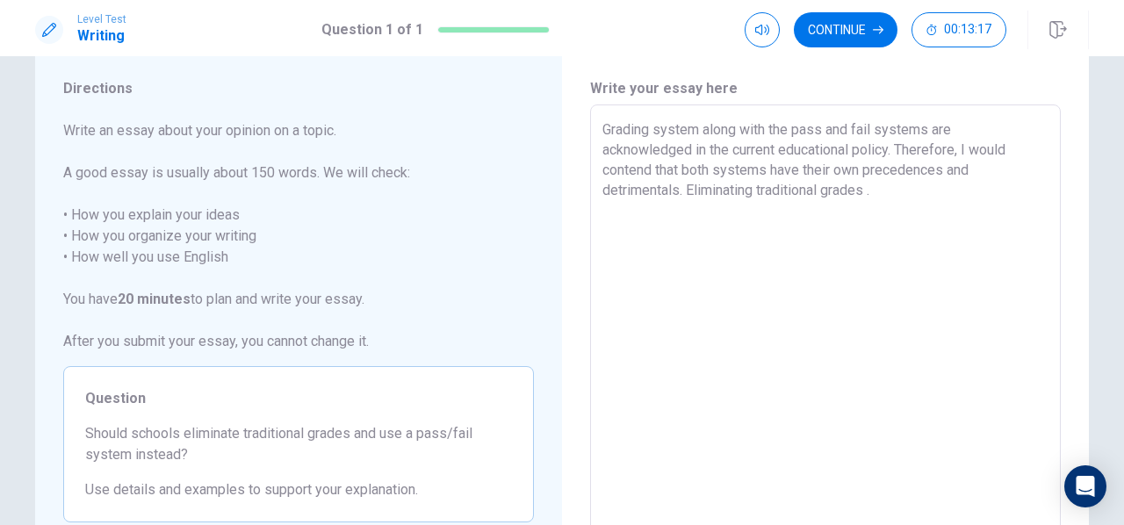
click at [685, 192] on textarea "Grading system along with the pass and fail systems are acknowledged in the cur…" at bounding box center [825, 347] width 446 height 456
click at [682, 189] on textarea "Grading system along with the pass and fail systems are acknowledged in the cur…" at bounding box center [825, 347] width 446 height 456
click at [662, 209] on textarea "Grading system along with the pass and fail systems are acknowledged in the cur…" at bounding box center [825, 347] width 446 height 456
click at [726, 212] on textarea "Grading system along with the pass and fail systems are acknowledged in the cur…" at bounding box center [825, 347] width 446 height 456
click at [862, 219] on textarea "Grading system along with the pass and fail systems are acknowledged in the cur…" at bounding box center [825, 347] width 446 height 456
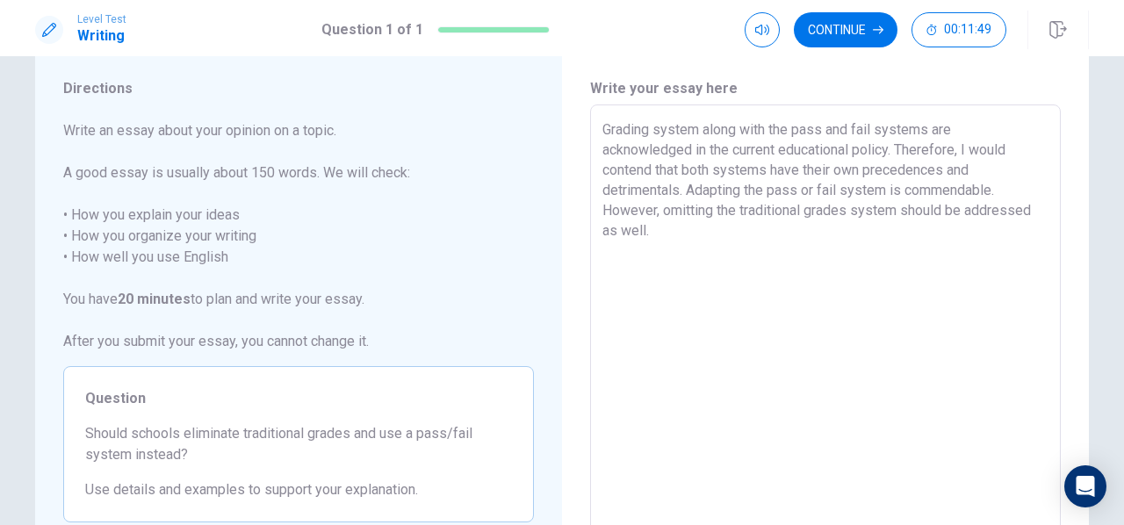
click at [832, 243] on textarea "Grading system along with the pass and fail systems are acknowledged in the cur…" at bounding box center [825, 347] width 446 height 456
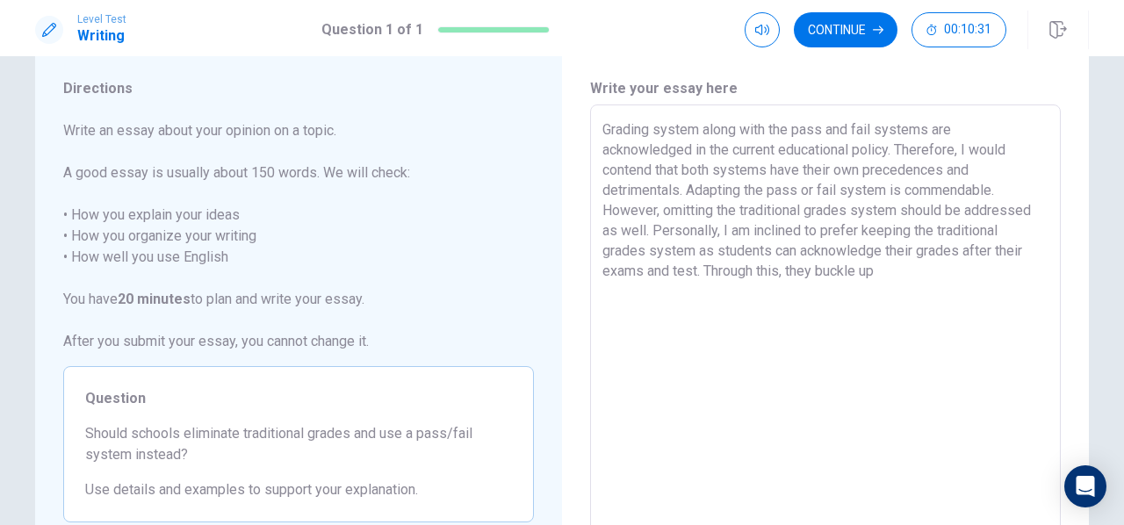
click at [813, 270] on textarea "Grading system along with the pass and fail systems are acknowledged in the cur…" at bounding box center [825, 347] width 446 height 456
click at [979, 274] on textarea "Grading system along with the pass and fail systems are acknowledged in the cur…" at bounding box center [825, 347] width 446 height 456
click at [843, 296] on textarea "Grading system along with the pass and fail systems are acknowledged in the cur…" at bounding box center [825, 347] width 446 height 456
click at [876, 250] on textarea "Grading system along with the pass and fail systems are acknowledged in the cur…" at bounding box center [825, 347] width 446 height 456
click at [893, 292] on textarea "Grading system along with the pass and fail systems are acknowledged in the cur…" at bounding box center [825, 347] width 446 height 456
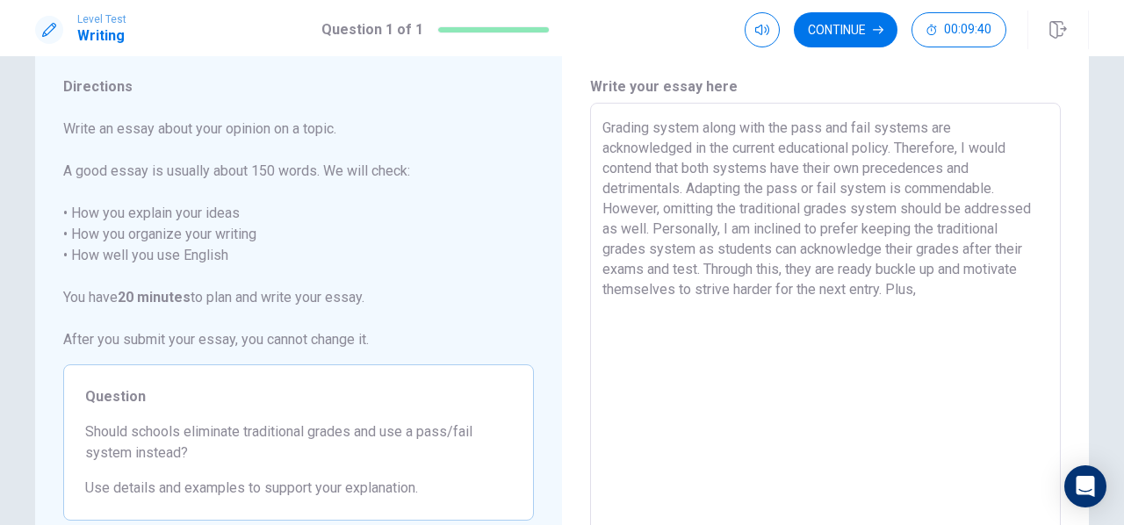
scroll to position [45, 0]
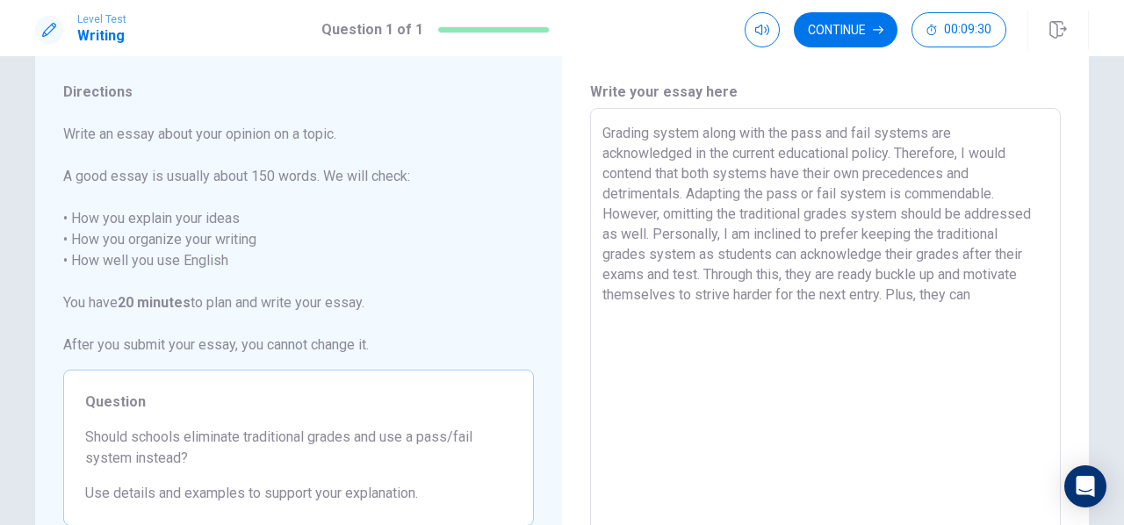
click at [992, 296] on textarea "Grading system along with the pass and fail systems are acknowledged in the cur…" at bounding box center [825, 351] width 446 height 456
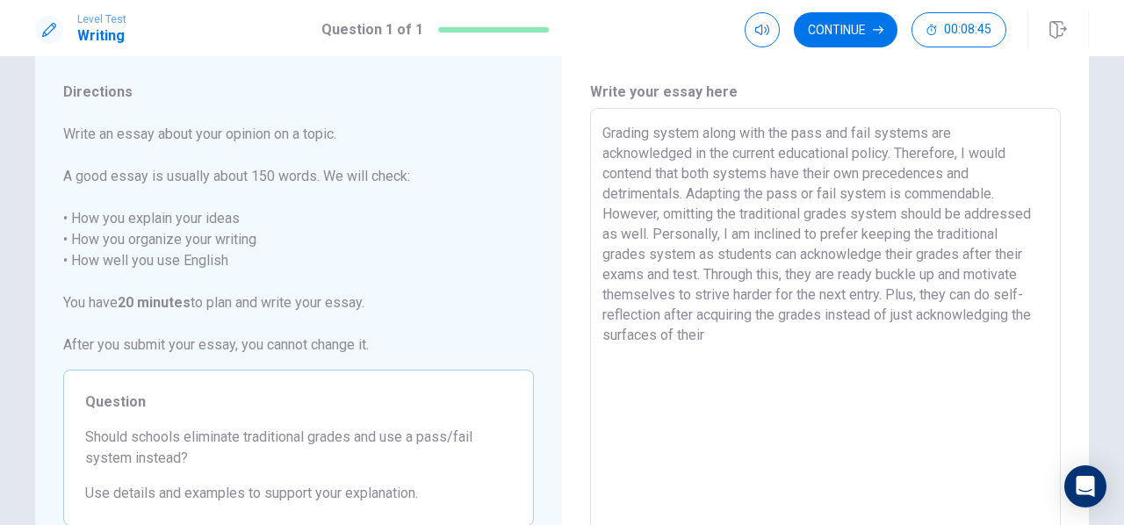
click at [798, 327] on textarea "Grading system along with the pass and fail systems are acknowledged in the cur…" at bounding box center [825, 351] width 446 height 456
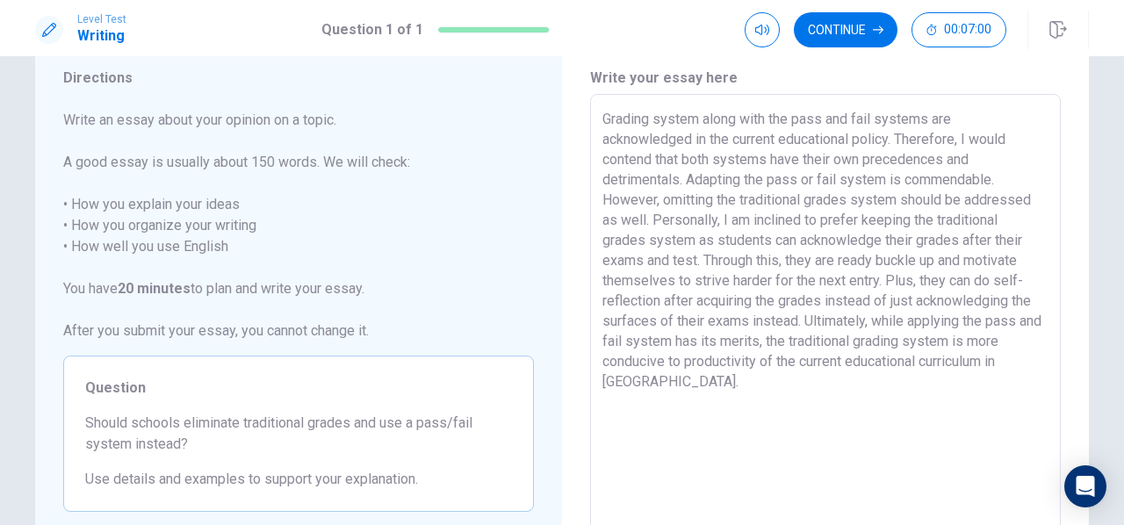
scroll to position [105, 0]
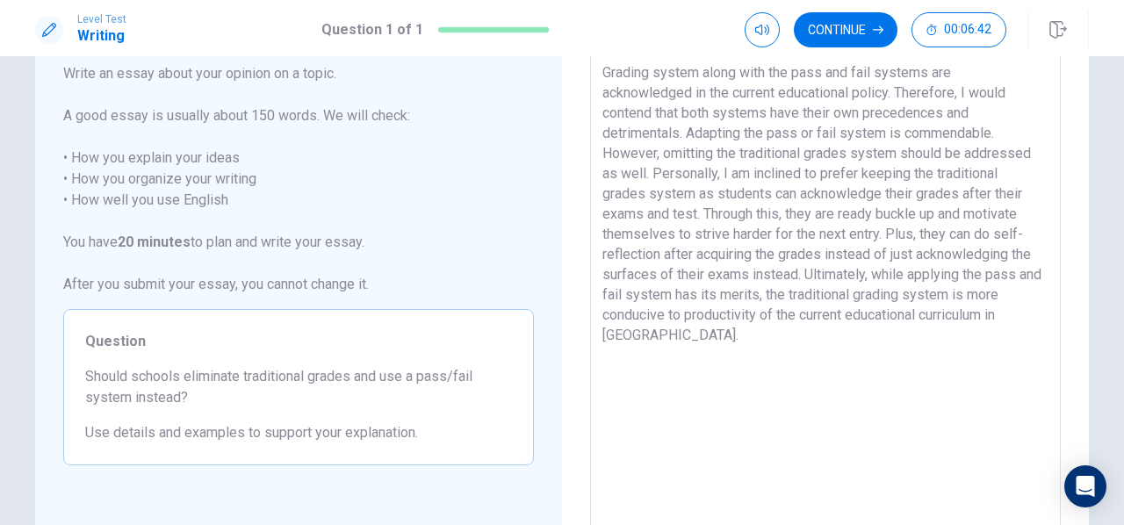
click at [876, 213] on textarea "Grading system along with the pass and fail systems are acknowledged in the cur…" at bounding box center [825, 290] width 446 height 456
click at [702, 253] on textarea "Grading system along with the pass and fail systems are acknowledged in the cur…" at bounding box center [825, 290] width 446 height 456
click at [641, 293] on textarea "Grading system along with the pass and fail systems are acknowledged in the cur…" at bounding box center [825, 290] width 446 height 456
click at [1040, 340] on textarea "Grading system along with the pass and fail systems are acknowledged in the cur…" at bounding box center [825, 290] width 446 height 456
click at [826, 336] on textarea "Grading system along with the pass and fail systems are acknowledged in the cur…" at bounding box center [825, 290] width 446 height 456
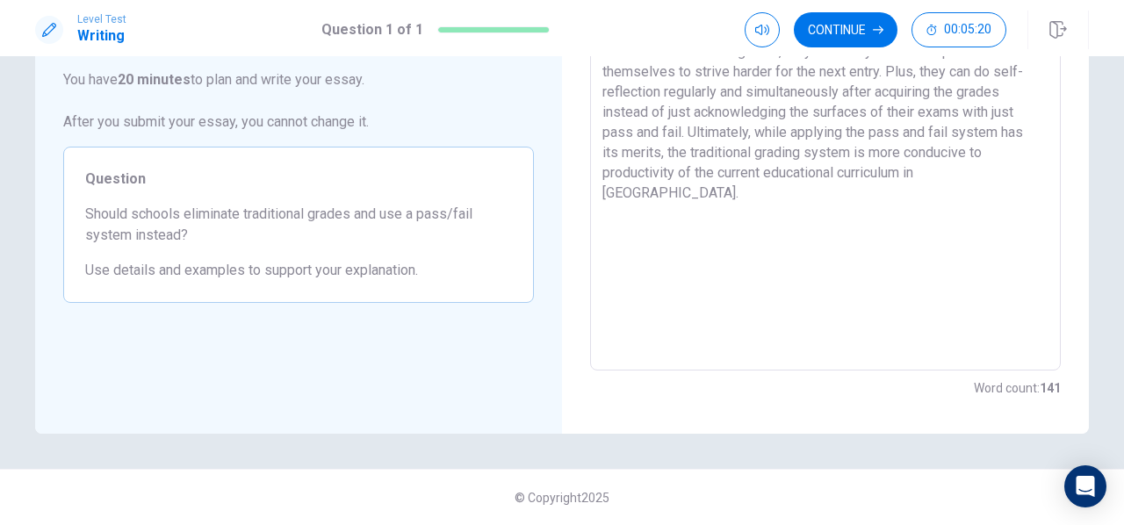
scroll to position [3, 0]
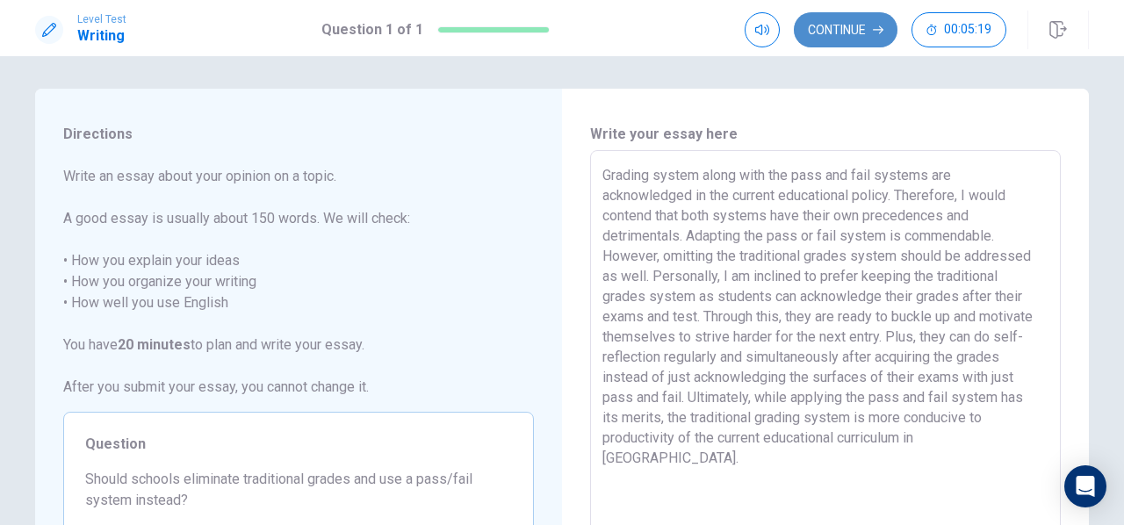
click at [860, 22] on button "Continue" at bounding box center [846, 29] width 104 height 35
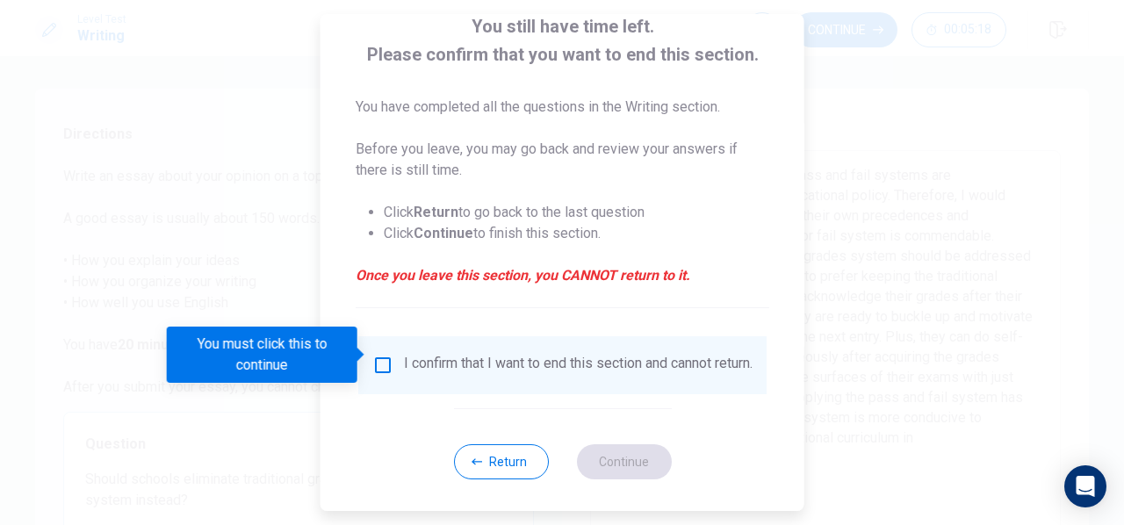
scroll to position [127, 0]
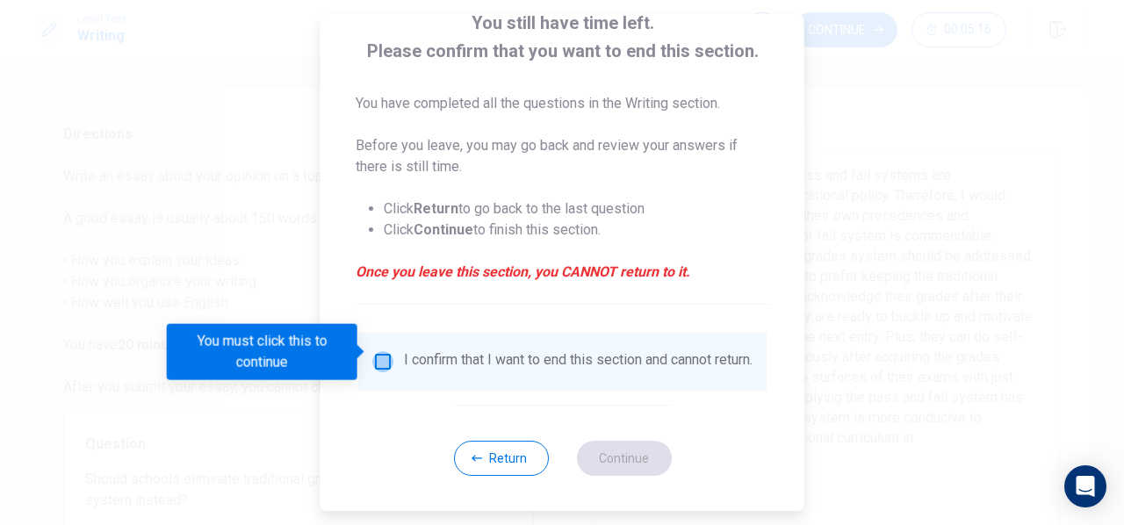
click at [386, 351] on input "You must click this to continue" at bounding box center [382, 361] width 21 height 21
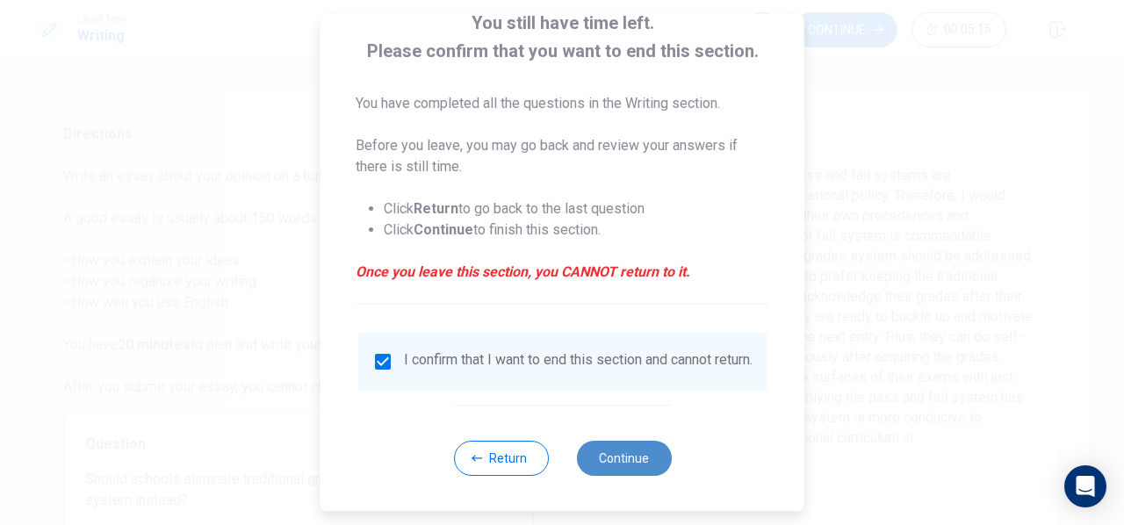
click at [618, 476] on button "Continue" at bounding box center [623, 458] width 95 height 35
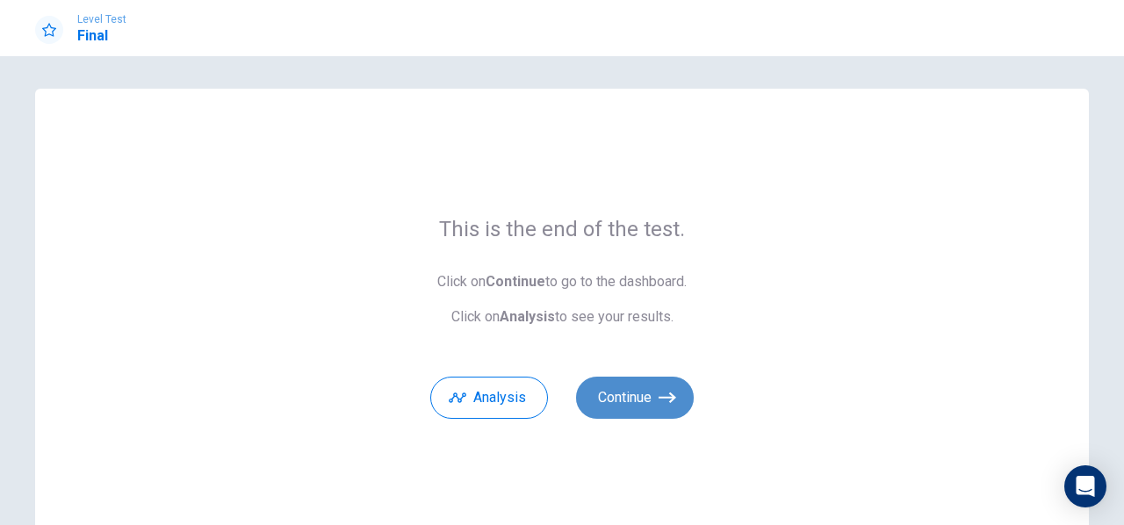
click at [622, 403] on button "Continue" at bounding box center [635, 398] width 118 height 42
